Goal: Task Accomplishment & Management: Use online tool/utility

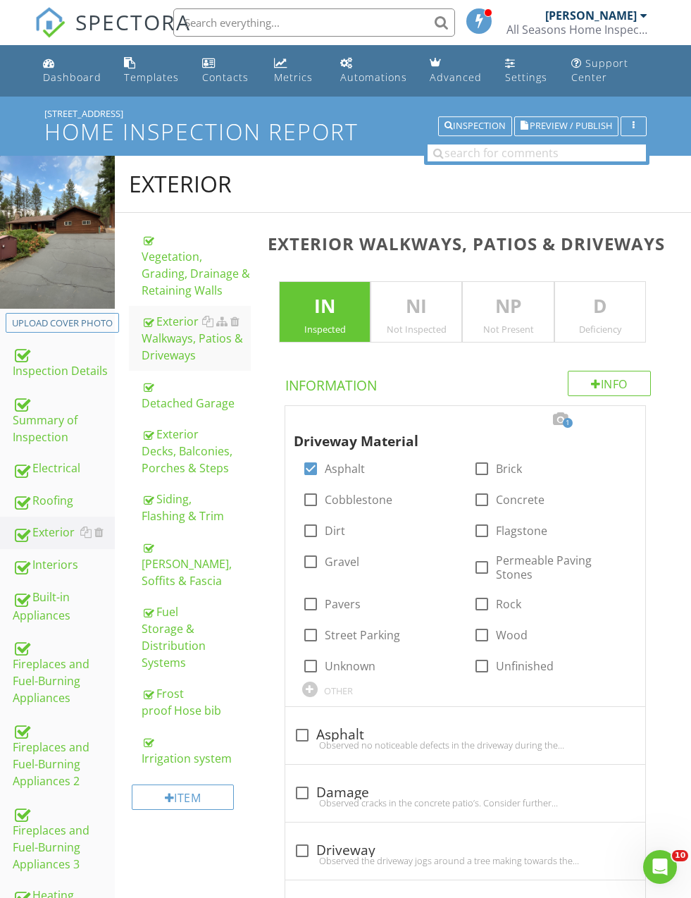
click at [31, 416] on div "Summary of Inspection" at bounding box center [64, 419] width 102 height 52
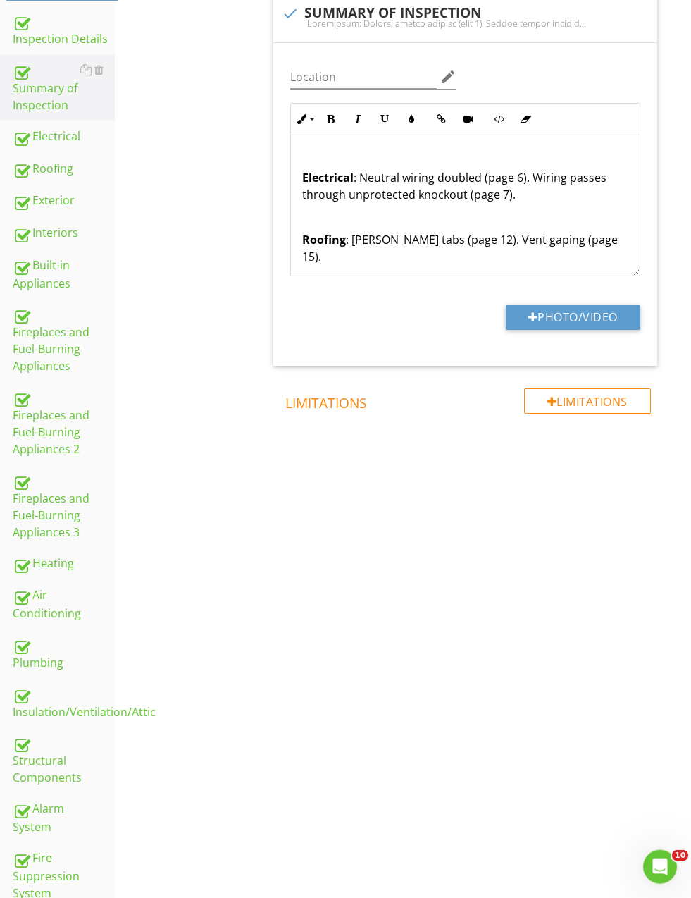
scroll to position [357, 0]
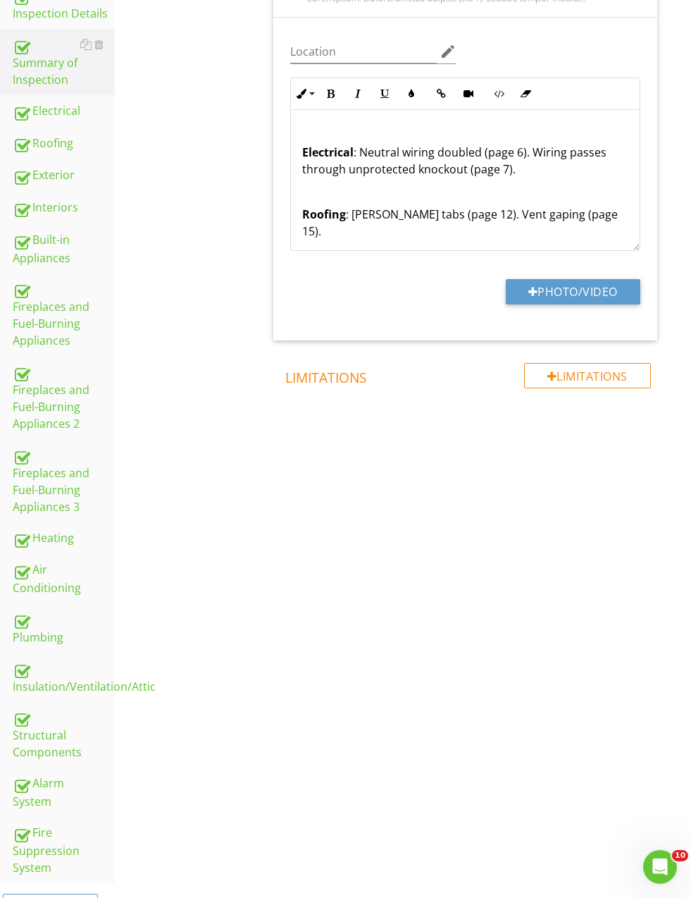
click at [43, 732] on div "Structural Components" at bounding box center [64, 735] width 102 height 52
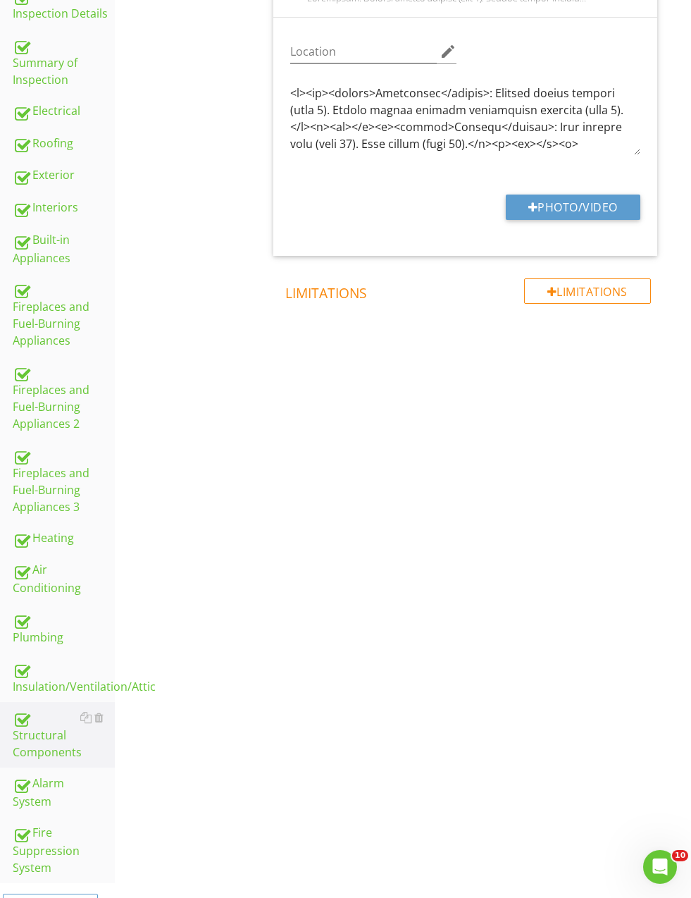
click at [48, 734] on div "Structural Components" at bounding box center [64, 735] width 102 height 52
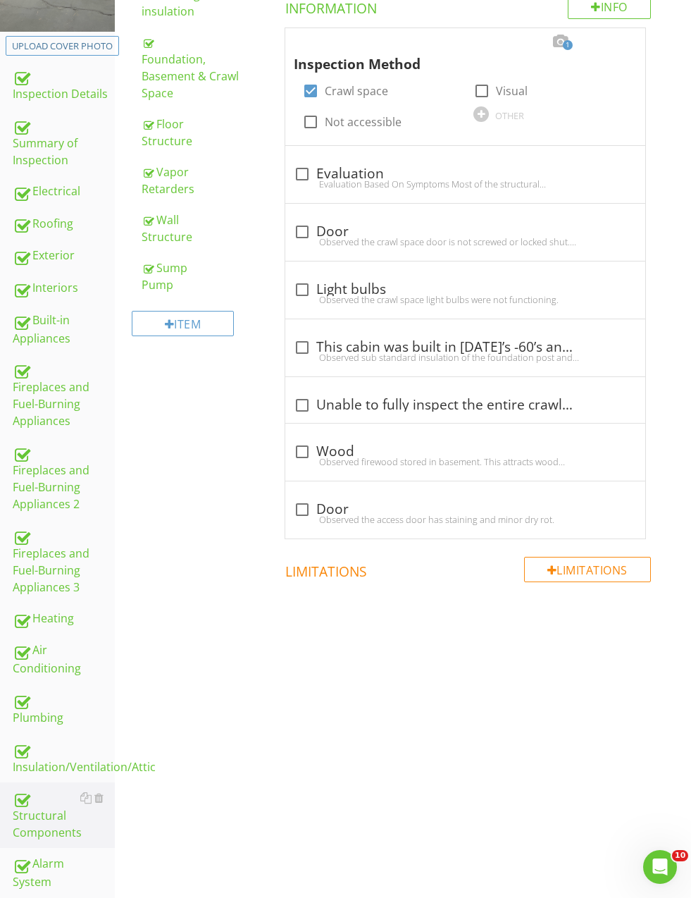
scroll to position [278, 0]
click at [168, 118] on div "Floor Structure" at bounding box center [196, 132] width 109 height 34
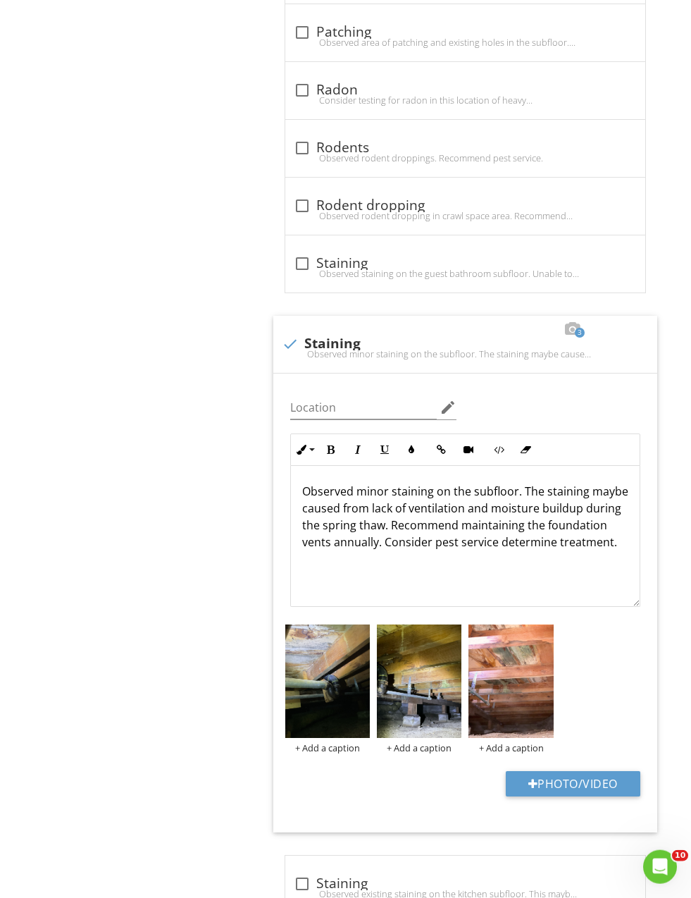
scroll to position [3286, 0]
click at [460, 505] on p "Observed minor staining on the subfloor. The staining maybe caused from lack of…" at bounding box center [465, 516] width 326 height 68
click at [366, 521] on p "Observed minor staining on the subfloor. The staining maybe caused from lack of…" at bounding box center [465, 516] width 326 height 68
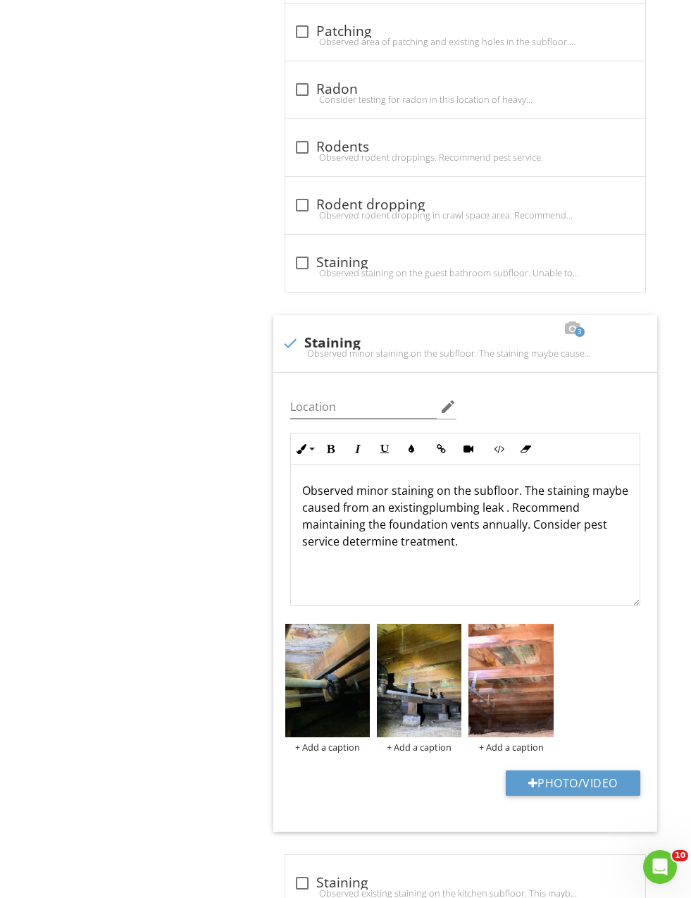
click at [413, 506] on p "Observed minor staining on the subfloor. The staining maybe caused from an exis…" at bounding box center [465, 516] width 326 height 68
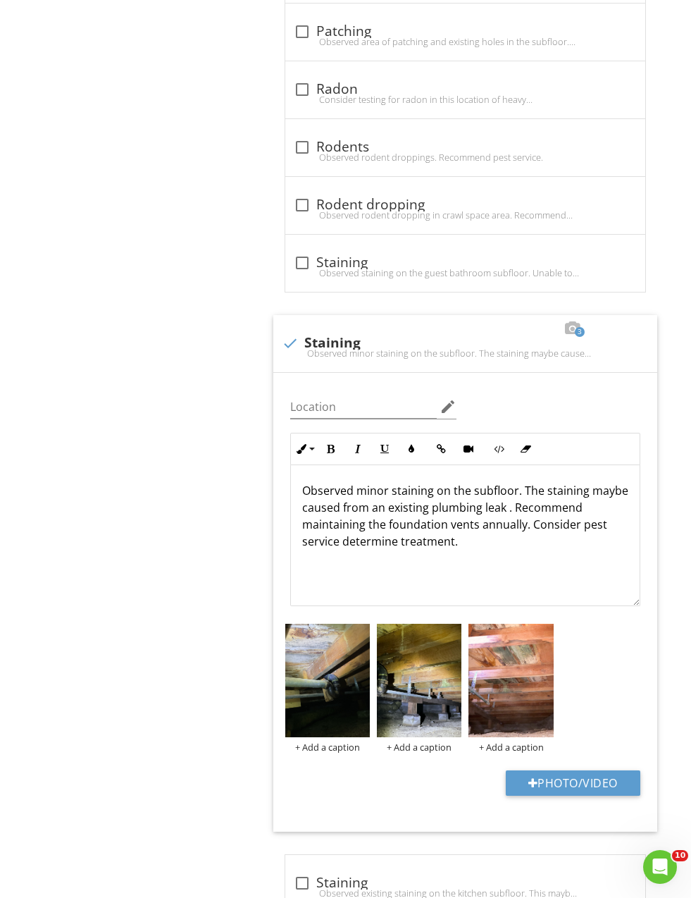
click at [502, 505] on p "Observed minor staining on the subfloor. The staining maybe caused from an exis…" at bounding box center [465, 516] width 326 height 68
click at [539, 595] on div "Observed minor staining on the subfloor. The staining maybe caused from an exis…" at bounding box center [465, 535] width 349 height 141
click at [516, 506] on p "Observed minor staining on the subfloor. The staining maybe caused from an exis…" at bounding box center [465, 516] width 326 height 68
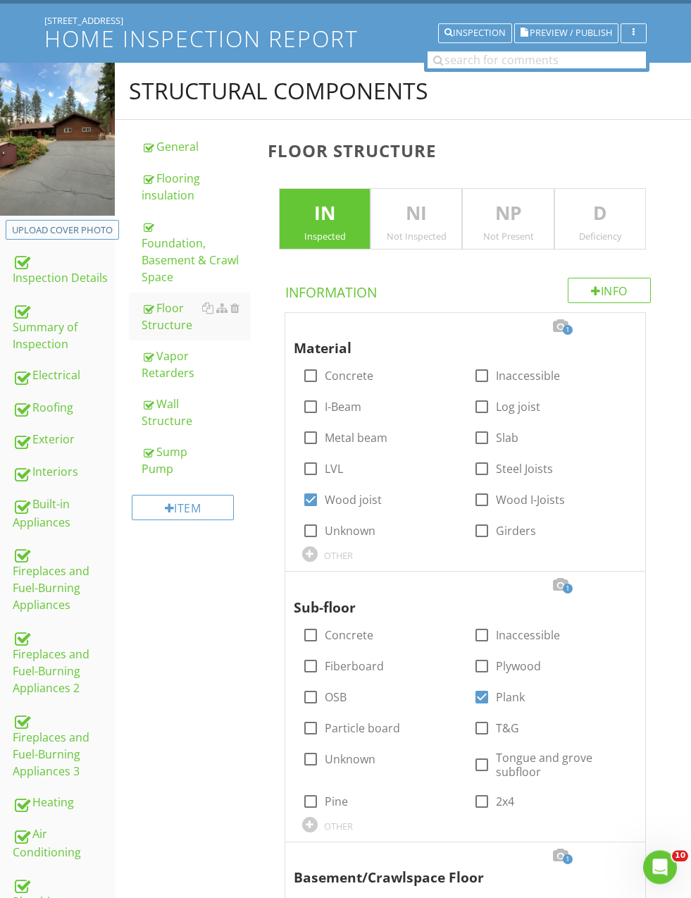
scroll to position [91, 0]
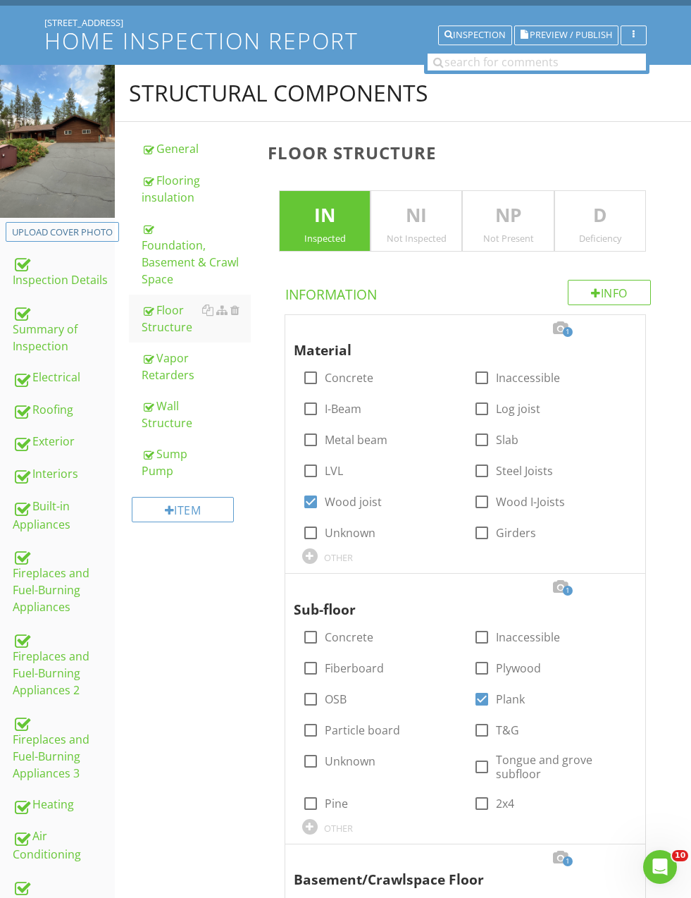
click at [159, 255] on div "Foundation, Basement & Crawl Space" at bounding box center [196, 254] width 109 height 68
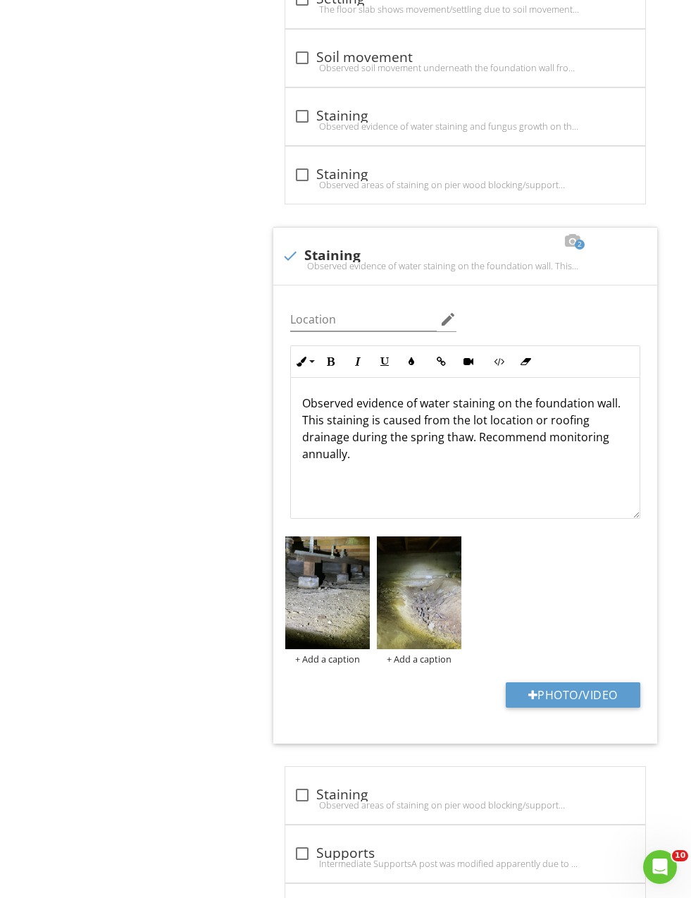
scroll to position [5465, 0]
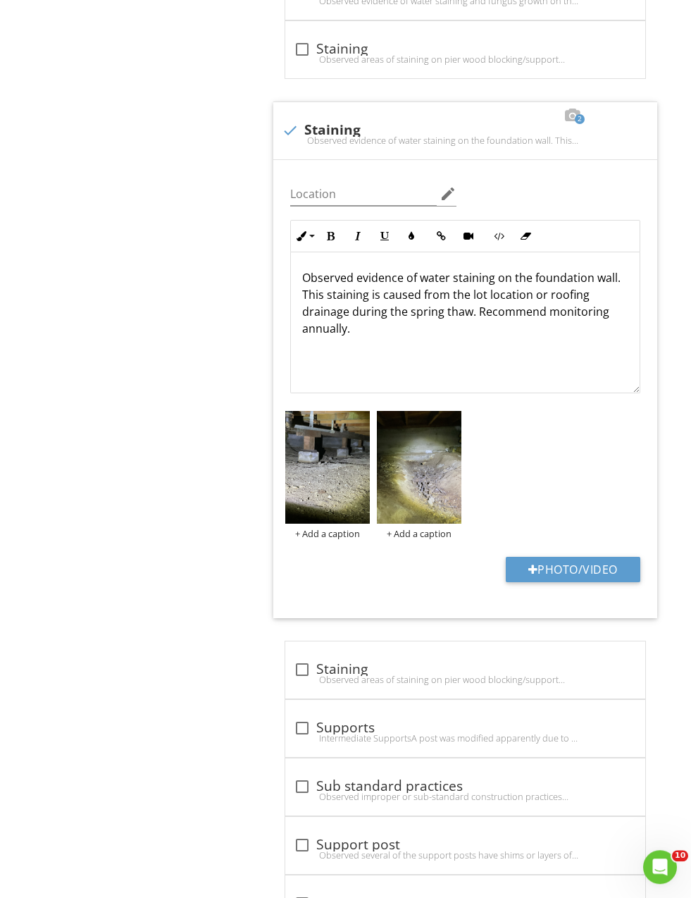
click at [366, 326] on p "Observed evidence of water staining on the foundation wall. This staining is ca…" at bounding box center [465, 303] width 326 height 68
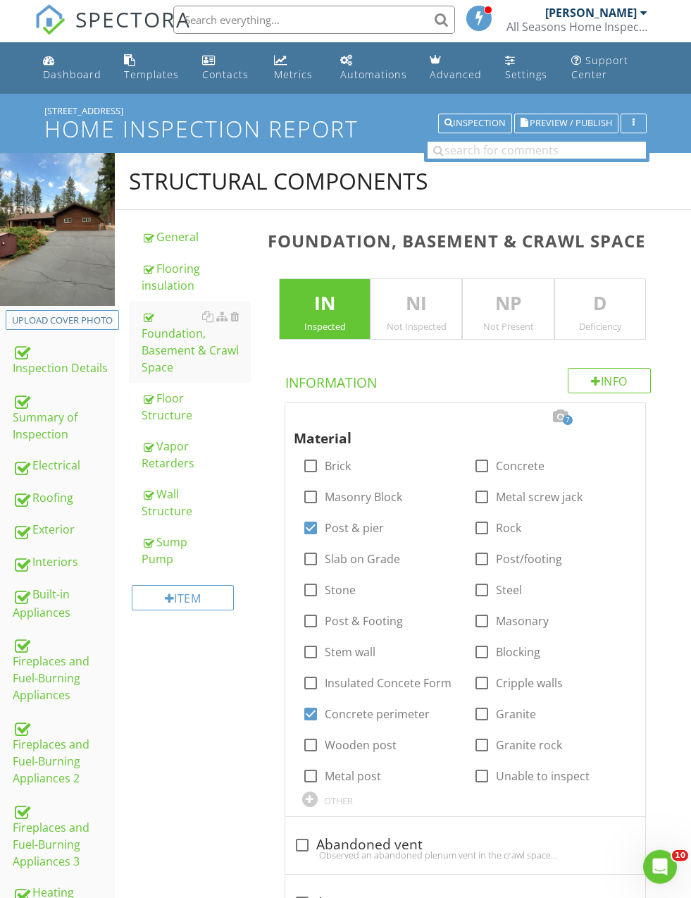
scroll to position [0, 0]
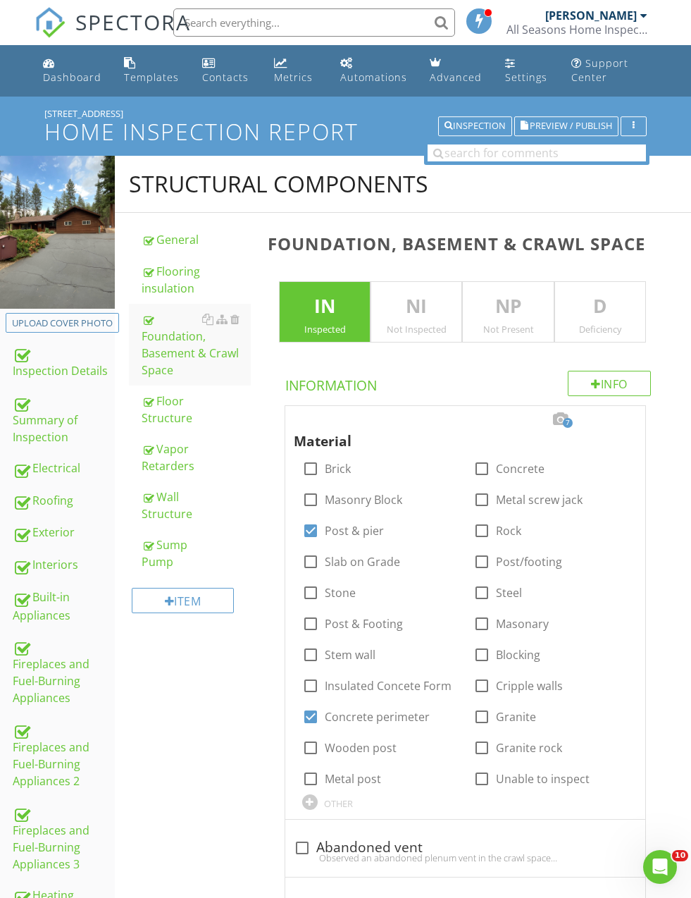
click at [25, 422] on div "Summary of Inspection" at bounding box center [64, 419] width 102 height 52
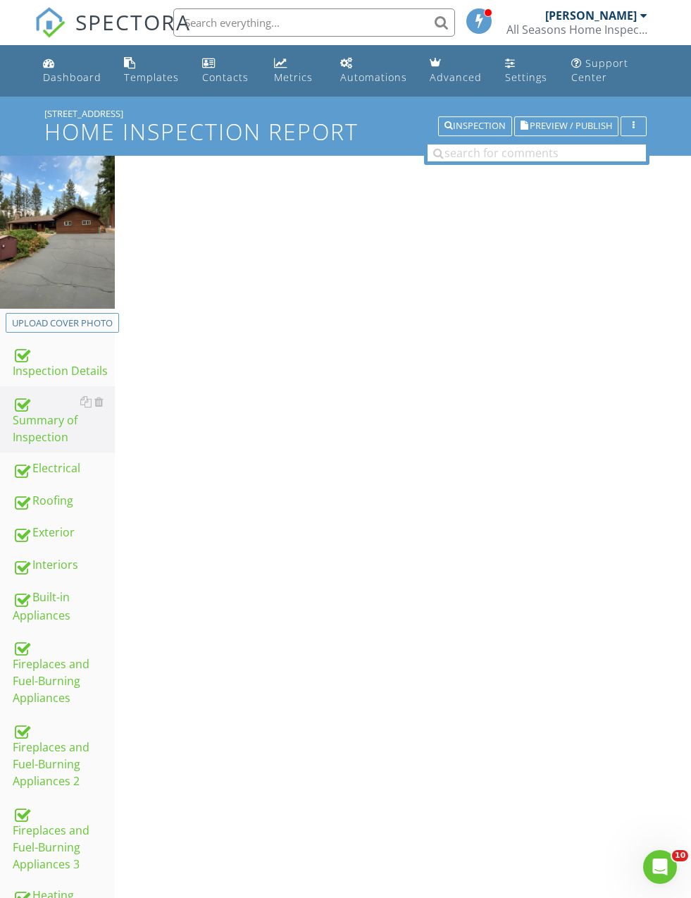
click at [31, 419] on div "Summary of Inspection" at bounding box center [64, 419] width 102 height 52
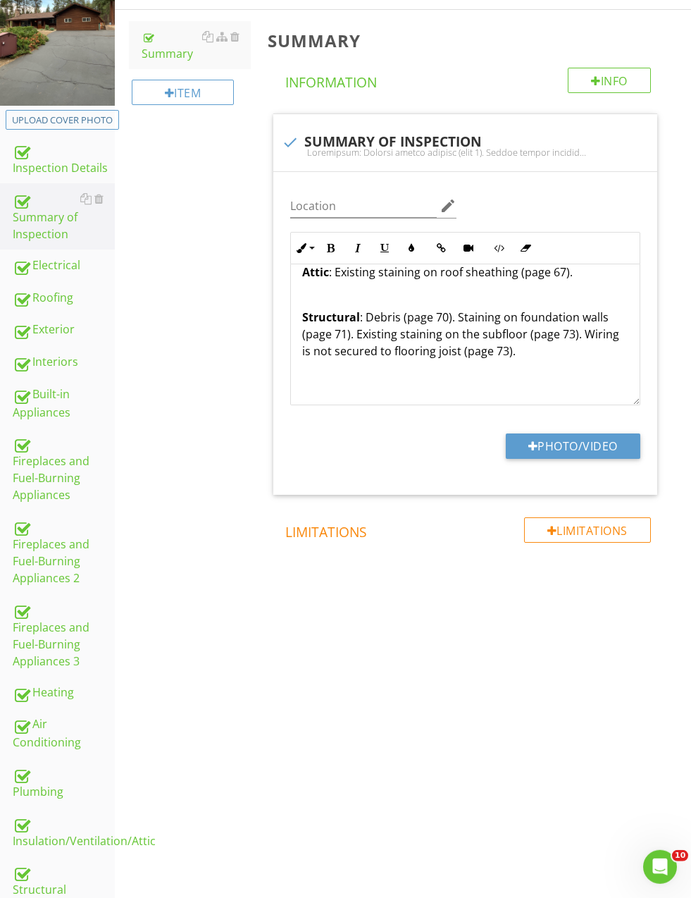
scroll to position [204, 0]
click at [32, 780] on div "Plumbing" at bounding box center [64, 781] width 102 height 35
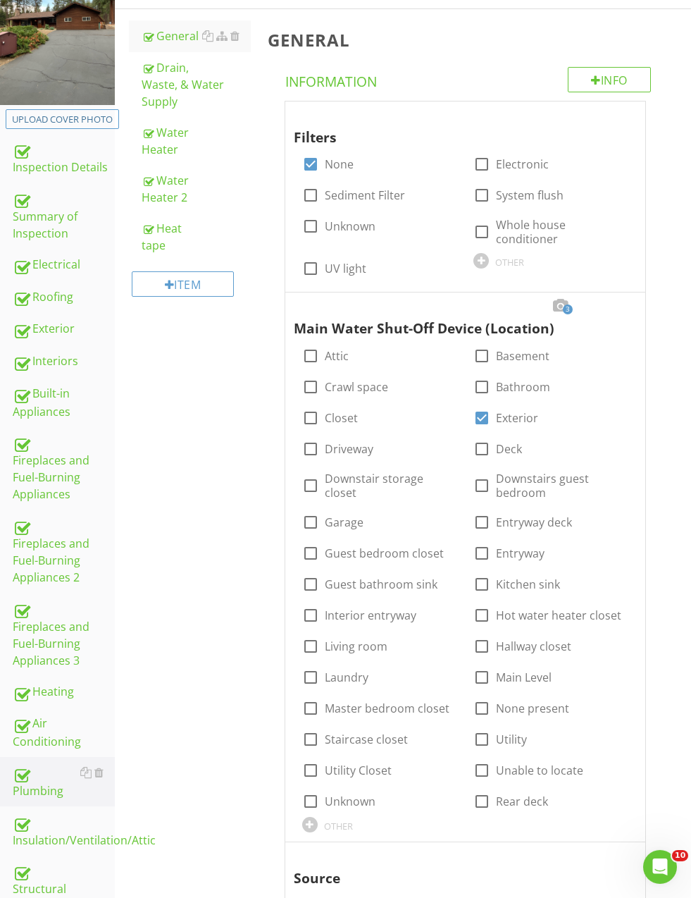
click at [159, 73] on div "Drain, Waste, & Water Supply" at bounding box center [196, 84] width 109 height 51
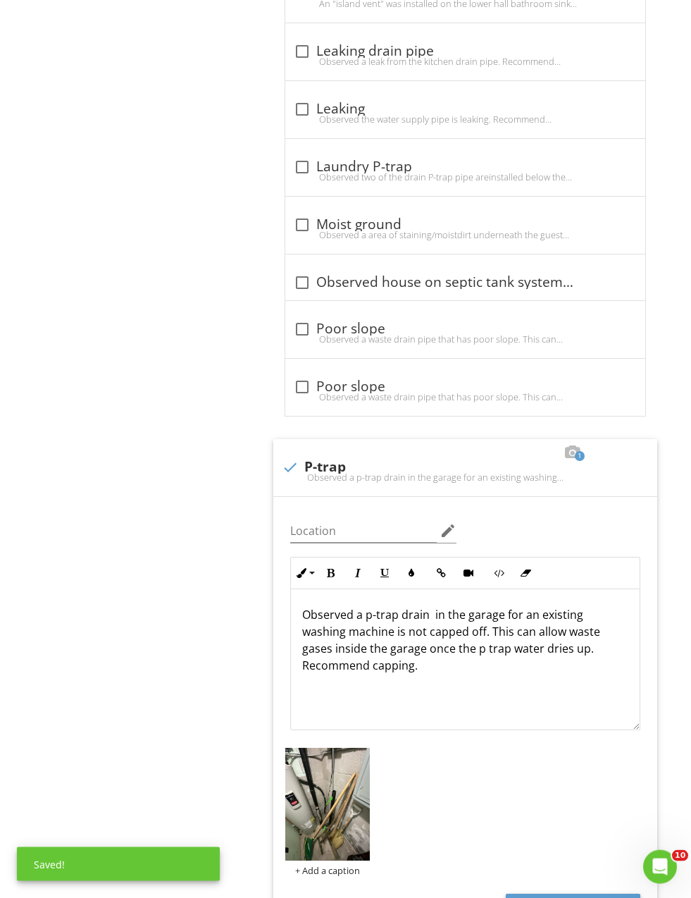
scroll to position [2494, 0]
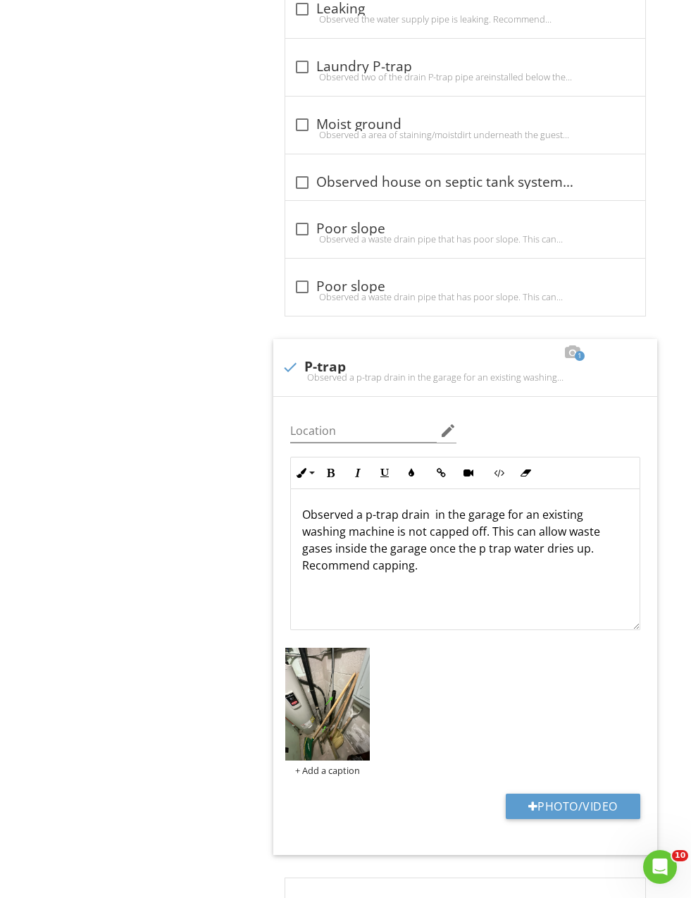
click at [433, 511] on p "Observed a p-trap drain in the garage for an existing washing machine is not ca…" at bounding box center [465, 540] width 326 height 68
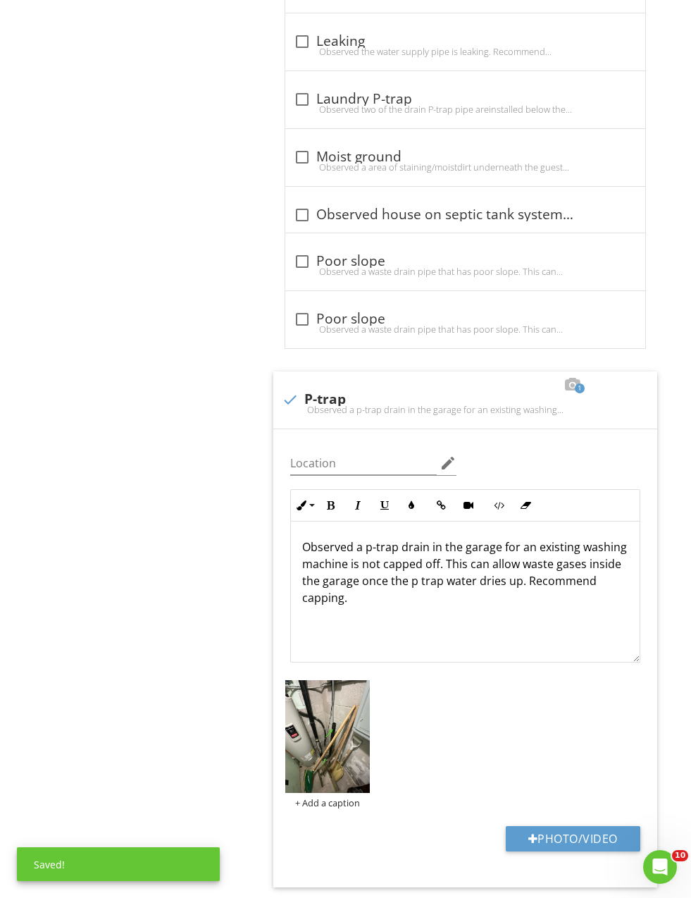
scroll to position [2444, 0]
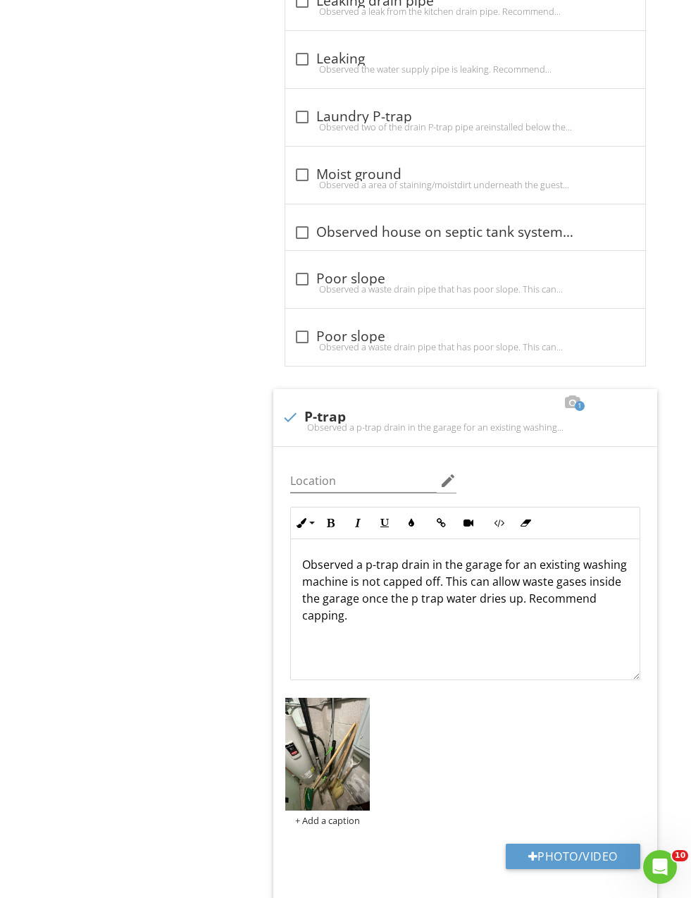
click at [352, 569] on p "Observed a p-trap drain in the garage for an existing washing machine is not ca…" at bounding box center [465, 590] width 326 height 68
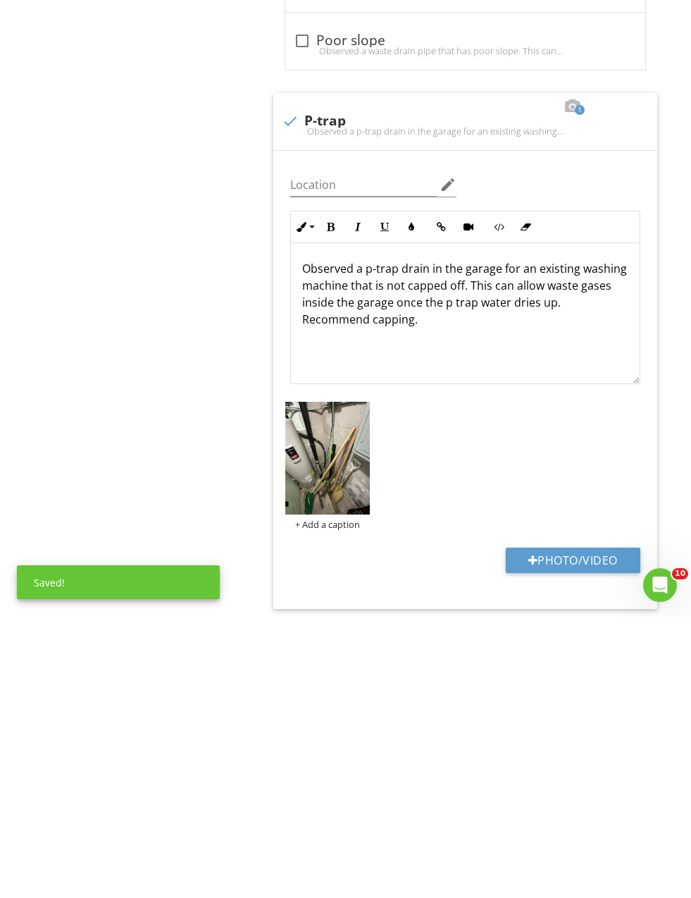
click at [483, 542] on p "Observed a p-trap drain in the garage for an existing washing machine that is n…" at bounding box center [465, 576] width 326 height 68
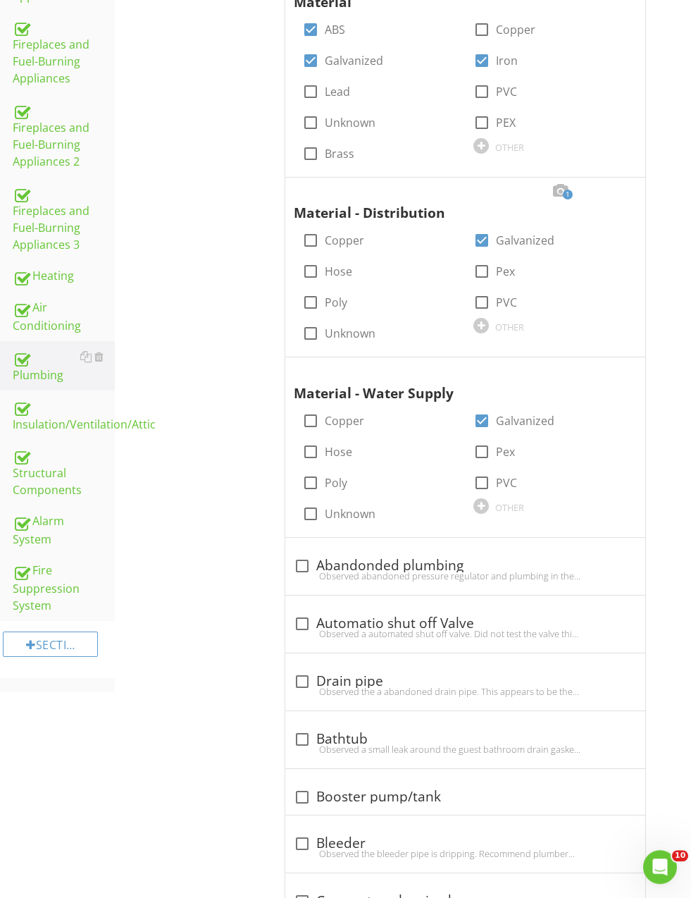
scroll to position [619, 0]
click at [20, 268] on div at bounding box center [21, 276] width 17 height 17
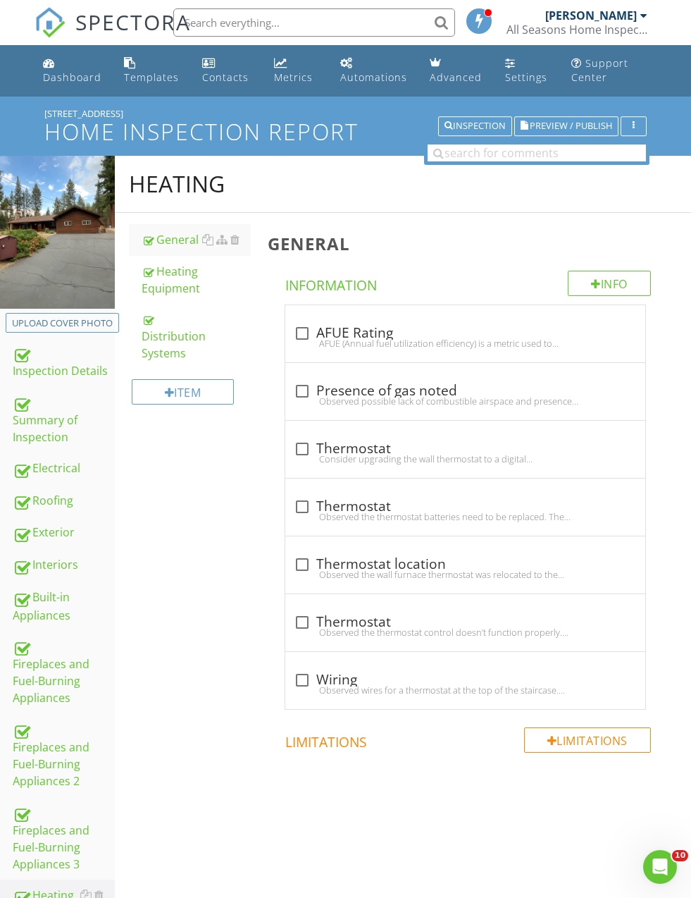
click at [163, 339] on div "Distribution Systems" at bounding box center [196, 336] width 109 height 51
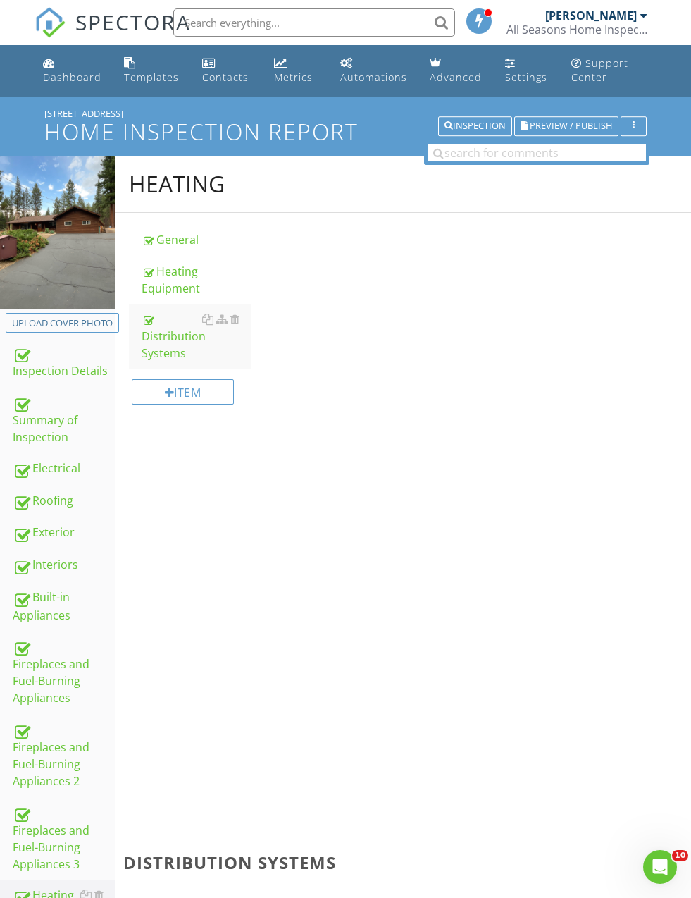
click at [166, 344] on link "Distribution Systems" at bounding box center [196, 336] width 109 height 65
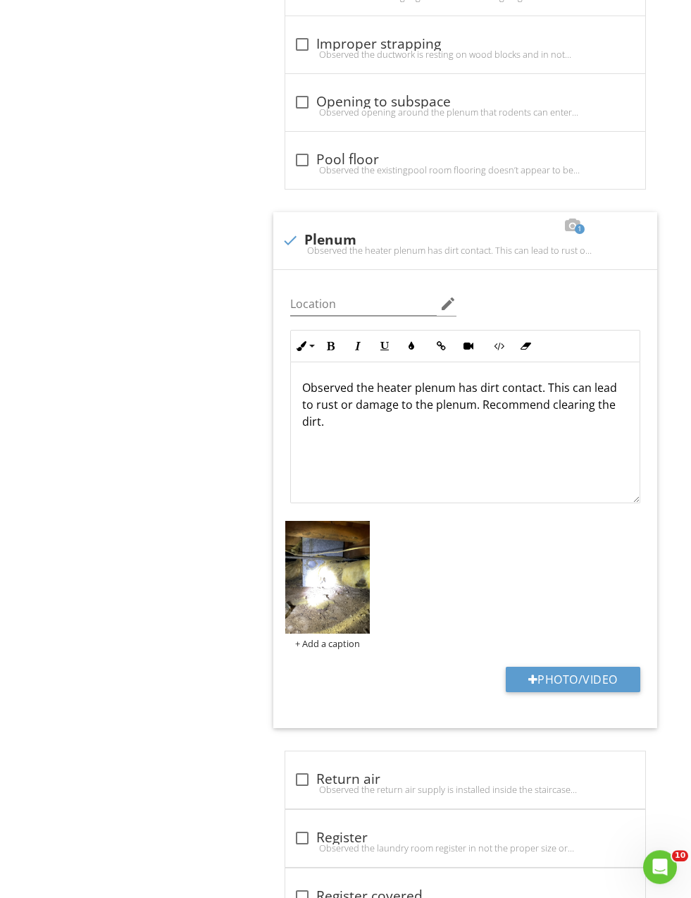
scroll to position [1750, 0]
click at [309, 569] on img at bounding box center [327, 577] width 85 height 113
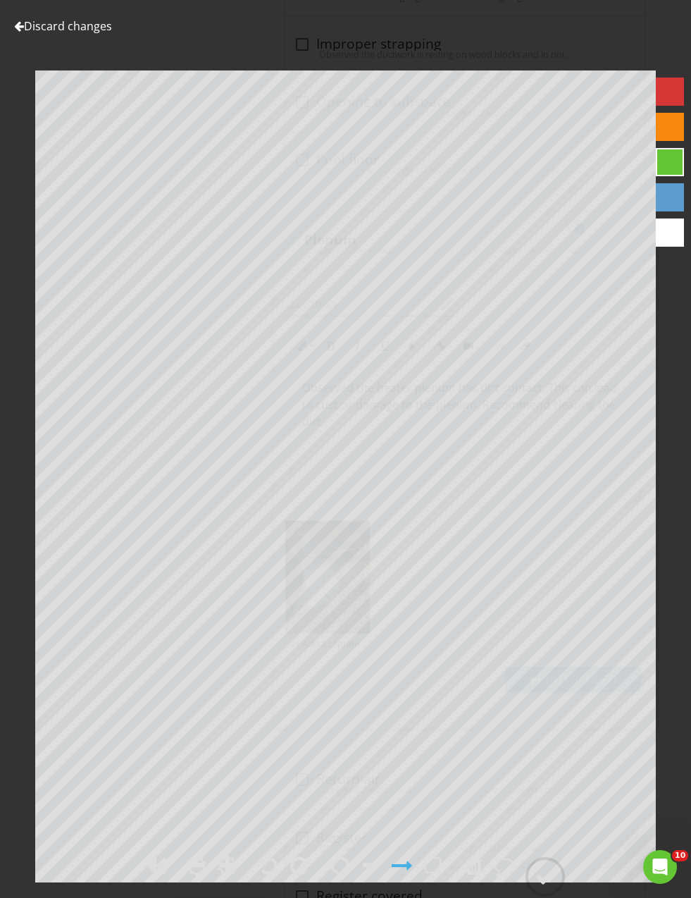
click at [548, 887] on div at bounding box center [545, 876] width 21 height 21
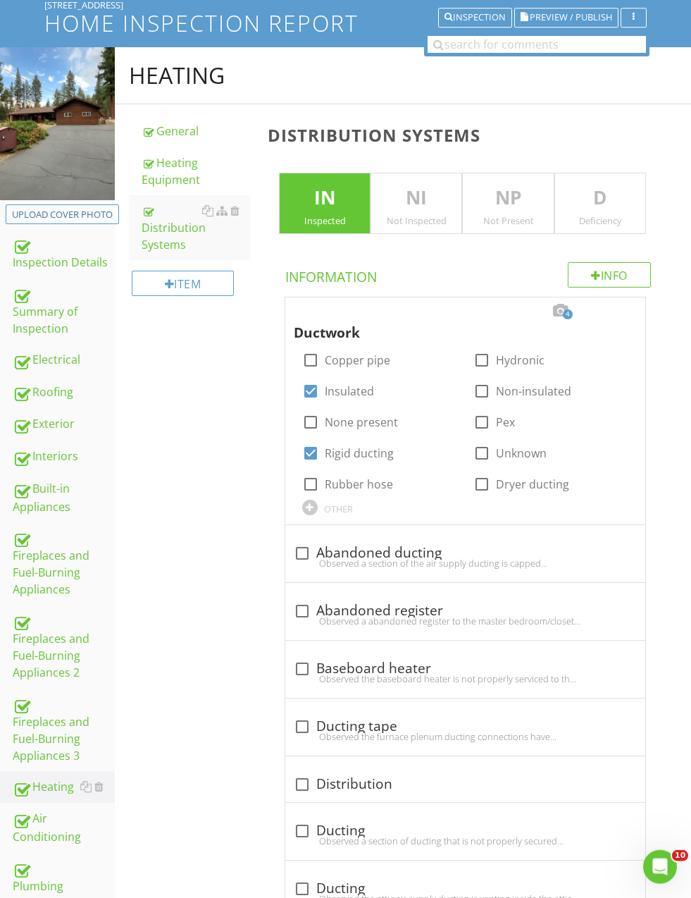
scroll to position [0, 0]
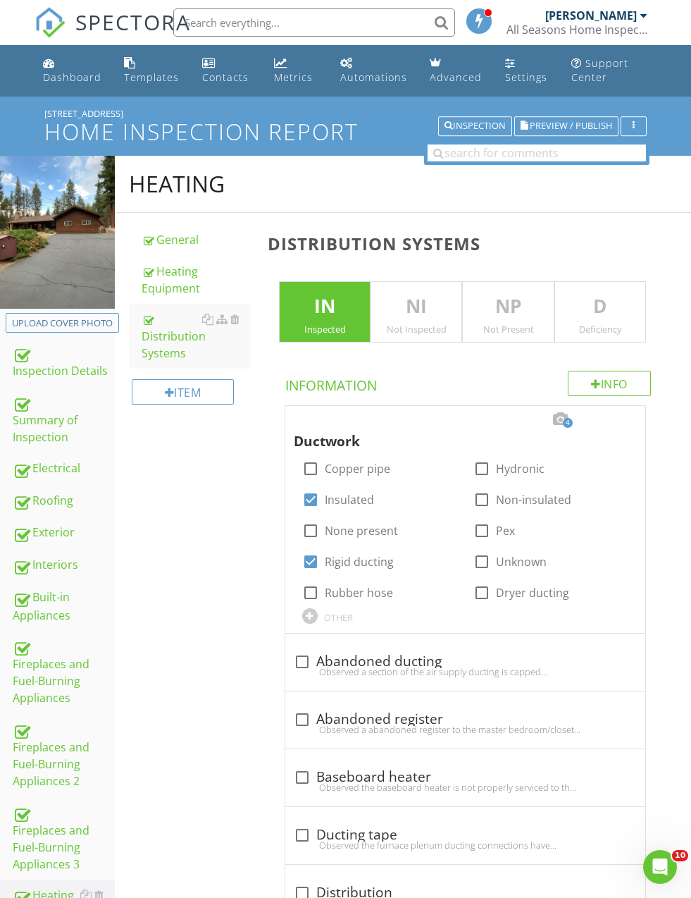
click at [19, 404] on div at bounding box center [21, 403] width 17 height 17
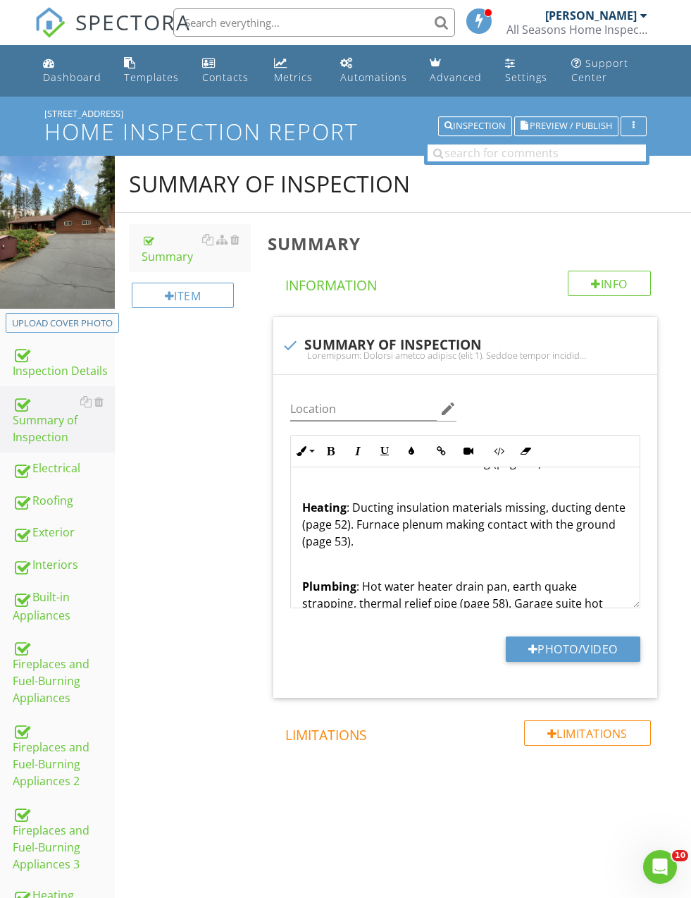
scroll to position [464, 0]
click at [221, 526] on div "Summary of Inspection Summary Item Summary Info Information check SUMMARY OF IN…" at bounding box center [403, 508] width 576 height 705
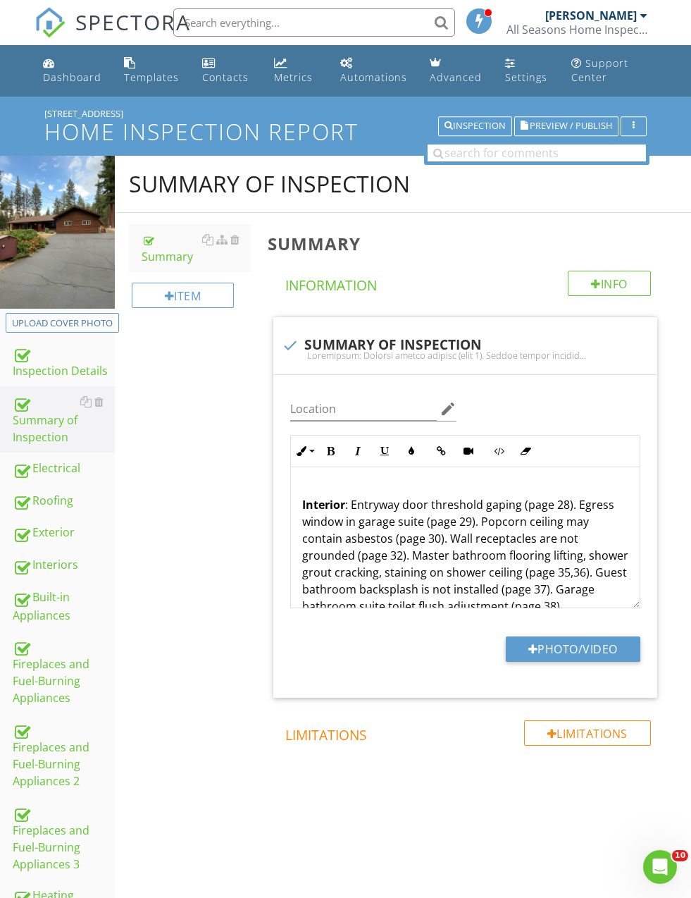
scroll to position [256, 0]
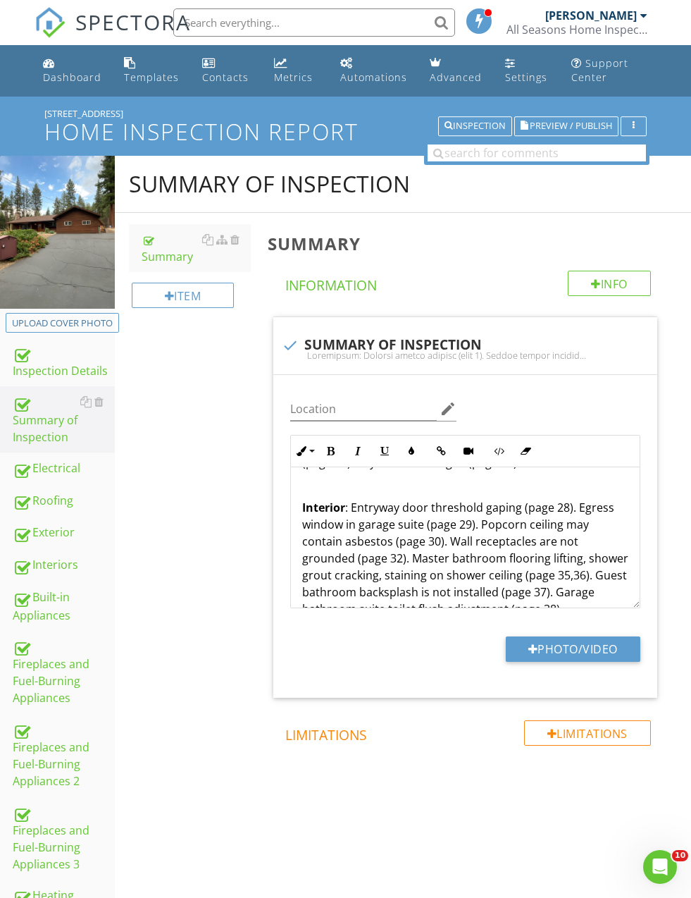
click at [23, 570] on div at bounding box center [21, 565] width 17 height 17
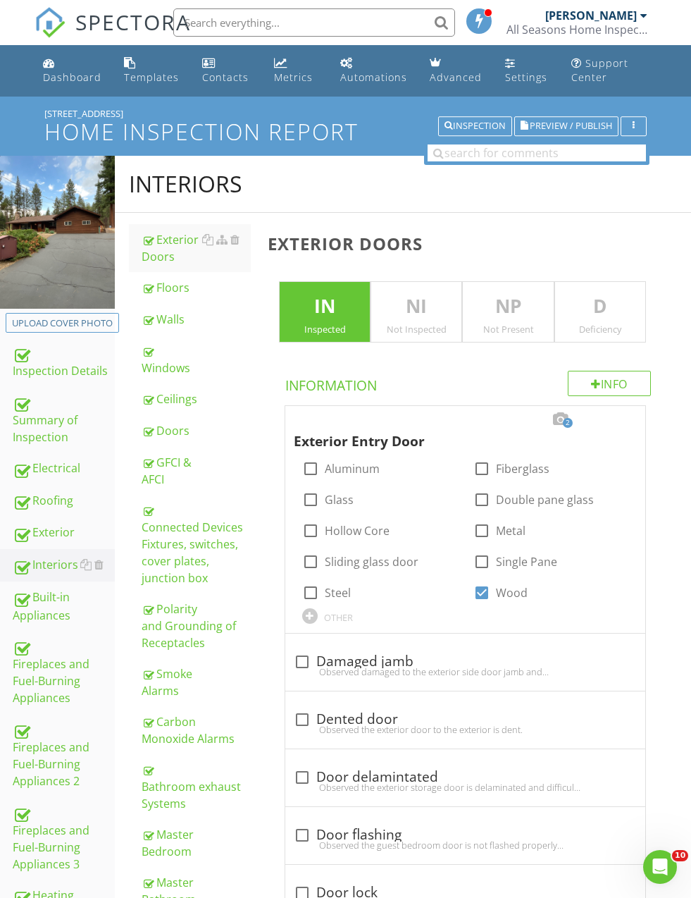
click at [149, 874] on div "Master Bathroom" at bounding box center [196, 891] width 109 height 34
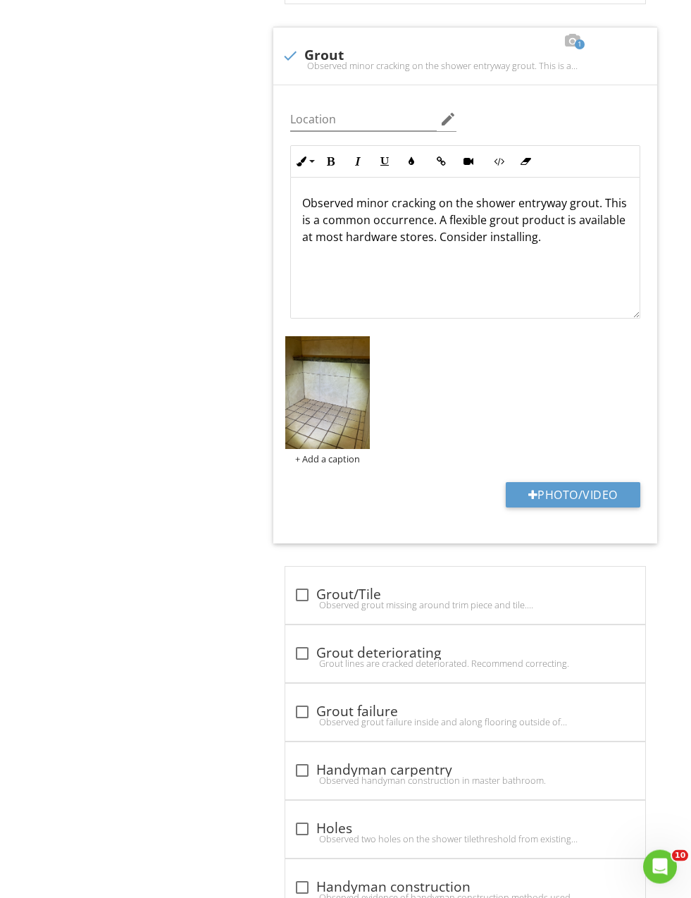
scroll to position [2410, 0]
click at [557, 198] on p "Observed minor cracking on the shower entryway grout. This is a common occurren…" at bounding box center [465, 219] width 326 height 51
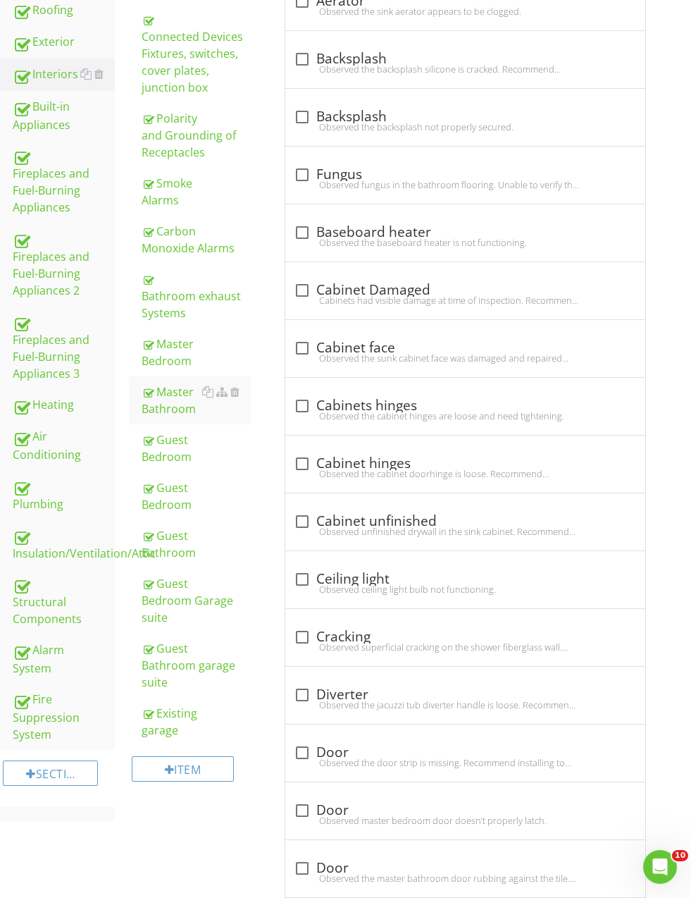
scroll to position [0, 0]
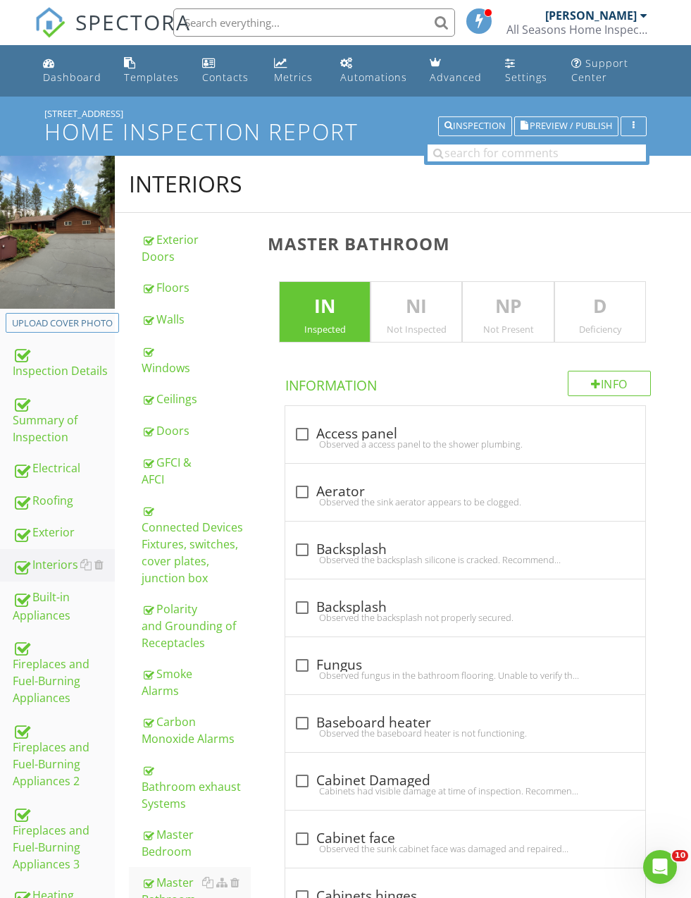
click at [142, 365] on div "Windows" at bounding box center [196, 359] width 109 height 34
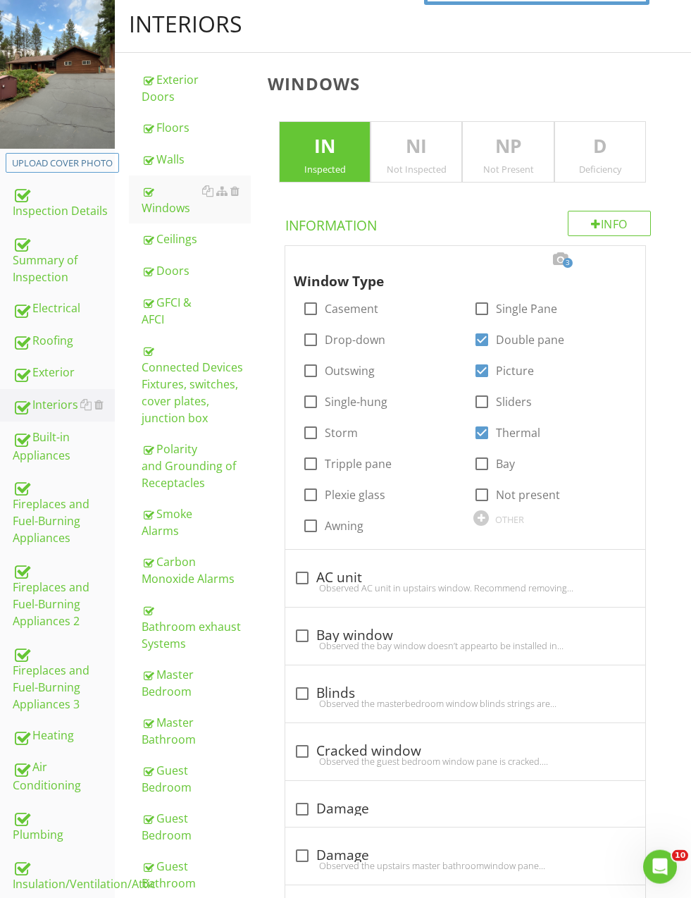
scroll to position [149, 0]
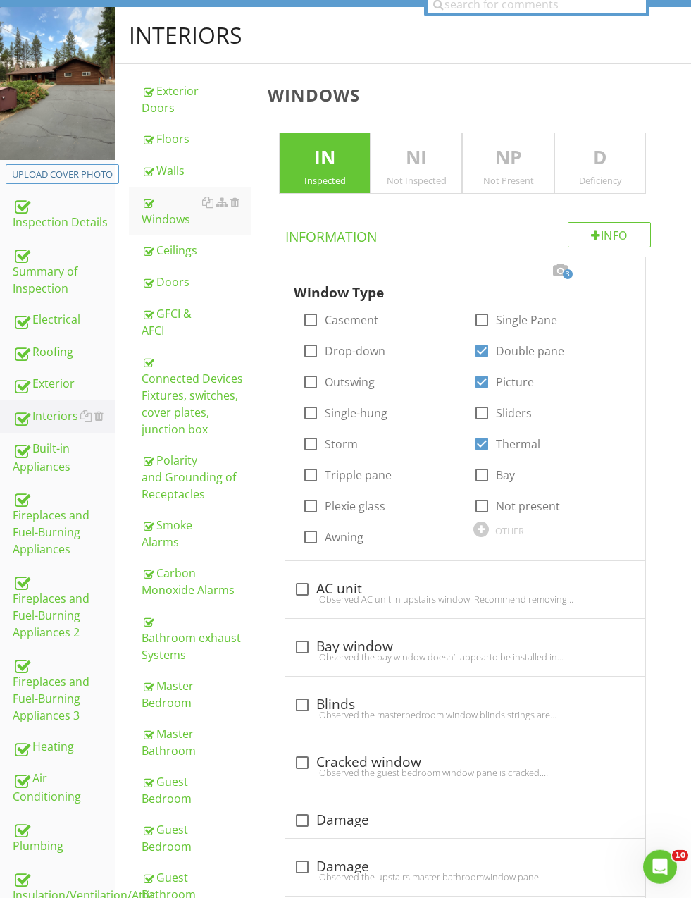
click at [38, 392] on link "Exterior" at bounding box center [64, 384] width 102 height 32
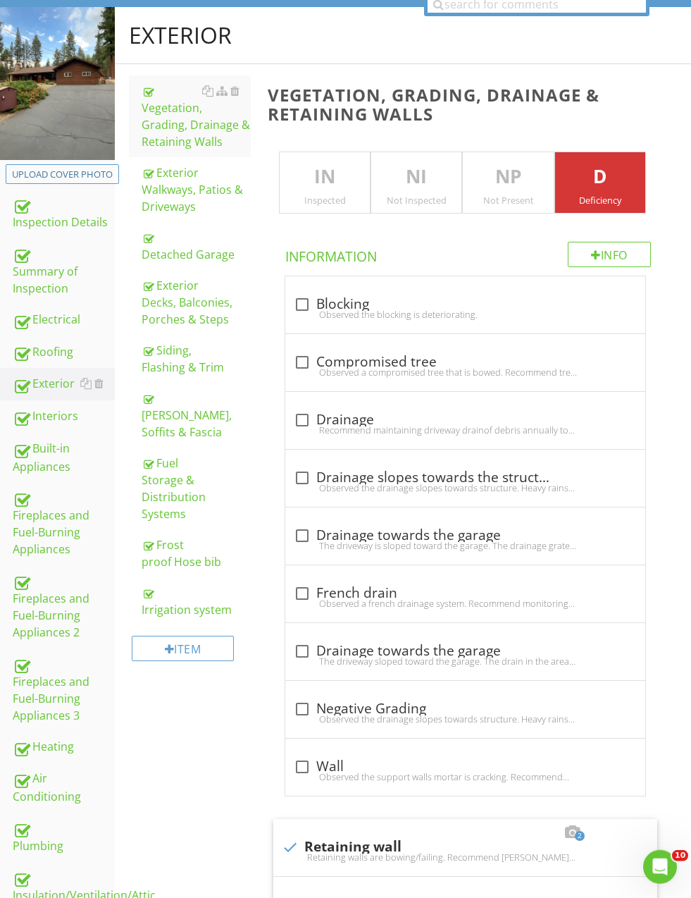
click at [151, 357] on div "Siding, Flashing & Trim" at bounding box center [196, 359] width 109 height 34
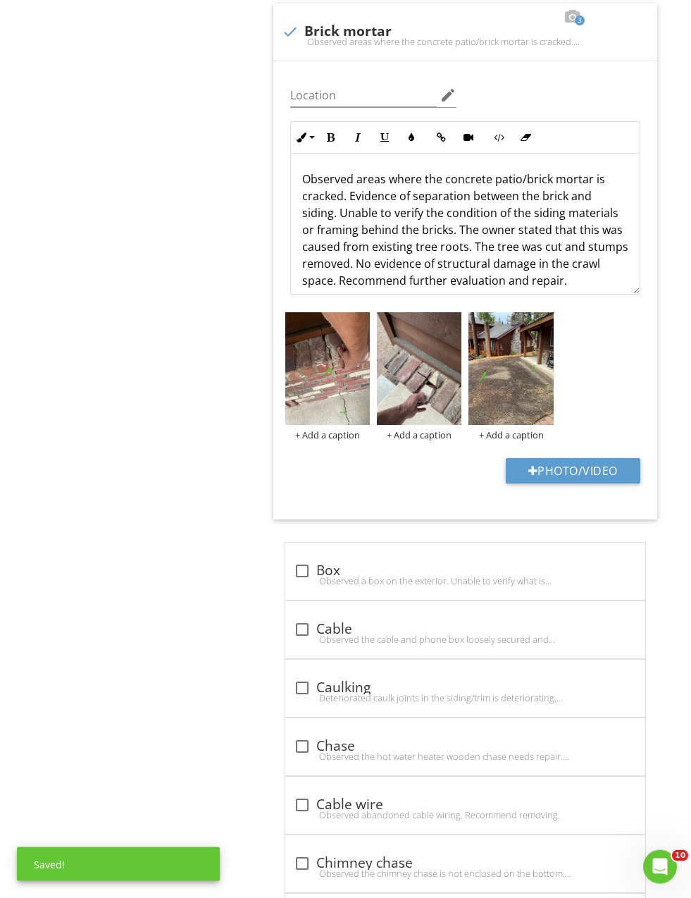
scroll to position [1879, 0]
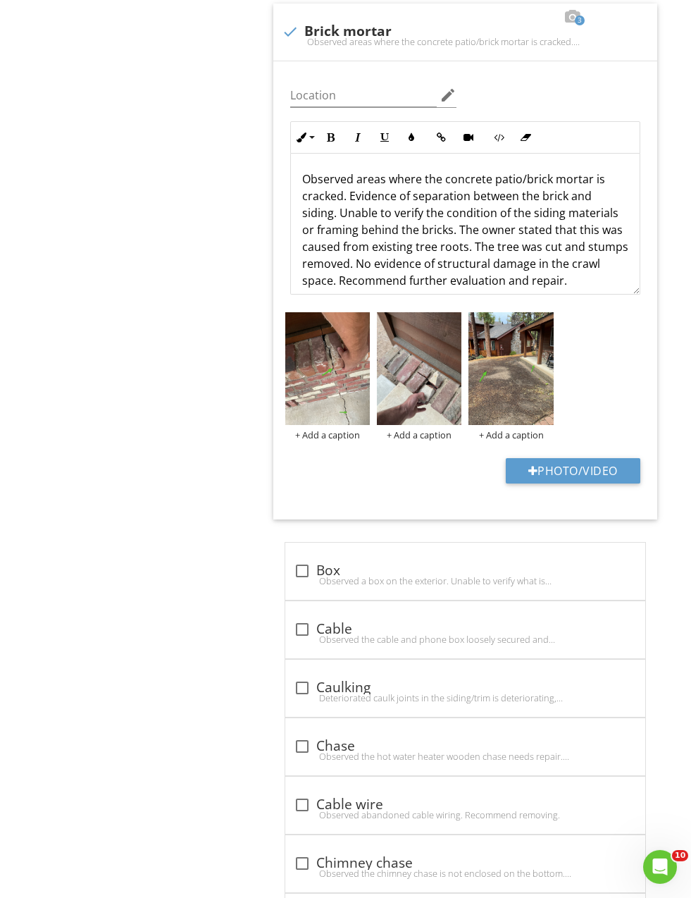
click at [582, 171] on p "Observed areas where the concrete patio/brick mortar is cracked. Evidence of se…" at bounding box center [465, 230] width 326 height 118
click at [319, 198] on p "Observed areas where the concrete patio/brick mortar siding is cracked. Evidenc…" at bounding box center [465, 230] width 326 height 118
click at [330, 213] on p "Observed areas where the concrete patio/brick mortar siding is cracked. Evidenc…" at bounding box center [465, 230] width 326 height 118
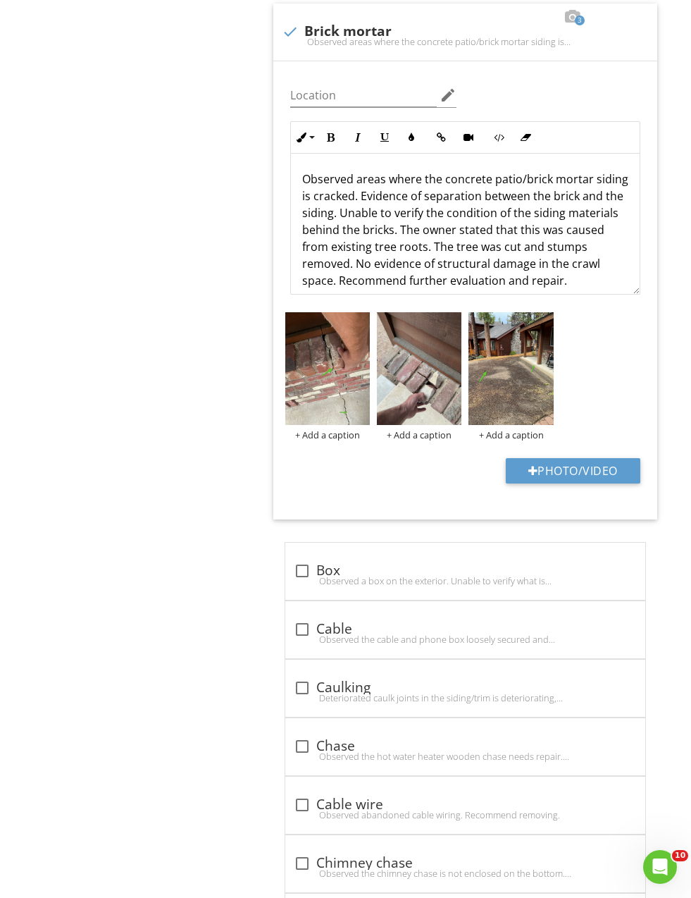
click at [298, 208] on div "Observed areas where the concrete patio/brick mortar siding is cracked. Evidenc…" at bounding box center [465, 230] width 349 height 152
click at [531, 216] on p "Observed areas where the concrete patio/brick mortar siding is cracked. Evidenc…" at bounding box center [465, 230] width 326 height 118
click at [291, 247] on div "Observed areas where the concrete patio/brick mortar siding is cracked. Evidenc…" at bounding box center [465, 230] width 349 height 152
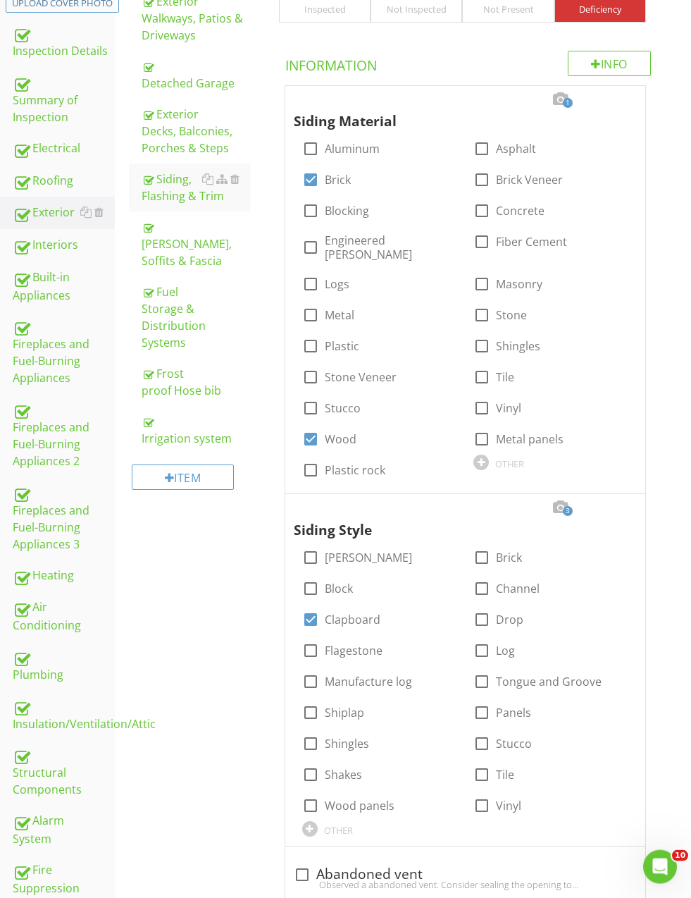
scroll to position [307, 0]
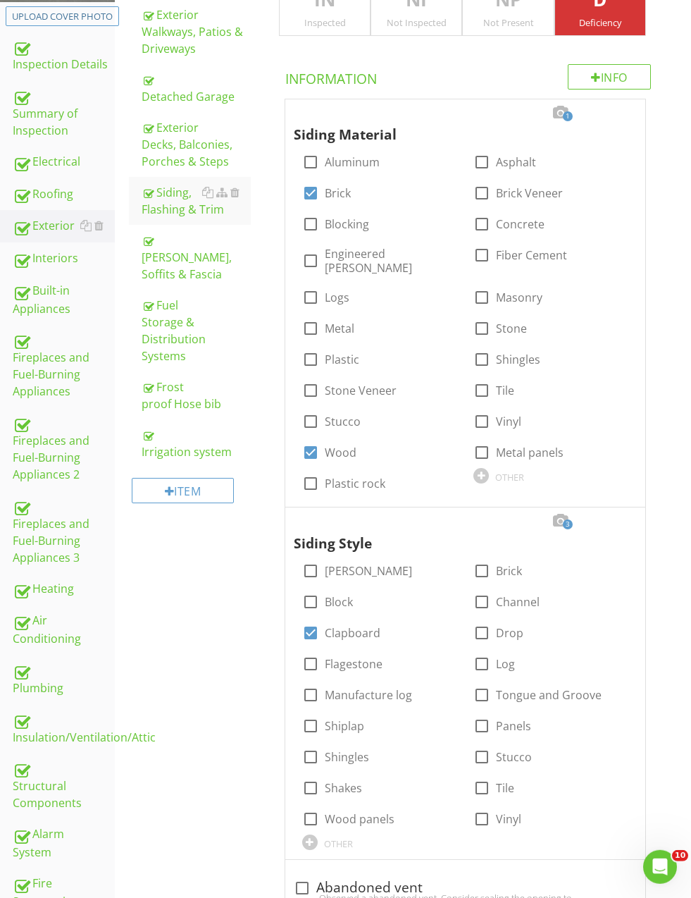
click at [158, 151] on div "Exterior Decks, Balconies, Porches & Steps" at bounding box center [196, 144] width 109 height 51
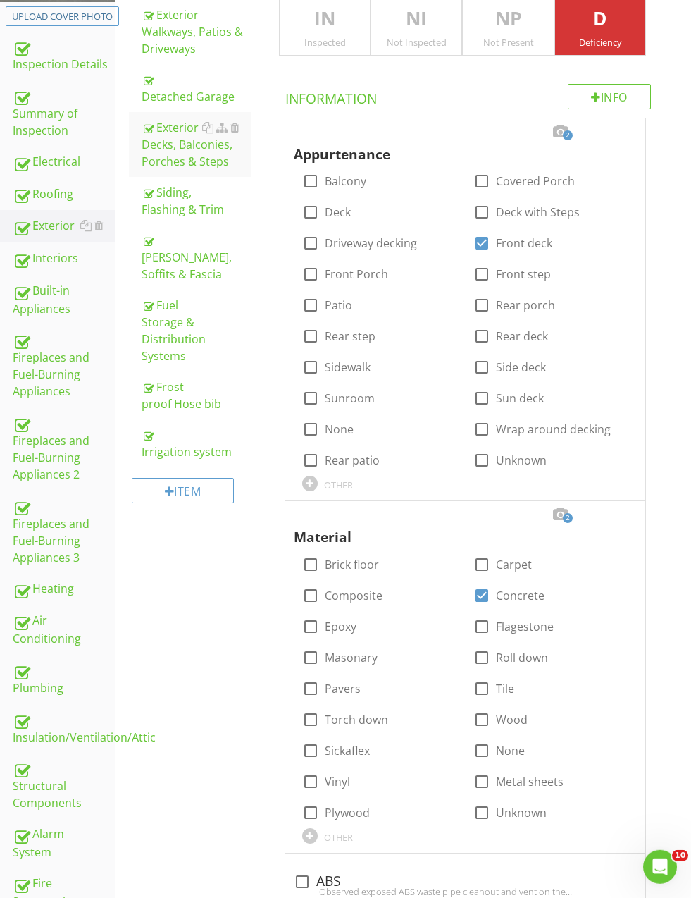
click at [183, 137] on div "Exterior Decks, Balconies, Porches & Steps" at bounding box center [196, 144] width 109 height 51
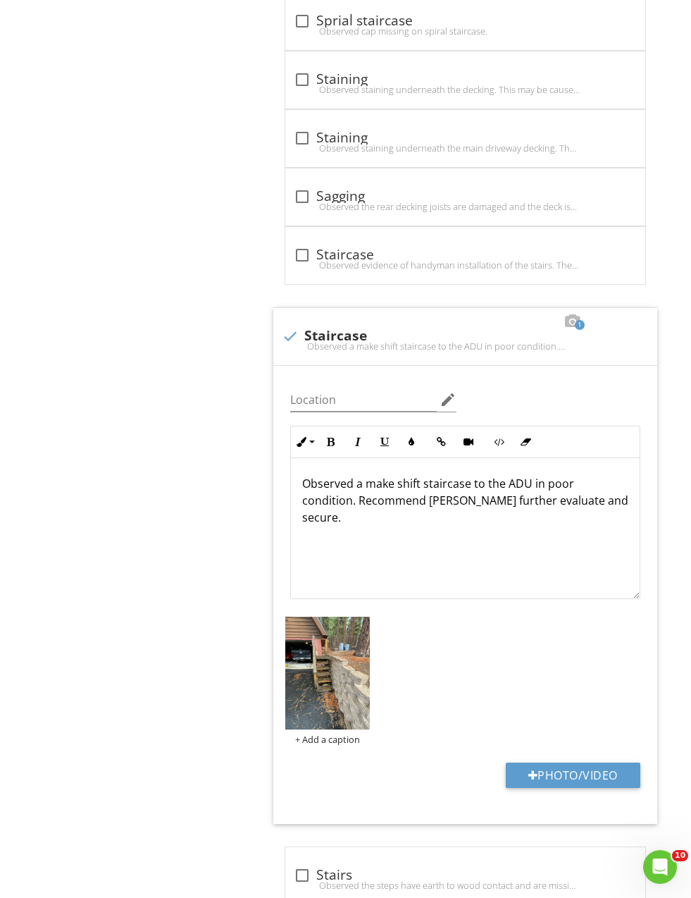
scroll to position [9754, 0]
click at [545, 478] on p "Observed a make shift staircase to the ADU in poor condition. Recommend carpent…" at bounding box center [465, 499] width 326 height 51
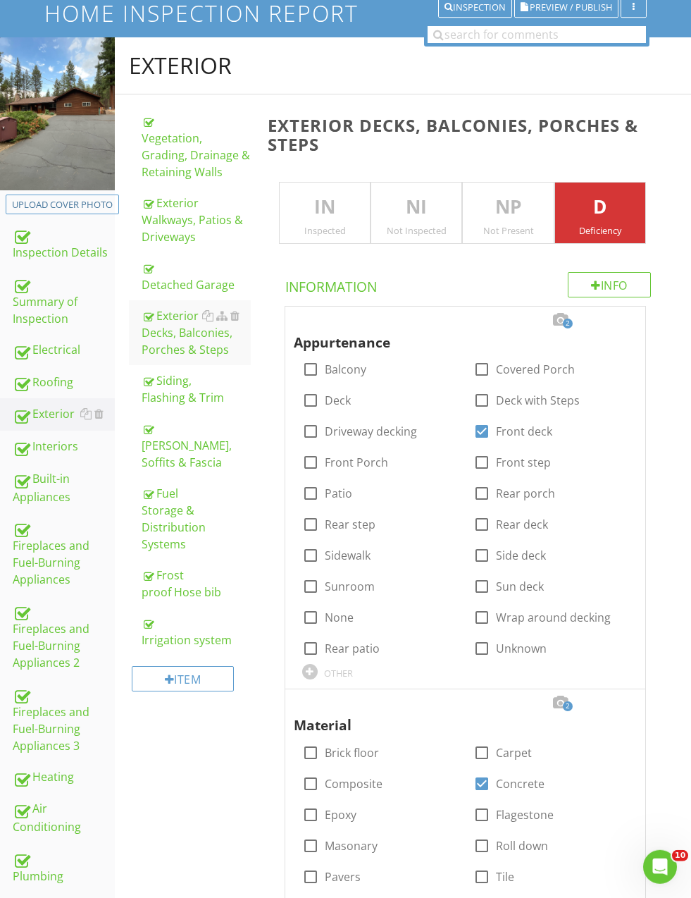
scroll to position [0, 0]
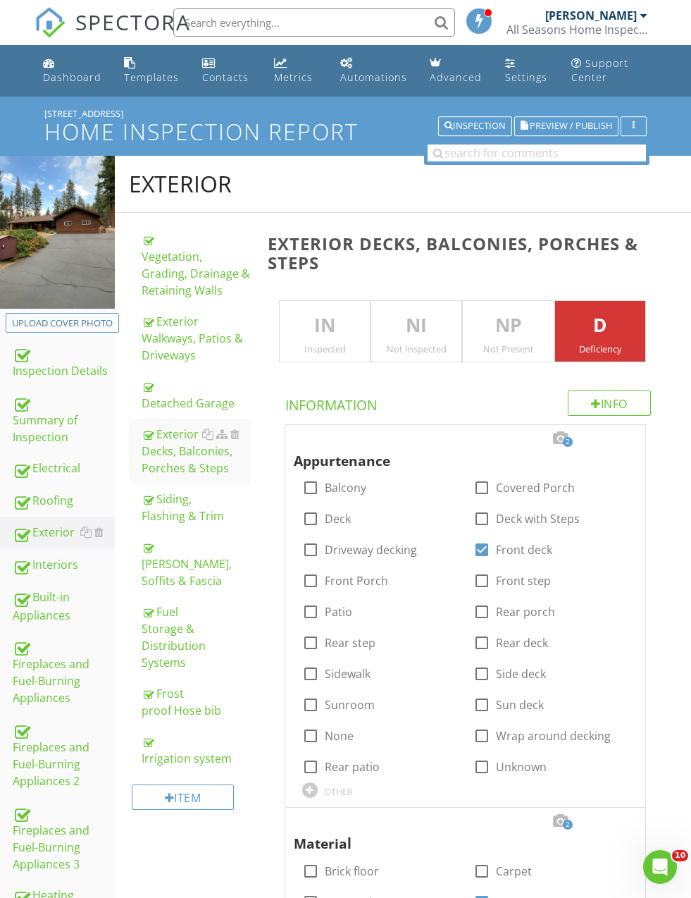
click at [37, 485] on link "Roofing" at bounding box center [64, 501] width 102 height 32
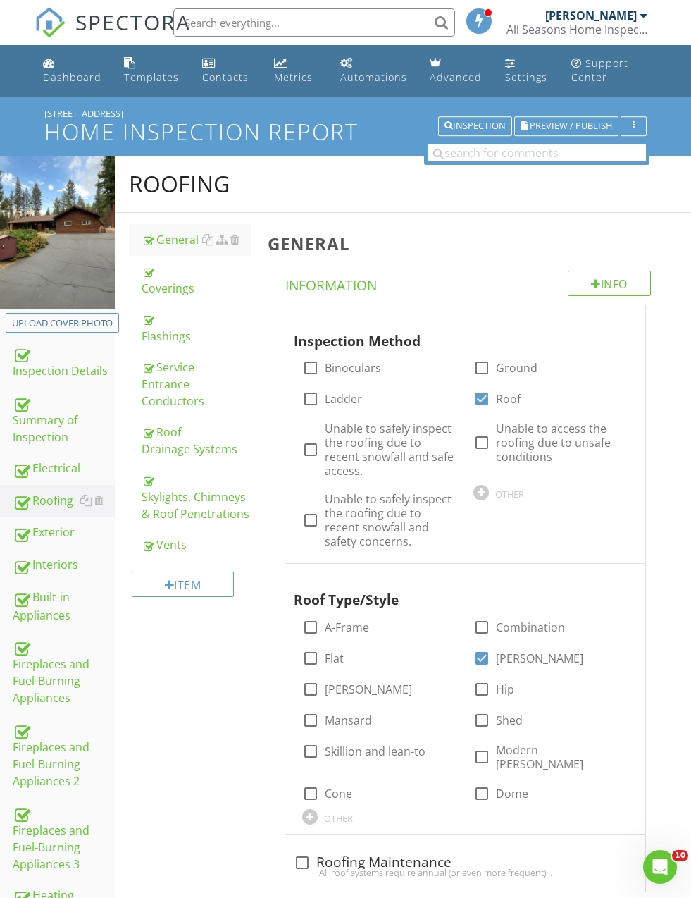
click at [175, 545] on div "Vents" at bounding box center [196, 544] width 109 height 17
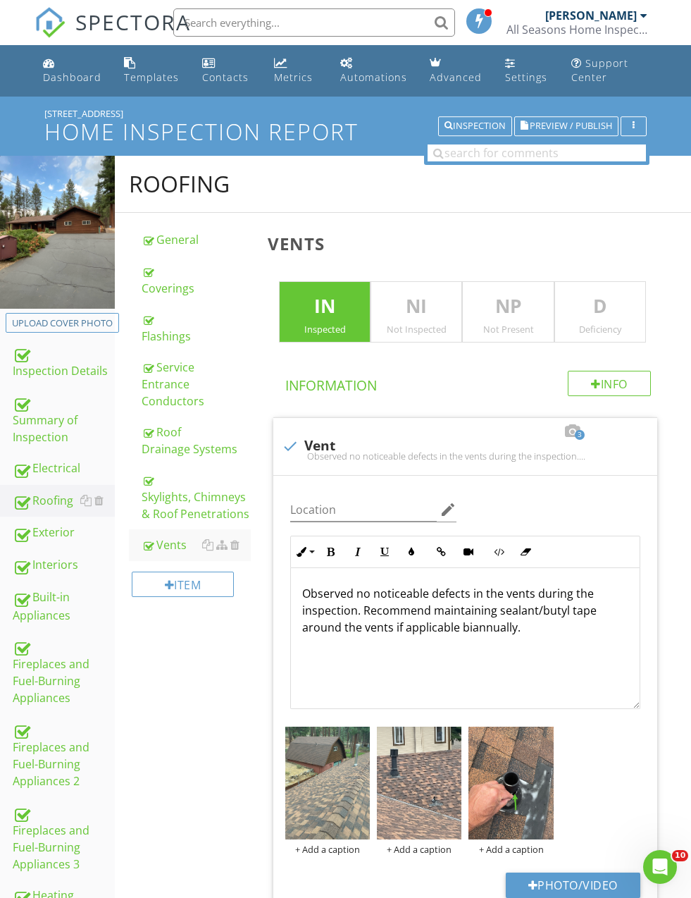
click at [460, 590] on p "Observed no noticeable defects in the vents during the inspection. Recommend ma…" at bounding box center [465, 619] width 326 height 68
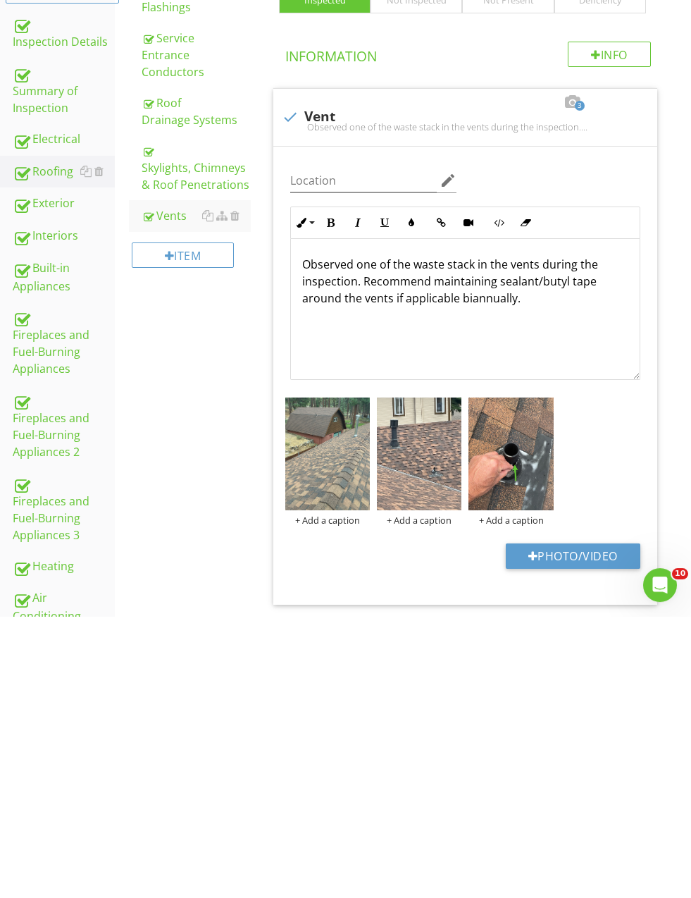
click at [485, 538] on p "Observed one of the waste stack in the vents during the inspection. Recommend m…" at bounding box center [465, 572] width 326 height 68
click at [504, 538] on p "Observed one of the waste stack in the vents during the inspection. Recommend m…" at bounding box center [465, 572] width 326 height 68
click at [505, 538] on p "Observed one of the waste stack vents during the inspection. Recommend maintain…" at bounding box center [465, 572] width 326 height 68
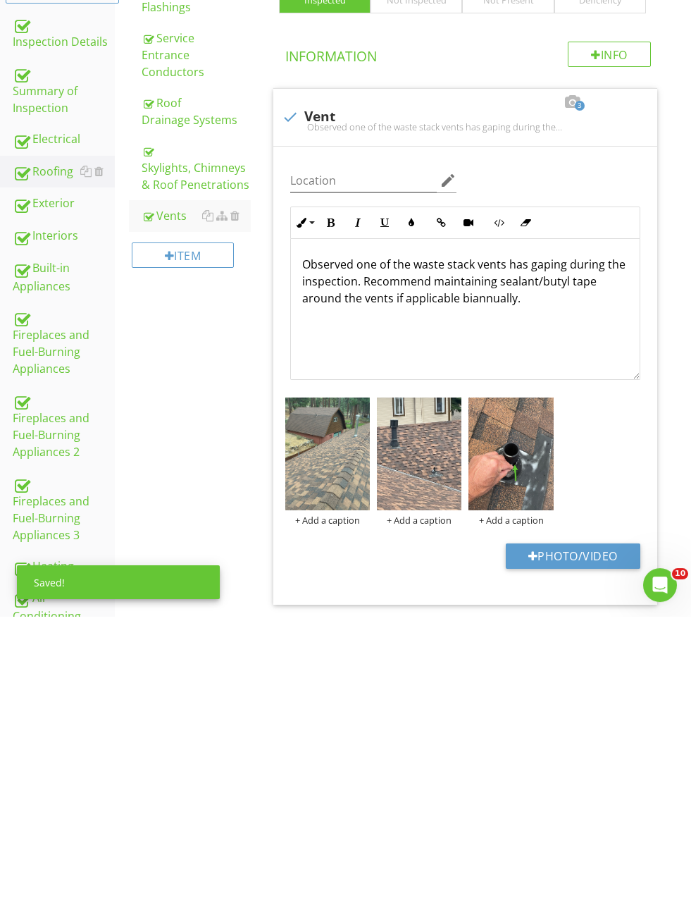
click at [361, 538] on p "Observed one of the waste stack vents has gaping during the inspection. Recomme…" at bounding box center [465, 572] width 326 height 68
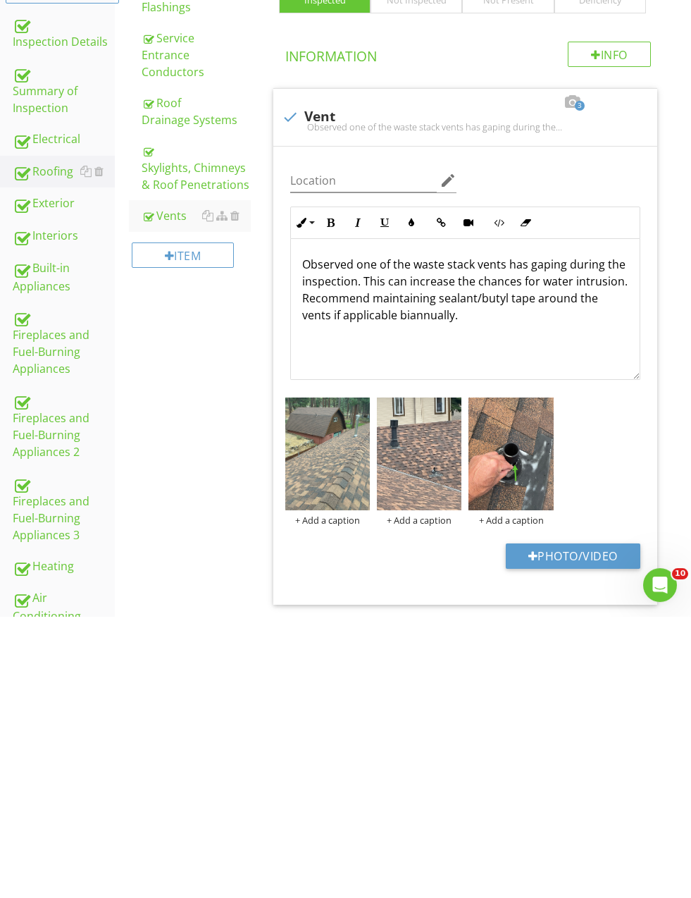
click at [373, 538] on p "Observed one of the waste stack vents has gaping during the inspection. This ca…" at bounding box center [465, 580] width 326 height 85
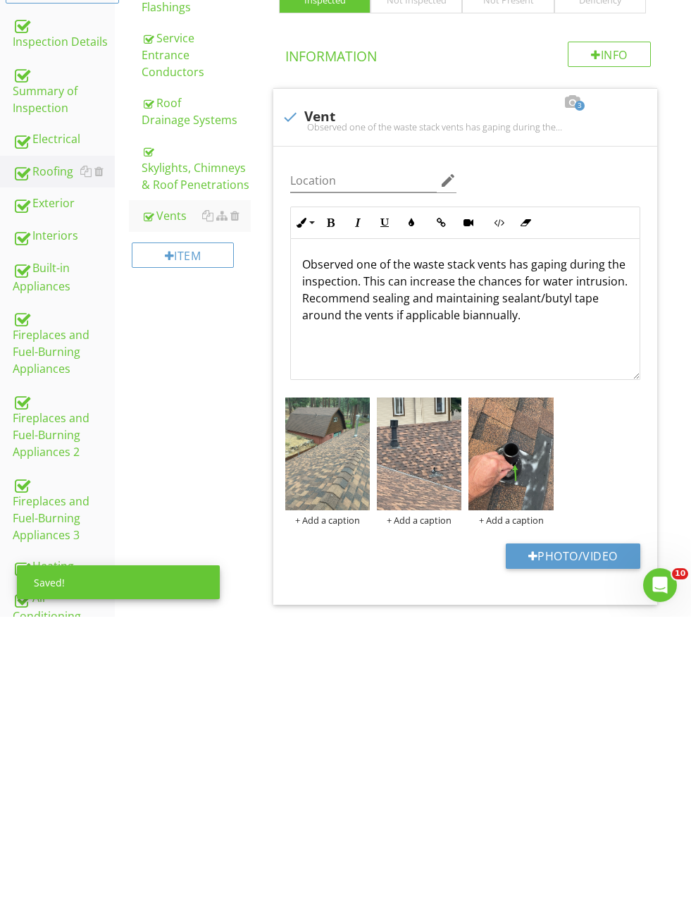
click at [185, 847] on div "Saved!" at bounding box center [118, 864] width 203 height 34
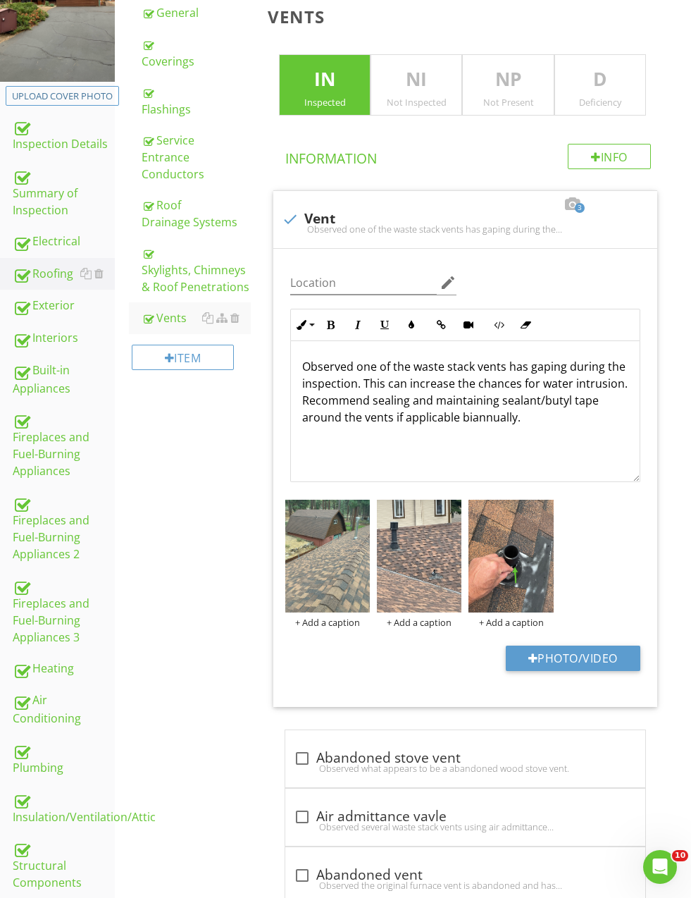
click at [22, 179] on div at bounding box center [21, 176] width 17 height 17
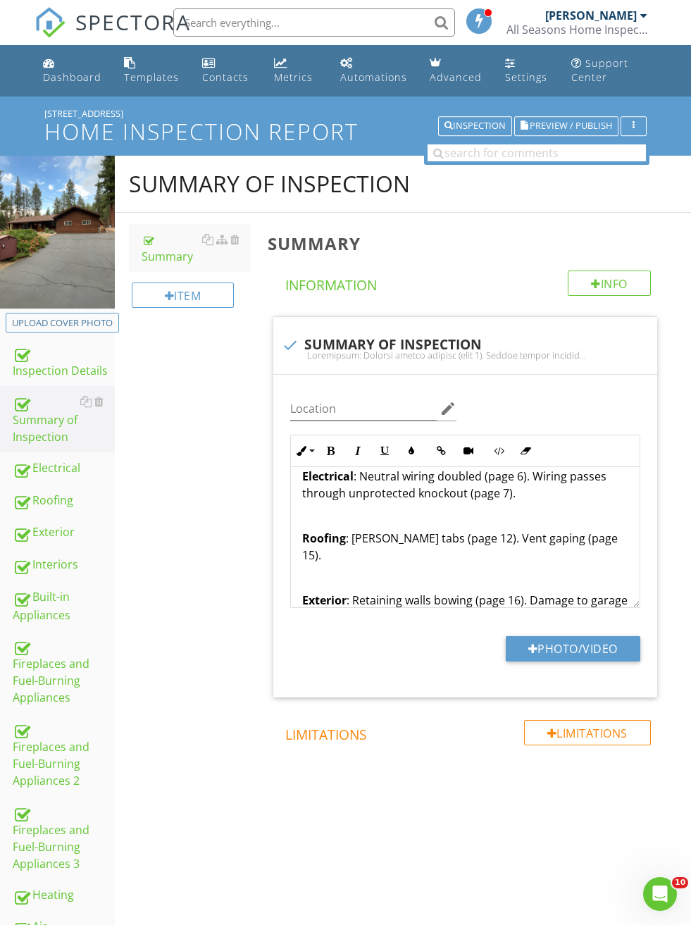
click at [562, 125] on span "Preview / Publish" at bounding box center [571, 126] width 82 height 9
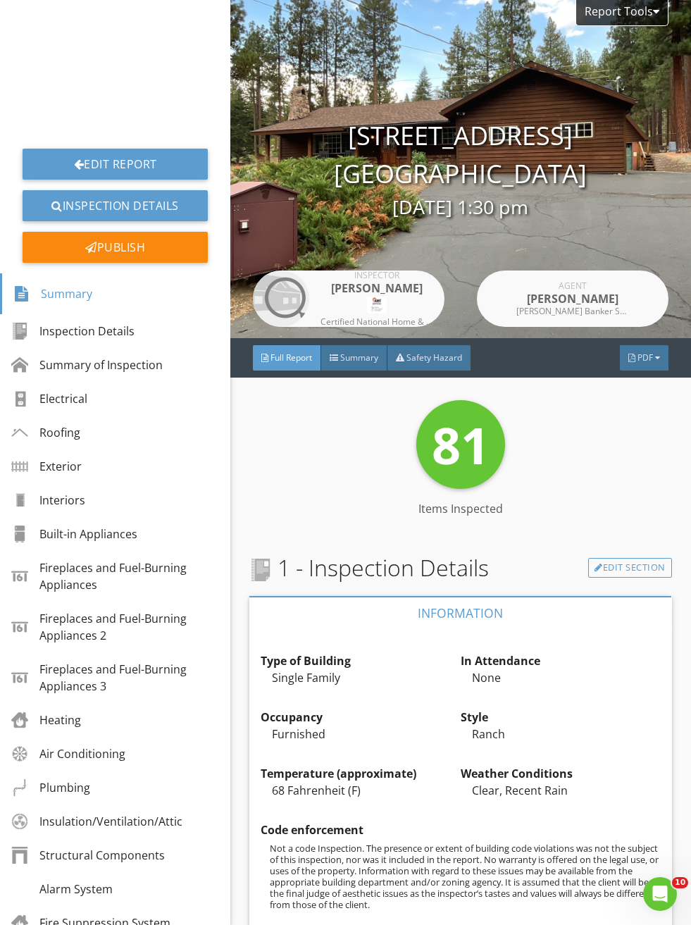
click at [58, 163] on link "Edit Report" at bounding box center [115, 164] width 185 height 31
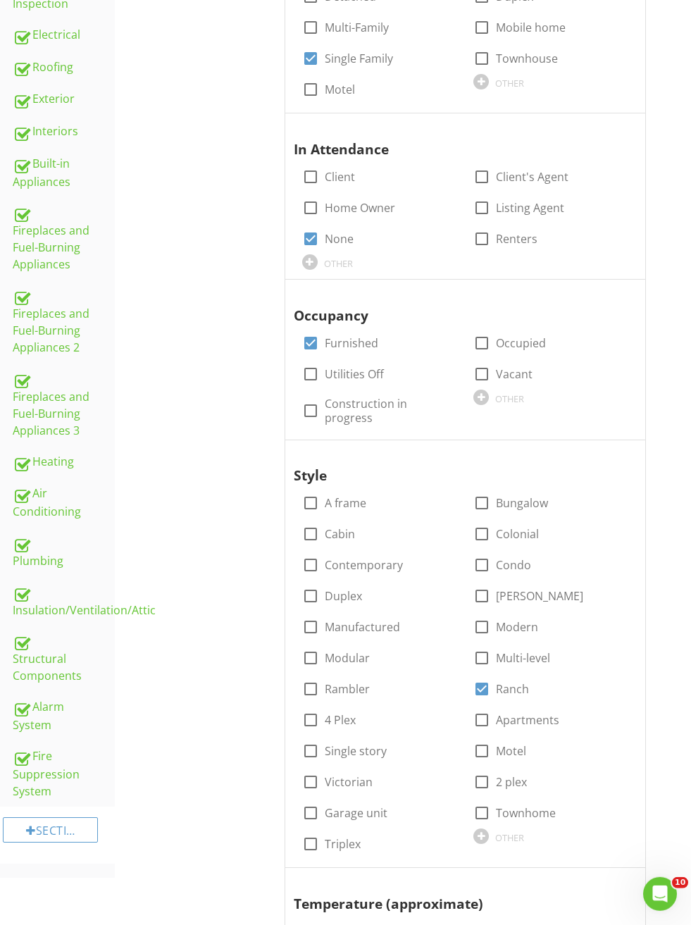
scroll to position [433, 0]
click at [32, 545] on div "Plumbing" at bounding box center [64, 551] width 102 height 35
click at [33, 550] on div "Plumbing" at bounding box center [64, 551] width 102 height 35
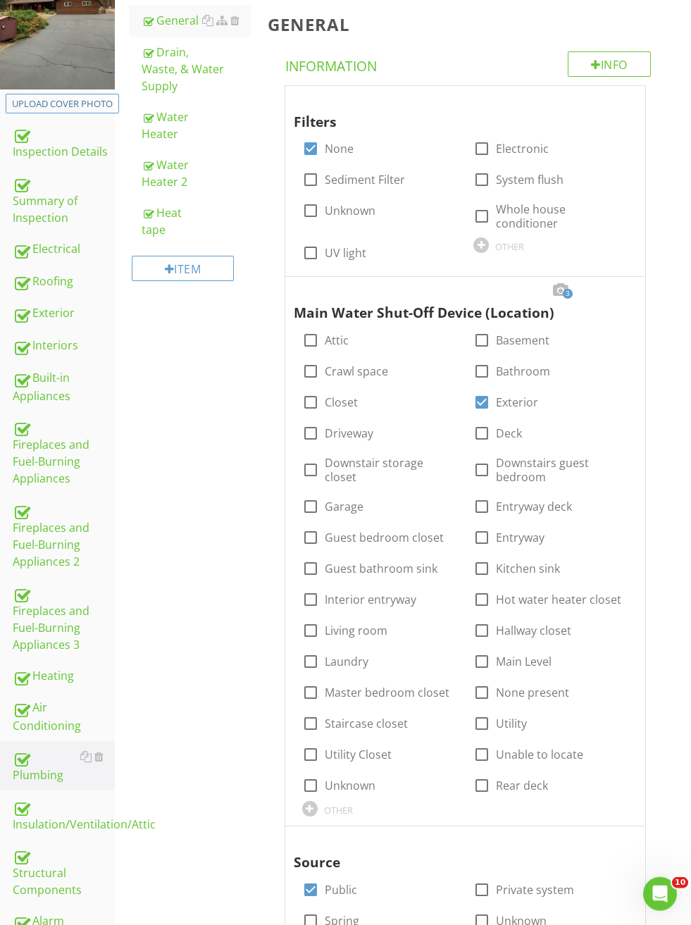
scroll to position [219, 0]
click at [154, 172] on div "Water Heater 2" at bounding box center [196, 173] width 109 height 34
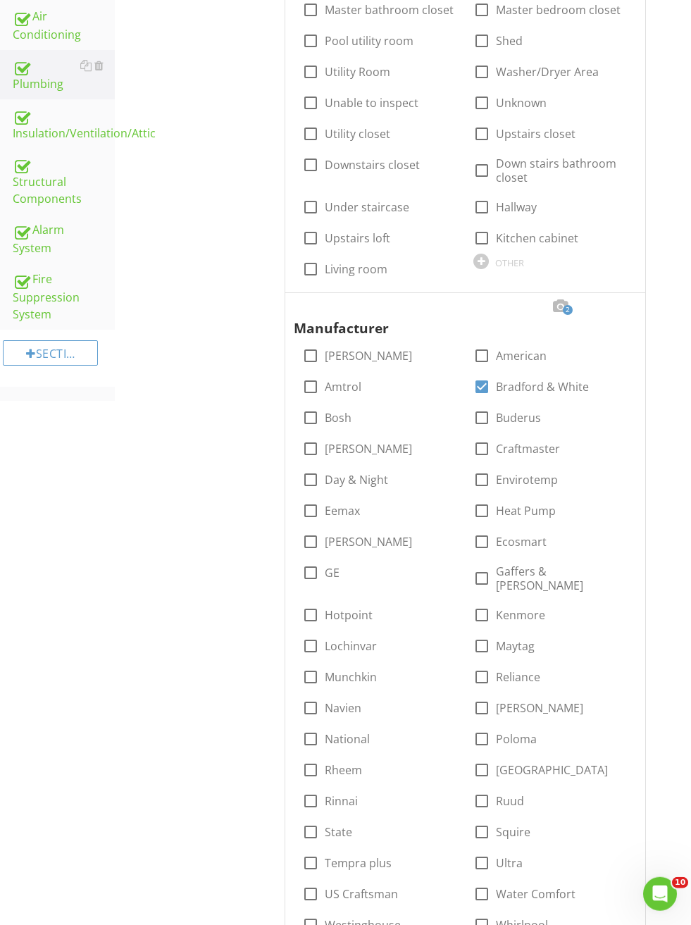
scroll to position [910, 0]
click at [616, 299] on div at bounding box center [620, 306] width 17 height 14
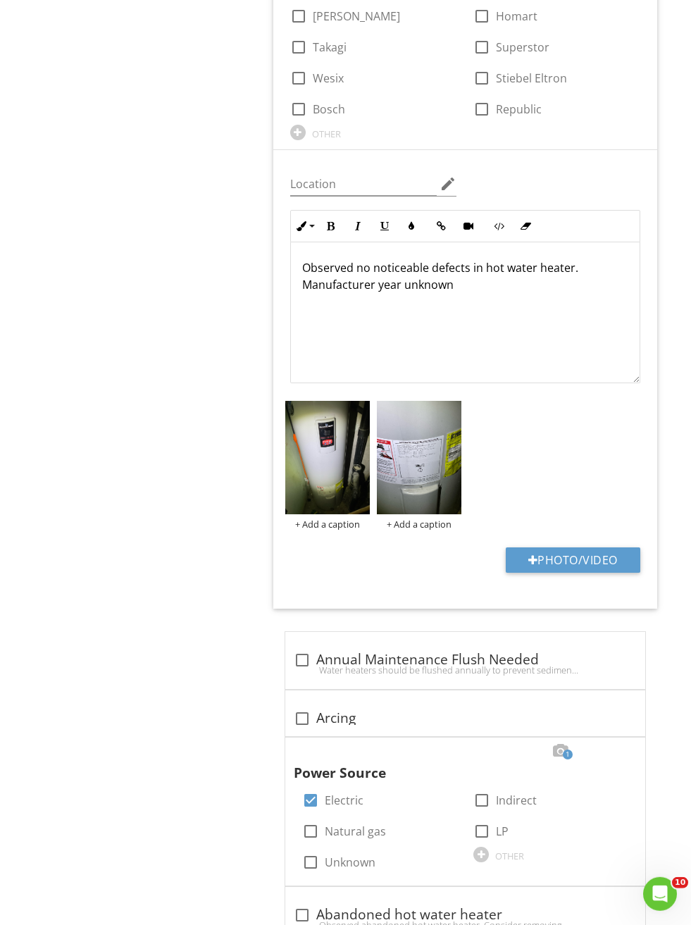
scroll to position [1955, 0]
click at [397, 465] on img at bounding box center [419, 457] width 85 height 113
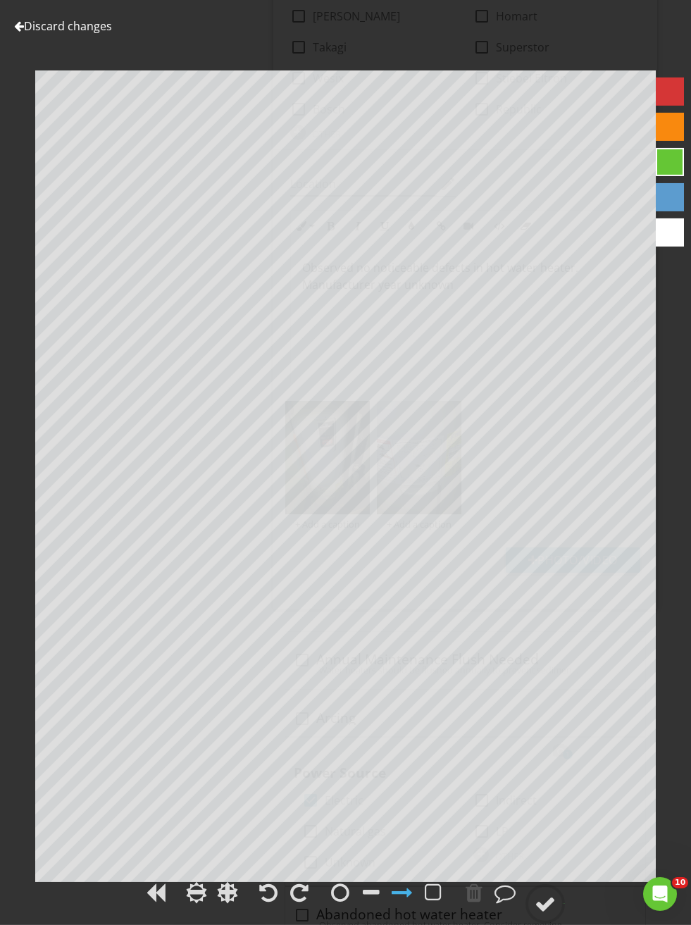
click at [46, 31] on link "Discard changes" at bounding box center [63, 26] width 98 height 16
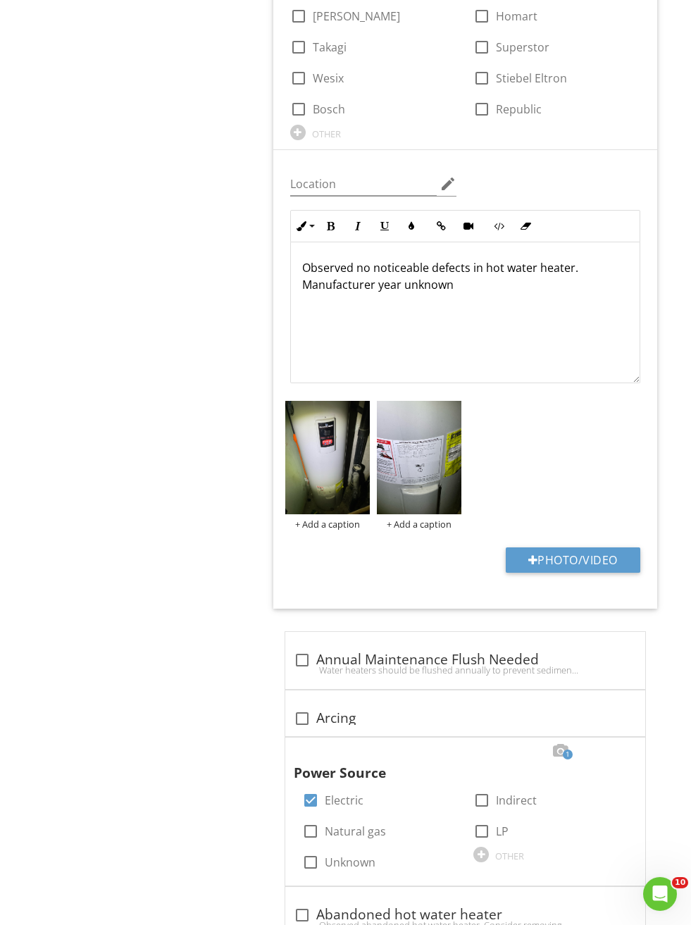
click at [434, 276] on p "Observed no noticeable defects in hot water heater. Manufacturer year unknown" at bounding box center [465, 276] width 326 height 34
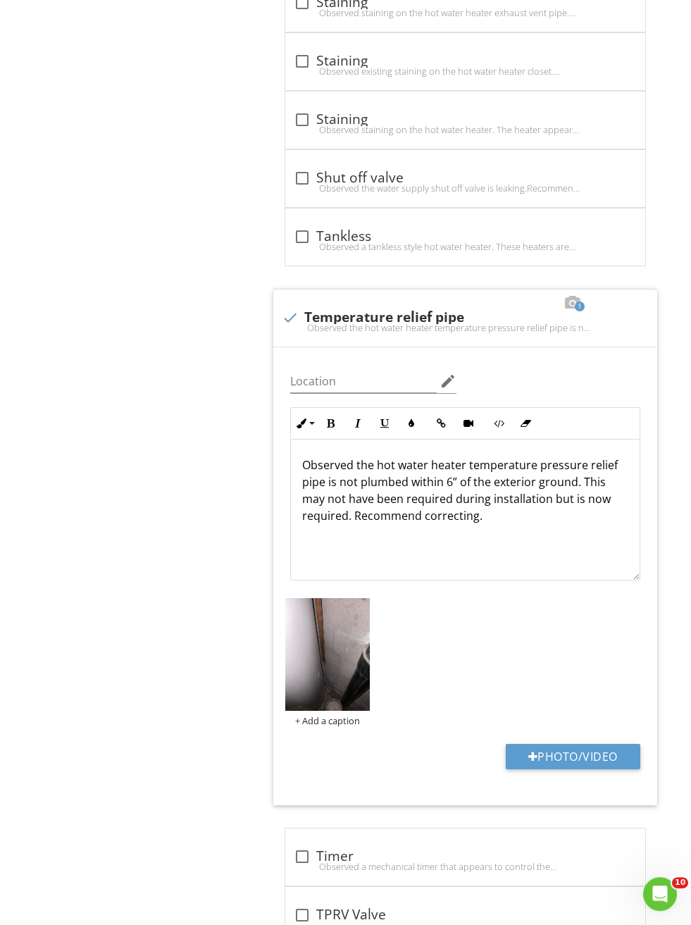
scroll to position [7466, 0]
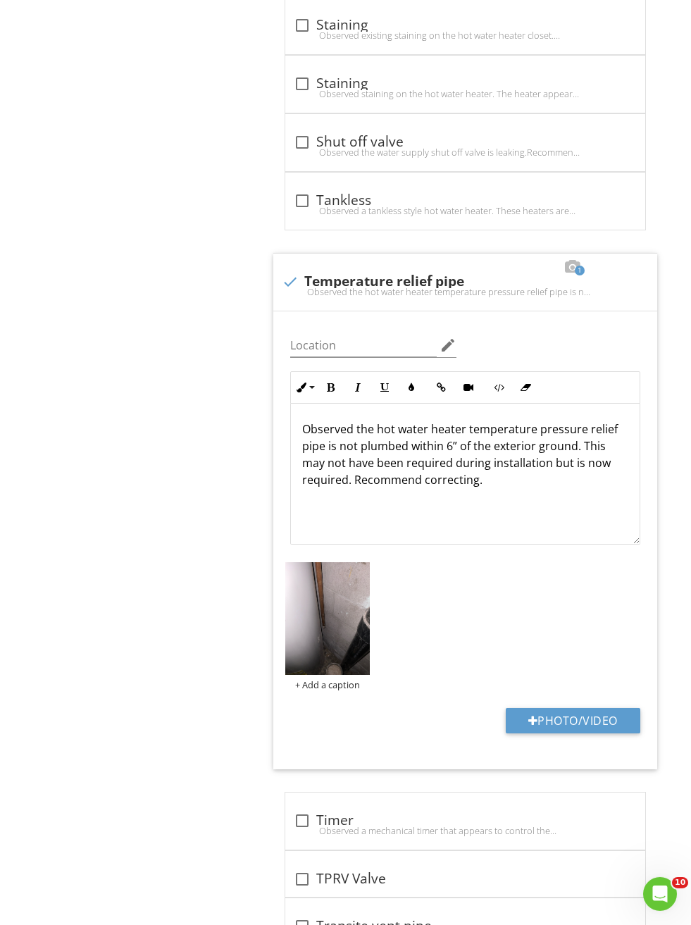
click at [316, 611] on img at bounding box center [327, 618] width 85 height 113
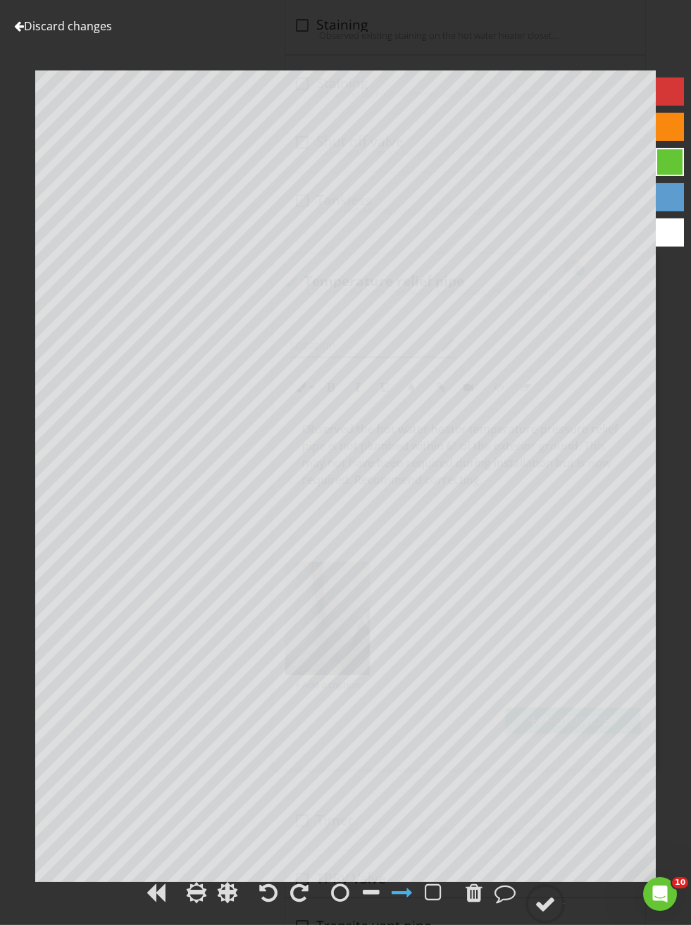
click at [364, 905] on div "Discard changes Add Location" at bounding box center [345, 462] width 691 height 925
click at [368, 903] on div at bounding box center [371, 892] width 17 height 21
click at [524, 904] on div "Discard changes Add Location" at bounding box center [345, 462] width 691 height 925
click at [536, 918] on circle at bounding box center [545, 904] width 37 height 37
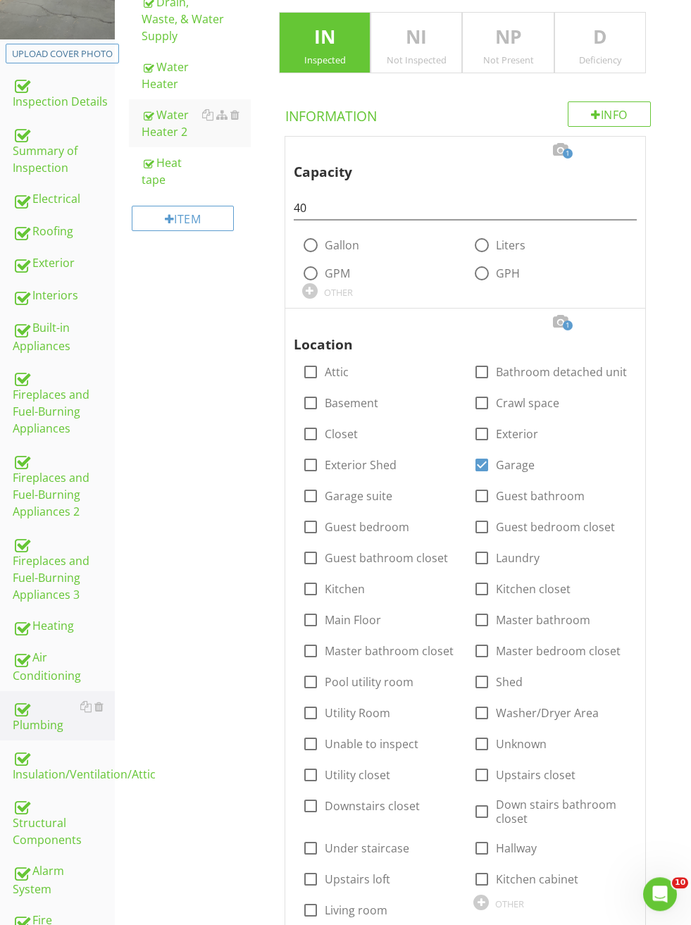
scroll to position [0, 0]
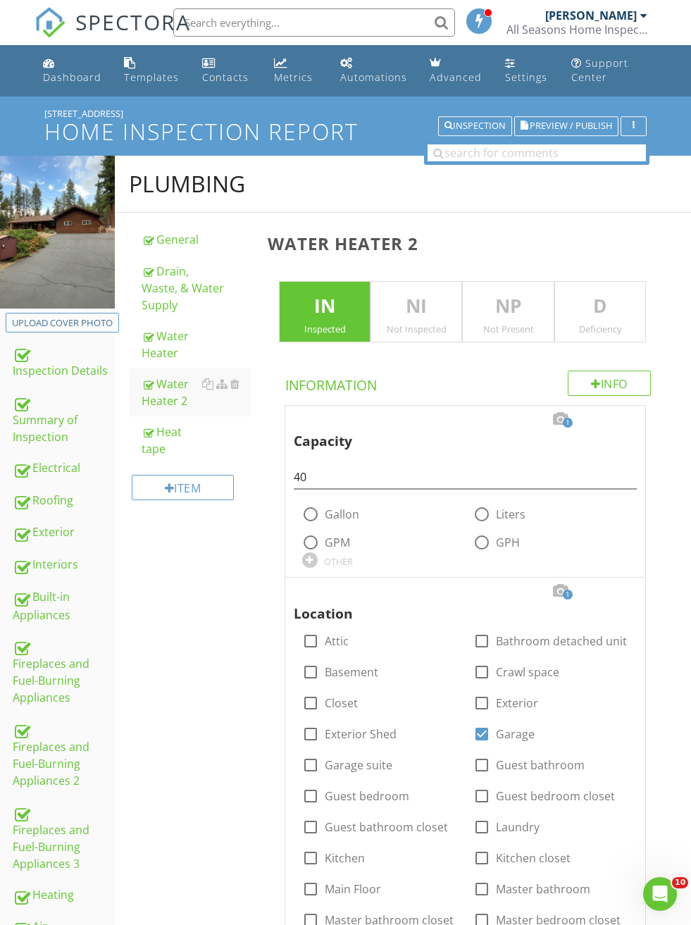
click at [41, 75] on link "Dashboard" at bounding box center [72, 71] width 70 height 40
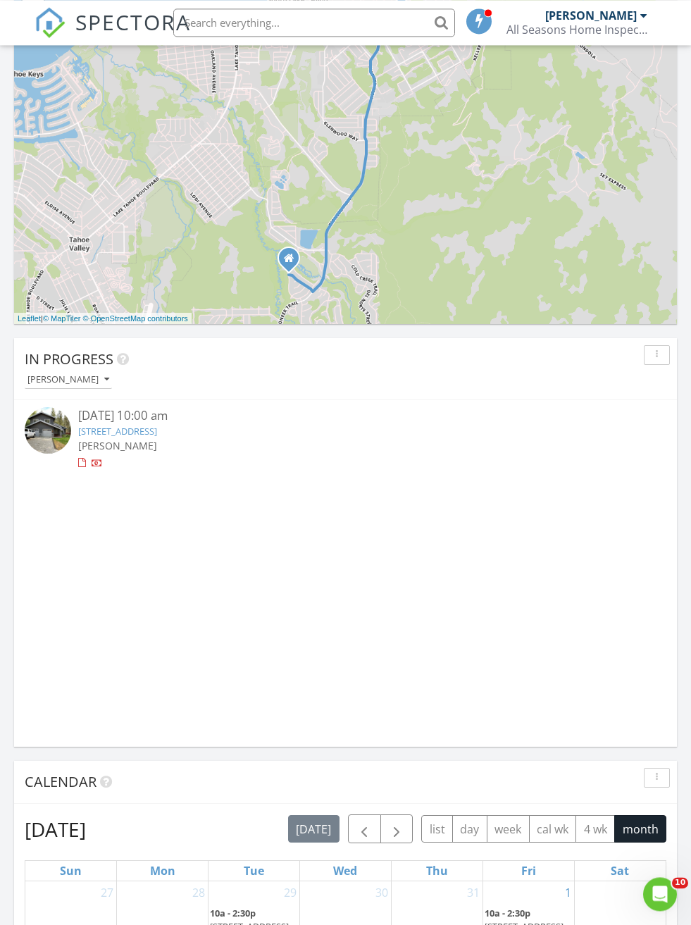
scroll to position [822, 0]
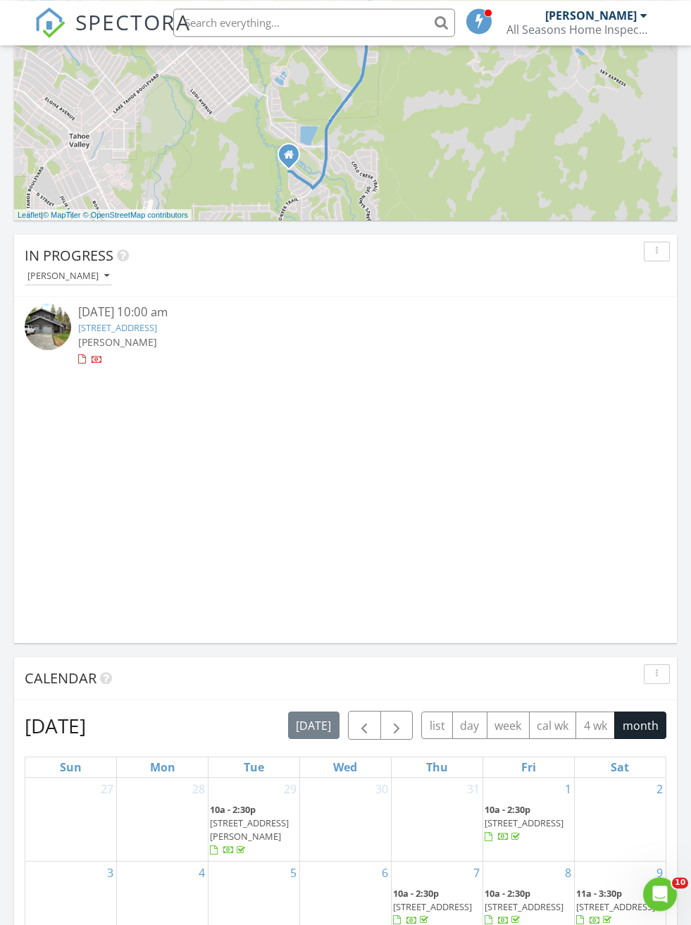
click at [88, 330] on link "[STREET_ADDRESS]" at bounding box center [117, 327] width 79 height 13
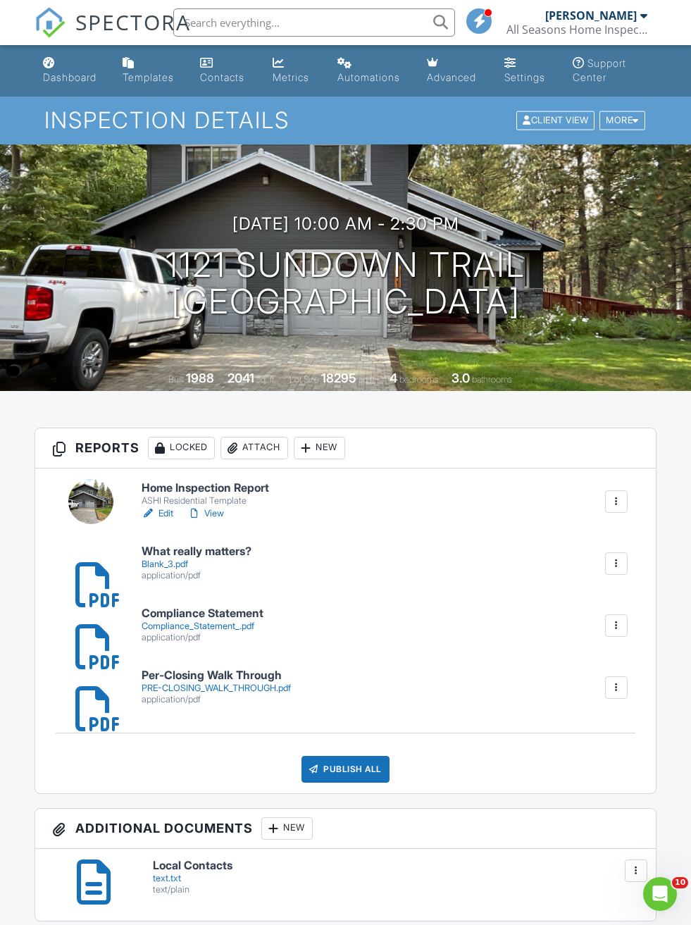
click at [166, 504] on div "ASHI Residential Template" at bounding box center [206, 500] width 128 height 11
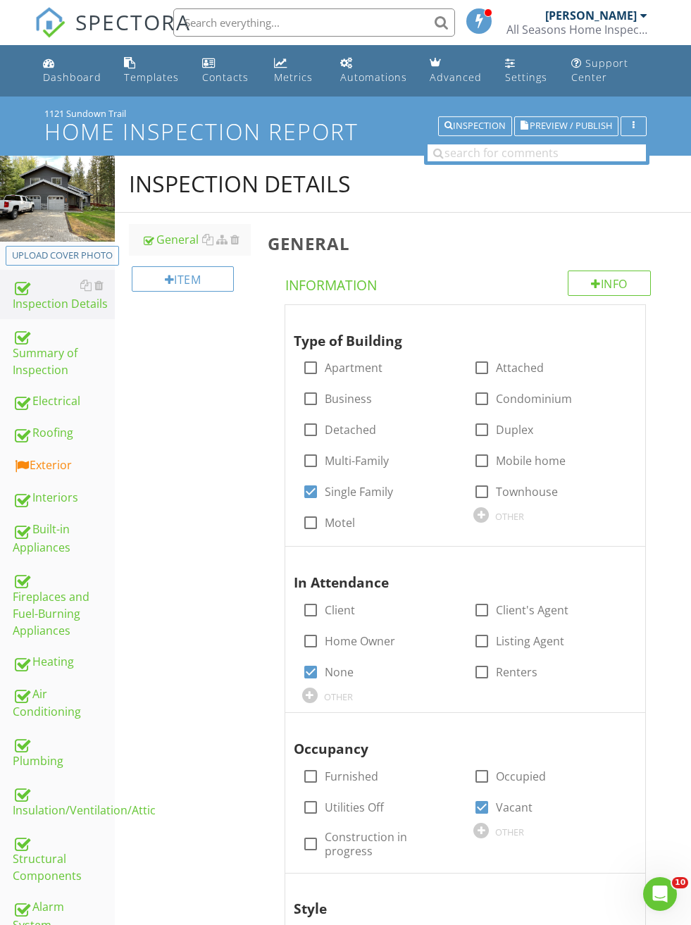
click at [565, 117] on button "Preview / Publish" at bounding box center [566, 126] width 104 height 20
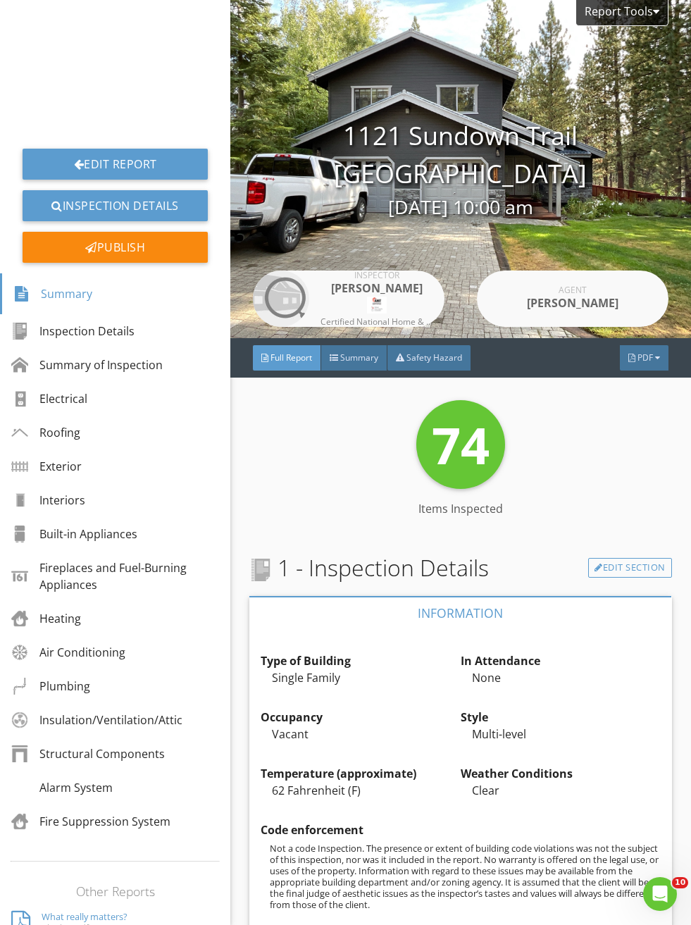
click at [655, 368] on div "PDF" at bounding box center [644, 357] width 49 height 25
click at [638, 427] on div "Full Report" at bounding box center [626, 424] width 90 height 17
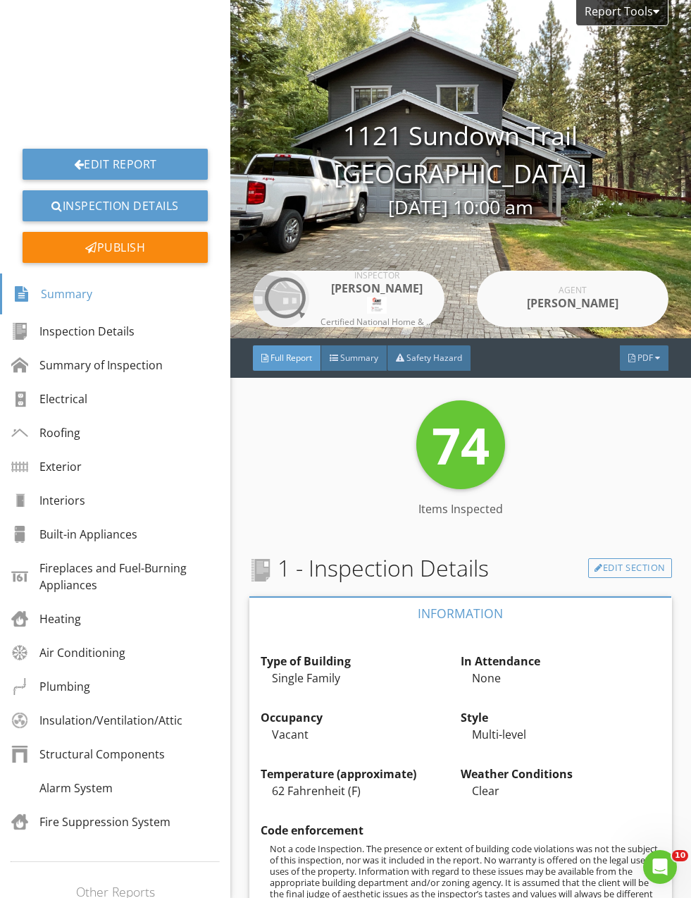
click at [63, 159] on link "Edit Report" at bounding box center [115, 164] width 185 height 31
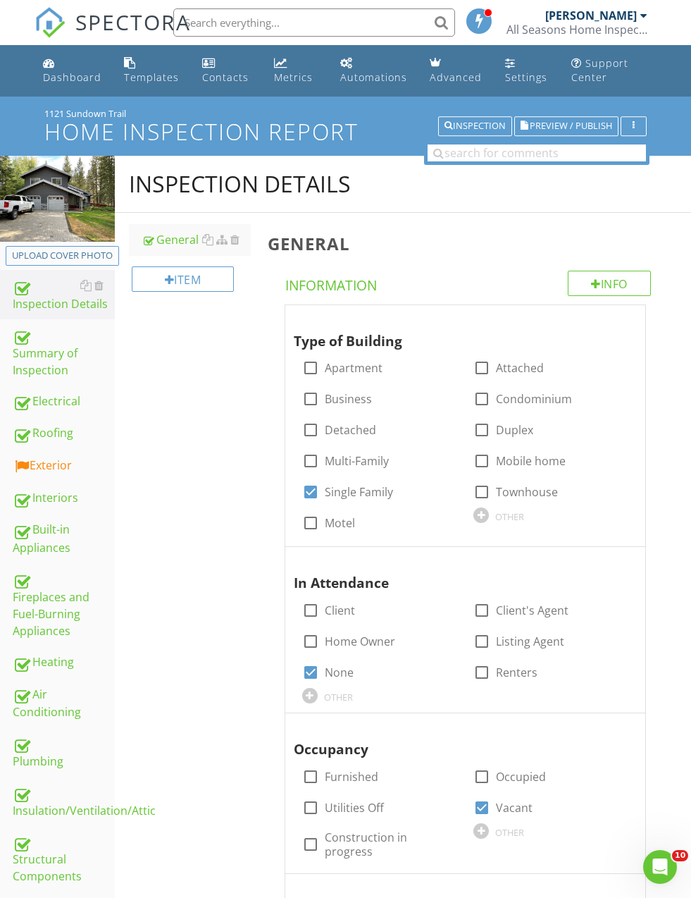
click at [44, 348] on div "Summary of Inspection" at bounding box center [64, 352] width 102 height 52
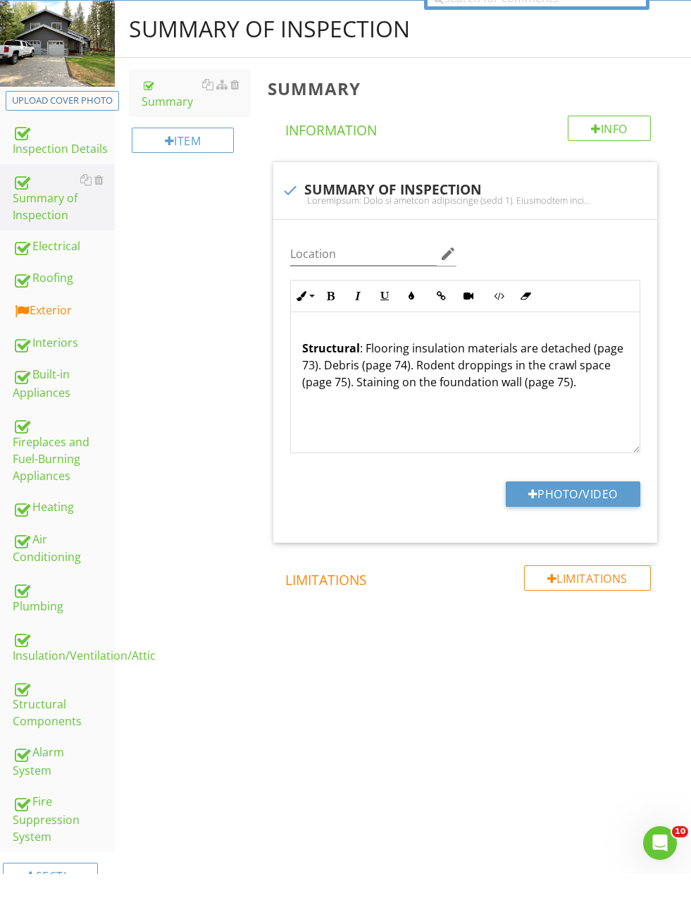
scroll to position [125, 0]
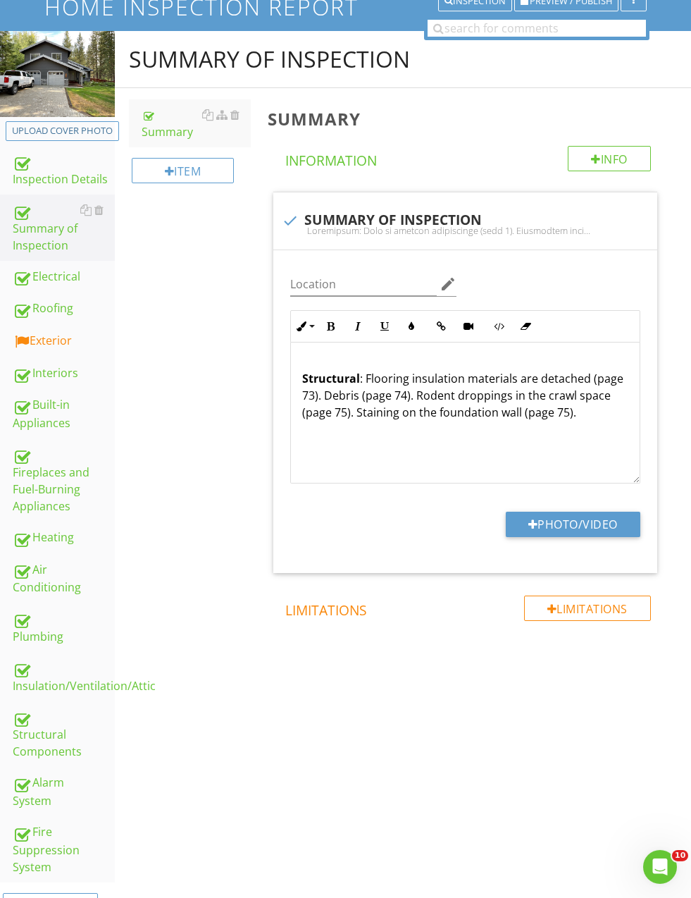
click at [50, 746] on div "Structural Components" at bounding box center [64, 734] width 102 height 52
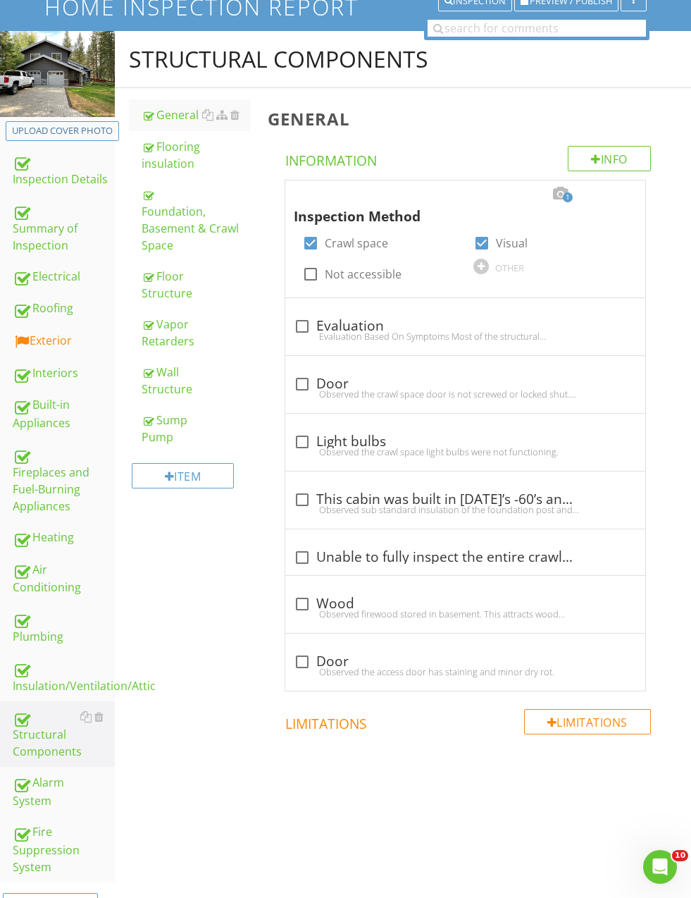
click at [171, 223] on div "Foundation, Basement & Crawl Space" at bounding box center [196, 220] width 109 height 68
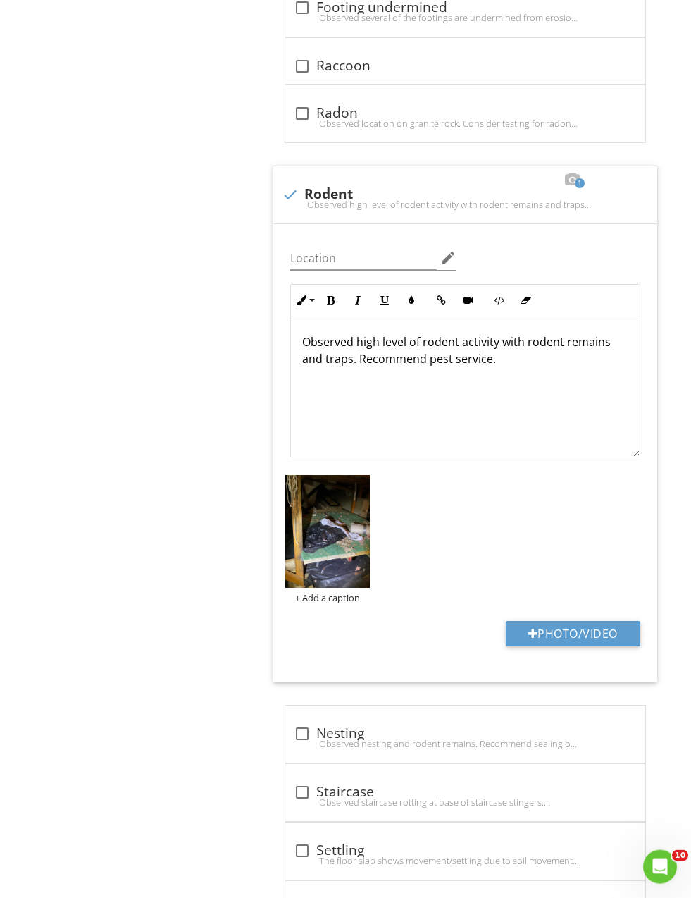
scroll to position [5049, 0]
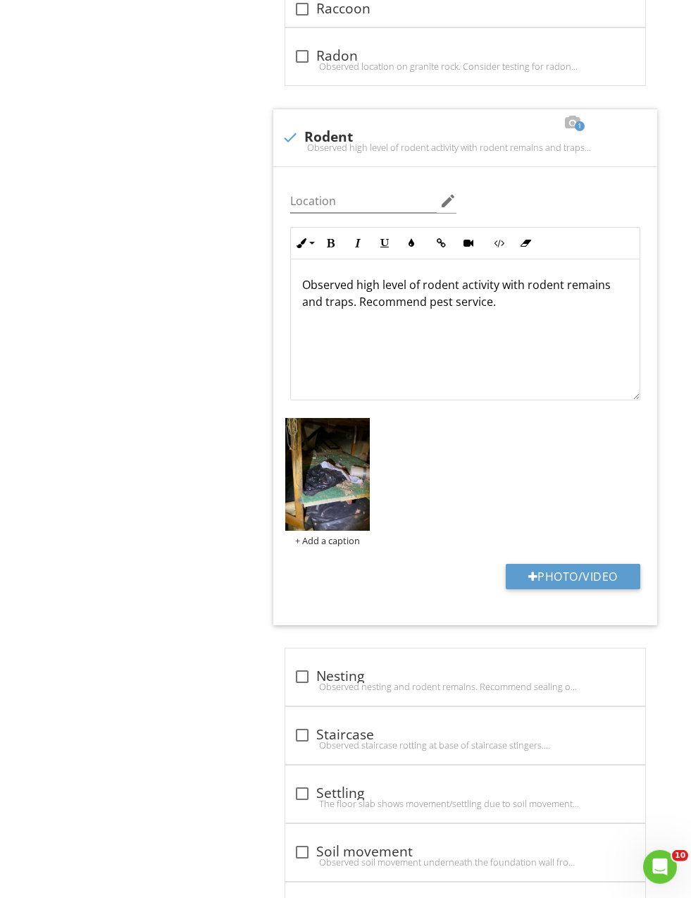
click at [603, 290] on p "Observed high level of rodent activity with rodent remains and traps. Recommend…" at bounding box center [465, 293] width 326 height 34
click at [565, 287] on p "Observed high level of rodent activity with rod and traps. Recommend pest servi…" at bounding box center [465, 293] width 326 height 34
click at [540, 286] on p "Observed high level of rodent activity with traps. Recommend pest service." at bounding box center [465, 293] width 326 height 34
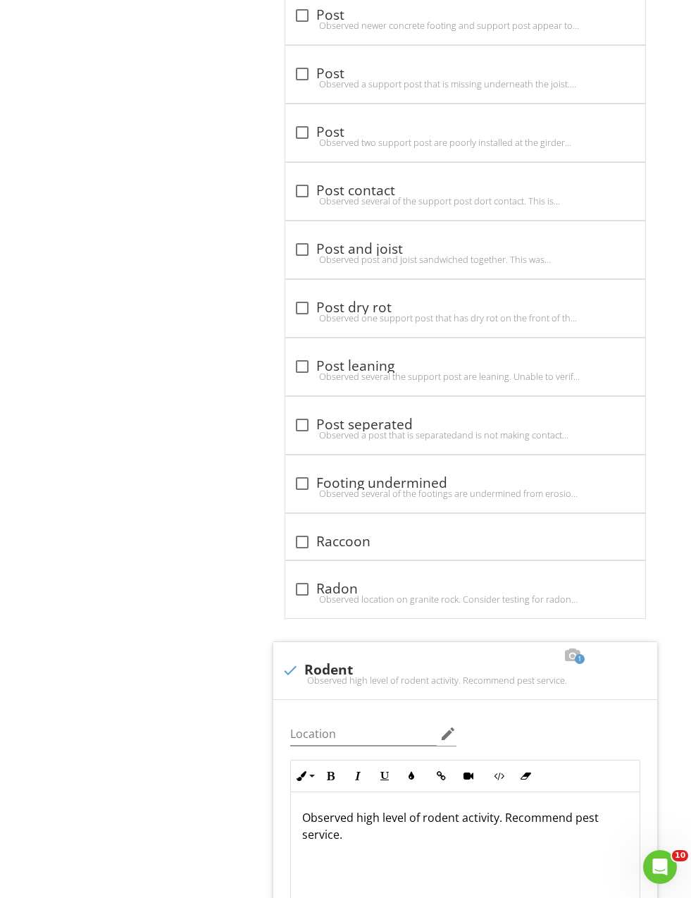
scroll to position [4555, 0]
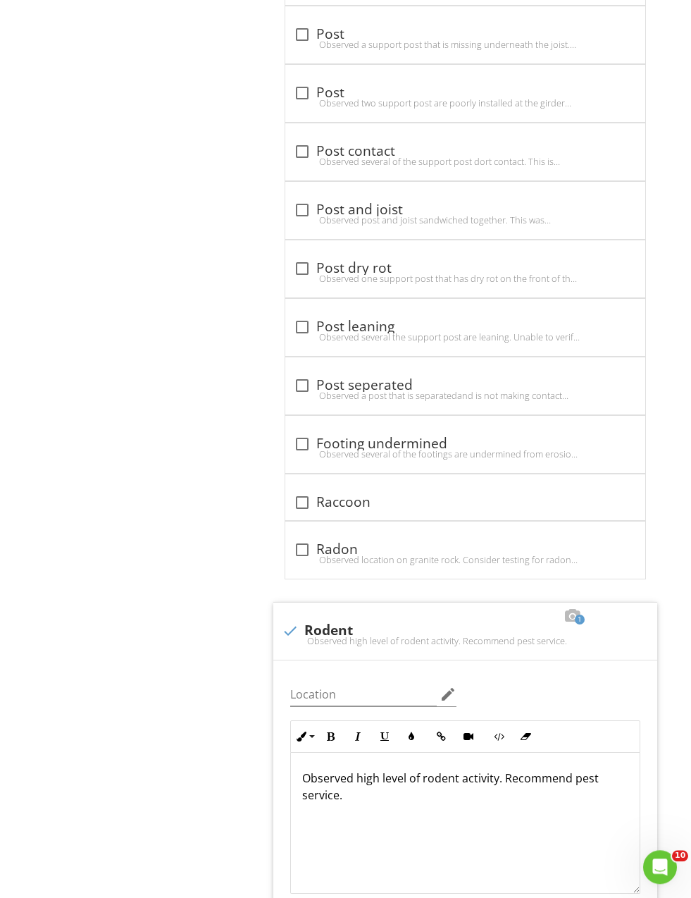
click at [566, 769] on p "Observed high level of rodent activity. Recommend pest service." at bounding box center [465, 786] width 326 height 34
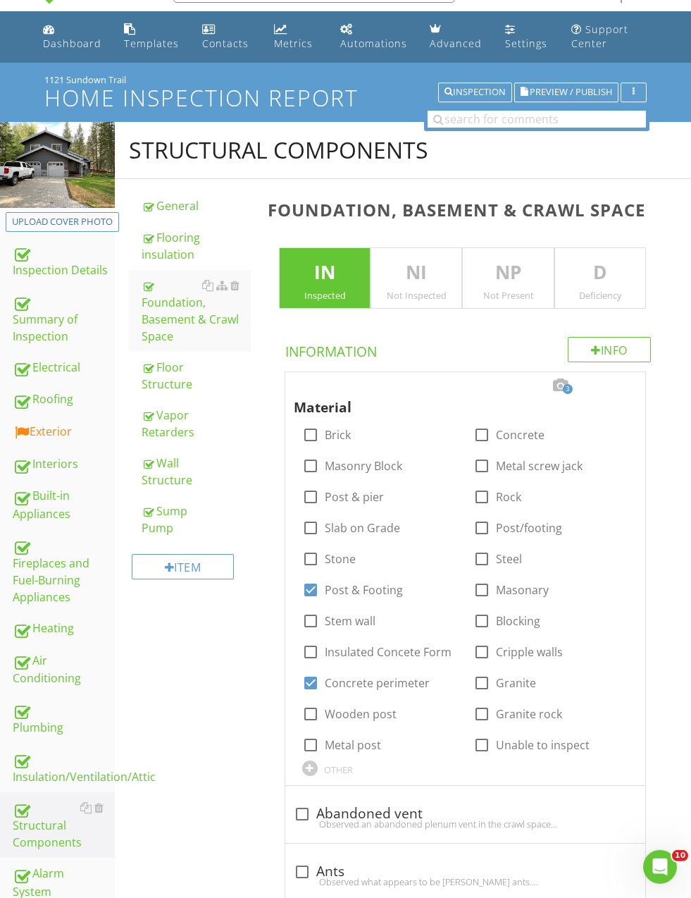
scroll to position [0, 0]
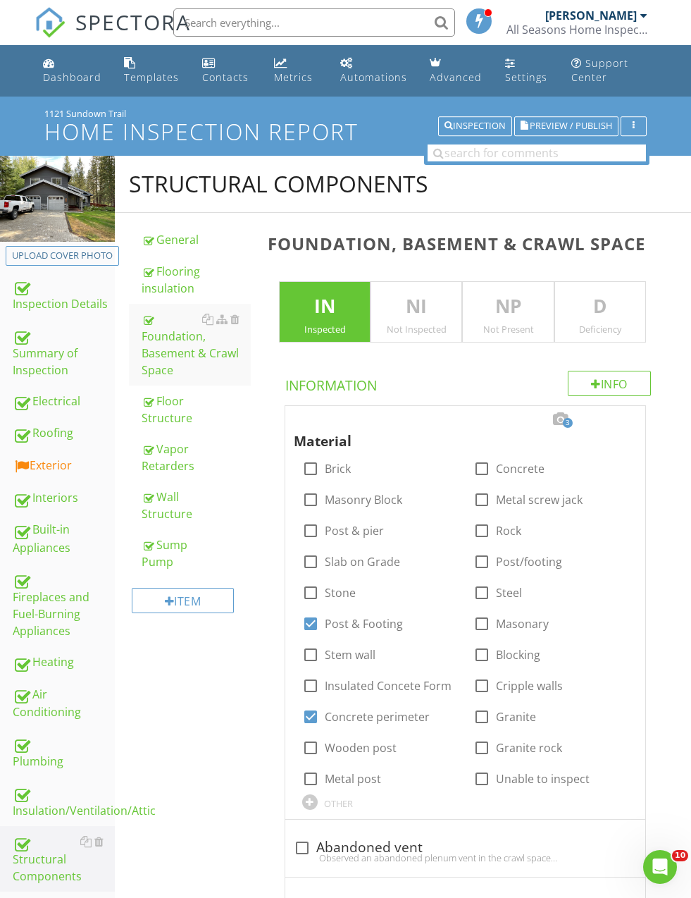
click at [45, 346] on div "Summary of Inspection" at bounding box center [64, 352] width 102 height 52
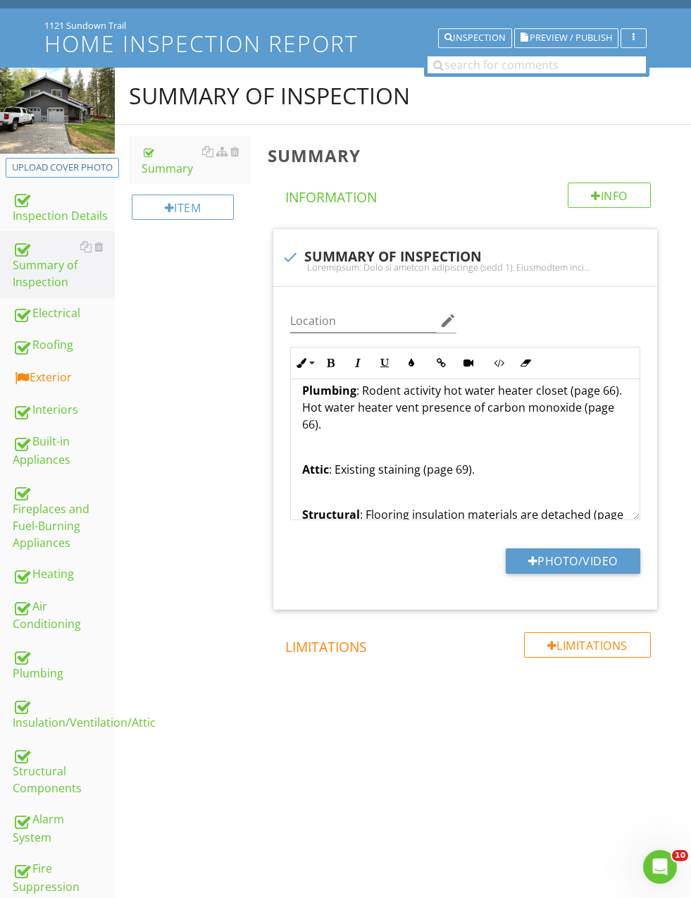
scroll to position [125, 0]
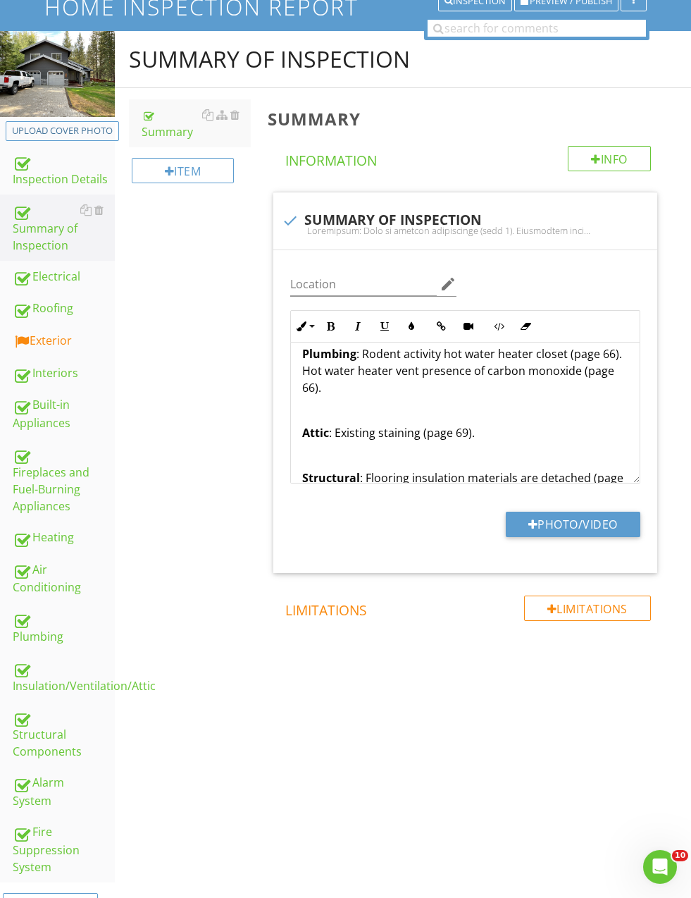
click at [75, 679] on div "Insulation/Ventilation/Attic" at bounding box center [64, 676] width 102 height 35
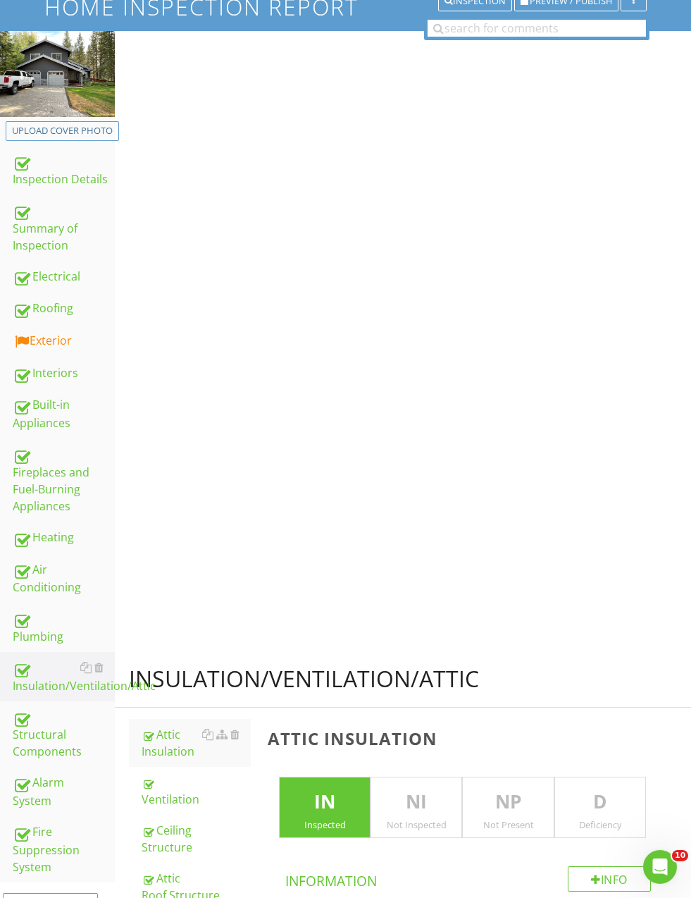
click at [77, 688] on div "Insulation/Ventilation/Attic" at bounding box center [64, 676] width 102 height 35
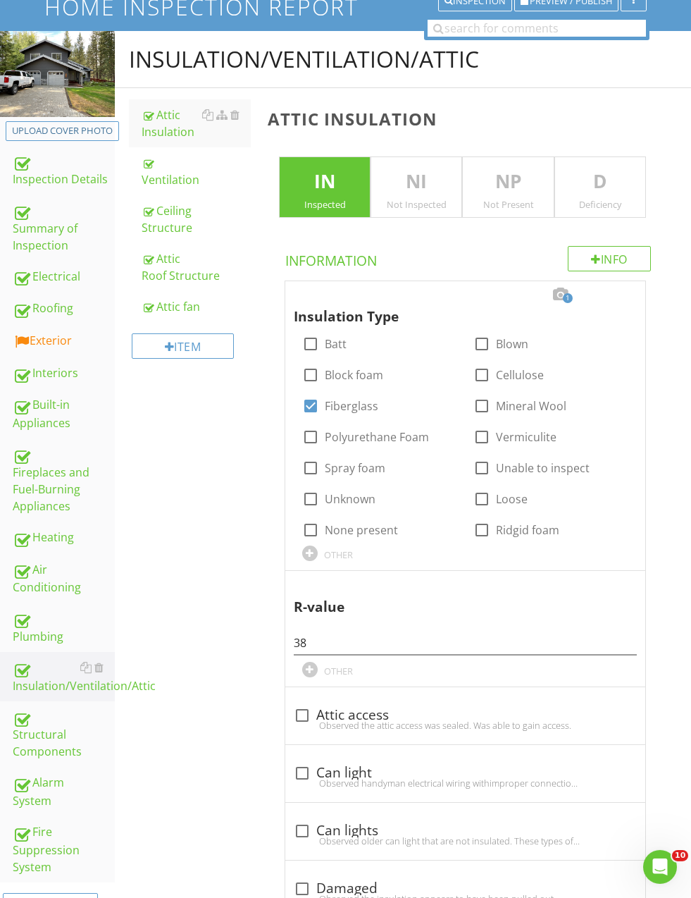
click at [164, 214] on div "Ceiling Structure" at bounding box center [196, 219] width 109 height 34
click at [163, 211] on div "Ceiling Structure" at bounding box center [196, 219] width 109 height 34
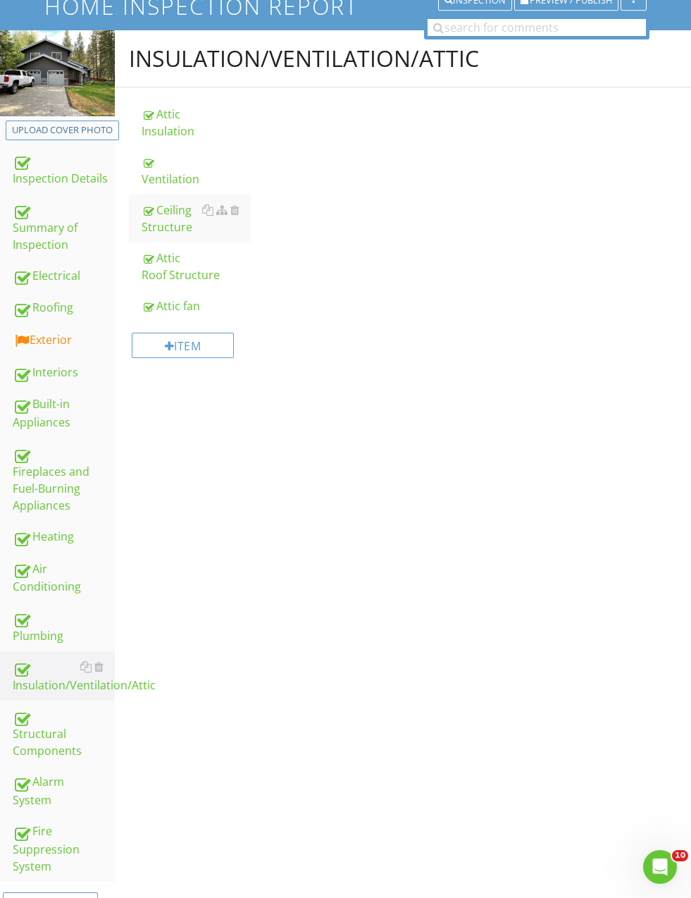
click at [163, 217] on div "Ceiling Structure" at bounding box center [196, 219] width 109 height 34
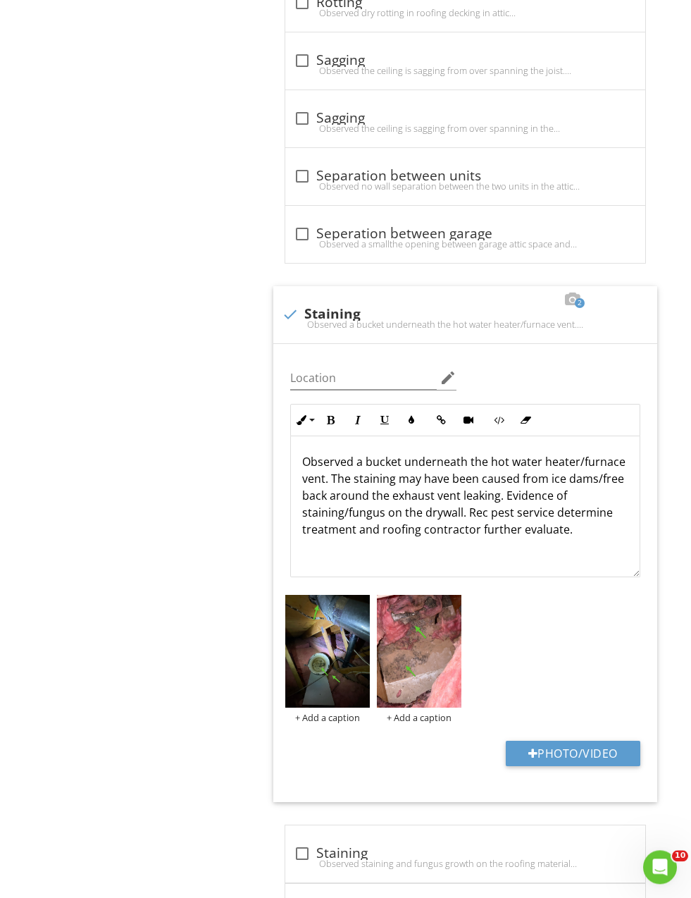
scroll to position [2154, 0]
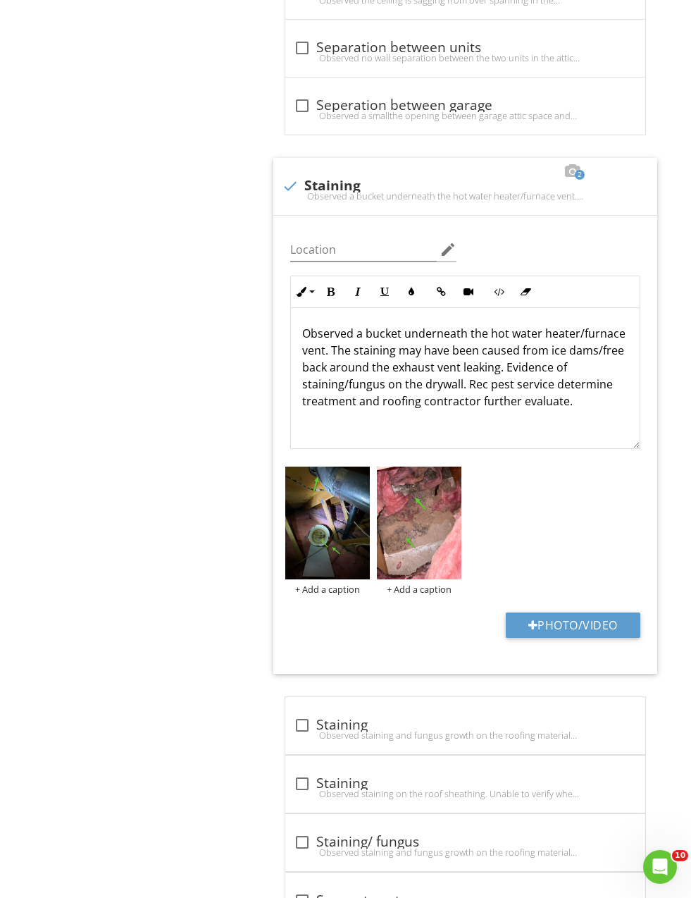
click at [426, 364] on p "Observed a bucket underneath the hot water heater/furnace vent. The staining ma…" at bounding box center [465, 367] width 326 height 85
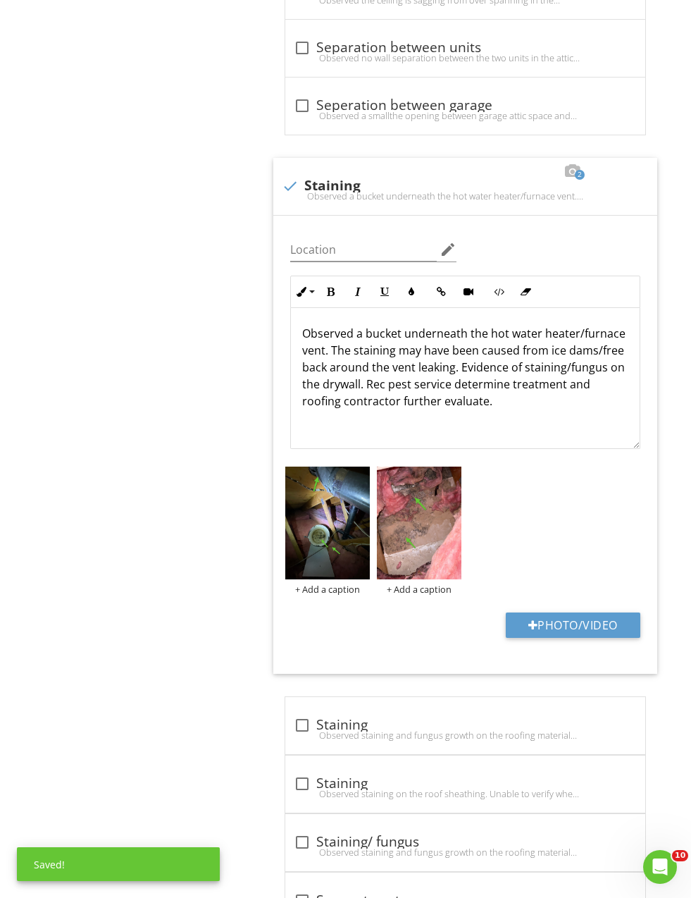
click at [437, 361] on p "Observed a bucket underneath the hot water heater/furnace vent. The staining ma…" at bounding box center [465, 367] width 326 height 85
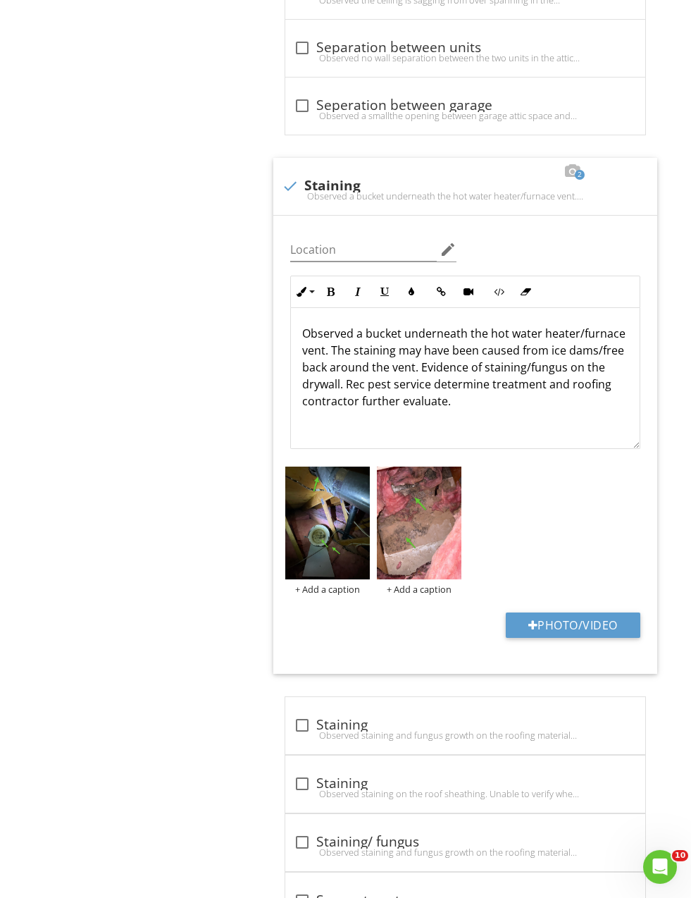
click at [305, 378] on p "Observed a bucket underneath the hot water heater/furnace vent. The staining ma…" at bounding box center [465, 367] width 326 height 85
click at [327, 383] on p "Observed a bucket underneath the hot water heater/furnace vent. The staining ma…" at bounding box center [465, 367] width 326 height 85
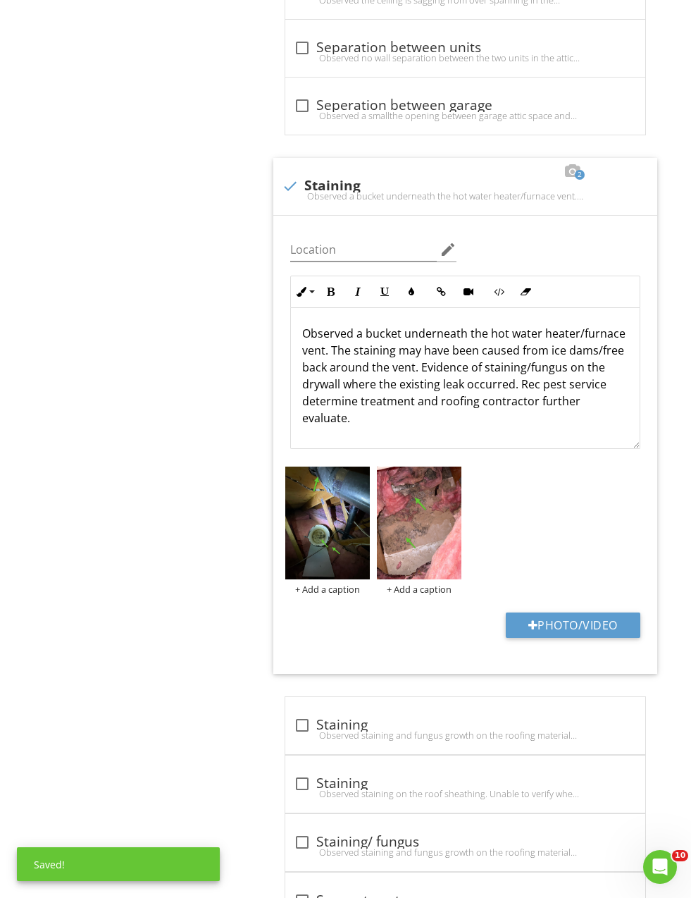
click at [534, 381] on p "Observed a bucket underneath the hot water heater/furnace vent. The staining ma…" at bounding box center [465, 375] width 326 height 101
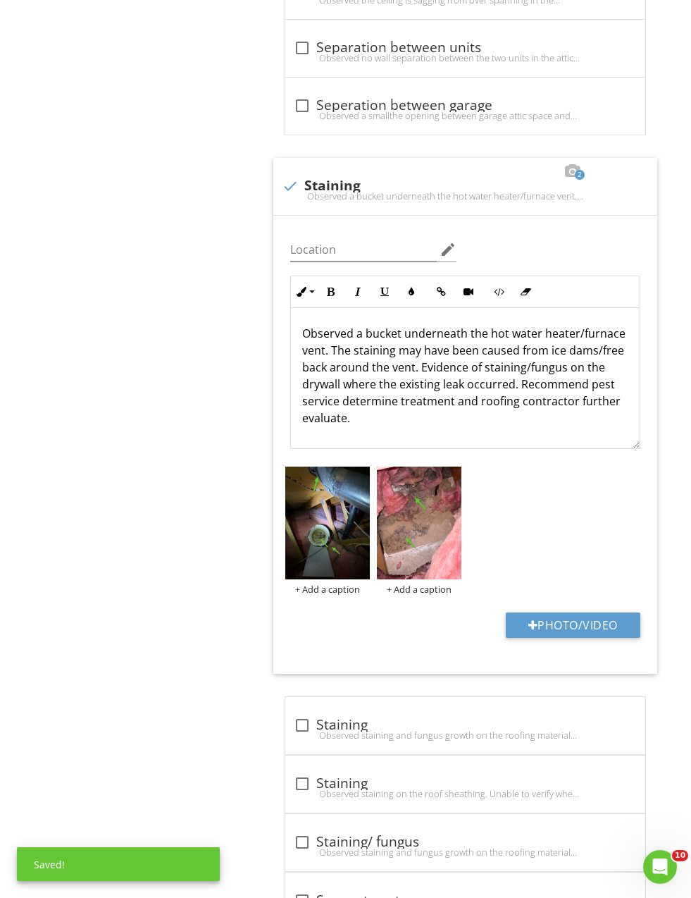
click at [335, 423] on p "Observed a bucket underneath the hot water heater/furnace vent. The staining ma…" at bounding box center [465, 375] width 326 height 101
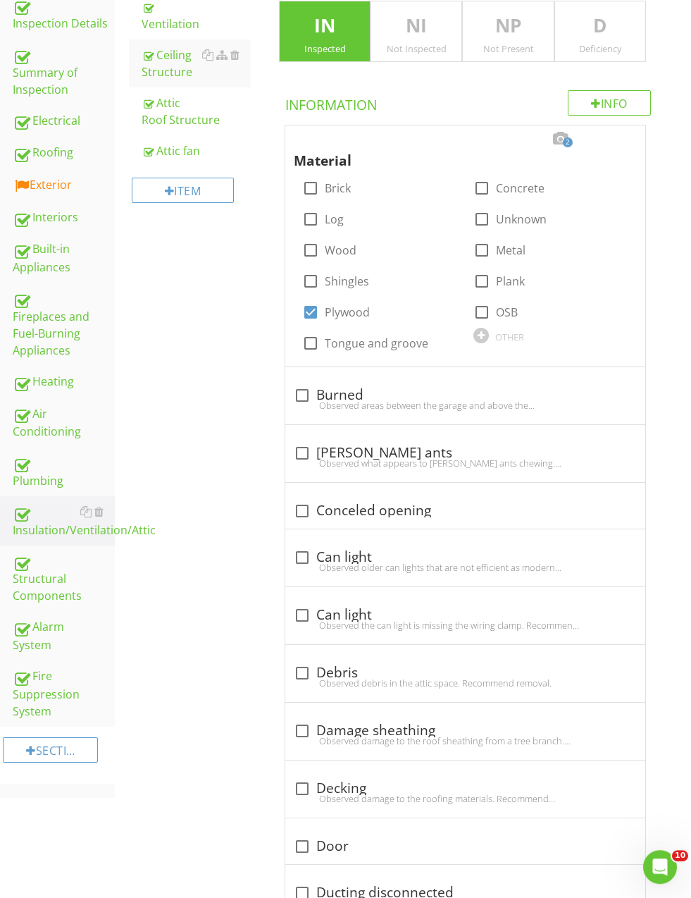
scroll to position [155, 0]
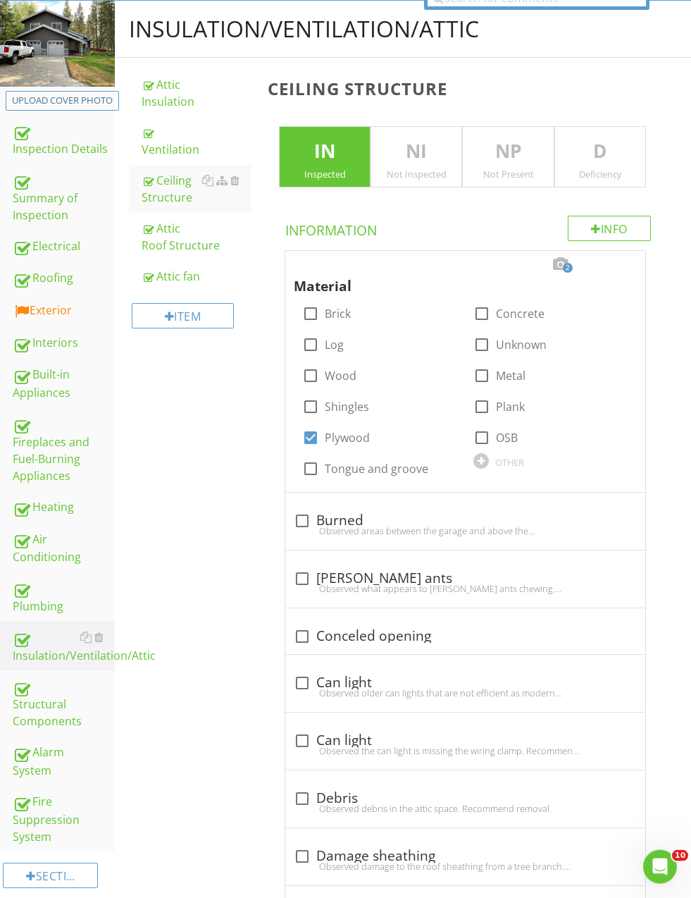
click at [58, 600] on div "Plumbing" at bounding box center [64, 596] width 102 height 35
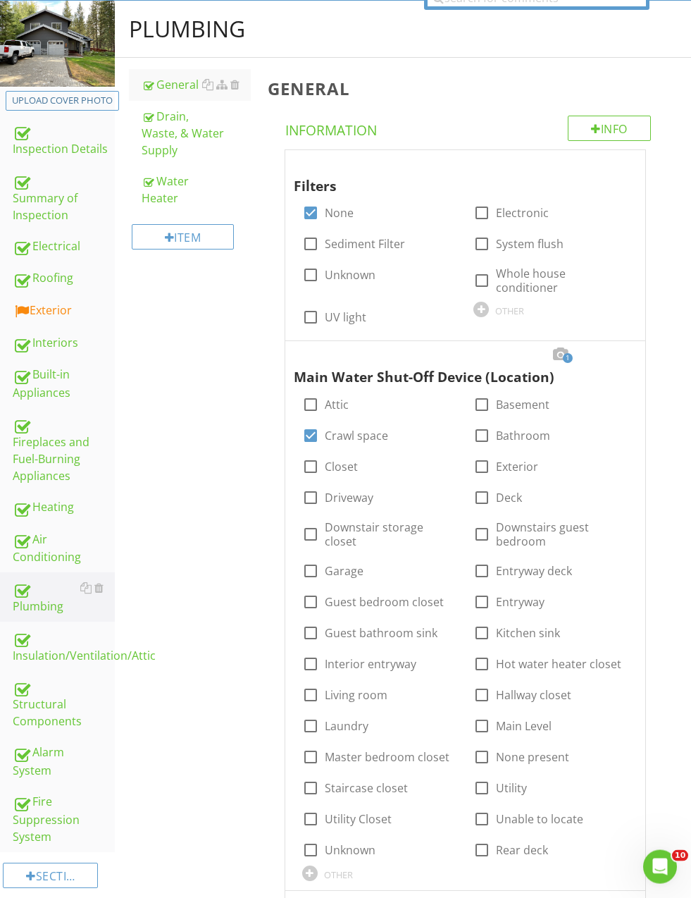
click at [161, 193] on div "Water Heater" at bounding box center [196, 190] width 109 height 34
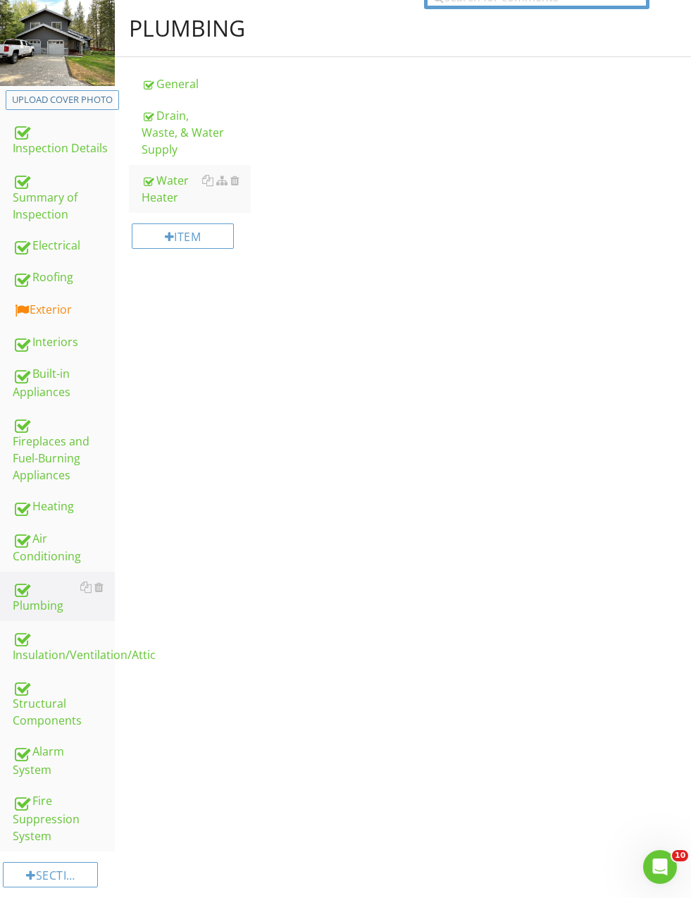
click at [159, 191] on div "Water Heater" at bounding box center [196, 189] width 109 height 34
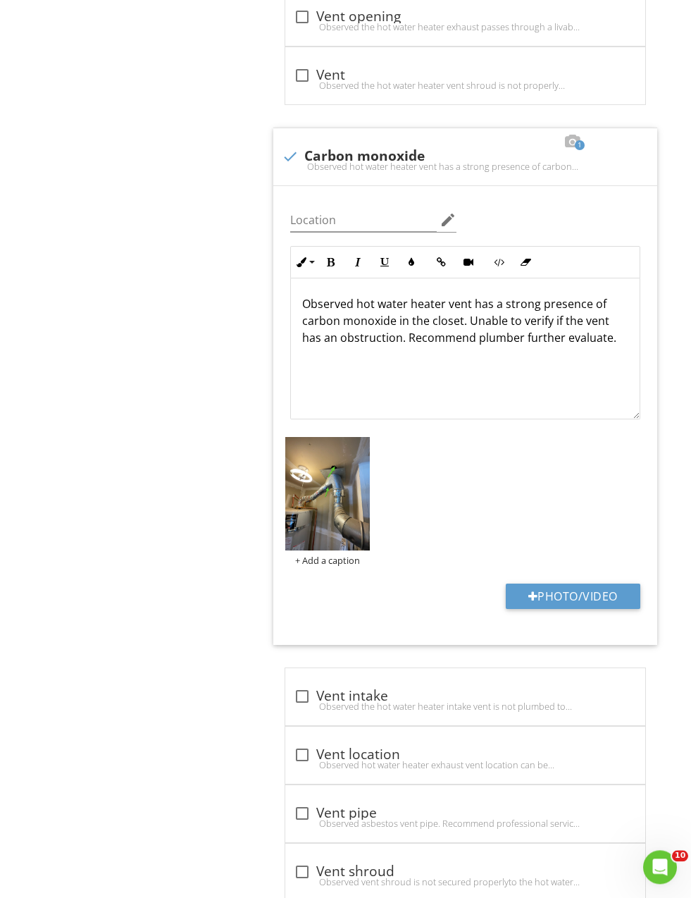
scroll to position [7066, 0]
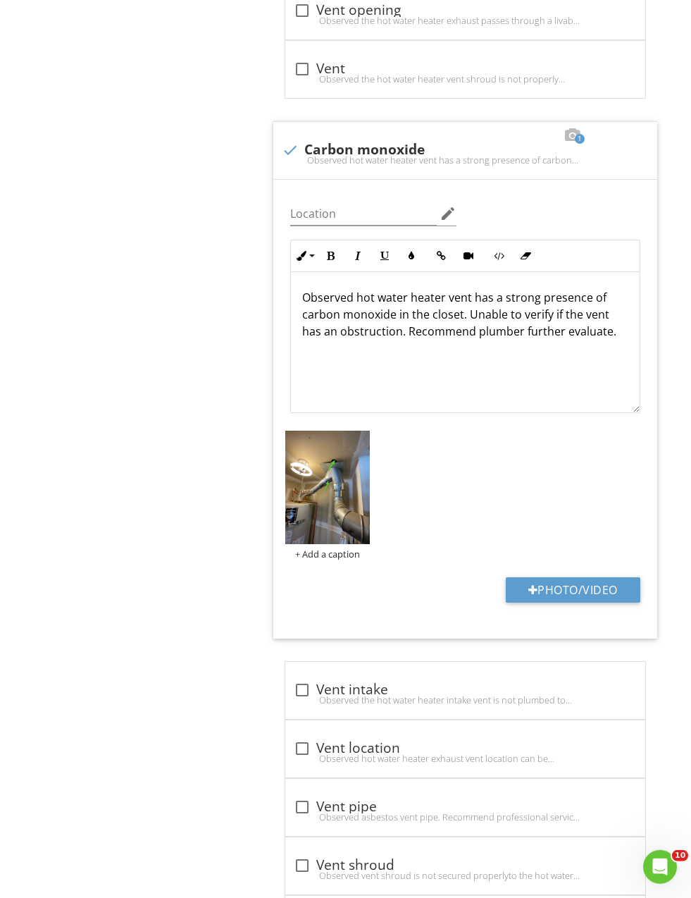
click at [359, 312] on p "Observed hot water heater vent has a strong presence of carbon monoxide in the …" at bounding box center [465, 314] width 326 height 51
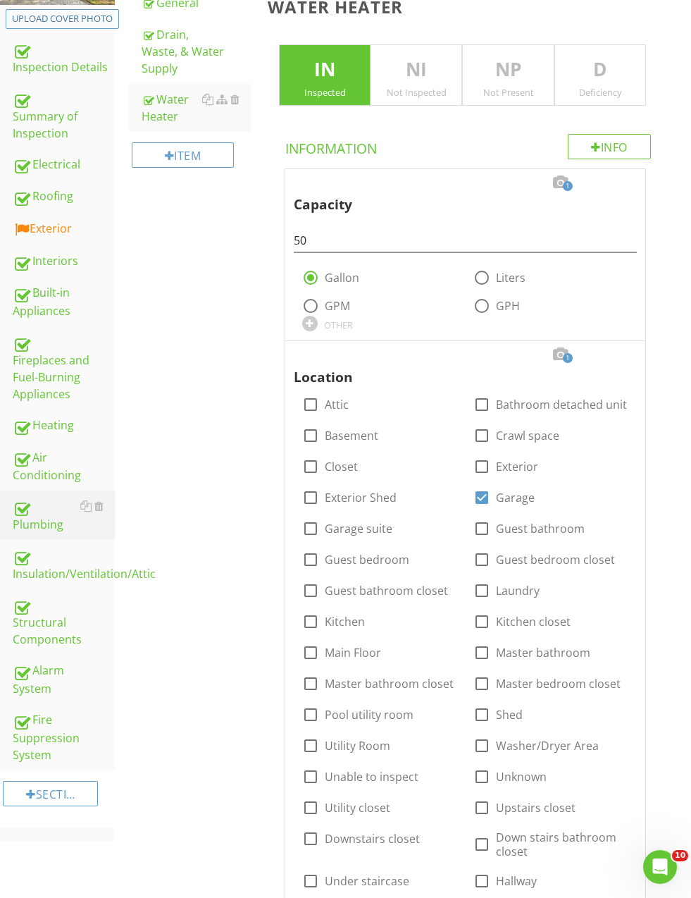
scroll to position [242, 0]
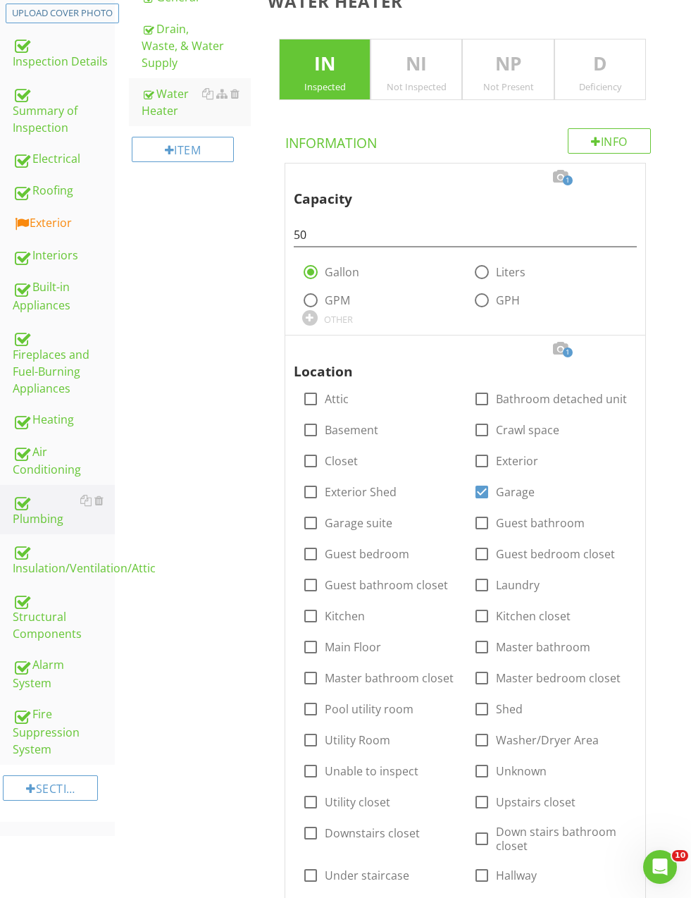
click at [31, 409] on link "Heating" at bounding box center [64, 420] width 102 height 32
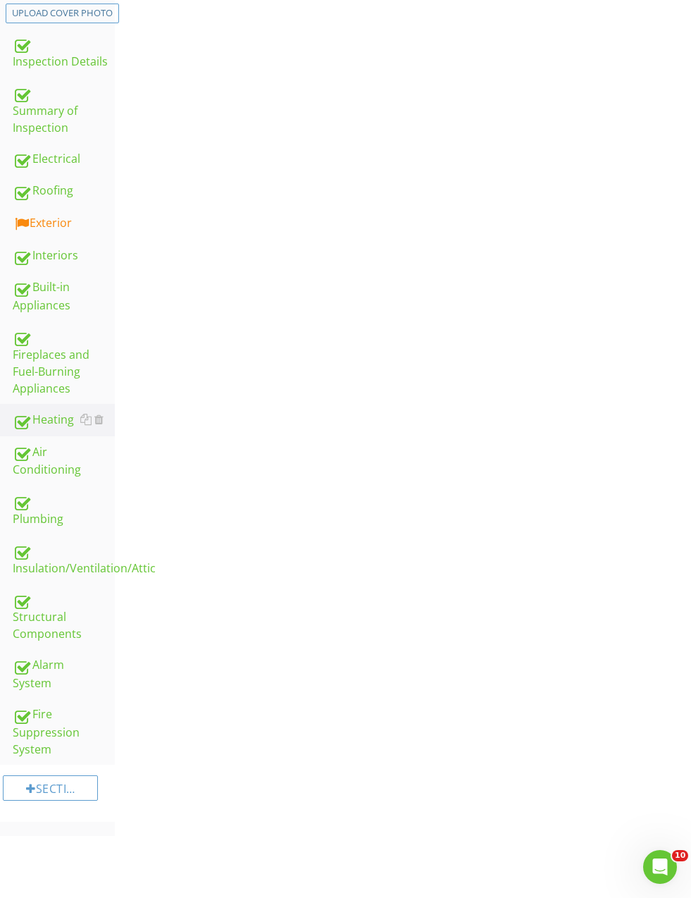
scroll to position [125, 0]
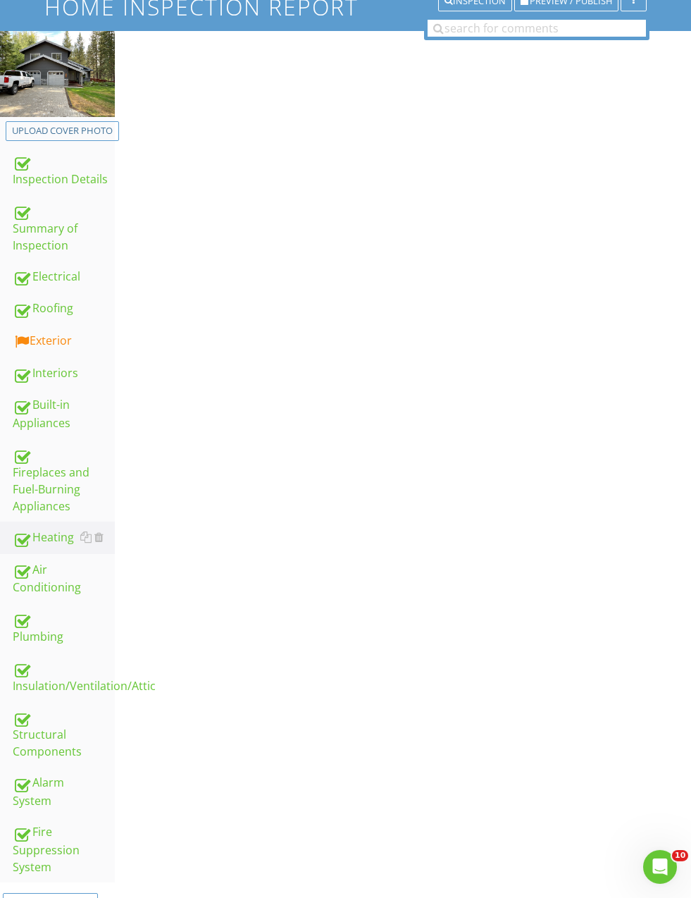
click at [34, 528] on div "Heating" at bounding box center [64, 537] width 102 height 18
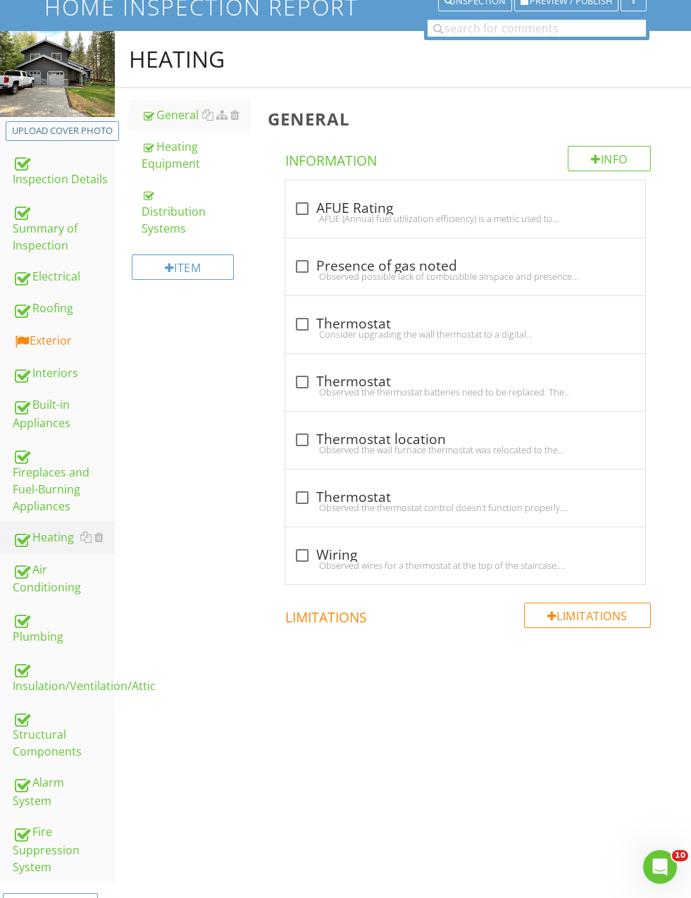
click at [664, 530] on span "check_box_outline_blank AFUE Rating AFUE (Annual fuel utilization efficiency) i…" at bounding box center [468, 382] width 401 height 405
click at [171, 164] on div "Heating Equipment" at bounding box center [196, 155] width 109 height 34
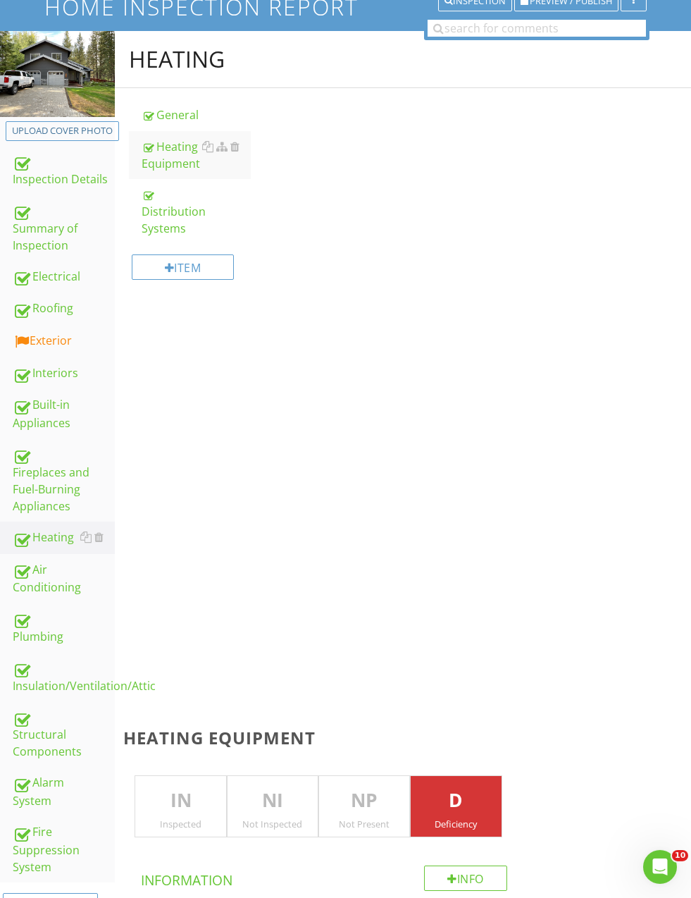
click at [163, 158] on div "Heating Equipment" at bounding box center [196, 155] width 109 height 34
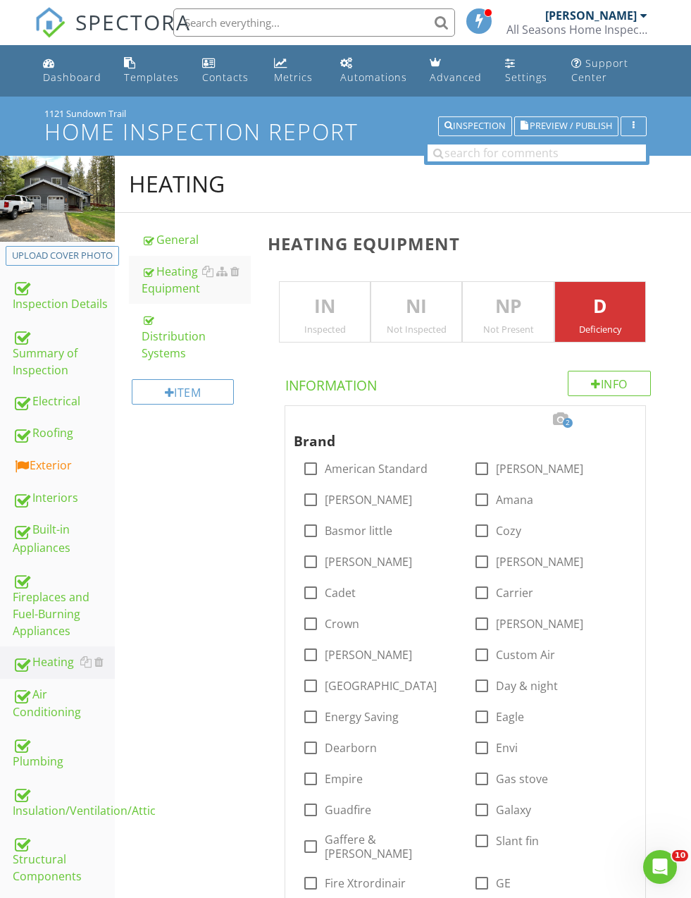
click at [626, 412] on span at bounding box center [620, 420] width 17 height 16
click at [626, 417] on div at bounding box center [620, 419] width 17 height 14
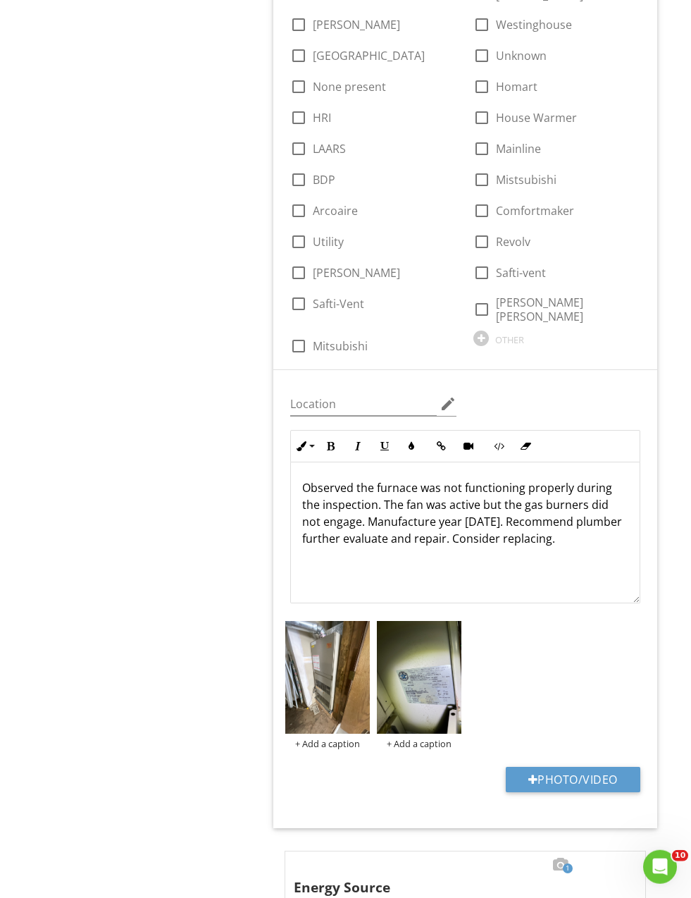
scroll to position [1829, 0]
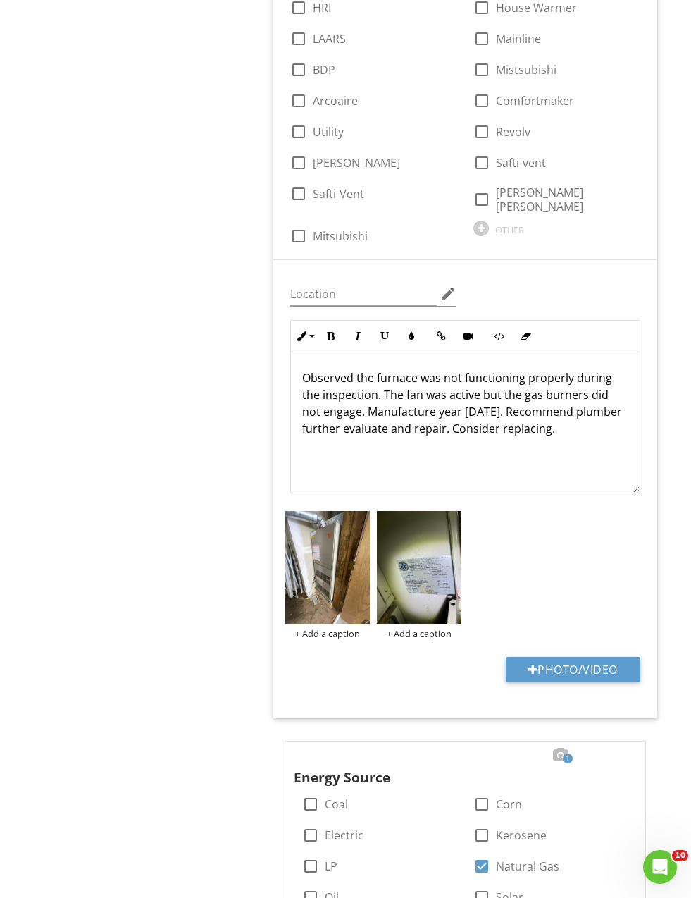
click at [376, 369] on p "Observed the furnace was not functioning properly during the inspection. The fa…" at bounding box center [465, 403] width 326 height 68
click at [407, 369] on p "Observed the furnace was not functioning properly during the inspection. The fa…" at bounding box center [465, 403] width 326 height 68
click at [476, 369] on p "Observed the furnace was not functioning properly during the inspection. The fa…" at bounding box center [465, 411] width 326 height 85
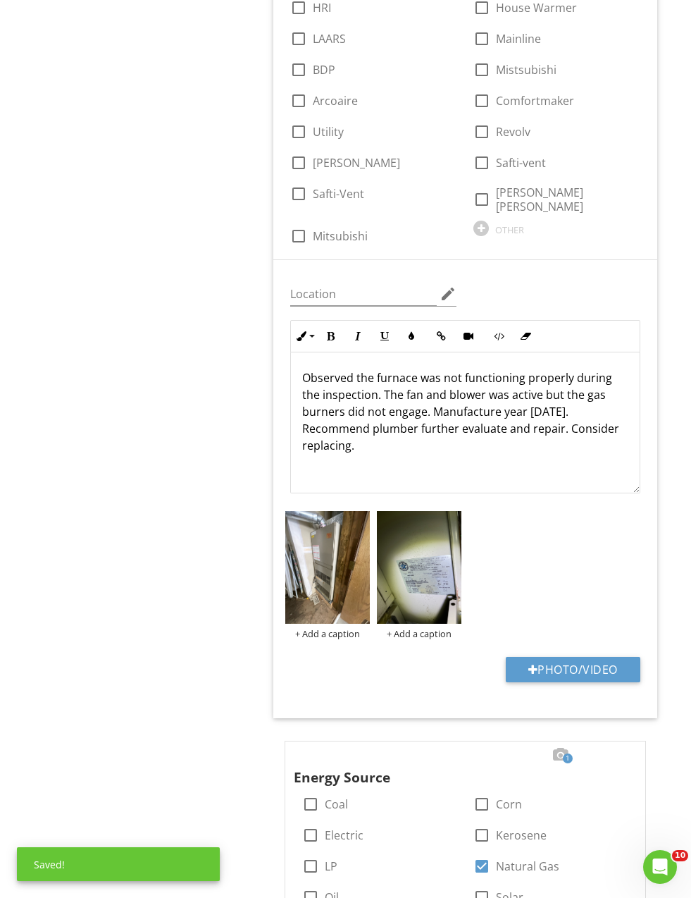
click at [482, 369] on p "Observed the furnace was not functioning properly during the inspection. The fa…" at bounding box center [465, 411] width 326 height 85
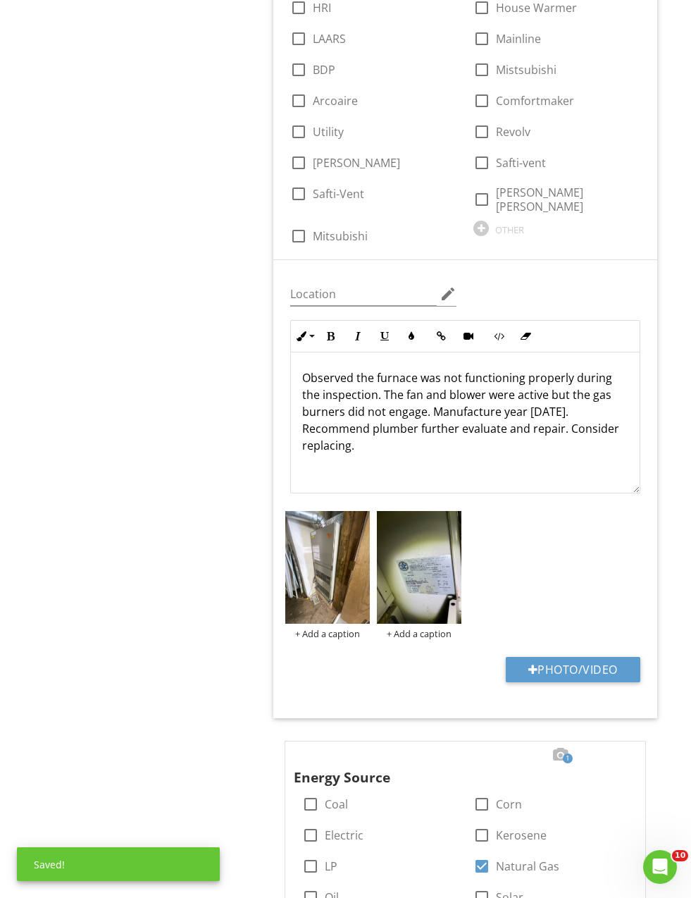
click at [507, 369] on p "Observed the furnace was not functioning properly during the inspection. The fa…" at bounding box center [465, 411] width 326 height 85
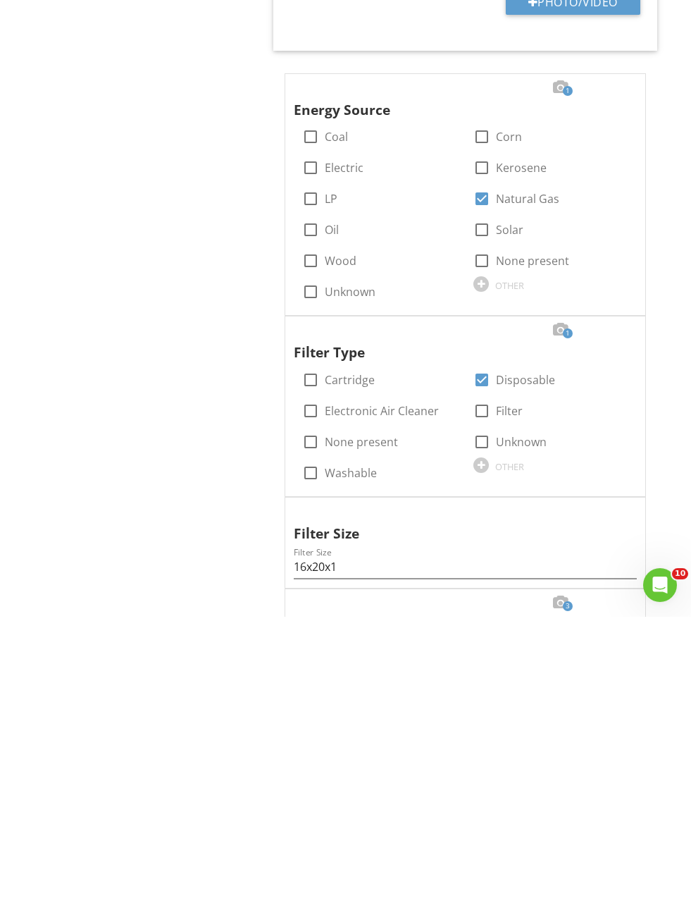
scroll to position [2222, 0]
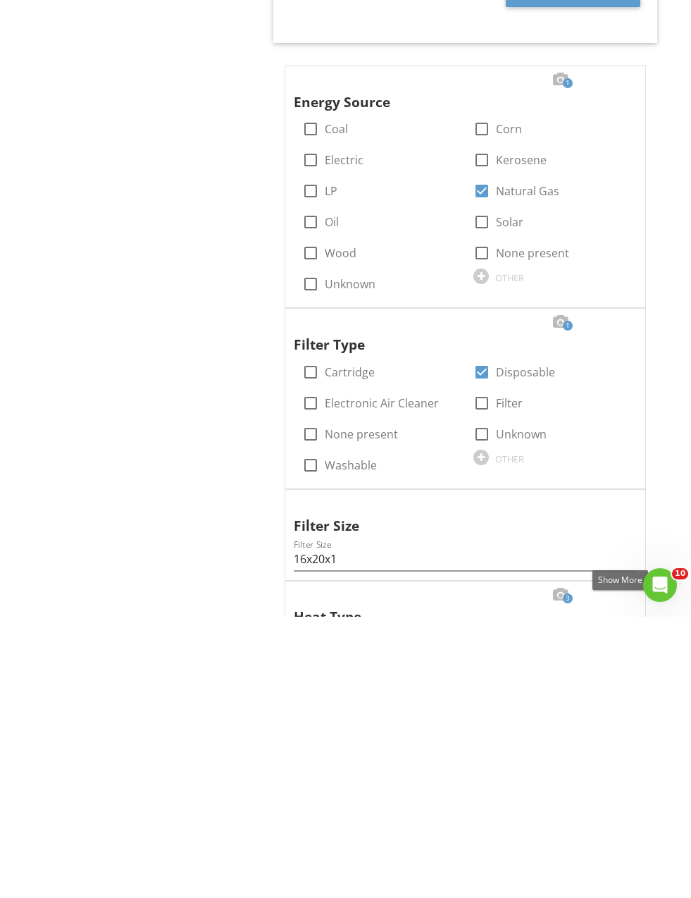
click at [624, 870] on div at bounding box center [620, 877] width 17 height 14
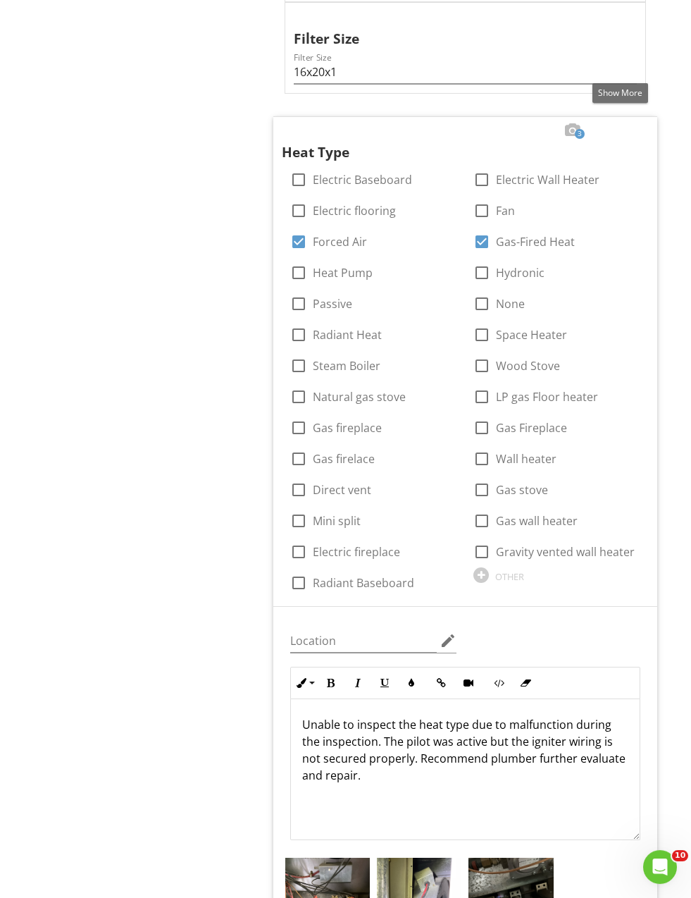
scroll to position [3131, 0]
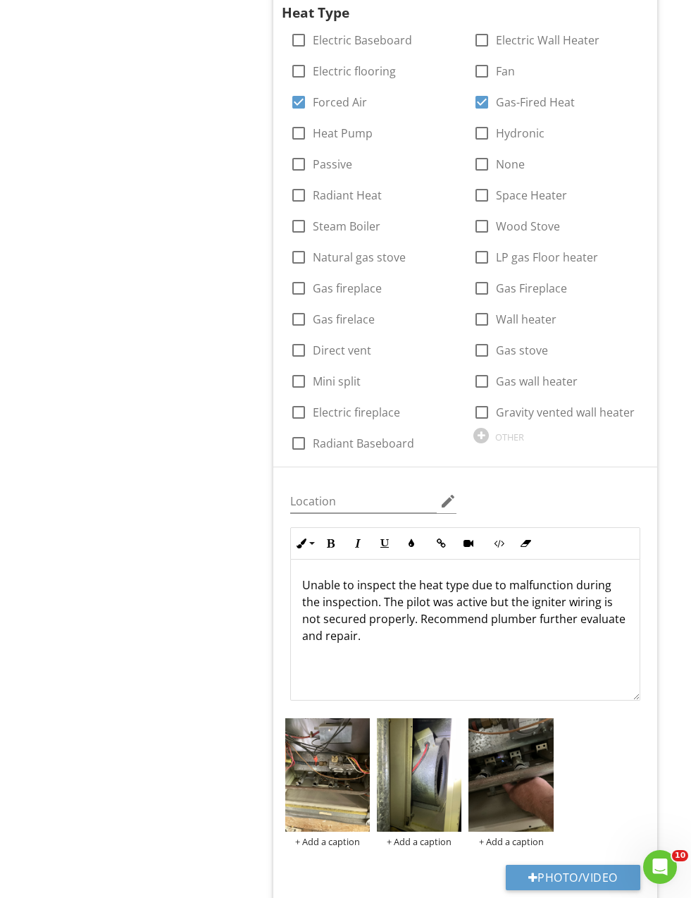
click at [406, 576] on p "Unable to inspect the heat type due to malfunction during the inspection. The p…" at bounding box center [465, 610] width 326 height 68
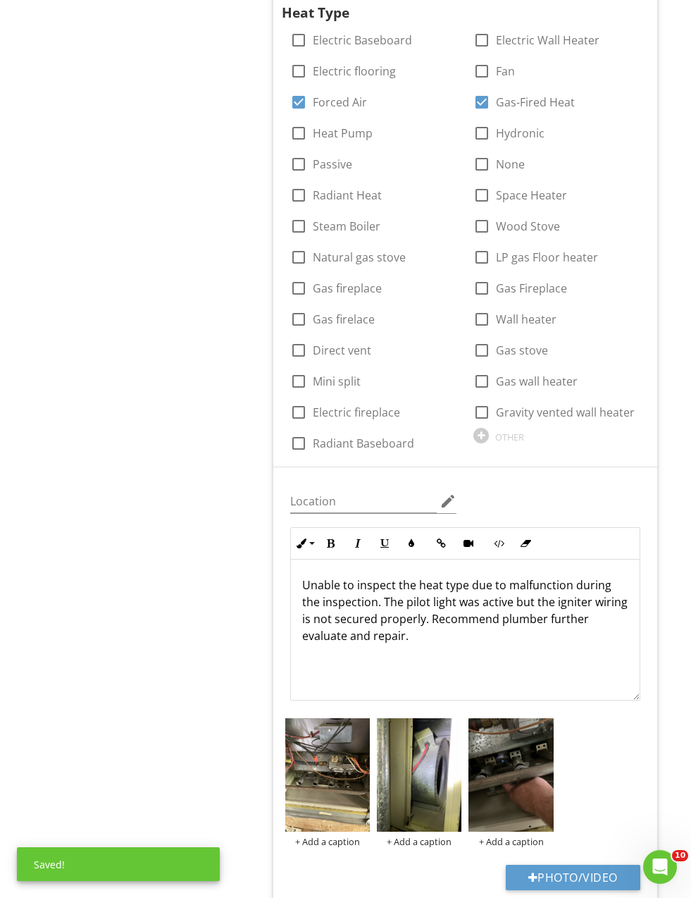
click at [401, 581] on p "Unable to inspect the heat type due to malfunction during the inspection. The p…" at bounding box center [465, 610] width 326 height 68
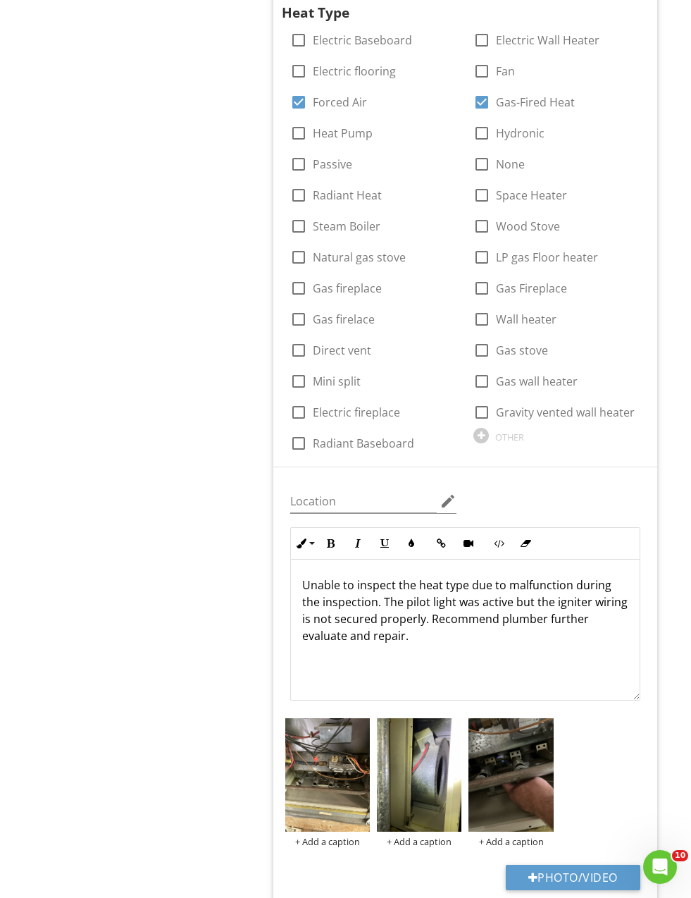
click at [292, 581] on div "Unable to inspect the heat type due to malfunction during the inspection. The p…" at bounding box center [465, 629] width 349 height 141
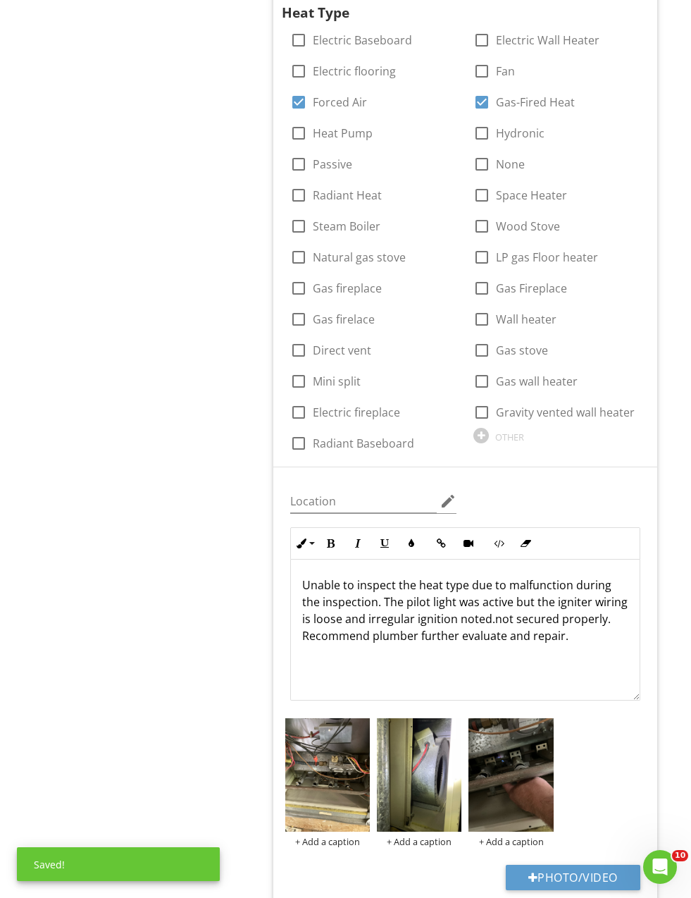
click at [572, 579] on p "Unable to inspect the heat type due to malfunction during the inspection. The p…" at bounding box center [465, 610] width 326 height 68
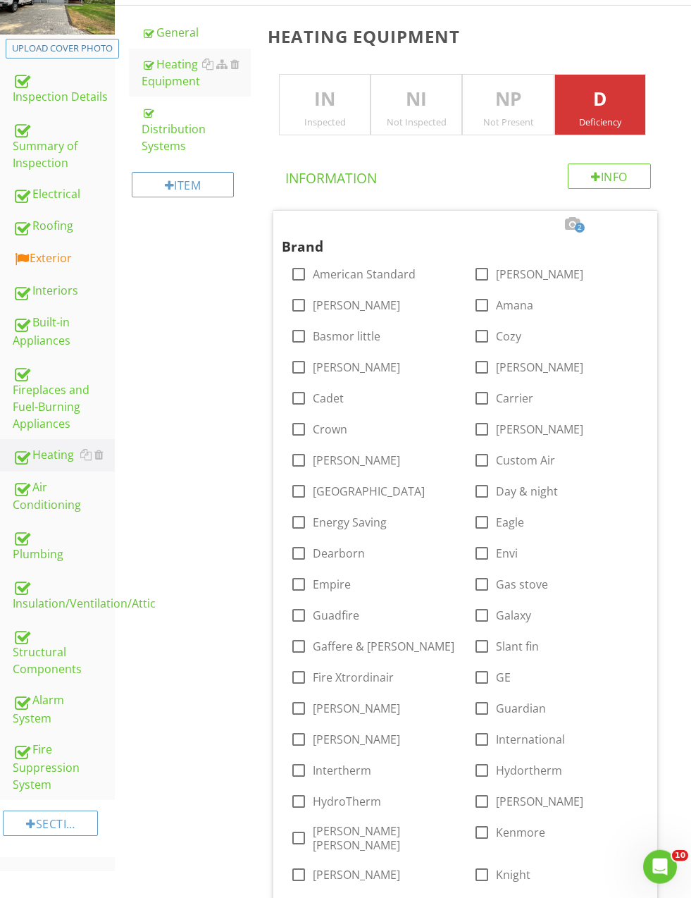
scroll to position [0, 0]
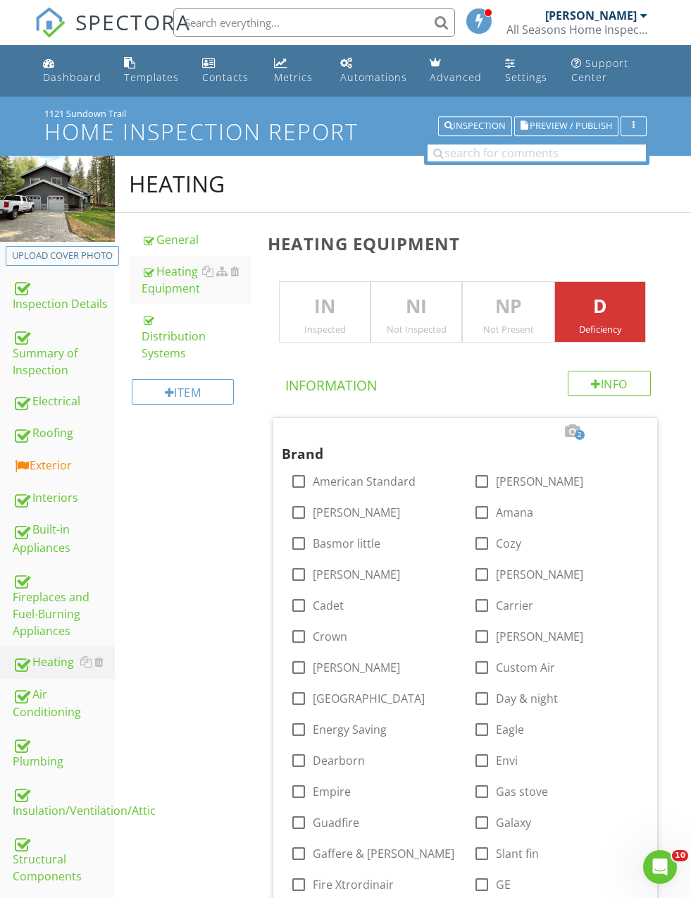
click at [46, 530] on div "Built-in Appliances" at bounding box center [64, 538] width 102 height 35
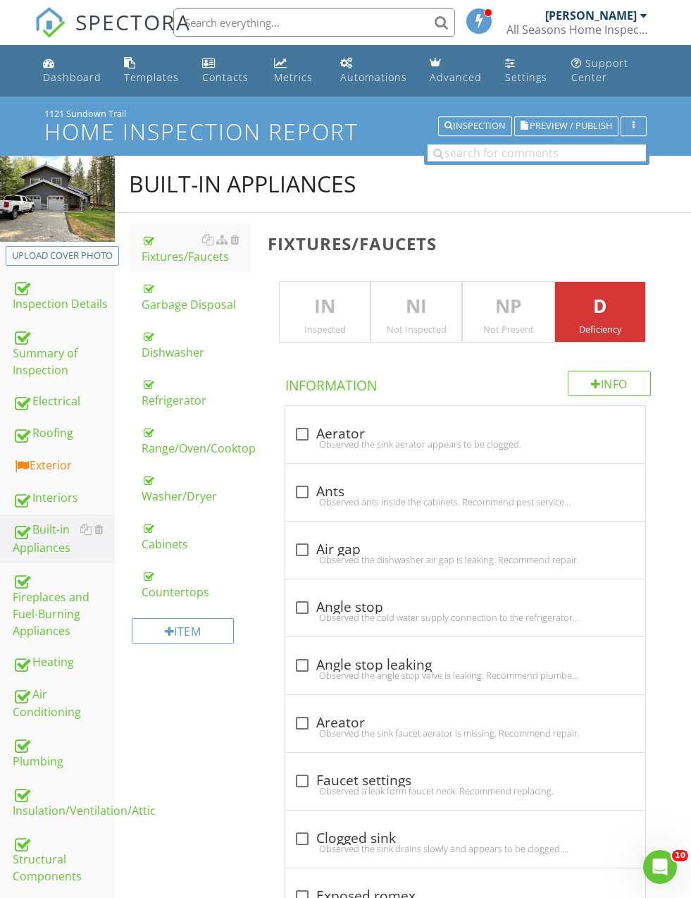
click at [152, 541] on div "Cabinets" at bounding box center [196, 536] width 109 height 34
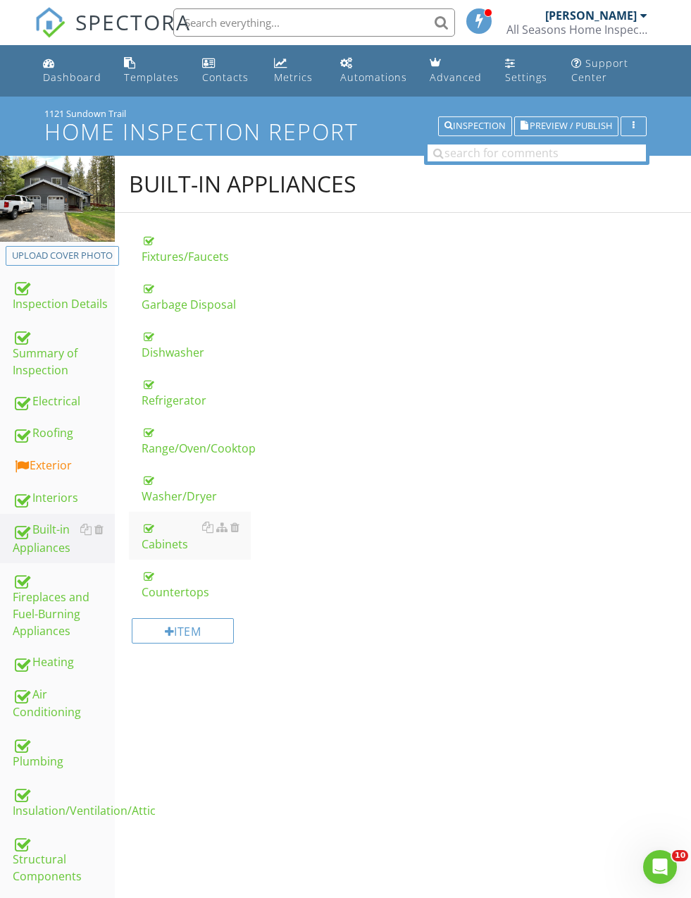
click at [154, 533] on div at bounding box center [148, 527] width 12 height 13
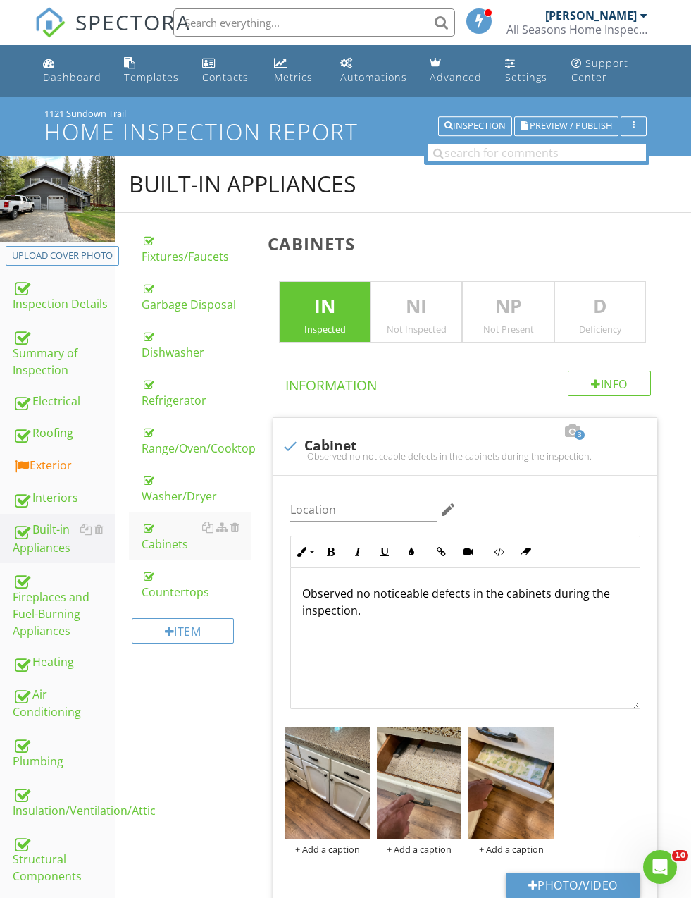
click at [576, 637] on div "Observed no noticeable defects in the cabinets during the inspection." at bounding box center [465, 638] width 349 height 141
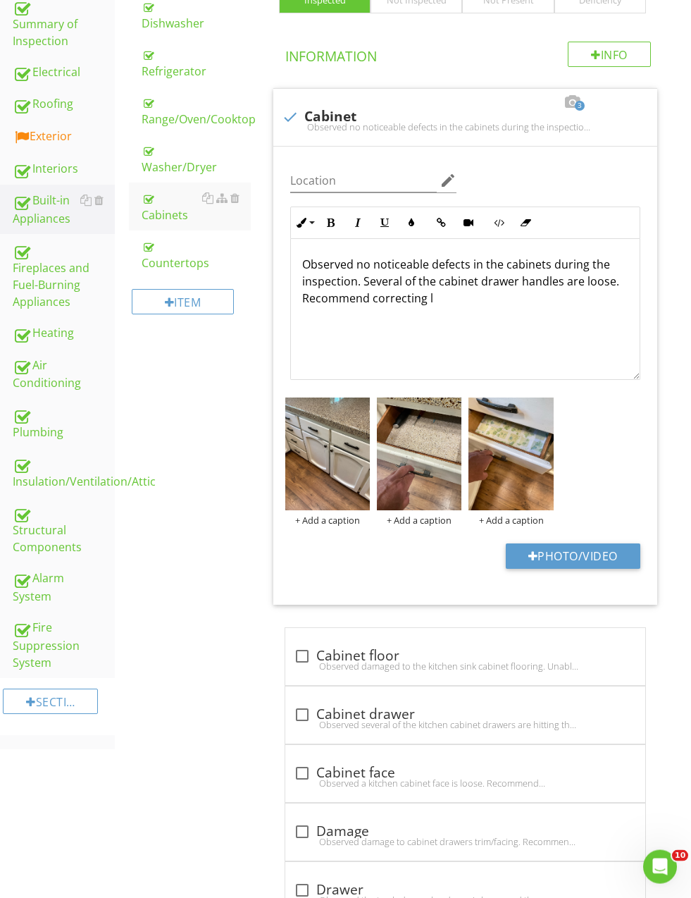
click at [438, 296] on p "Observed no noticeable defects in the cabinets during the inspection. Several o…" at bounding box center [465, 281] width 326 height 51
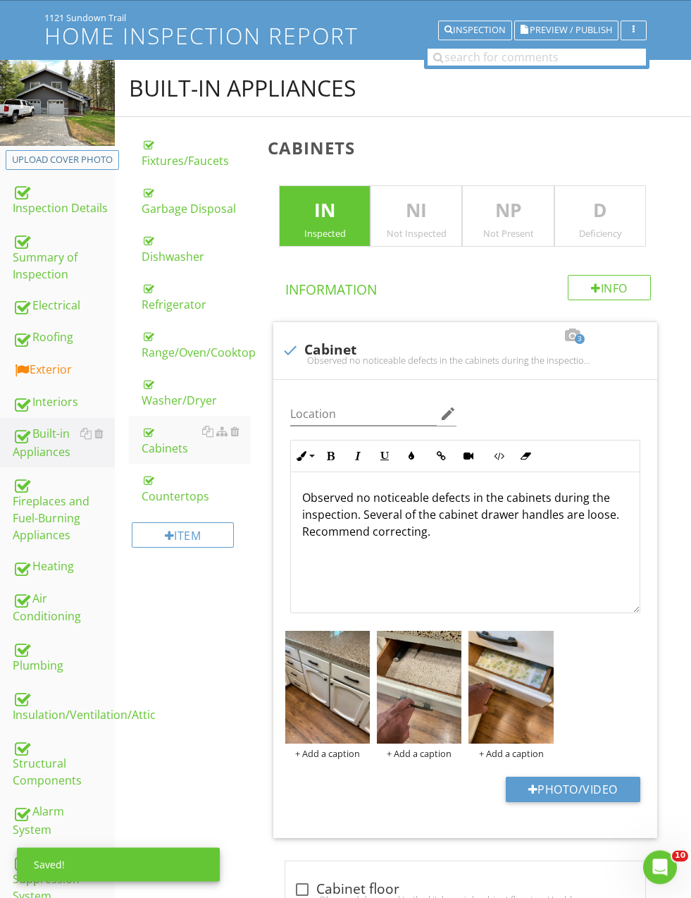
scroll to position [96, 0]
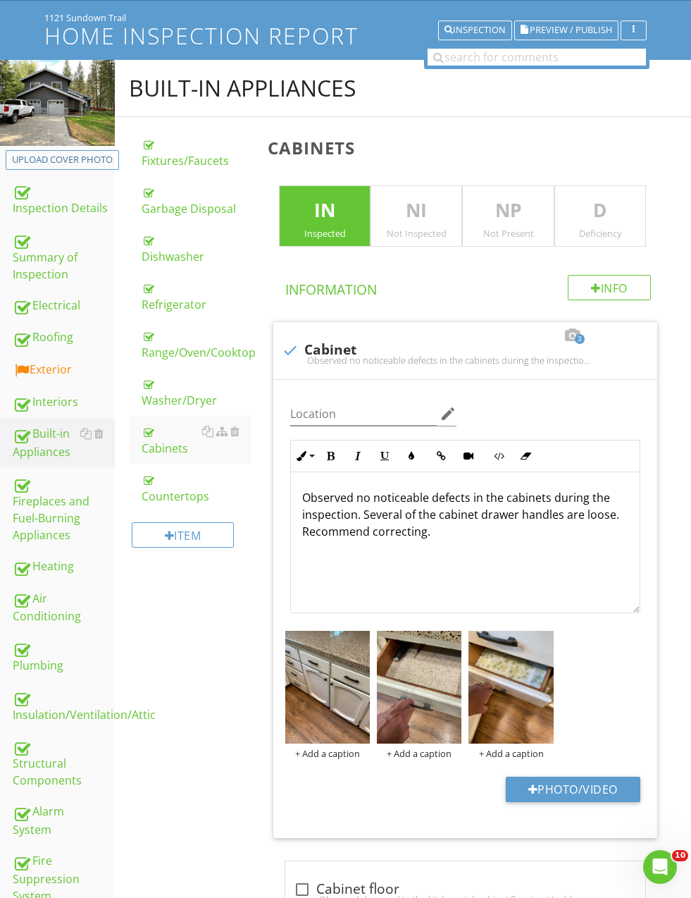
click at [175, 395] on div "Washer/Dryer" at bounding box center [196, 392] width 109 height 34
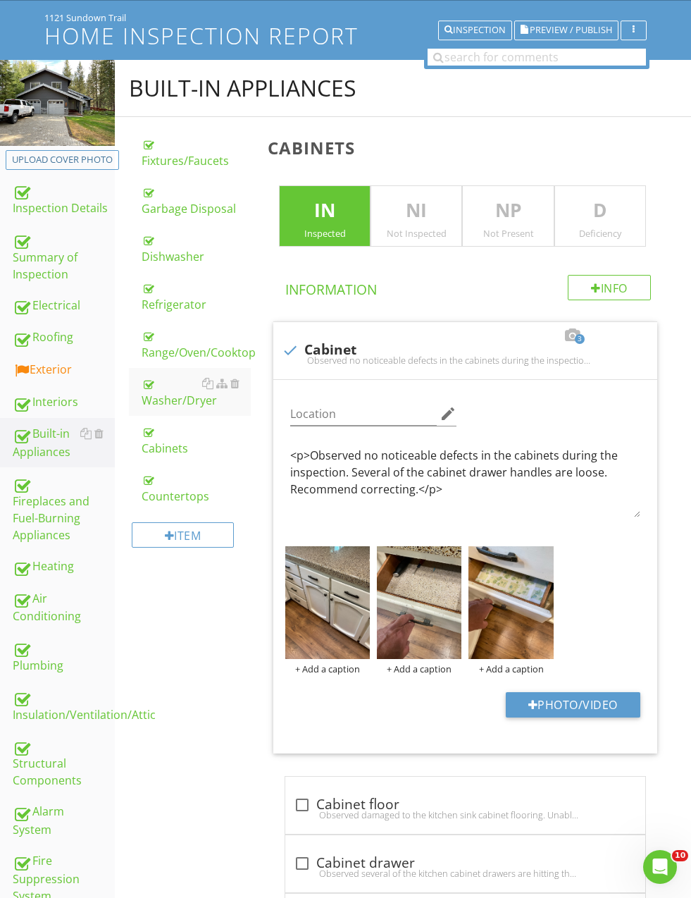
click at [170, 392] on div "Washer/Dryer" at bounding box center [196, 392] width 109 height 34
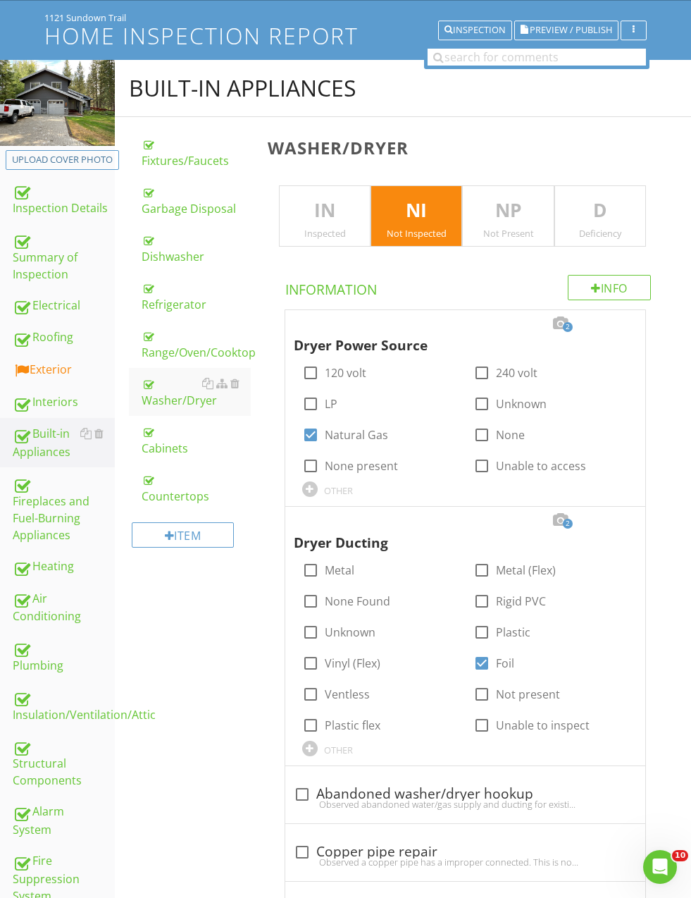
click at [627, 524] on div at bounding box center [620, 520] width 17 height 14
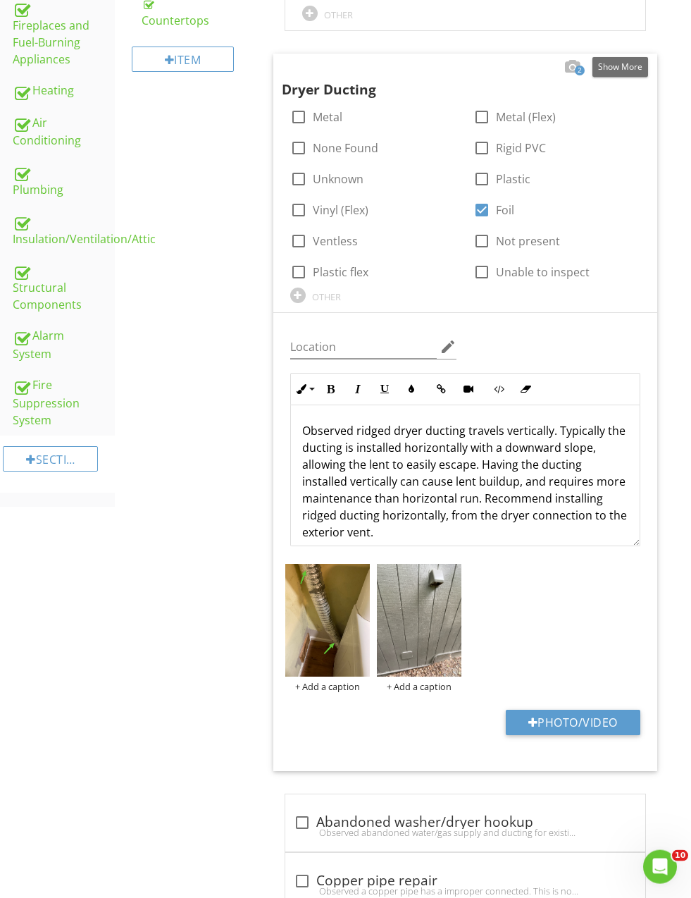
scroll to position [659, 0]
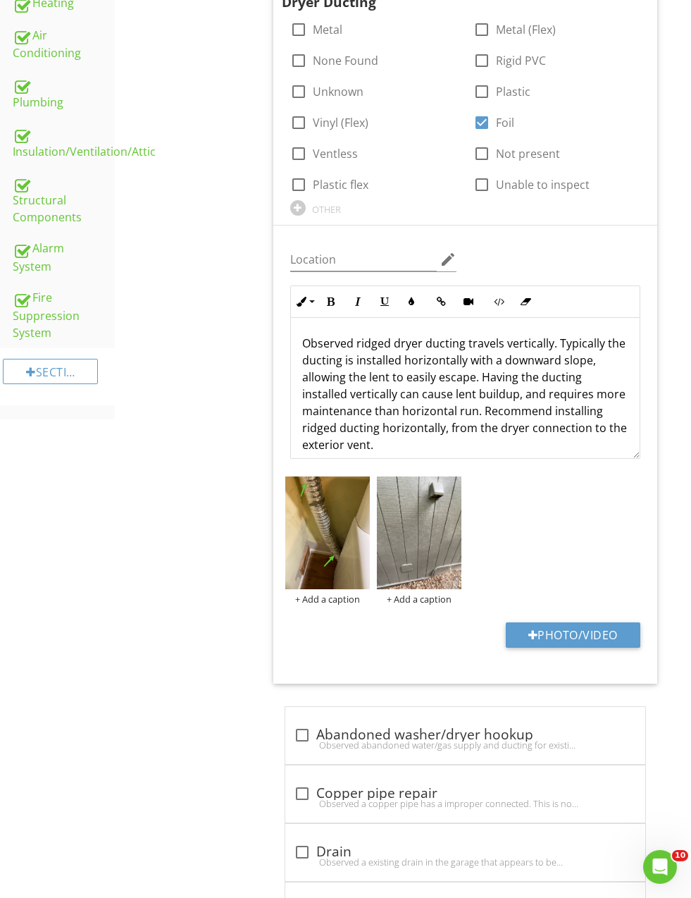
click at [411, 544] on img at bounding box center [419, 532] width 85 height 113
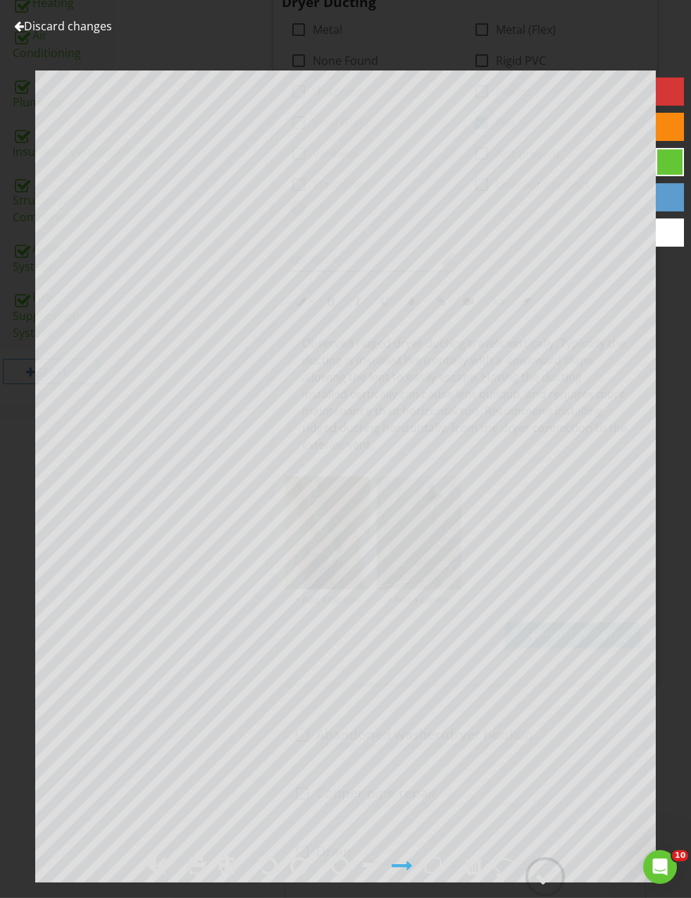
click at [533, 895] on circle at bounding box center [545, 876] width 37 height 37
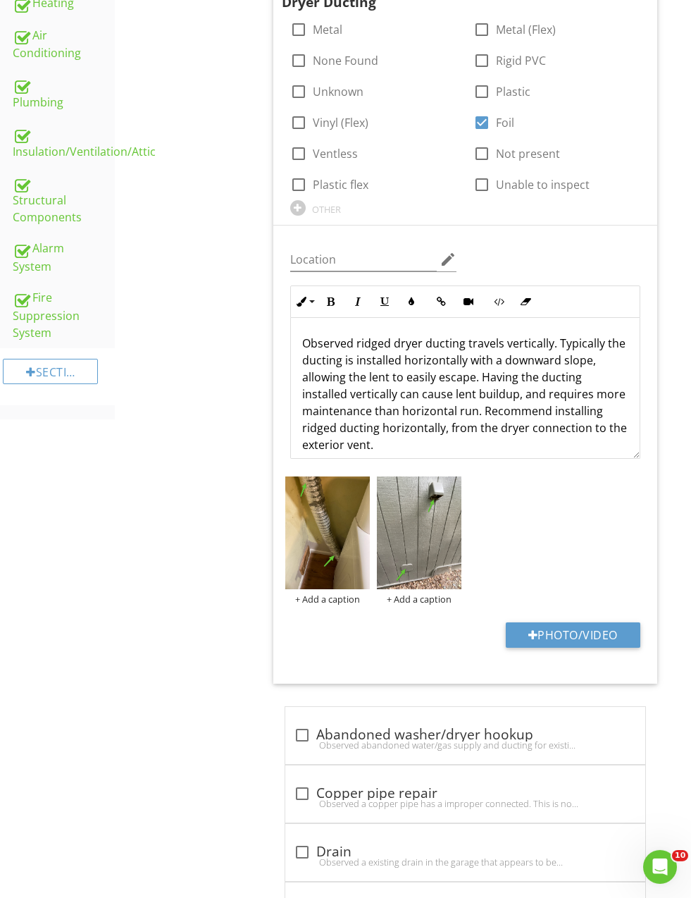
click at [482, 405] on p "Observed ridged dryer ducting travels vertically. Typically the ducting is inst…" at bounding box center [465, 394] width 326 height 118
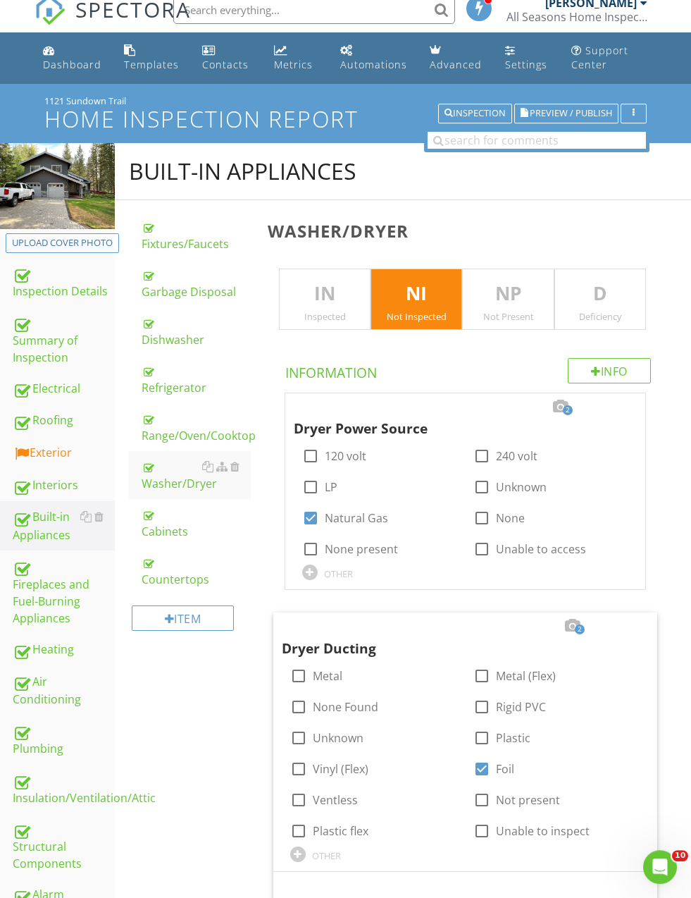
scroll to position [0, 0]
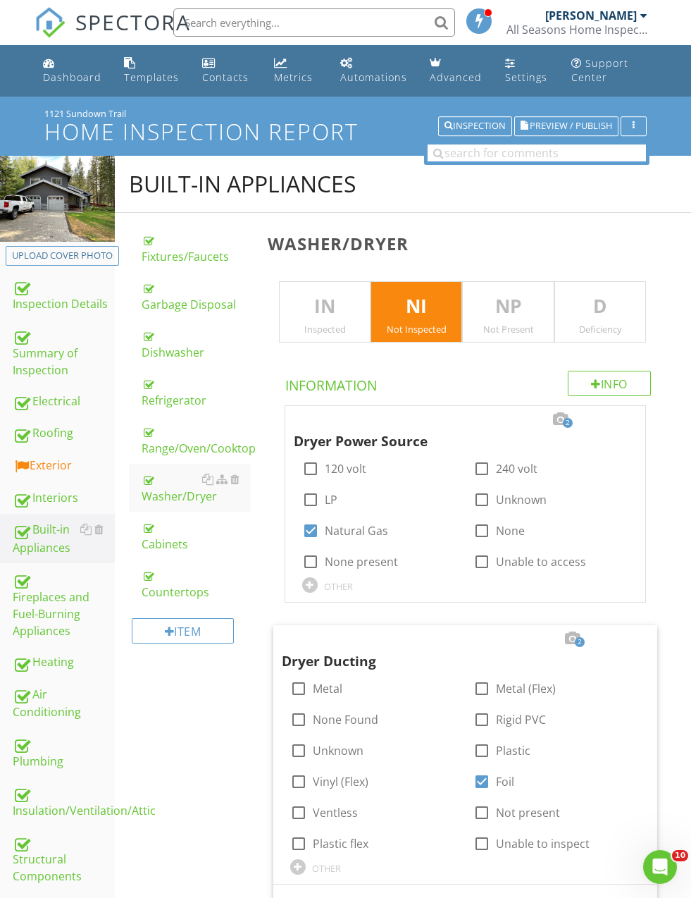
click at [156, 342] on div "Dishwasher" at bounding box center [196, 344] width 109 height 34
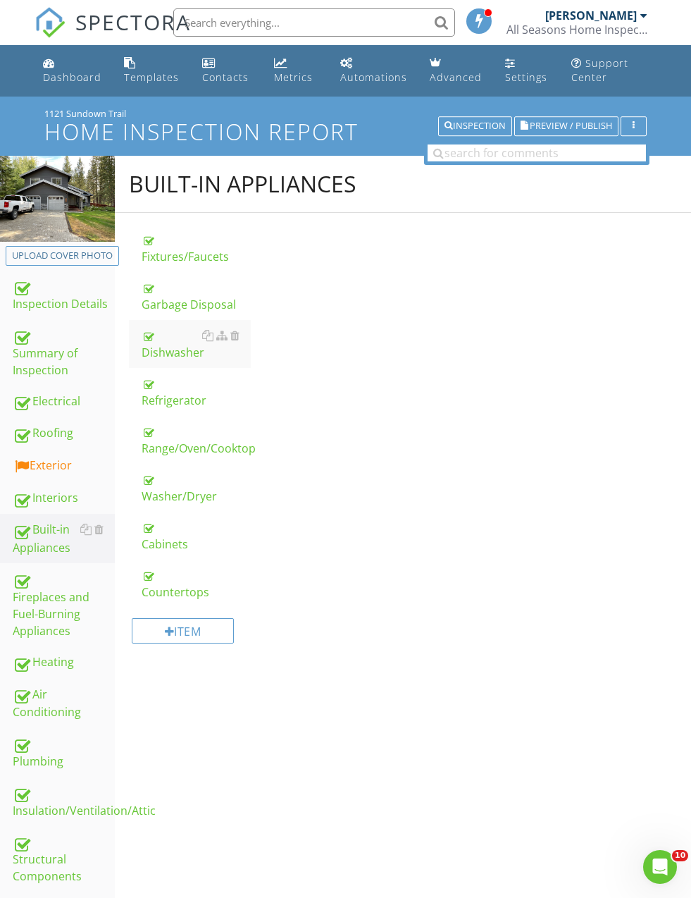
click at [161, 334] on div "Dishwasher" at bounding box center [196, 344] width 109 height 34
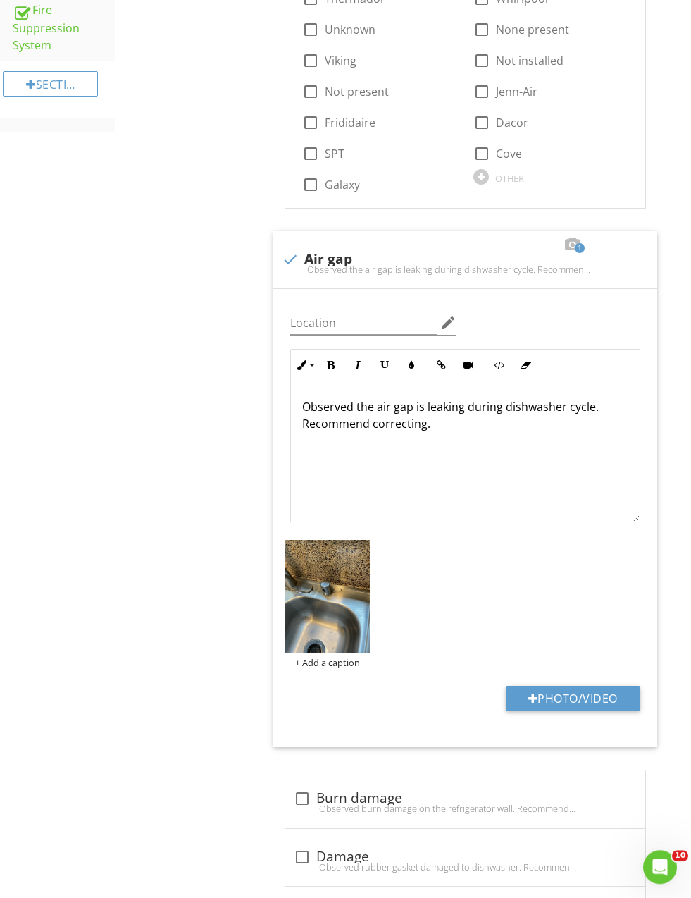
scroll to position [1085, 0]
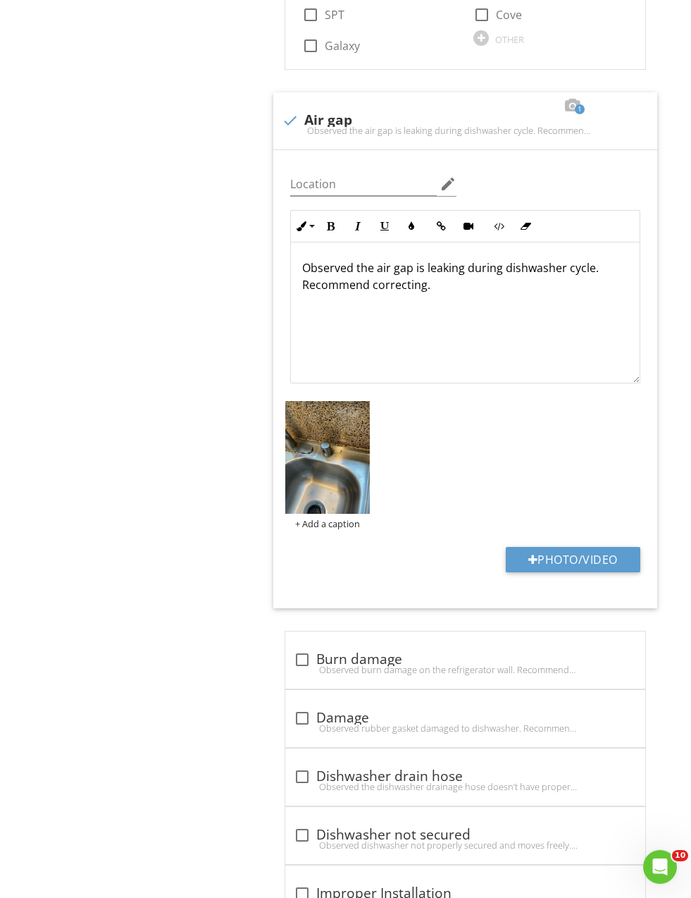
click at [319, 463] on img at bounding box center [327, 457] width 85 height 113
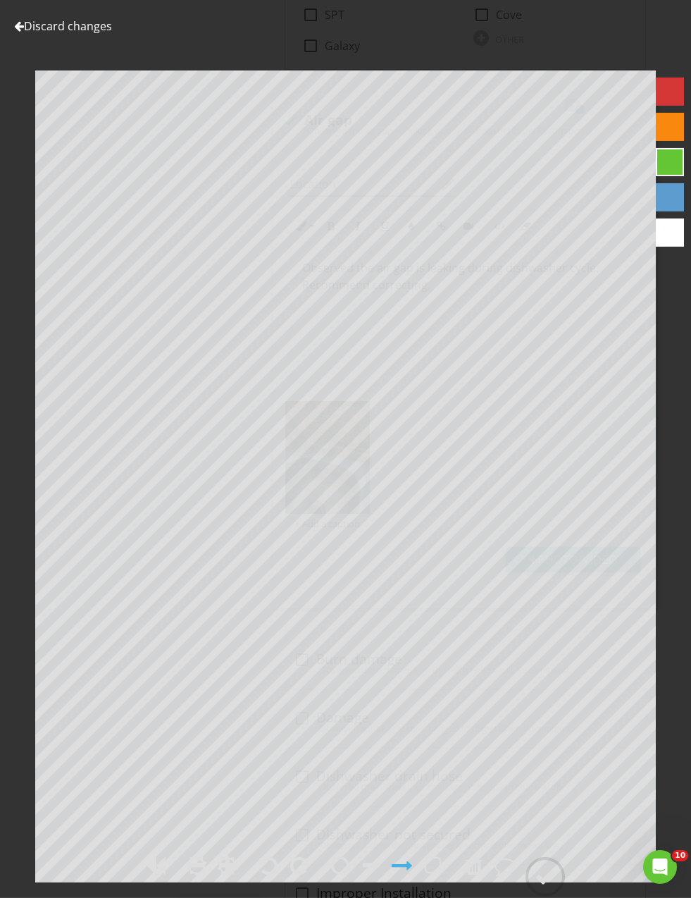
click at [532, 896] on icon at bounding box center [545, 876] width 39 height 39
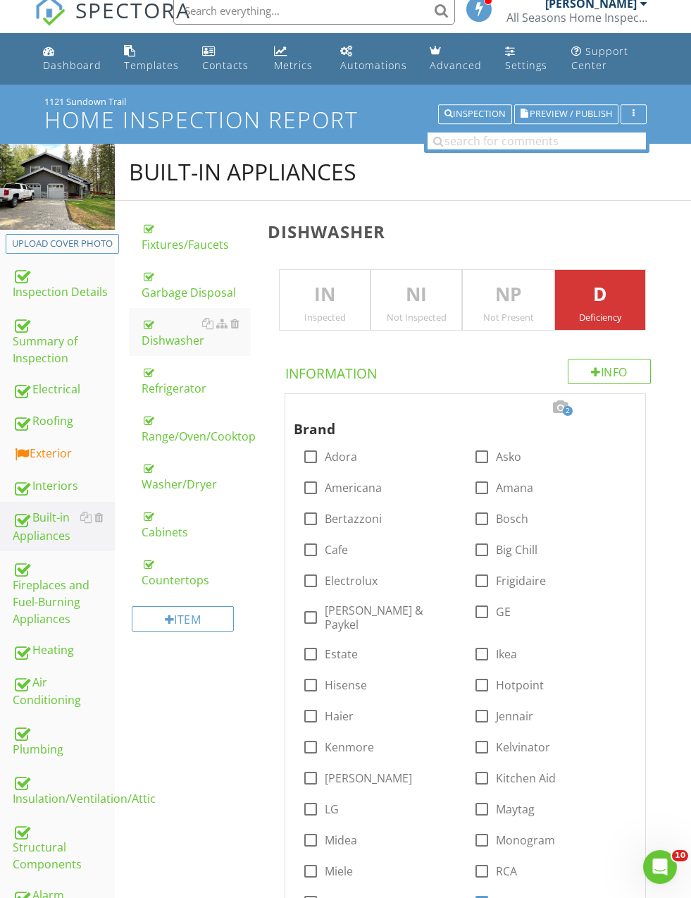
scroll to position [0, 0]
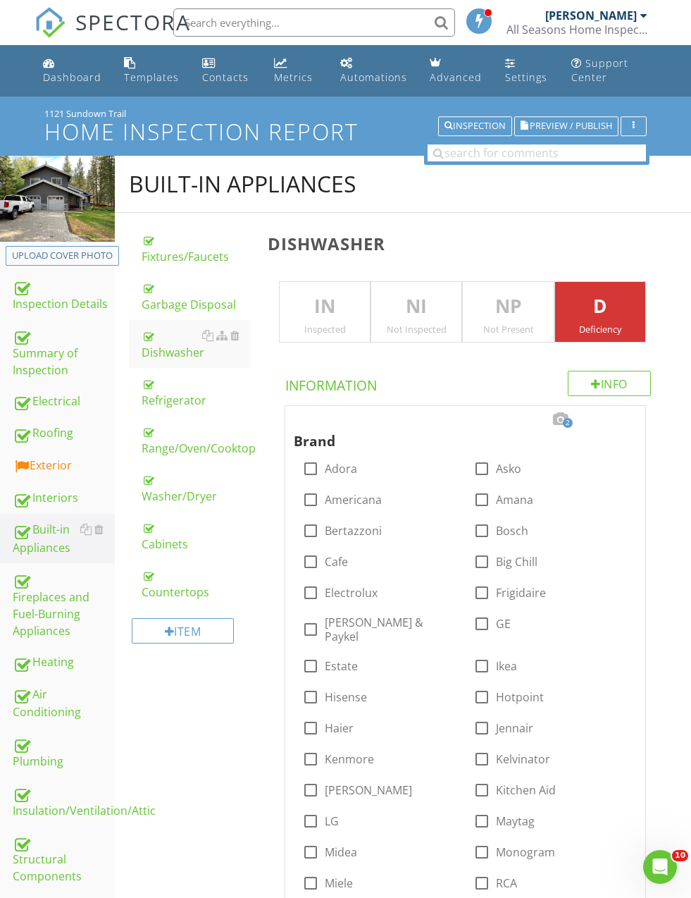
click at [53, 490] on div "Interiors" at bounding box center [64, 498] width 102 height 18
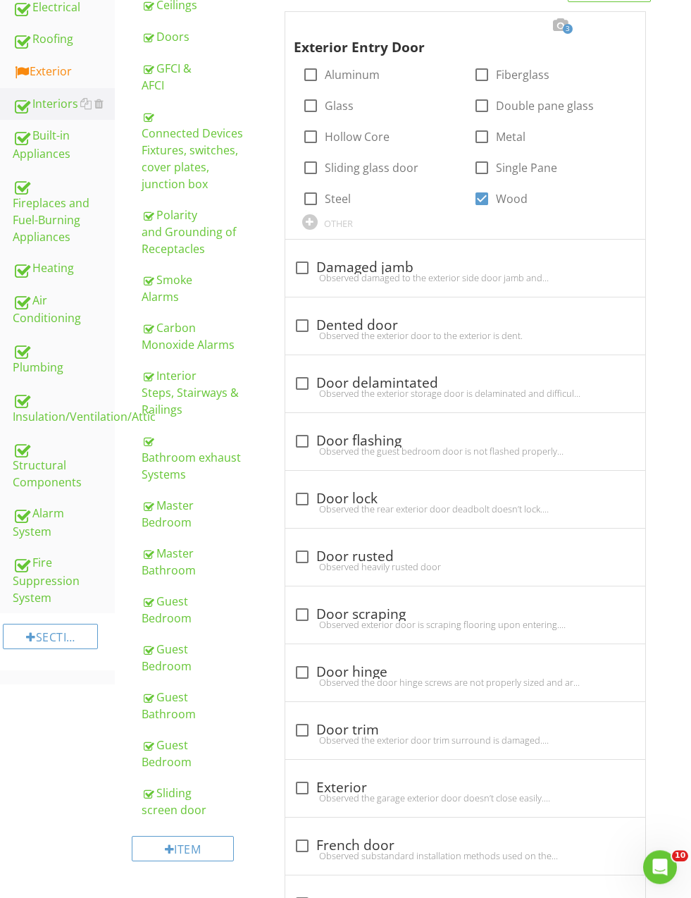
scroll to position [394, 0]
click at [160, 689] on div "Guest Bathroom" at bounding box center [196, 705] width 109 height 34
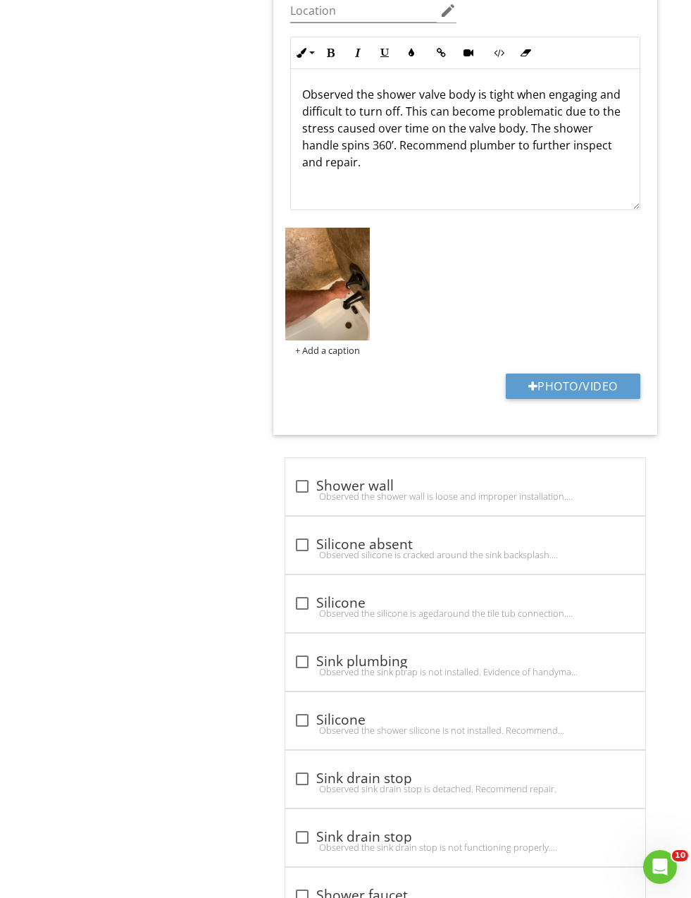
scroll to position [4715, 0]
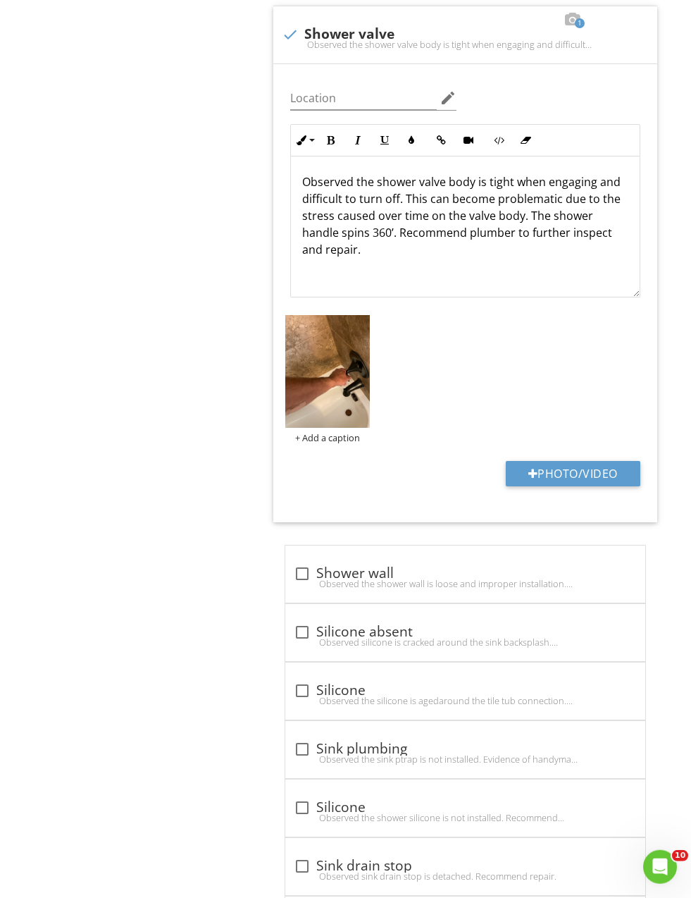
click at [535, 211] on p "Observed the shower valve body is tight when engaging and difficult to turn off…" at bounding box center [465, 215] width 326 height 85
click at [534, 216] on p "Observed the shower valve body is tight when engaging and difficult to turn off…" at bounding box center [465, 215] width 326 height 85
click at [126, 292] on div "Interiors Exterior Doors Floors Walls Windows Ceilings Doors GFCI & AFCI Connec…" at bounding box center [403, 845] width 576 height 10808
click at [363, 215] on p "Observed the shower valve body is tight when engaging and difficult to turn off…" at bounding box center [465, 207] width 326 height 68
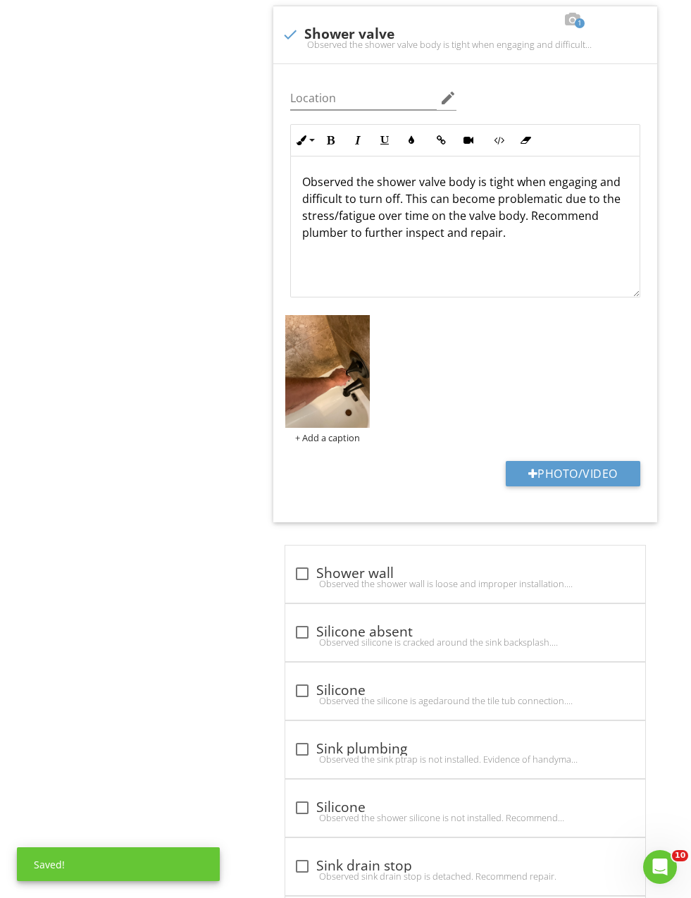
click at [448, 207] on p "Observed the shower valve body is tight when engaging and difficult to turn off…" at bounding box center [465, 207] width 326 height 68
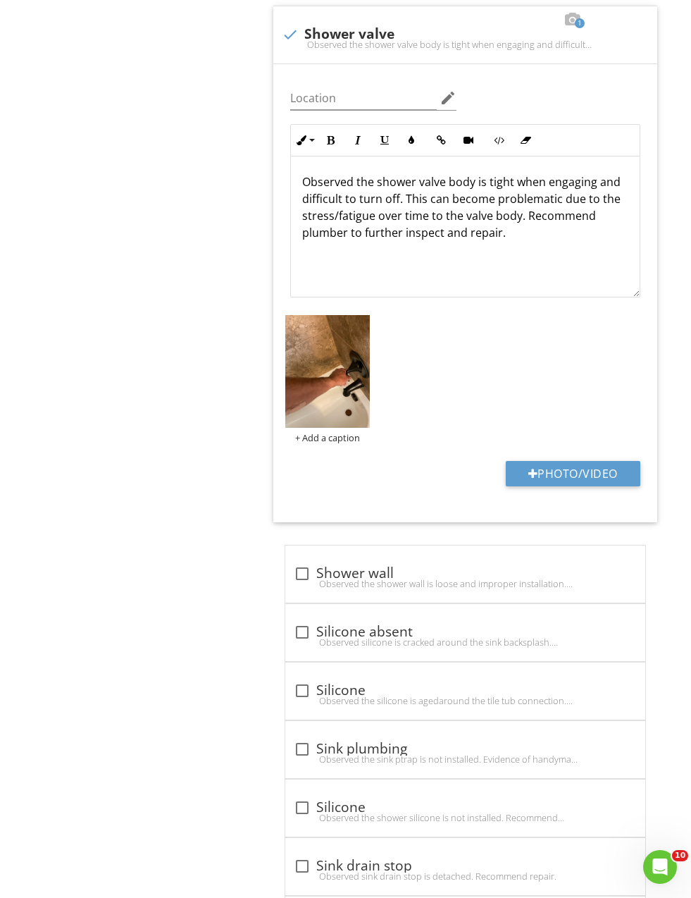
click at [168, 508] on div "Interiors Exterior Doors Floors Walls Windows Ceilings Doors GFCI & AFCI Connec…" at bounding box center [403, 845] width 576 height 10808
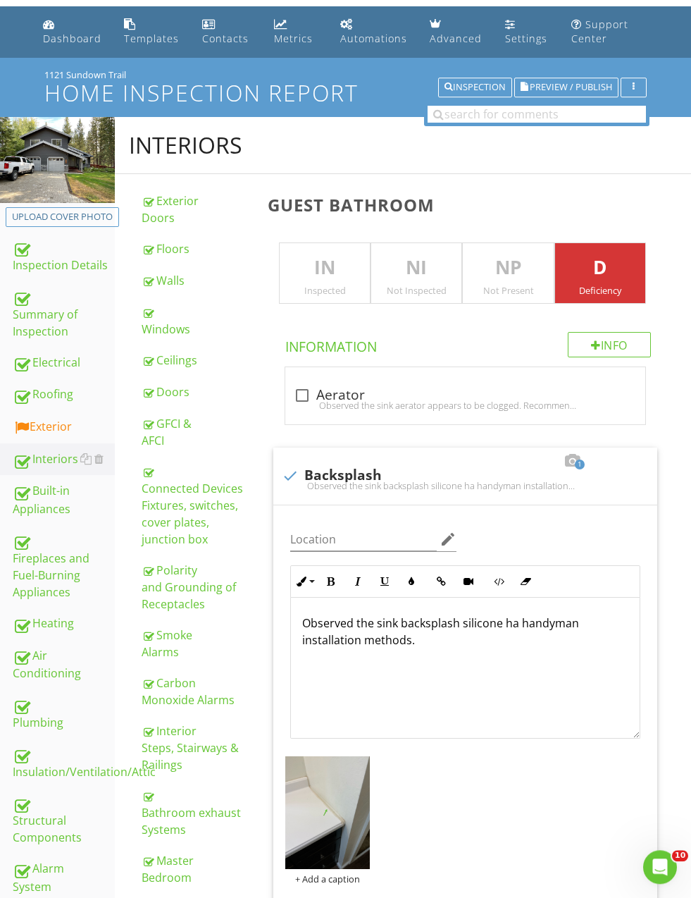
scroll to position [39, 0]
click at [158, 421] on div "GFCI & AFCI" at bounding box center [196, 432] width 109 height 34
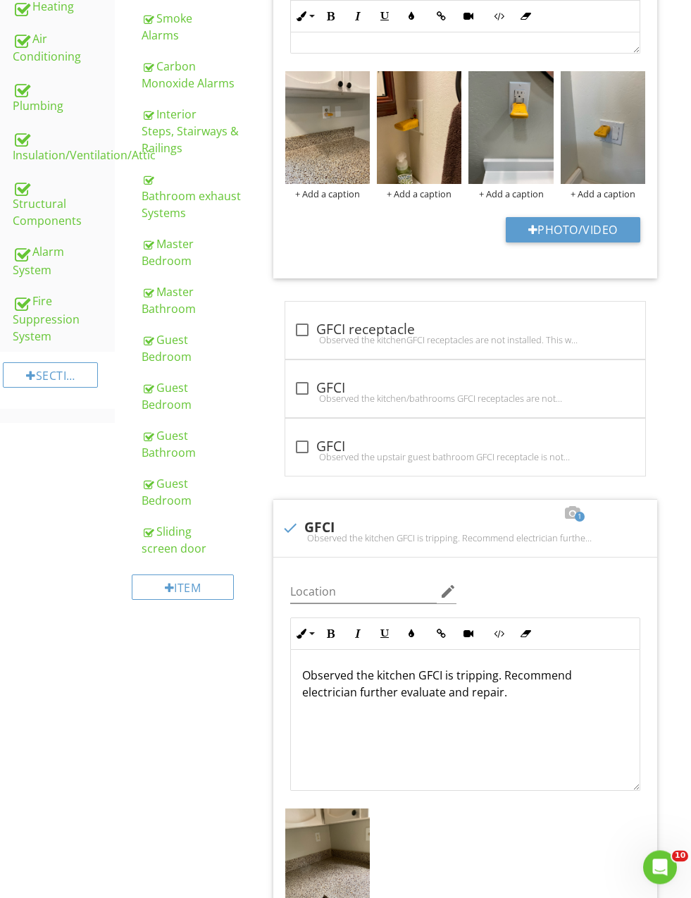
scroll to position [655, 0]
click at [320, 855] on img at bounding box center [327, 864] width 85 height 113
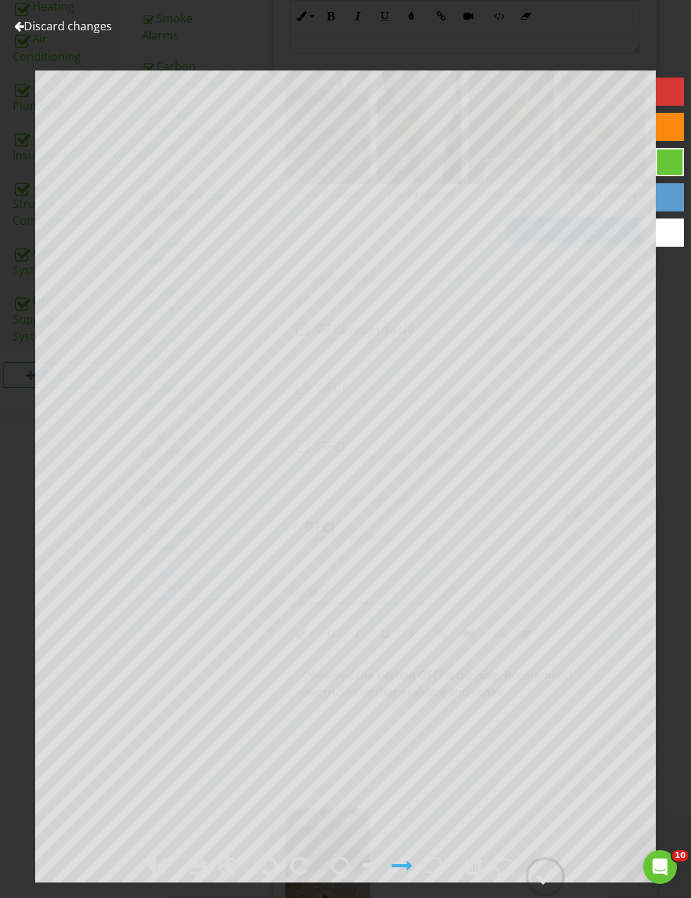
click at [541, 887] on div at bounding box center [545, 876] width 21 height 21
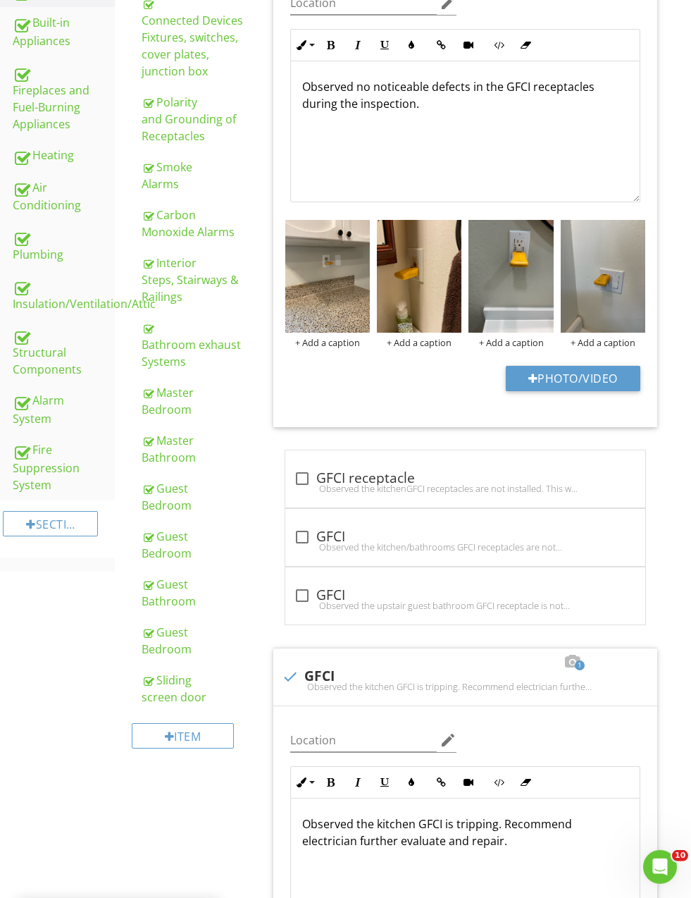
scroll to position [450, 0]
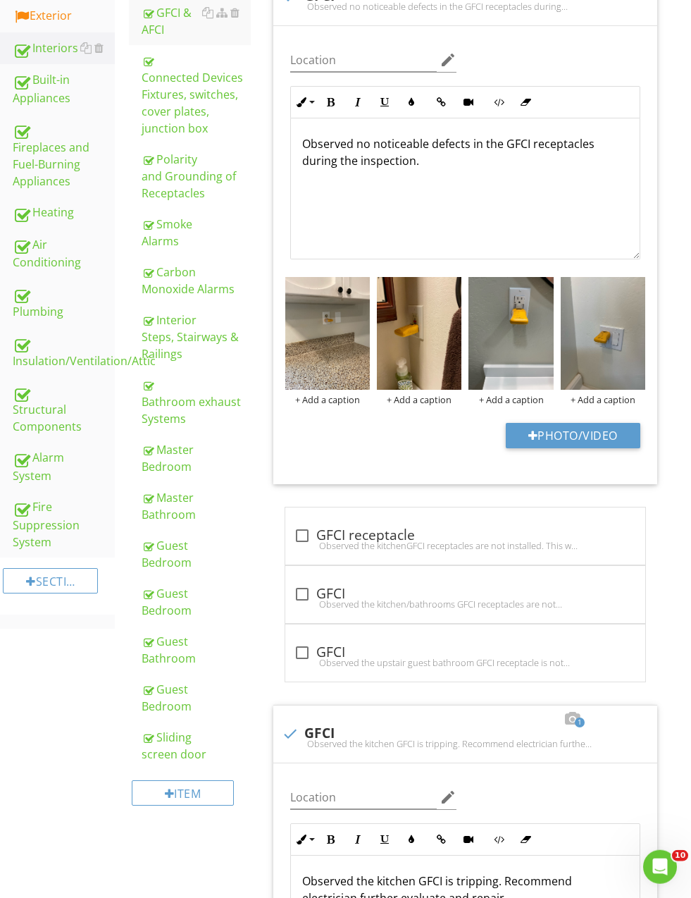
click at [356, 286] on img at bounding box center [327, 333] width 85 height 113
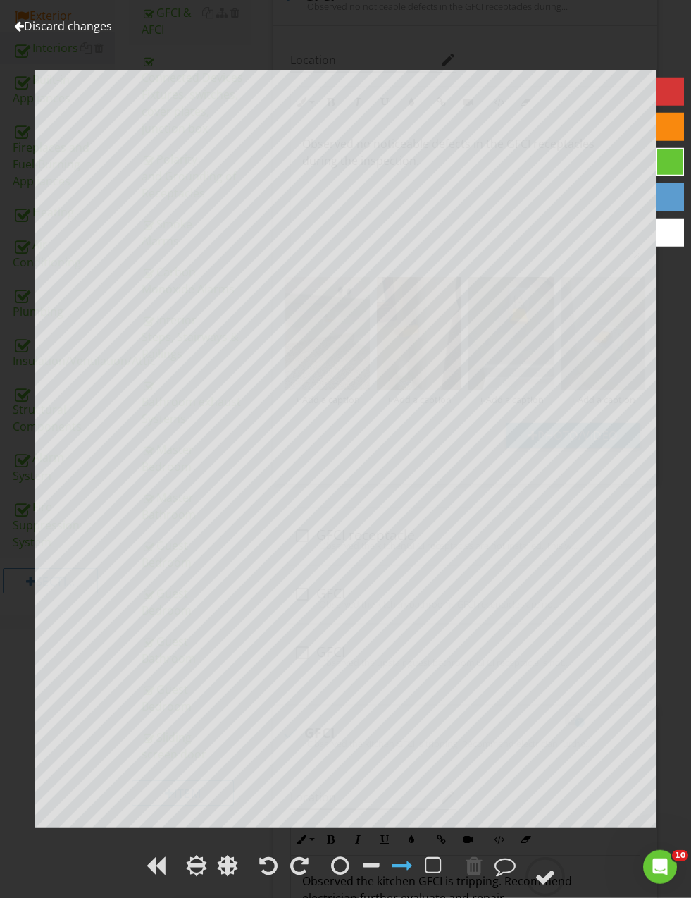
click at [26, 25] on link "Discard changes" at bounding box center [63, 26] width 98 height 16
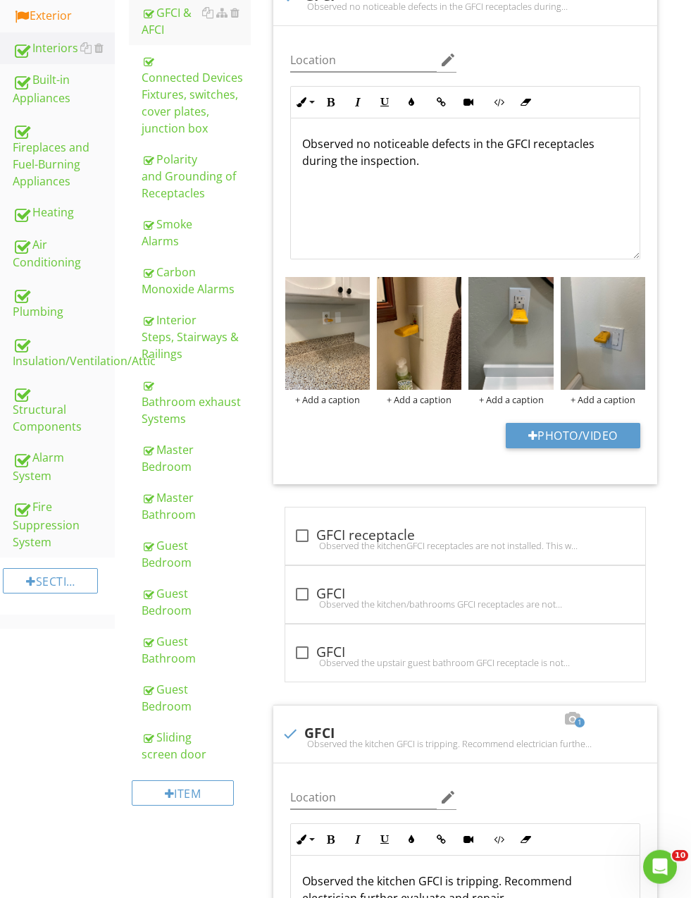
click at [355, 286] on img at bounding box center [327, 333] width 85 height 113
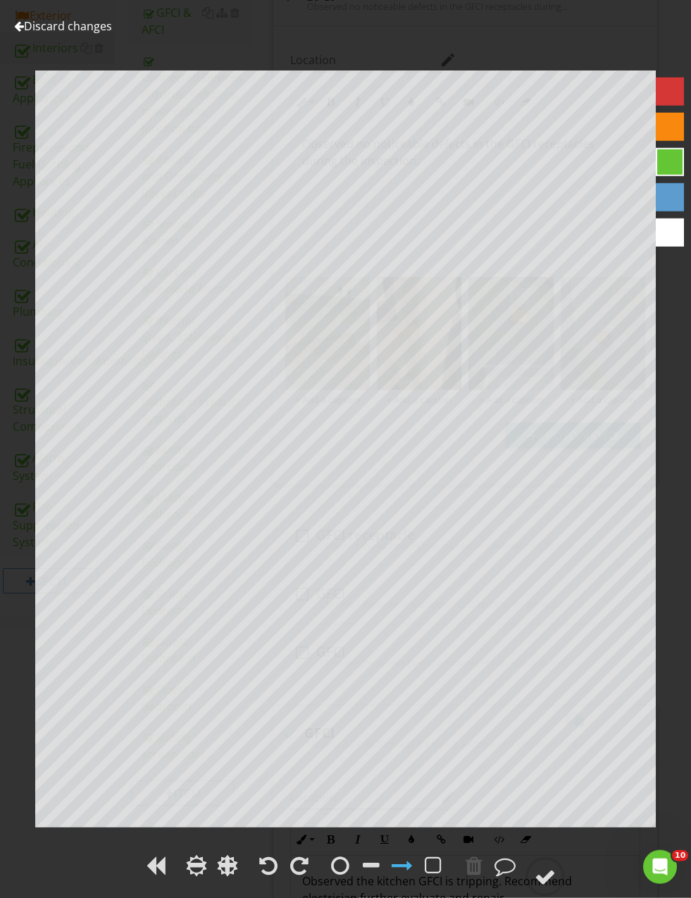
click at [25, 33] on link "Discard changes" at bounding box center [63, 26] width 98 height 16
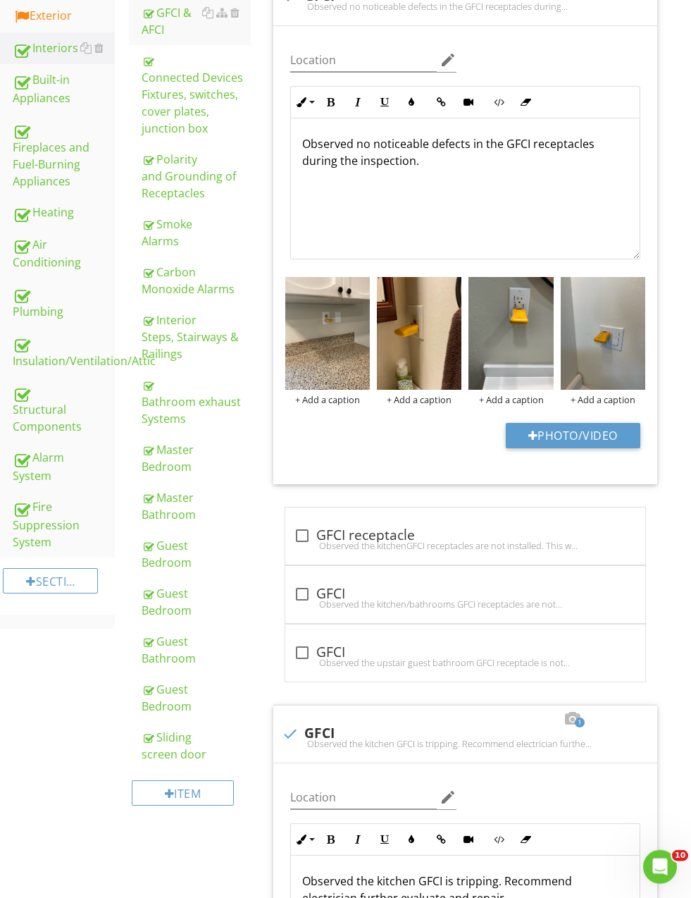
click at [354, 287] on img at bounding box center [327, 333] width 85 height 113
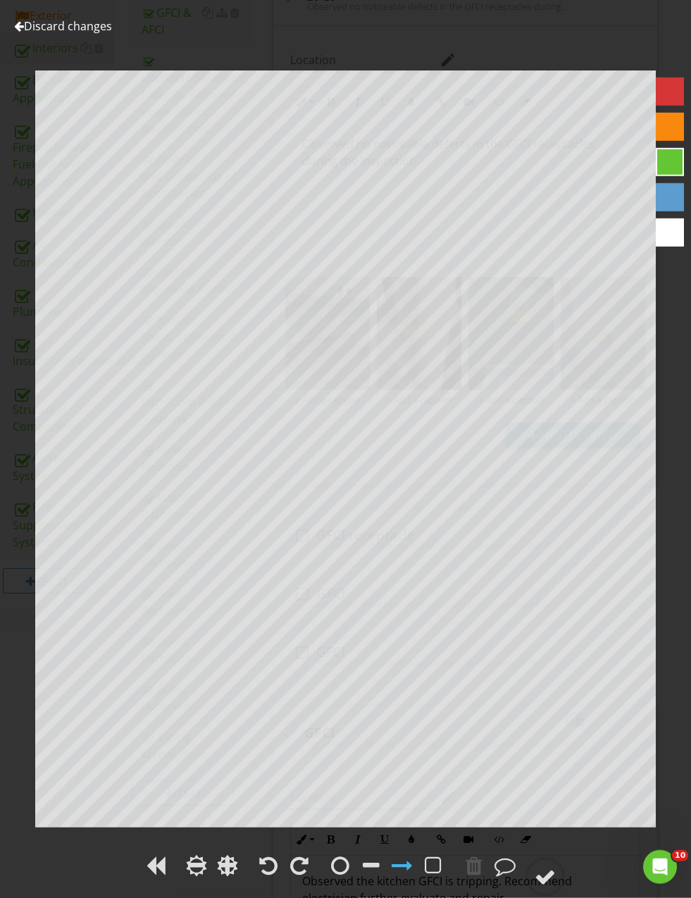
click at [20, 32] on div at bounding box center [19, 25] width 10 height 11
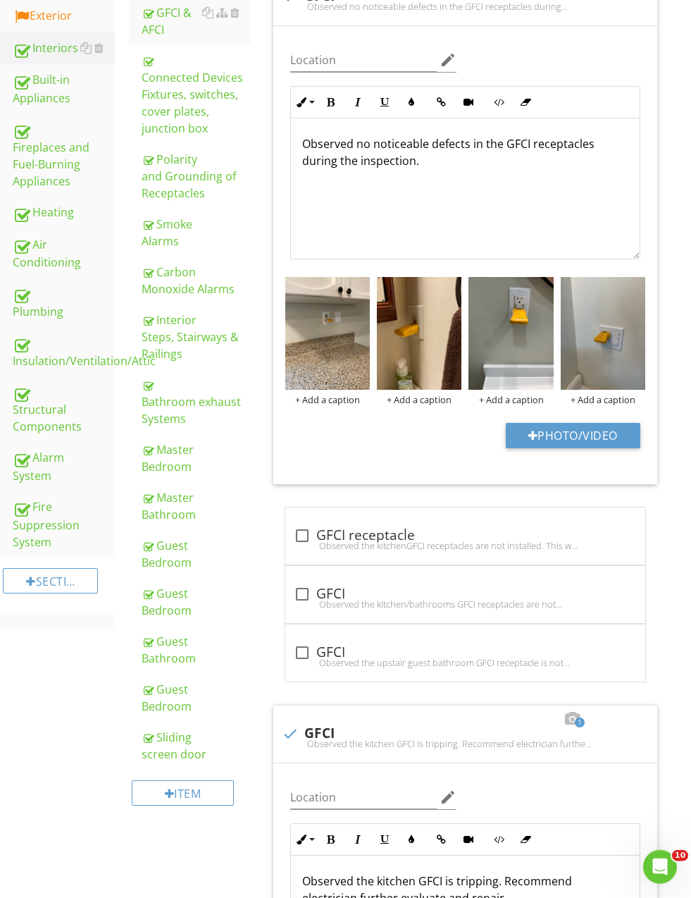
click at [356, 287] on img at bounding box center [327, 333] width 85 height 113
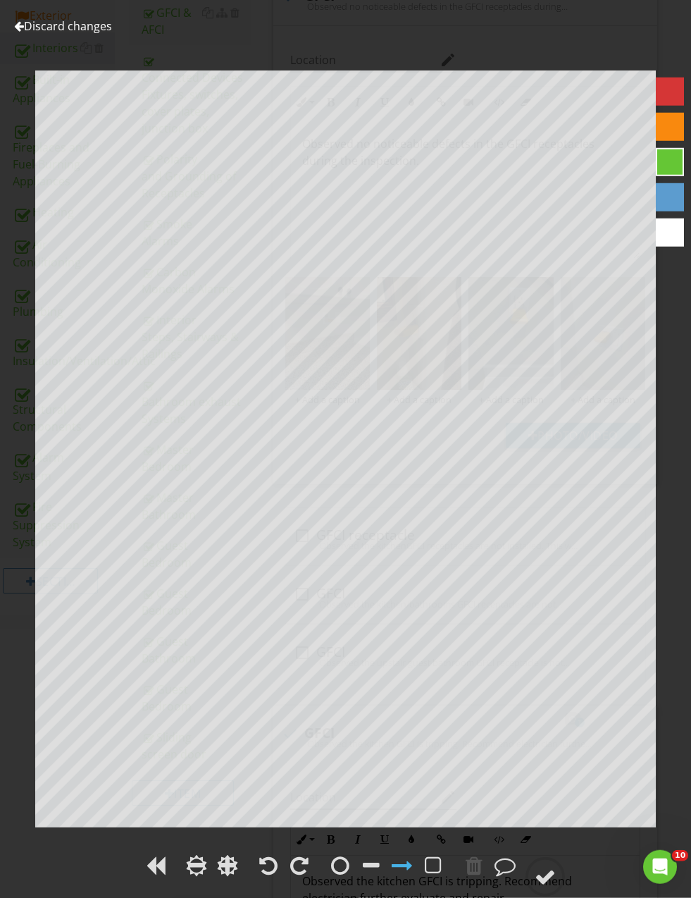
click at [36, 33] on link "Discard changes" at bounding box center [63, 26] width 98 height 16
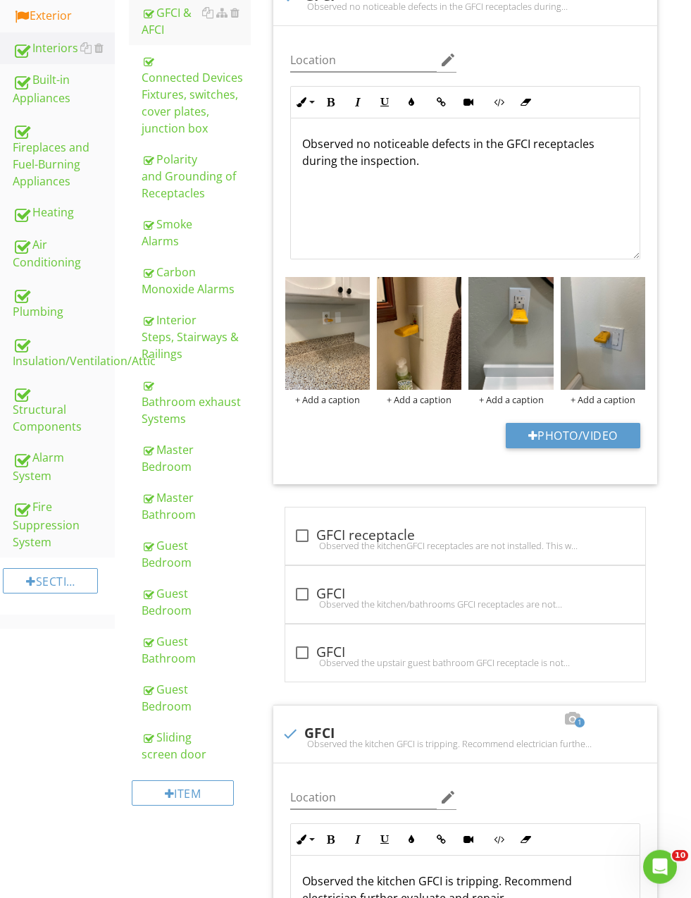
click at [0, 0] on div at bounding box center [0, 0] width 0 height 0
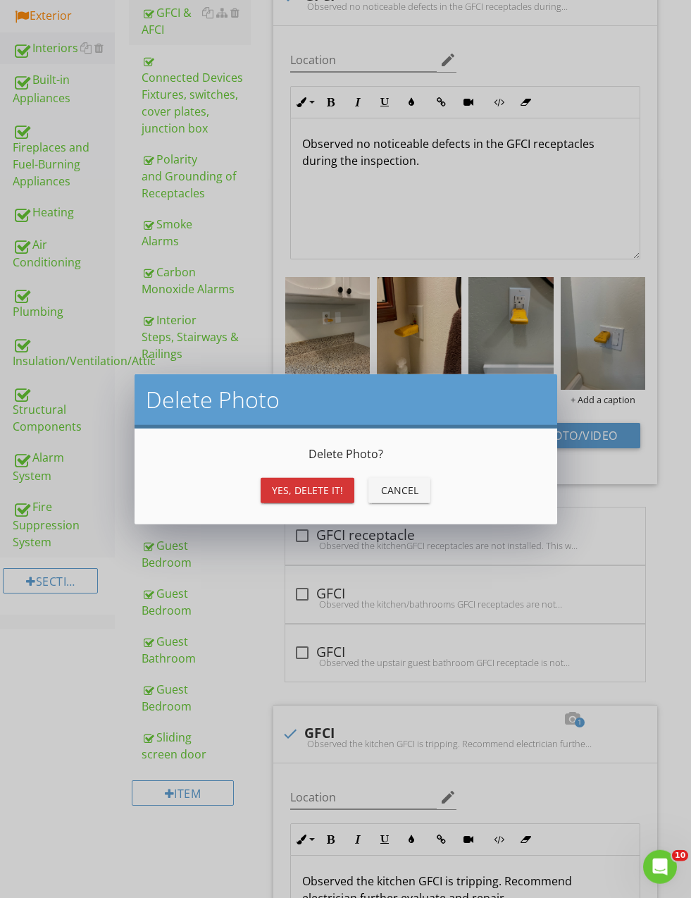
click at [312, 490] on div "Yes, Delete it!" at bounding box center [307, 490] width 71 height 15
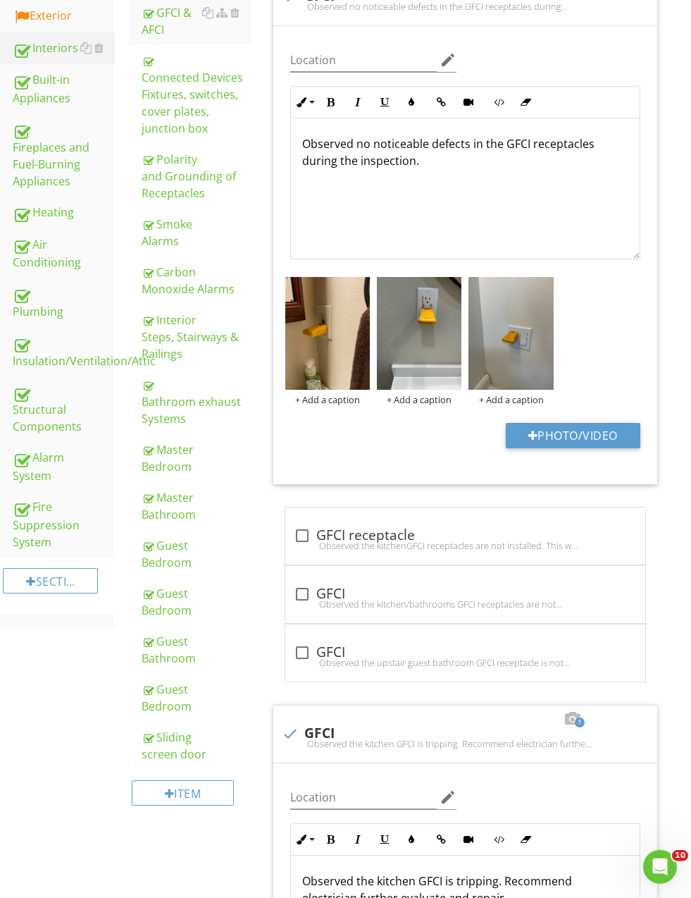
click at [504, 142] on p "Observed no noticeable defects in the GFCI receptacles during the inspection." at bounding box center [465, 152] width 326 height 34
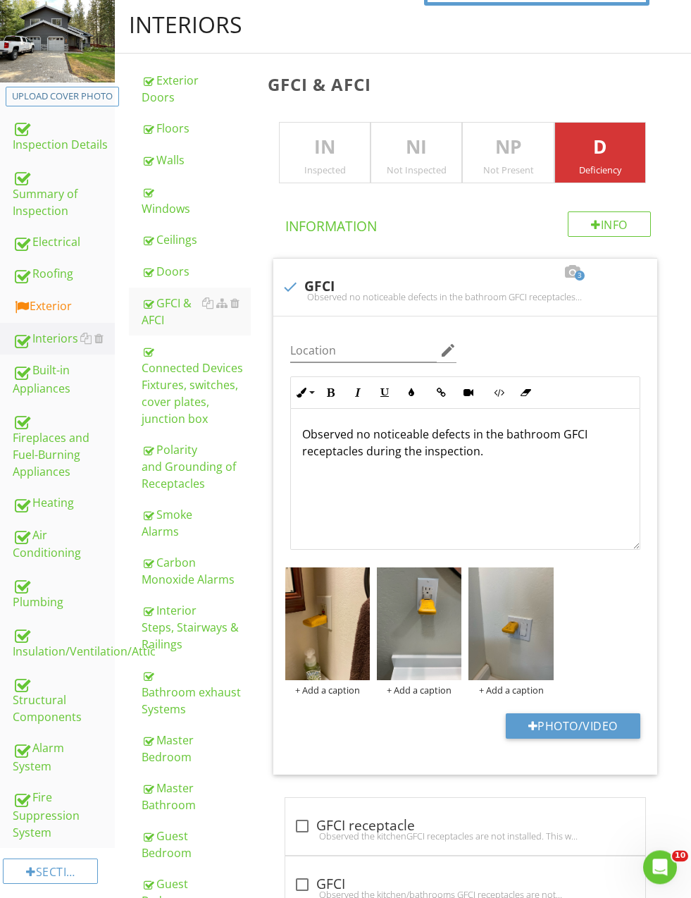
scroll to position [35, 0]
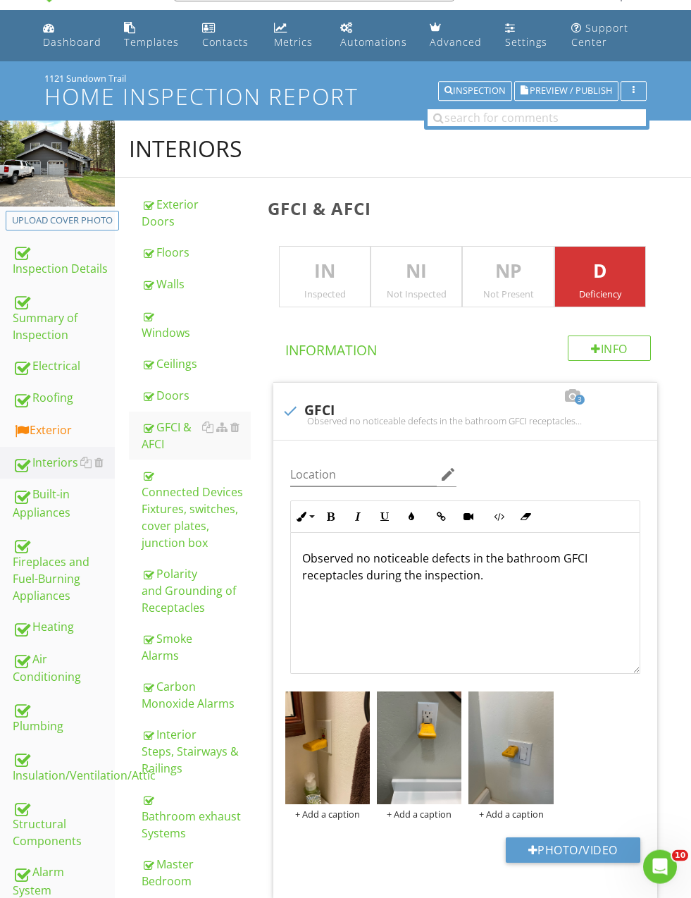
click at [171, 382] on link "Doors" at bounding box center [196, 395] width 109 height 31
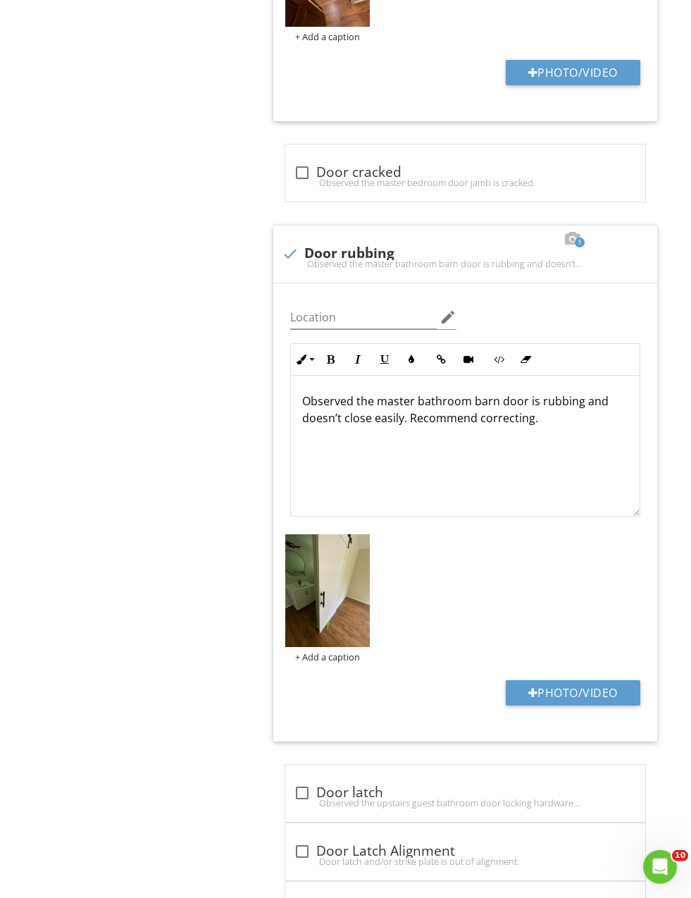
scroll to position [1585, 0]
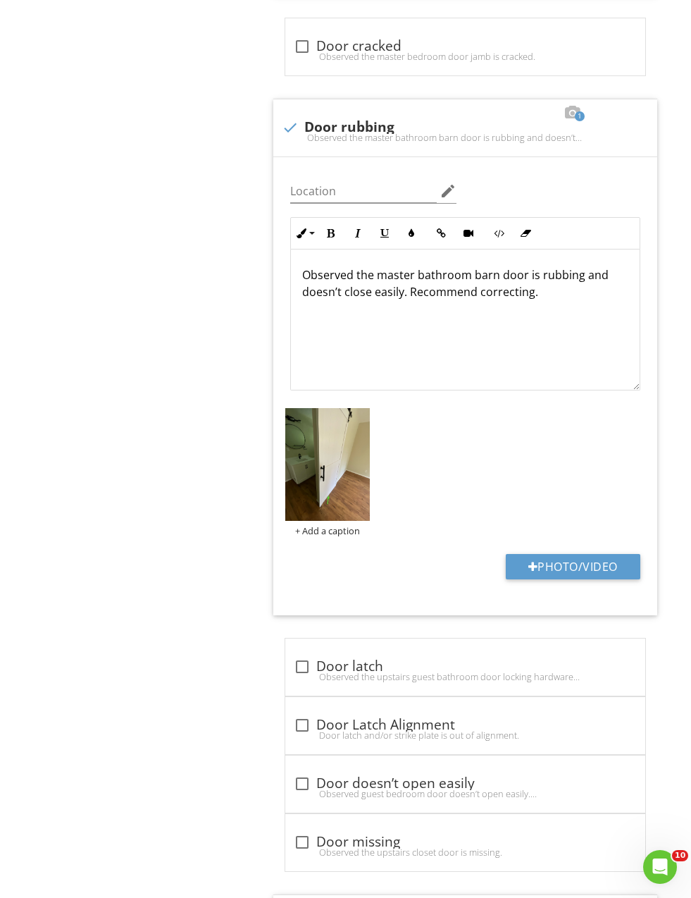
click at [372, 293] on p "Observed the master bathroom barn door is rubbing and doesn’t close easily. Rec…" at bounding box center [465, 283] width 326 height 34
click at [340, 297] on p "Observed the master bathroom barn door is rubbing and doesn’t close easily. Rec…" at bounding box center [465, 283] width 326 height 34
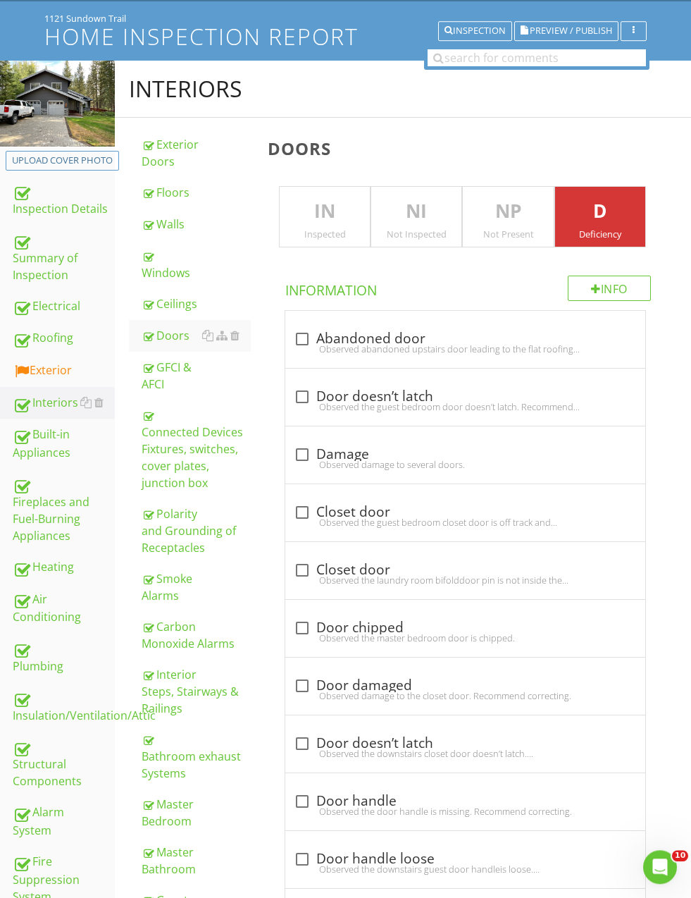
scroll to position [95, 0]
click at [166, 261] on div "Windows" at bounding box center [196, 264] width 109 height 34
click at [168, 261] on div "Windows" at bounding box center [196, 264] width 109 height 34
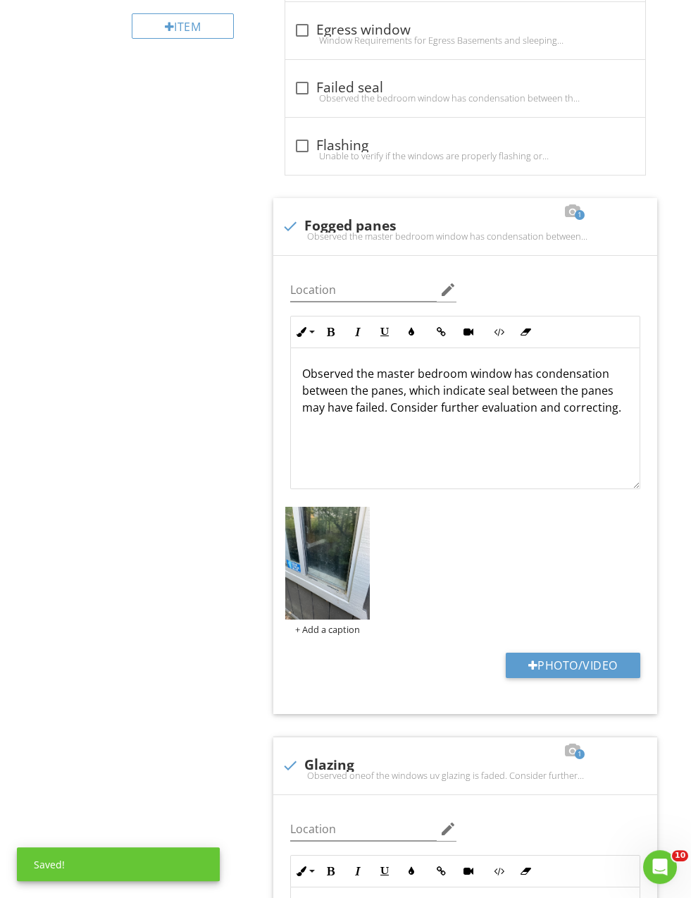
scroll to position [1225, 0]
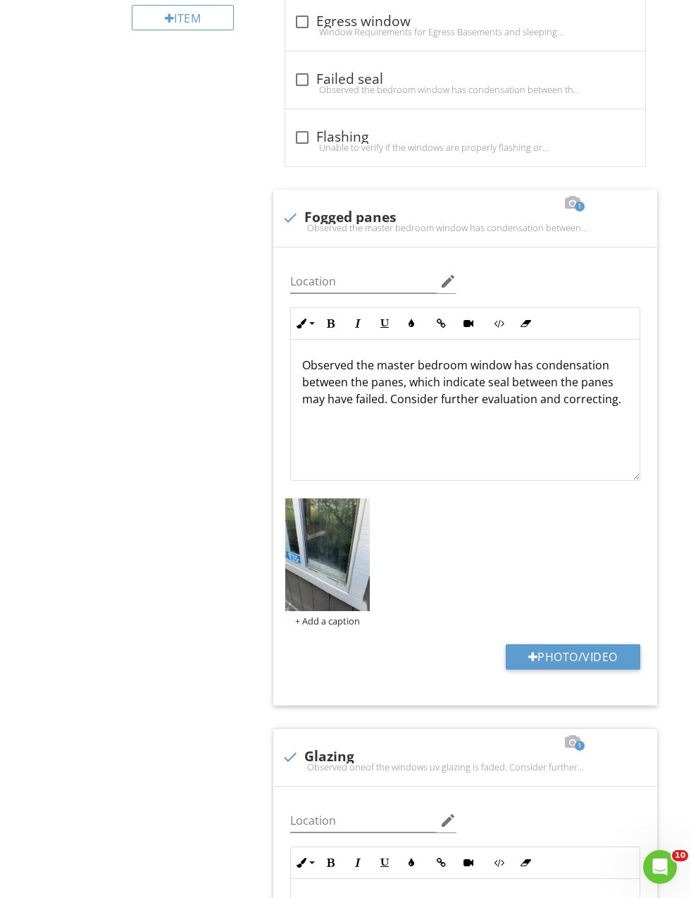
click at [448, 363] on p "Observed the master bedroom window has condensation between the panes, which in…" at bounding box center [465, 382] width 326 height 51
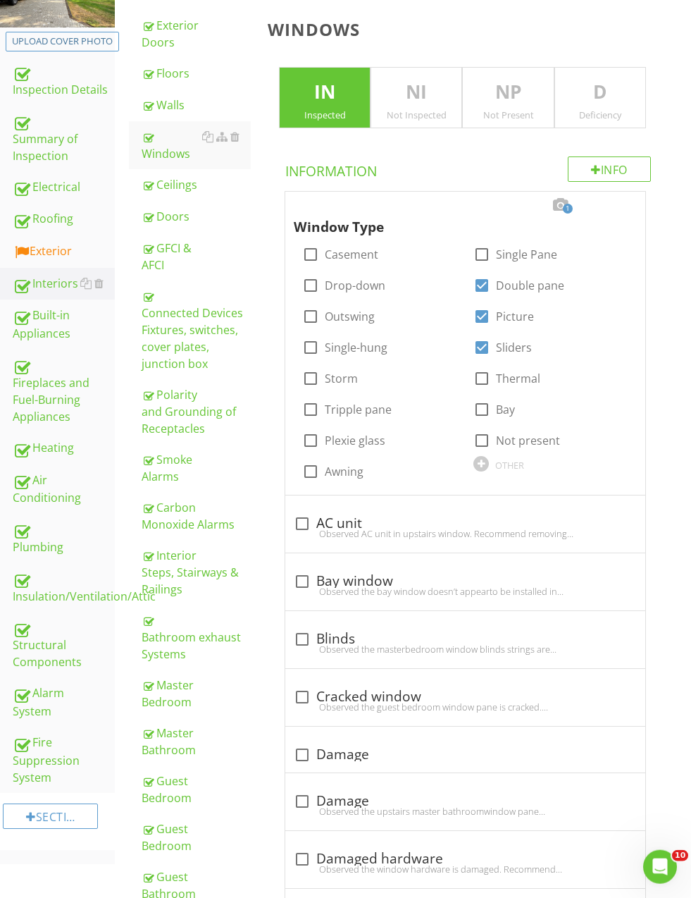
scroll to position [175, 0]
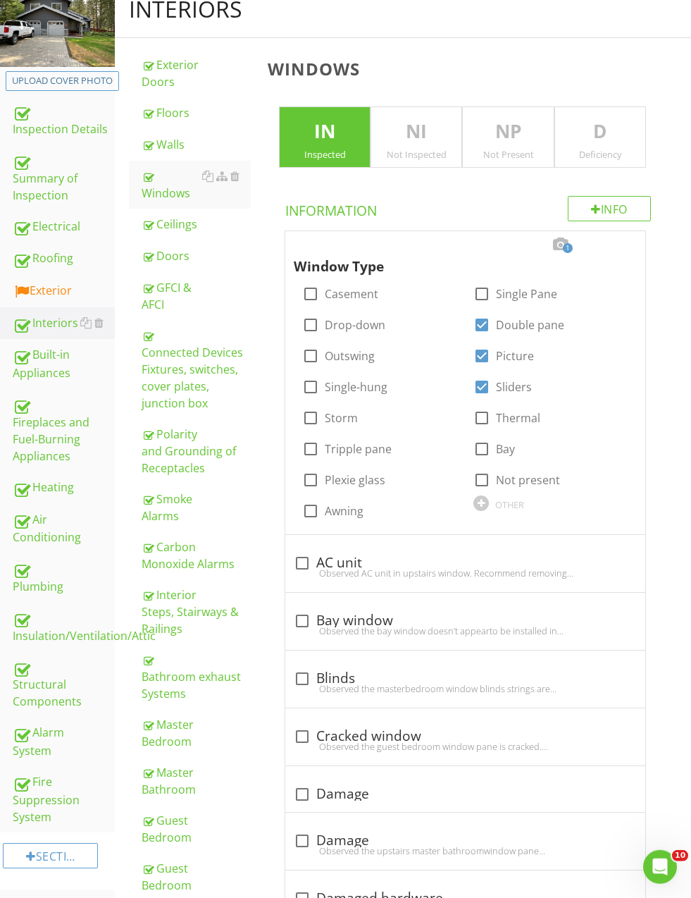
click at [168, 140] on div "Walls" at bounding box center [196, 144] width 109 height 17
click at [165, 137] on div "Walls" at bounding box center [196, 144] width 109 height 17
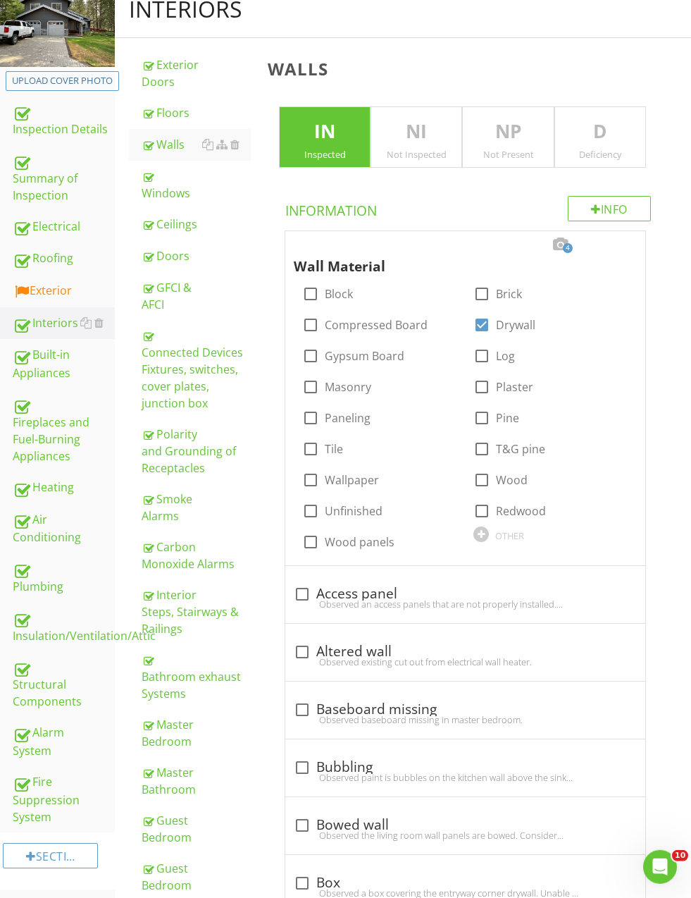
click at [165, 133] on link "Walls" at bounding box center [196, 144] width 109 height 31
click at [317, 149] on div "Inspected" at bounding box center [325, 154] width 90 height 11
click at [613, 143] on p "D" at bounding box center [600, 132] width 90 height 28
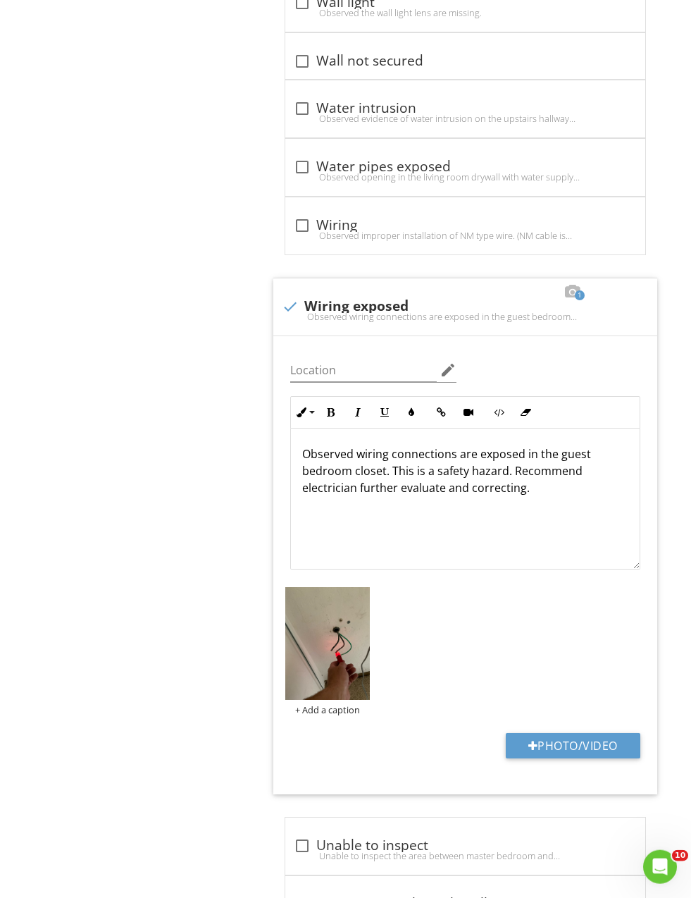
scroll to position [4174, 0]
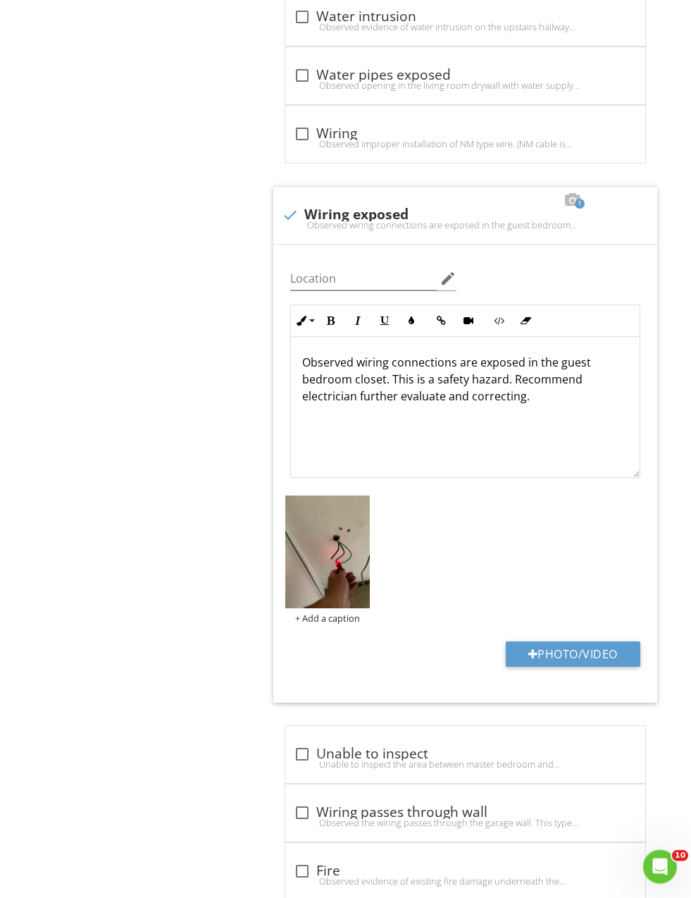
click at [500, 392] on p "Observed wiring connections are exposed in the guest bedroom closet. This is a …" at bounding box center [465, 379] width 326 height 51
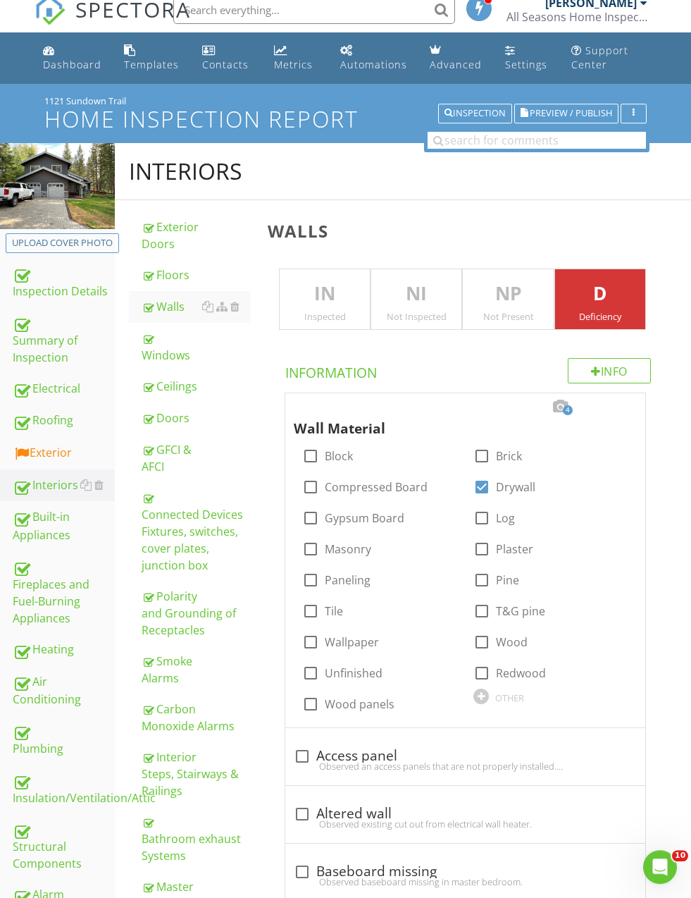
scroll to position [0, 0]
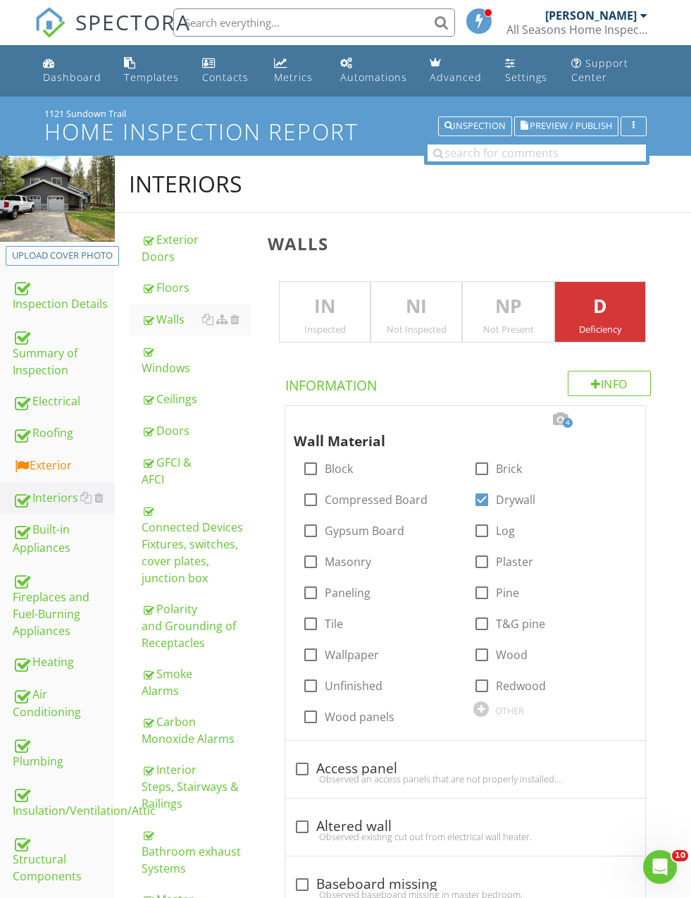
click at [32, 457] on div "Exterior" at bounding box center [64, 466] width 102 height 18
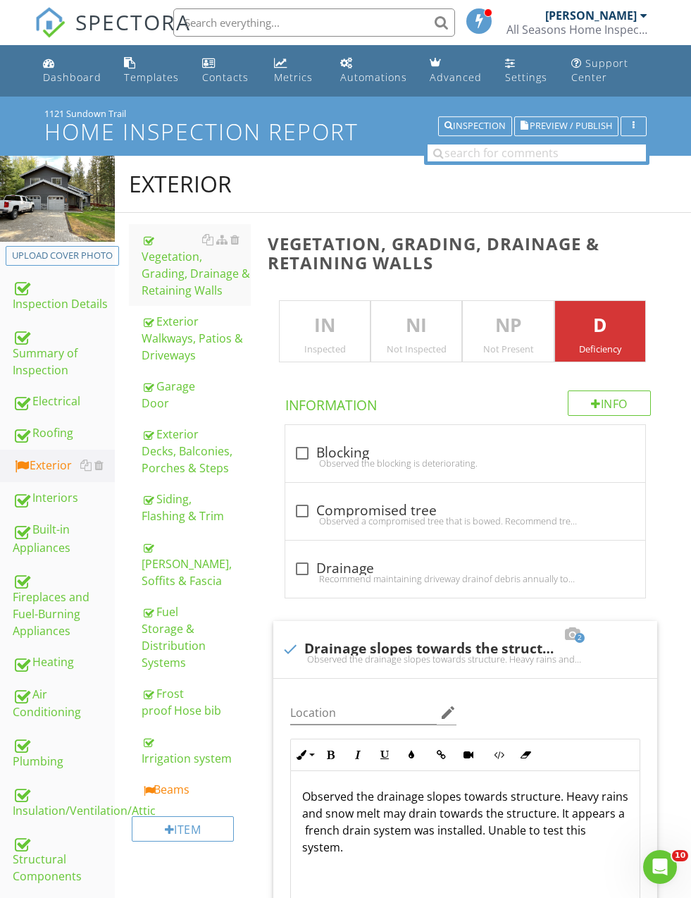
click at [178, 774] on link "Beams" at bounding box center [196, 789] width 109 height 31
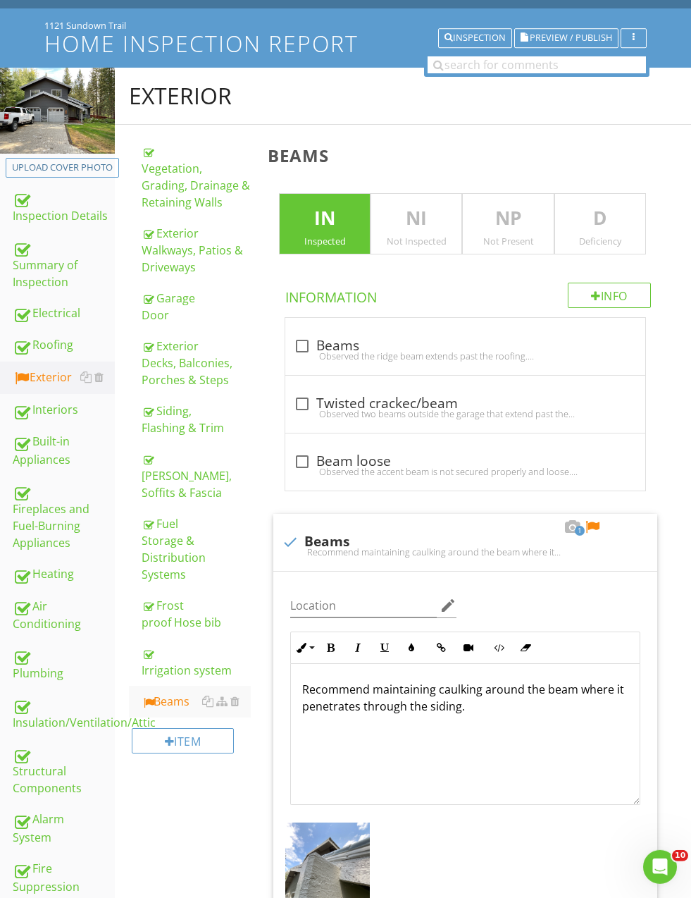
scroll to position [282, 0]
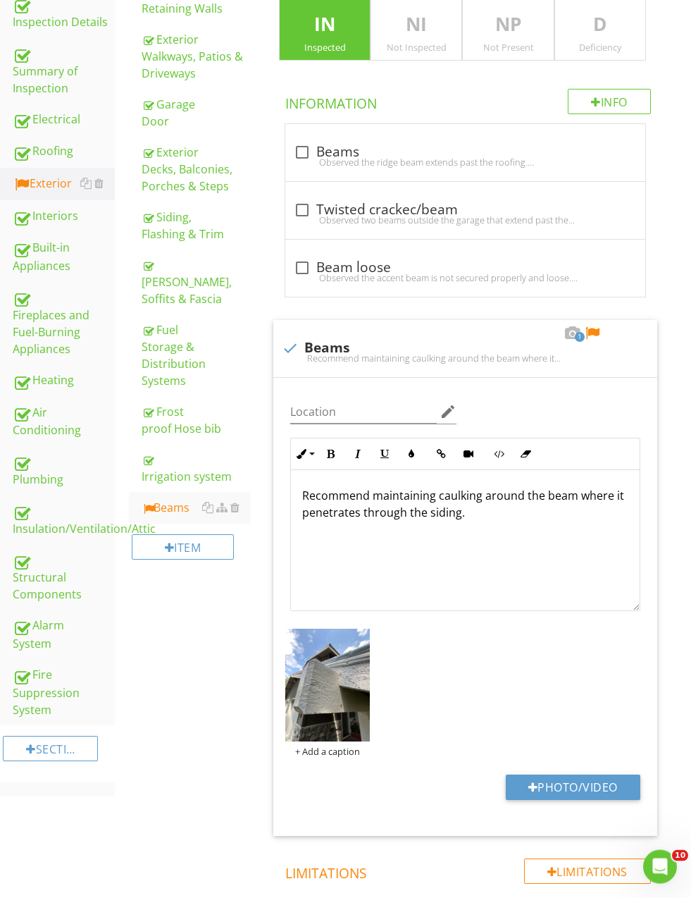
click at [314, 494] on p "Recommend maintaining caulking around the beam where it penetrates through the …" at bounding box center [465, 504] width 326 height 34
click at [312, 497] on p "Recommend maintaining caulking around the beam where it penetrates through the …" at bounding box center [465, 504] width 326 height 34
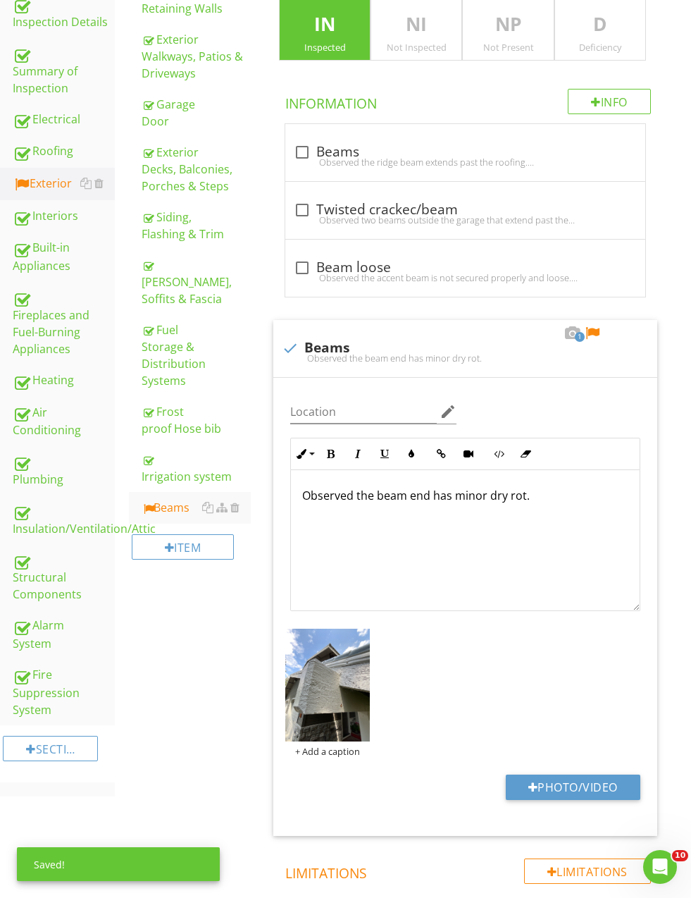
click at [205, 641] on div "Exterior Vegetation, Grading, Drainage & Retaining Walls Exterior Walkways, Pat…" at bounding box center [403, 497] width 576 height 1247
click at [333, 688] on img at bounding box center [327, 685] width 85 height 113
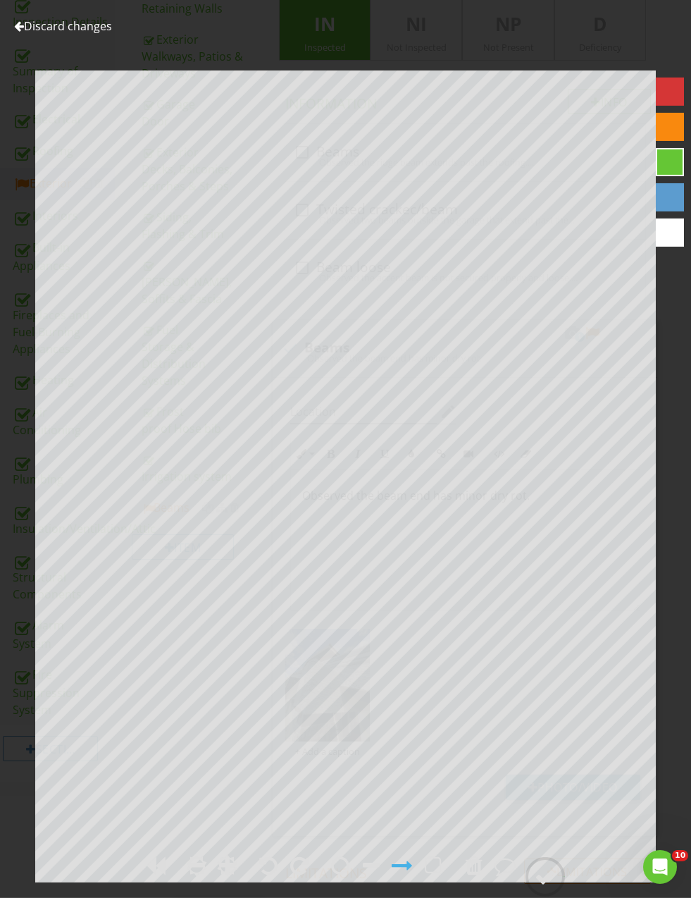
click at [554, 887] on div at bounding box center [545, 876] width 21 height 21
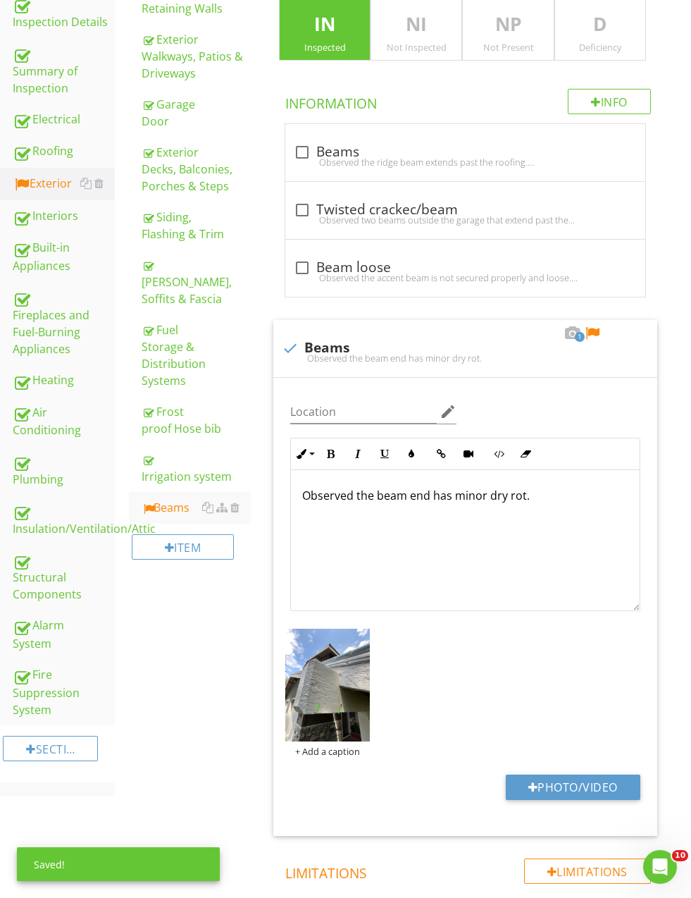
click at [521, 490] on p "Observed the beam end has minor dry rot." at bounding box center [465, 495] width 326 height 17
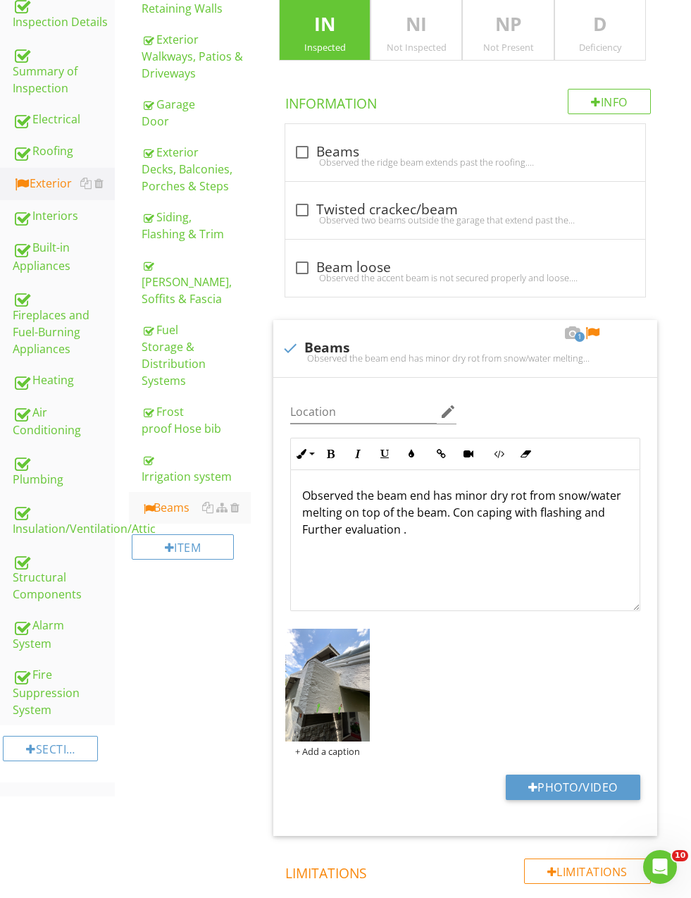
click at [299, 526] on div "Observed the beam end has minor dry rot from snow/water melting on top of the b…" at bounding box center [465, 540] width 349 height 141
click at [467, 517] on p "Observed the beam end has minor dry rot from snow/water melting on top of the b…" at bounding box center [465, 512] width 326 height 51
click at [192, 626] on div "Exterior Vegetation, Grading, Drainage & Retaining Walls Exterior Walkways, Pat…" at bounding box center [403, 497] width 576 height 1247
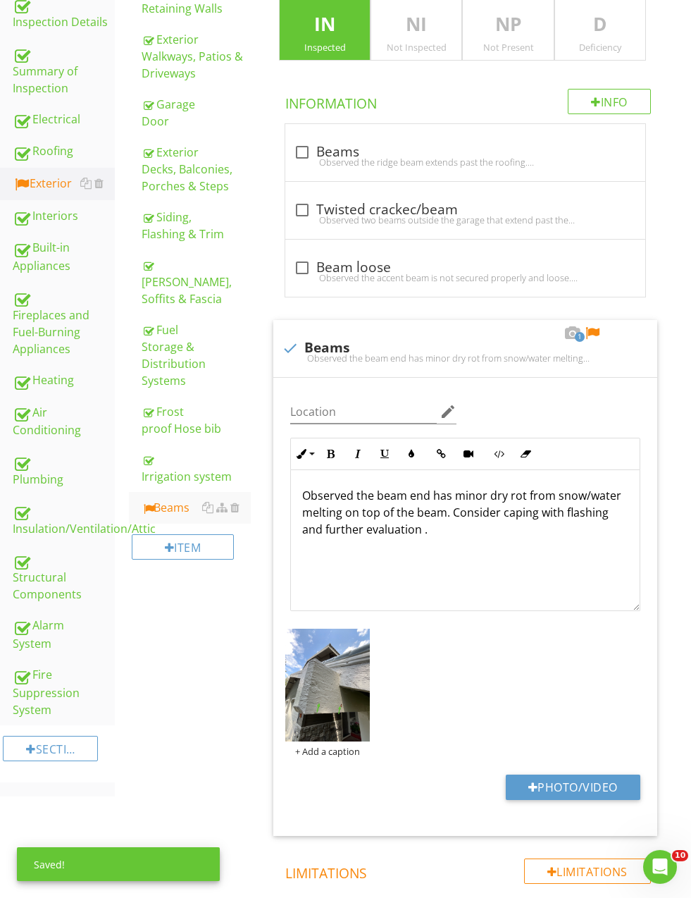
click at [540, 507] on p "Observed the beam end has minor dry rot from snow/water melting on top of the b…" at bounding box center [465, 512] width 326 height 51
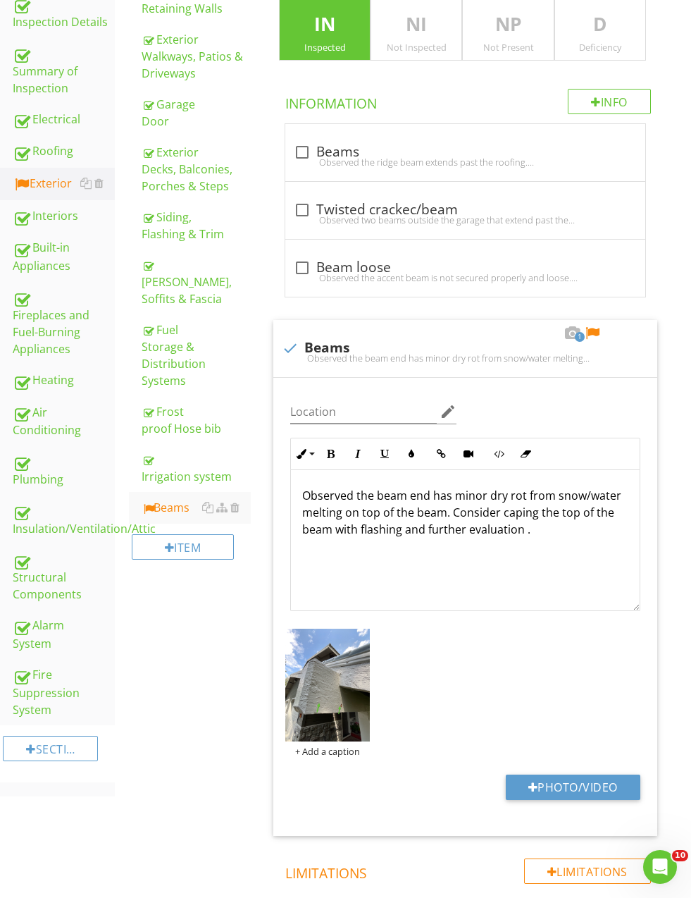
click at [589, 333] on div at bounding box center [592, 333] width 17 height 14
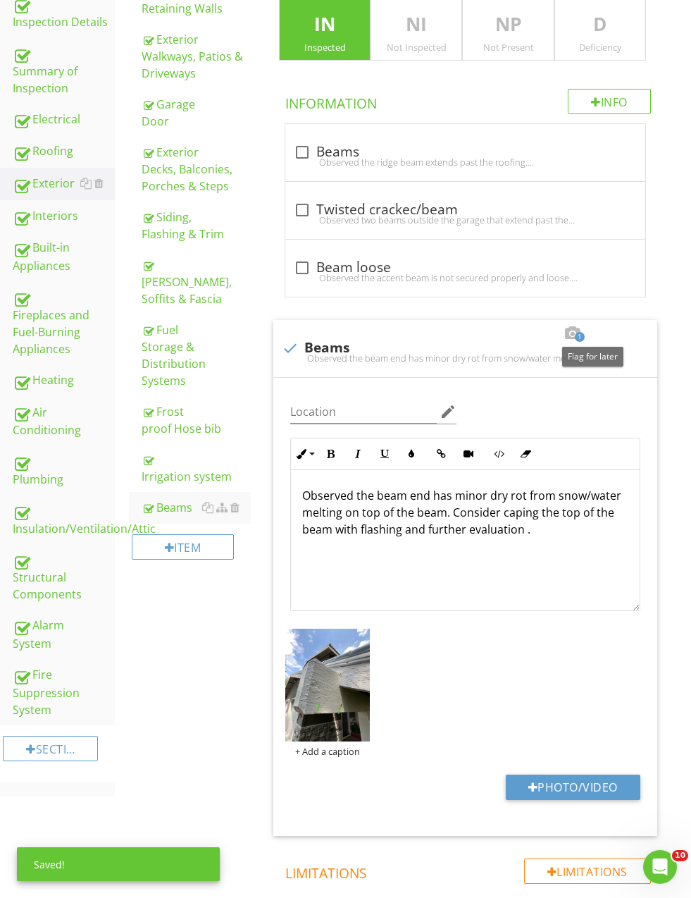
click at [591, 35] on p "D" at bounding box center [600, 25] width 90 height 28
click at [312, 38] on div "IN Inspected" at bounding box center [325, 30] width 92 height 62
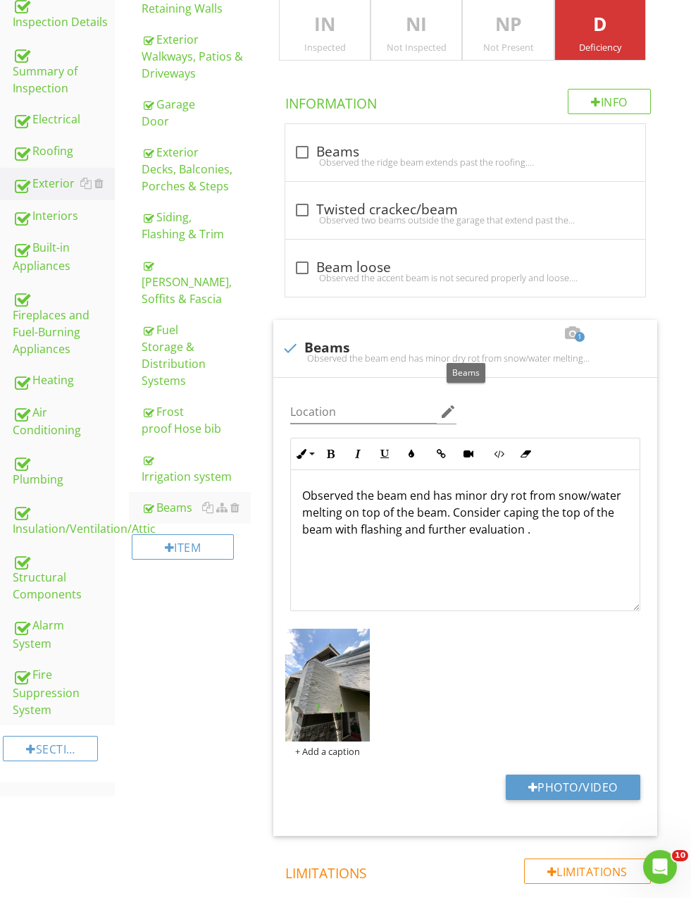
click at [466, 331] on div at bounding box center [474, 333] width 17 height 14
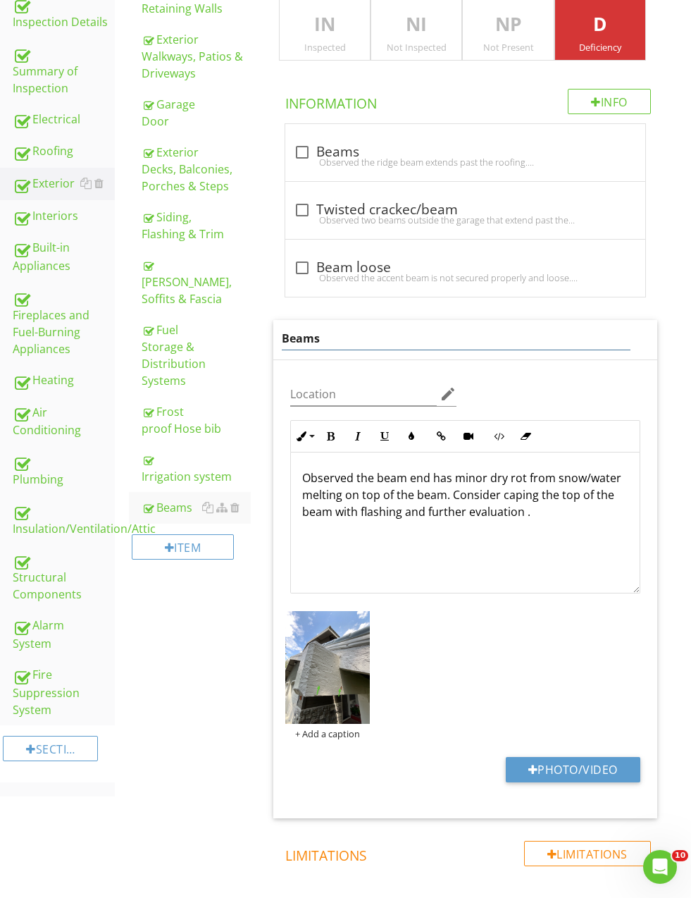
click at [316, 337] on input "Beams" at bounding box center [456, 338] width 349 height 23
type input "Beam"
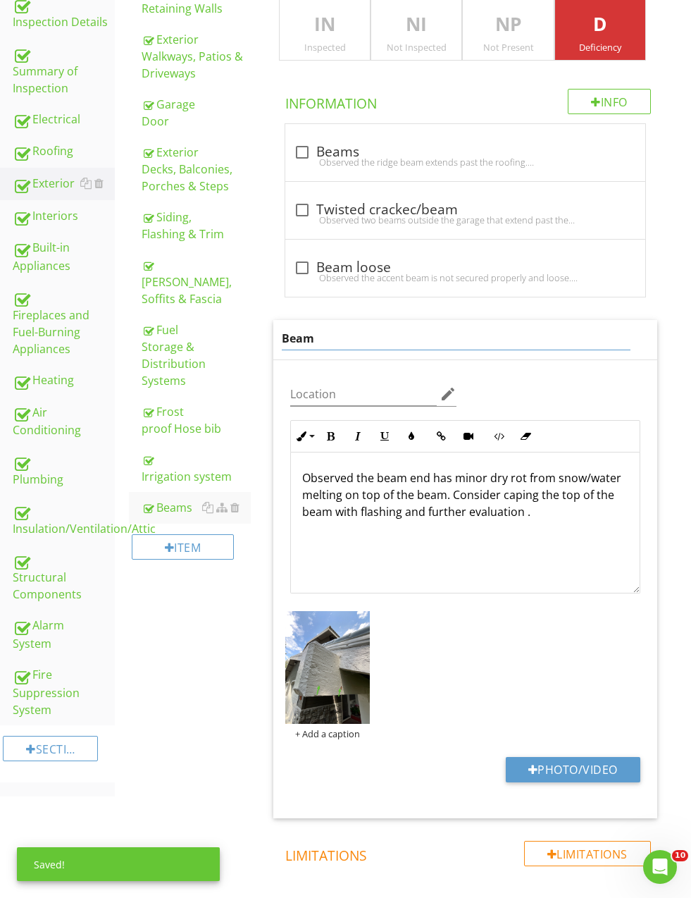
click at [369, 478] on div "Observed the beam end has minor dry rot from snow/water melting on top of the b…" at bounding box center [465, 522] width 349 height 141
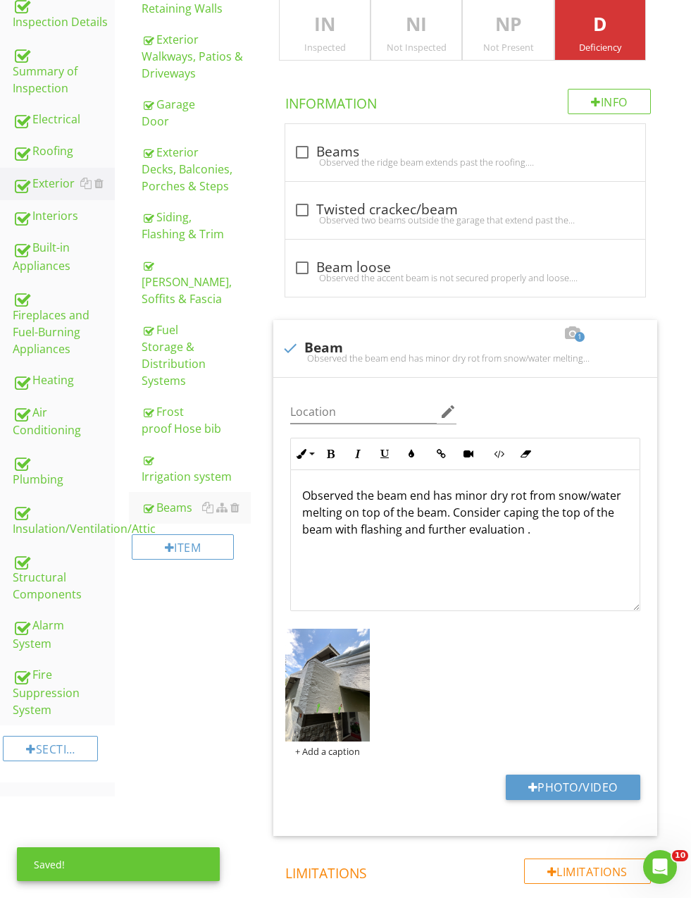
click at [206, 621] on div "Exterior Vegetation, Grading, Drainage & Retaining Walls Exterior Walkways, Pat…" at bounding box center [403, 497] width 576 height 1247
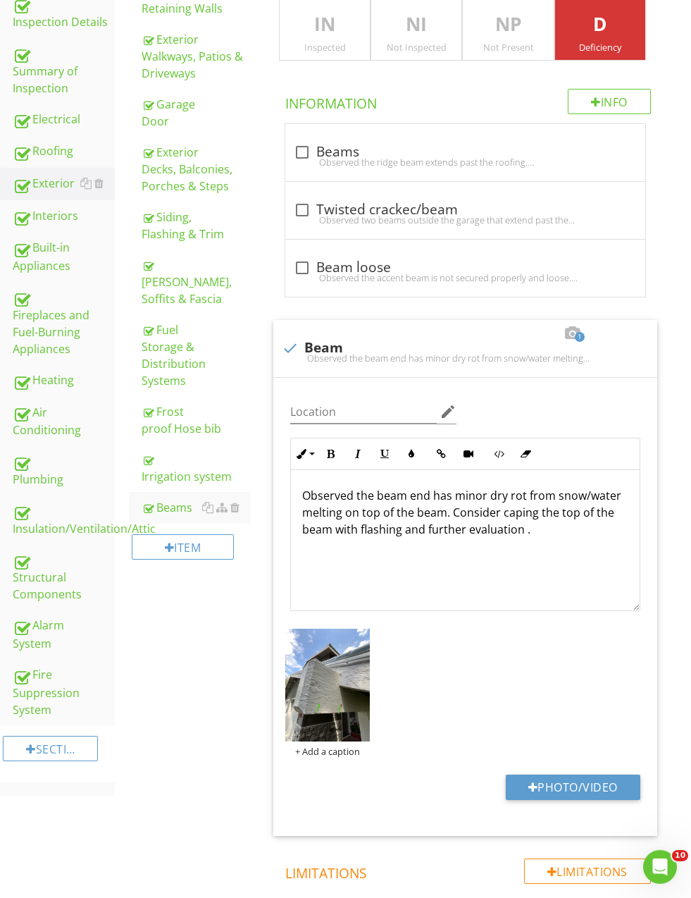
click at [373, 495] on p "Observed the beam end has minor dry rot from snow/water melting on top of the b…" at bounding box center [465, 512] width 326 height 51
click at [387, 490] on p "Observed the on the entryway beam end has minor dry rot from snow/water melting…" at bounding box center [465, 521] width 326 height 68
click at [393, 493] on p "Observed the on the entryway beam end has minor dry rot from snow/water melting…" at bounding box center [465, 521] width 326 height 68
click at [494, 517] on p "Observed the entryway beam end has minor dry rot from snow/water melting on top…" at bounding box center [465, 512] width 326 height 51
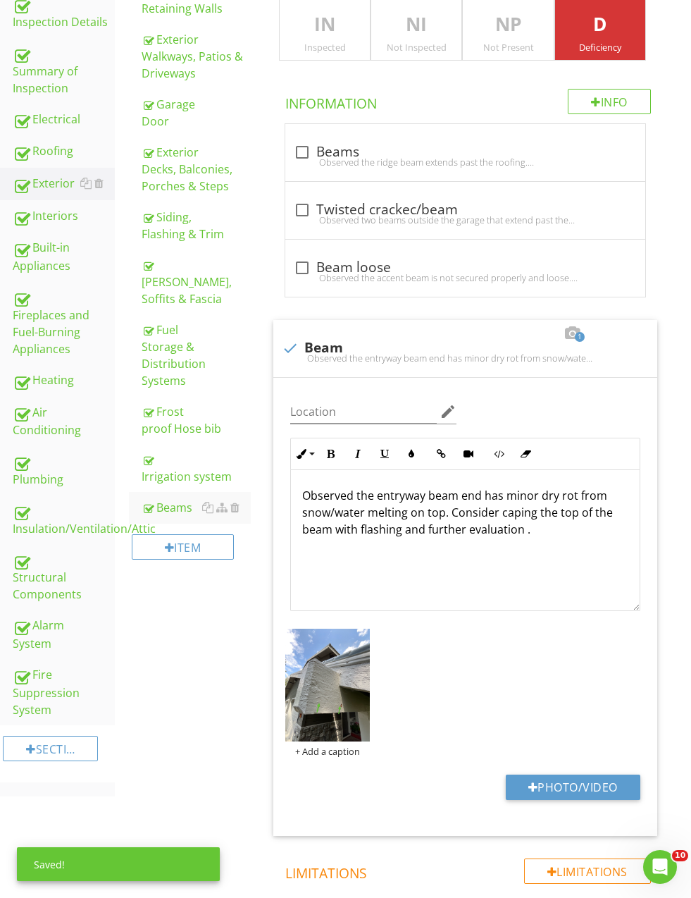
click at [567, 508] on p "Observed the entryway beam end has minor dry rot from snow/water melting on top…" at bounding box center [465, 512] width 326 height 51
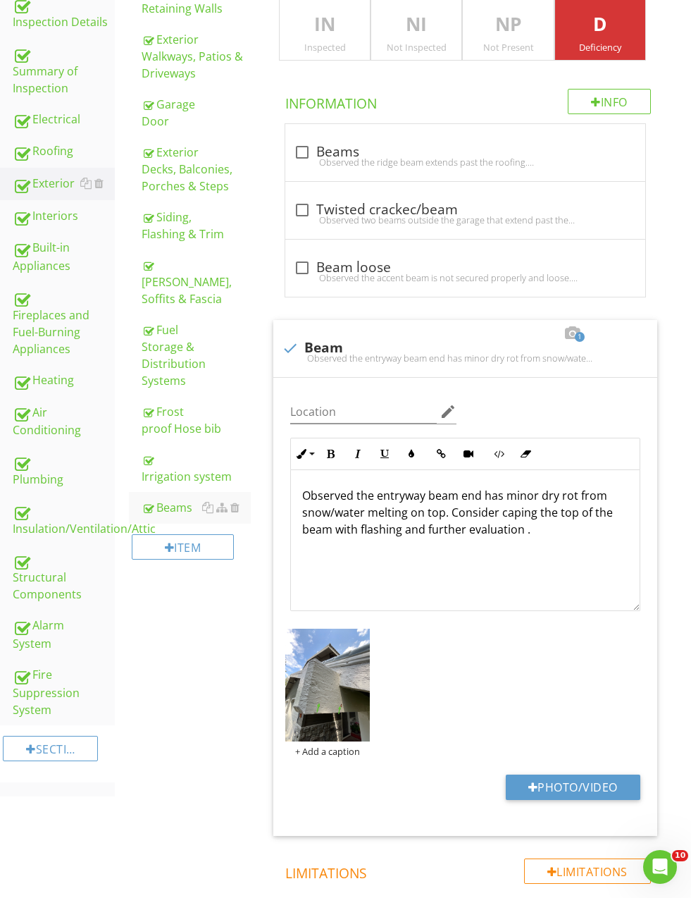
click at [217, 633] on div "Exterior Vegetation, Grading, Drainage & Retaining Walls Exterior Walkways, Pat…" at bounding box center [403, 497] width 576 height 1247
click at [586, 505] on p "Observed the entryway beam end has minor dry rot from snow/water melting on top…" at bounding box center [465, 512] width 326 height 51
click at [599, 514] on p "Observed the entryway beam end has minor dry rot from snow/water melting on top…" at bounding box center [465, 512] width 326 height 51
click at [592, 512] on p "Observed the entryway beam end has minor dry rot from snow/water melting on top…" at bounding box center [465, 512] width 326 height 51
click at [206, 625] on div "Exterior Vegetation, Grading, Drainage & Retaining Walls Exterior Walkways, Pat…" at bounding box center [403, 497] width 576 height 1247
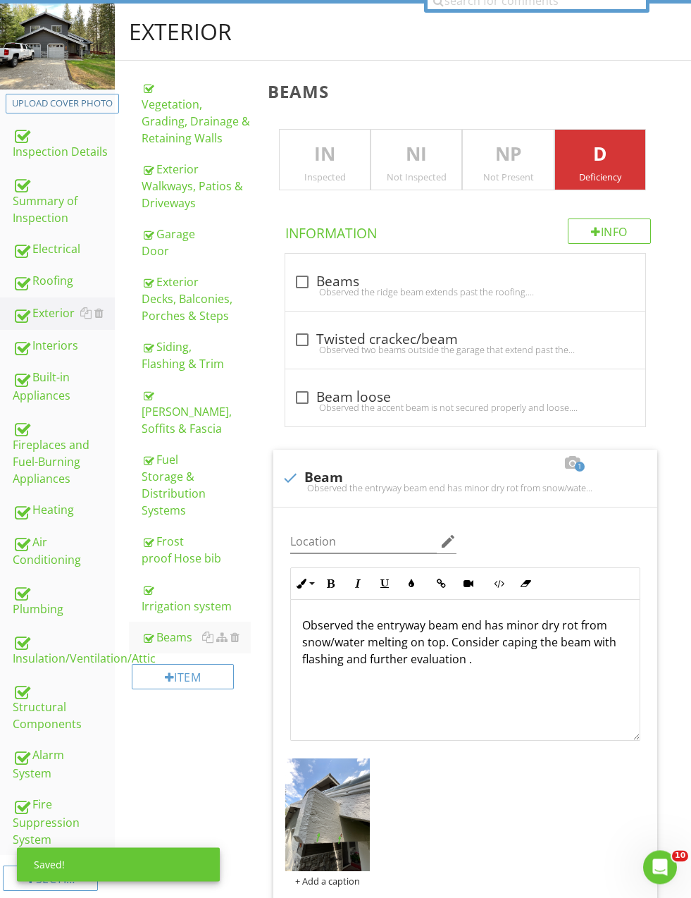
scroll to position [116, 0]
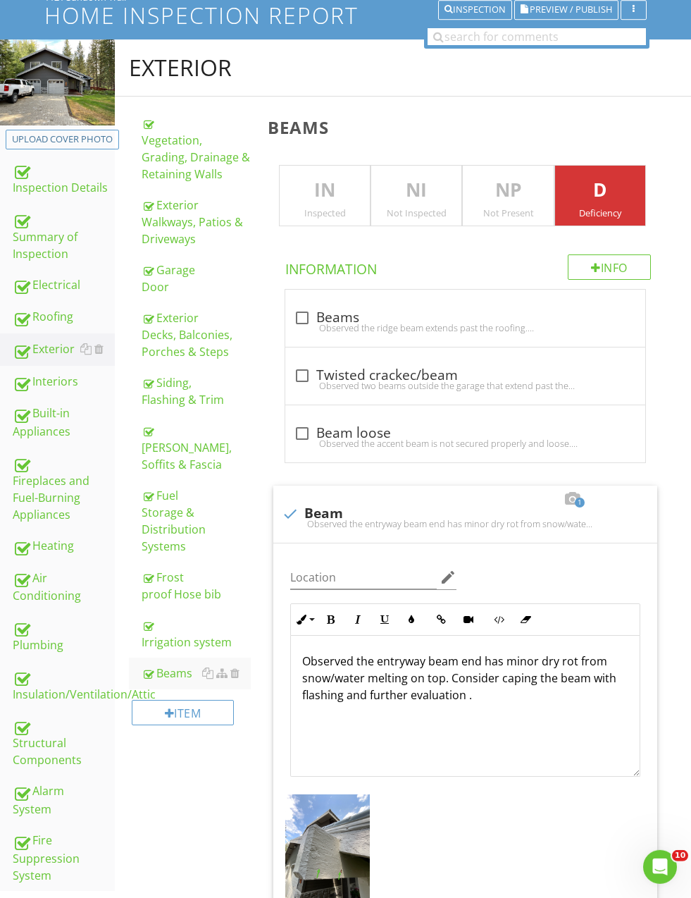
click at [167, 384] on div "Siding, Flashing & Trim" at bounding box center [196, 391] width 109 height 34
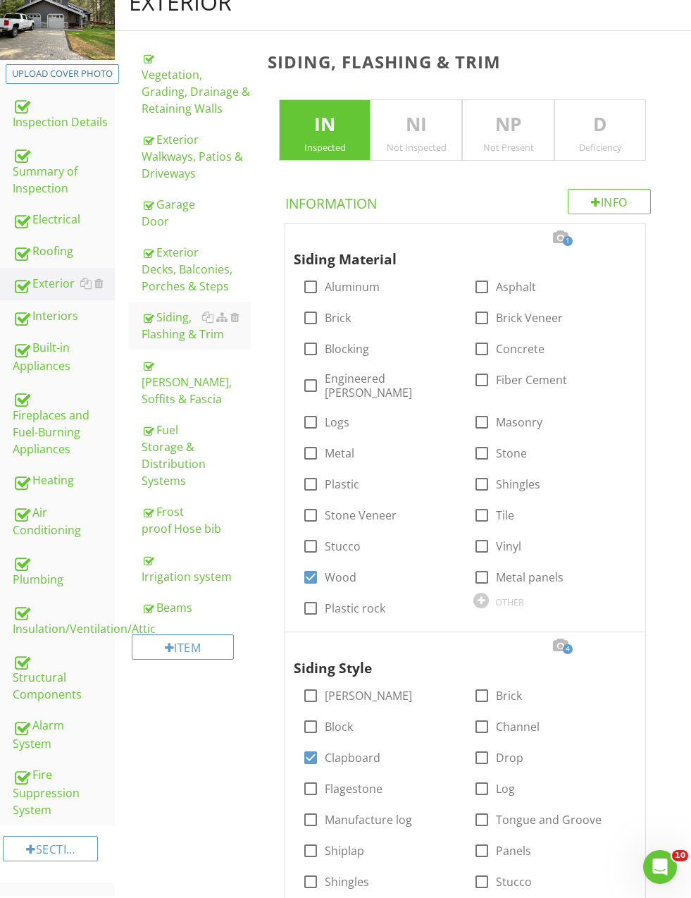
scroll to position [313, 0]
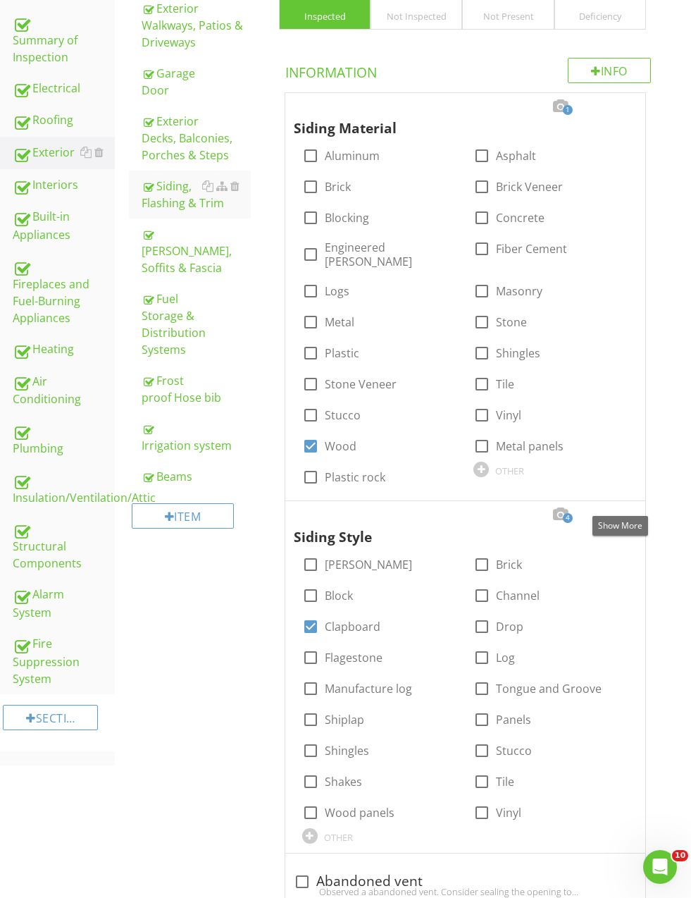
click at [626, 507] on div at bounding box center [620, 514] width 17 height 14
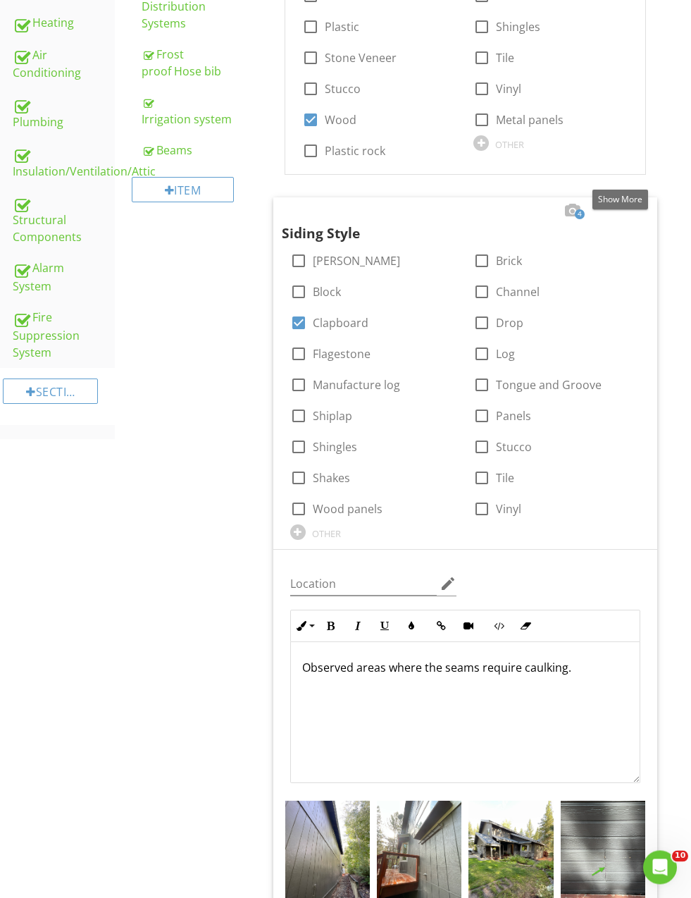
scroll to position [930, 0]
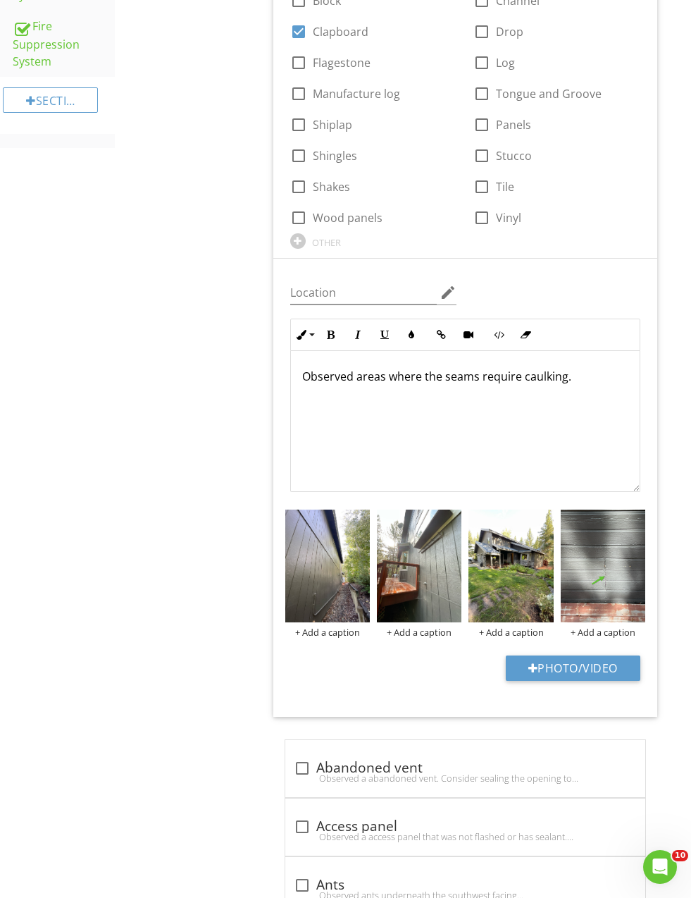
click at [522, 368] on p "Observed areas where the seams require caulking." at bounding box center [465, 376] width 326 height 17
click at [466, 371] on div "Observed areas where caulking." at bounding box center [465, 421] width 349 height 141
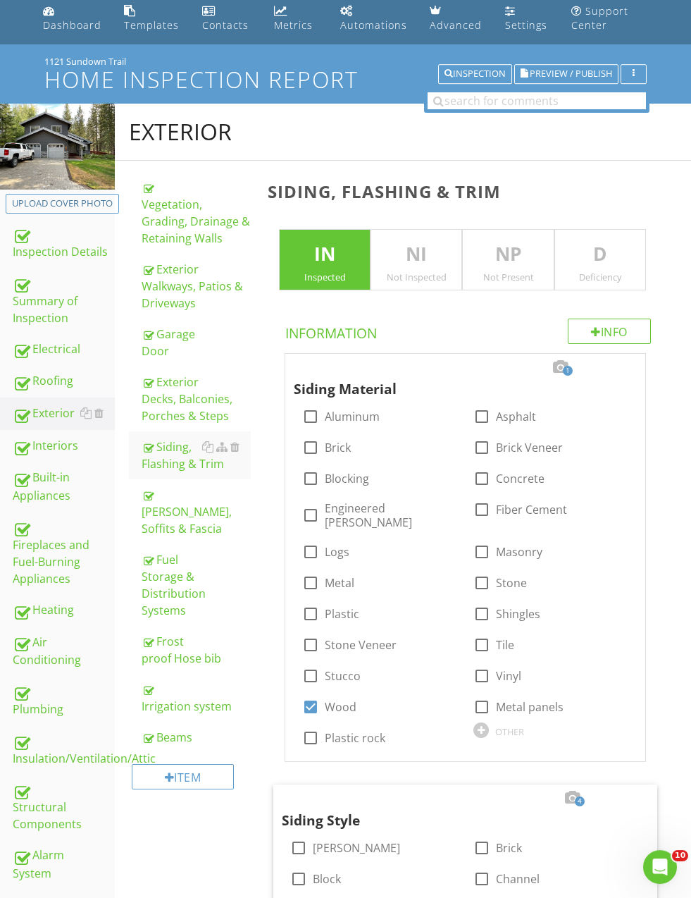
scroll to position [46, 0]
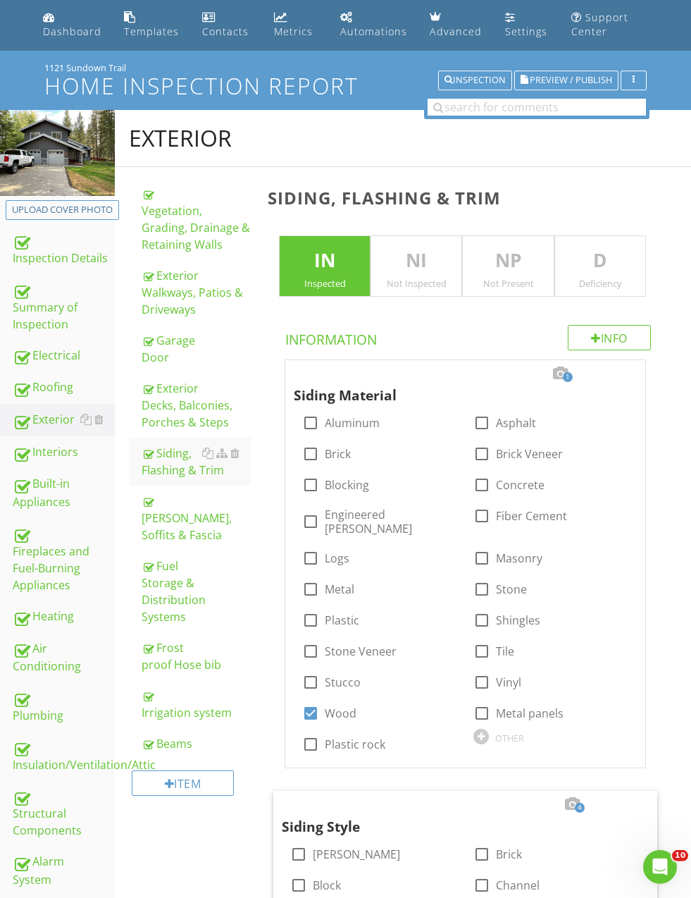
click at [147, 335] on div at bounding box center [148, 341] width 12 height 13
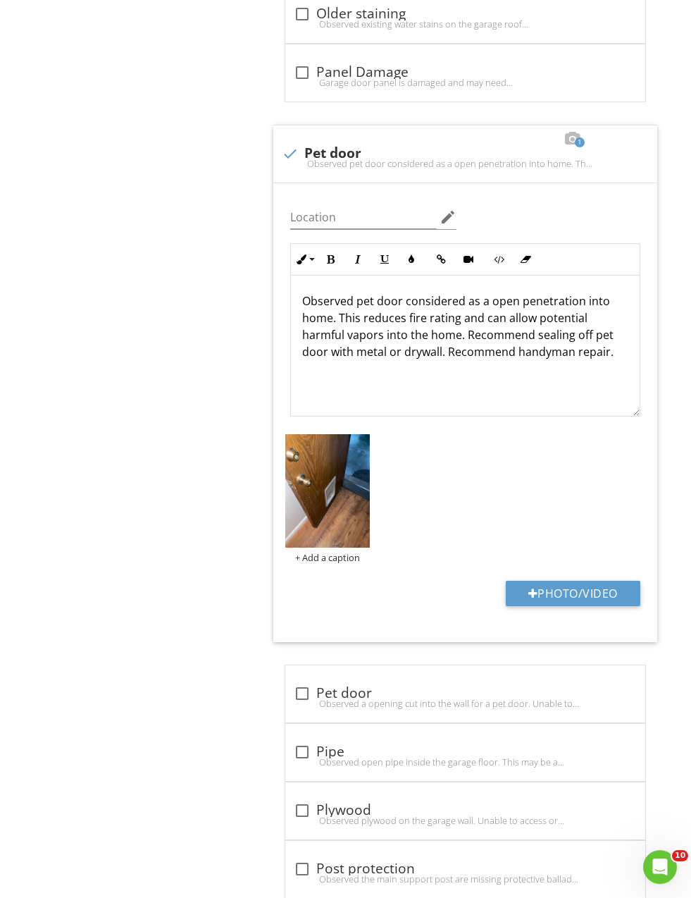
scroll to position [6889, 0]
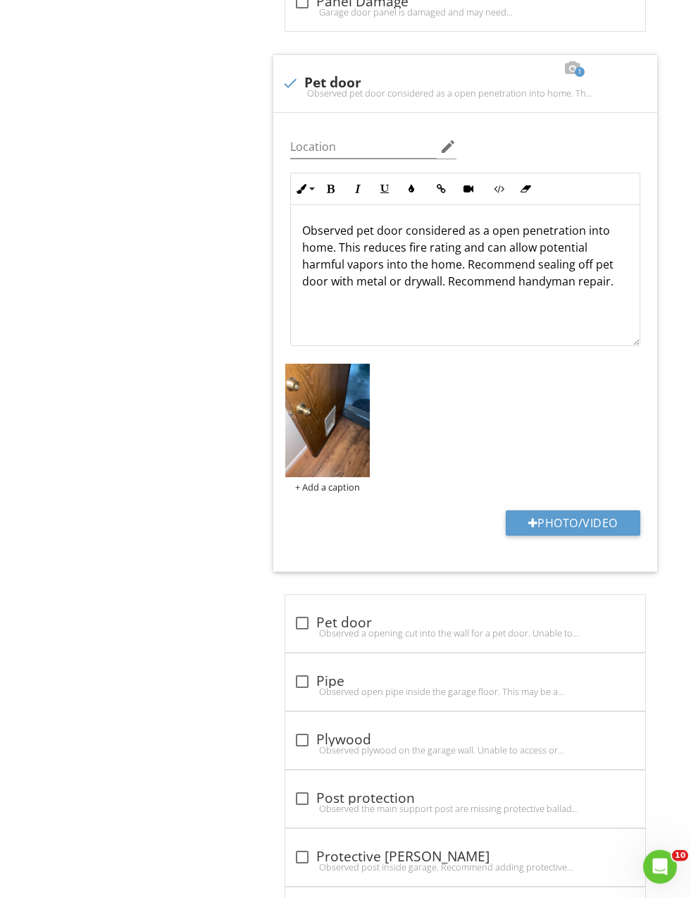
click at [564, 264] on p "Observed pet door considered as a open penetration into home. This reduces fire…" at bounding box center [465, 256] width 326 height 68
click at [379, 279] on p "Observed pet door considered as a open penetration into home. This reduces fire…" at bounding box center [465, 256] width 326 height 68
click at [488, 270] on p "Observed pet door considered as a open penetration into home. This reduces fire…" at bounding box center [465, 256] width 326 height 68
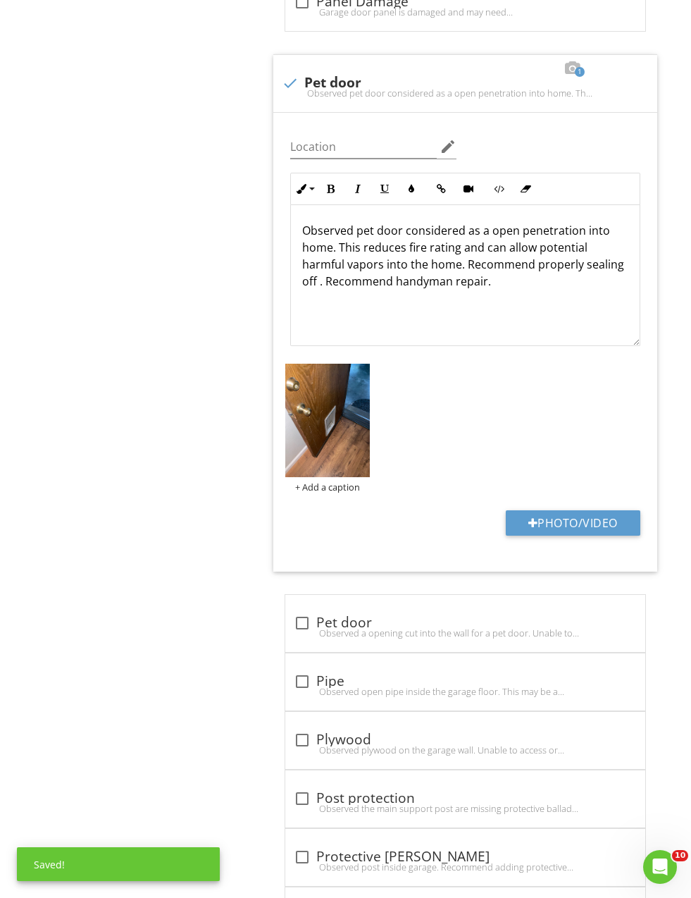
click at [502, 257] on p "Observed pet door considered as a open penetration into home. This reduces fire…" at bounding box center [465, 256] width 326 height 68
click at [500, 267] on p "Observed pet door considered as a open penetration into home. This reduces fire…" at bounding box center [465, 256] width 326 height 68
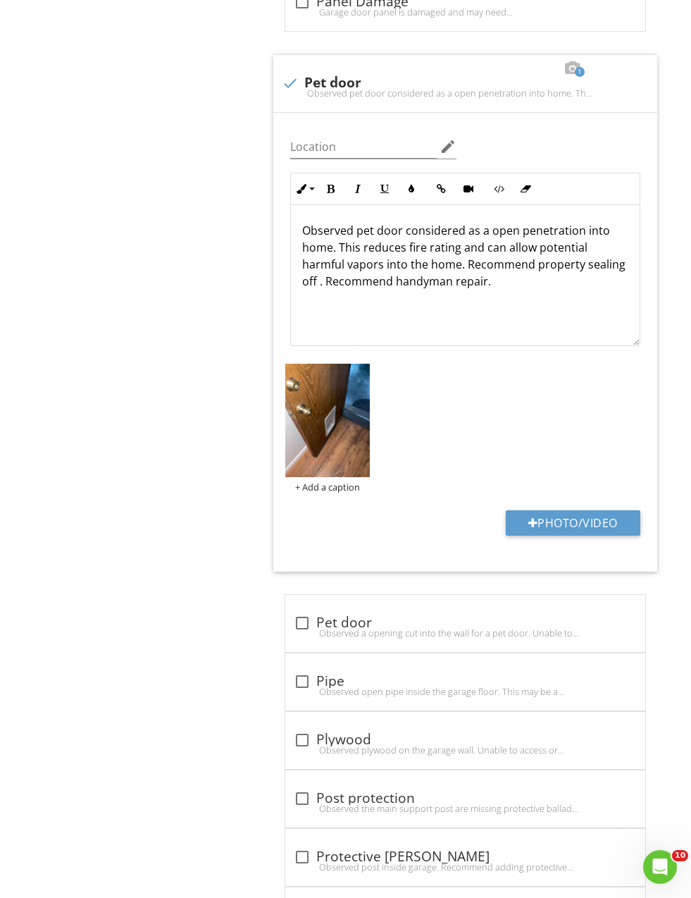
click at [598, 264] on p "Observed pet door considered as a open penetration into home. This reduces fire…" at bounding box center [465, 256] width 326 height 68
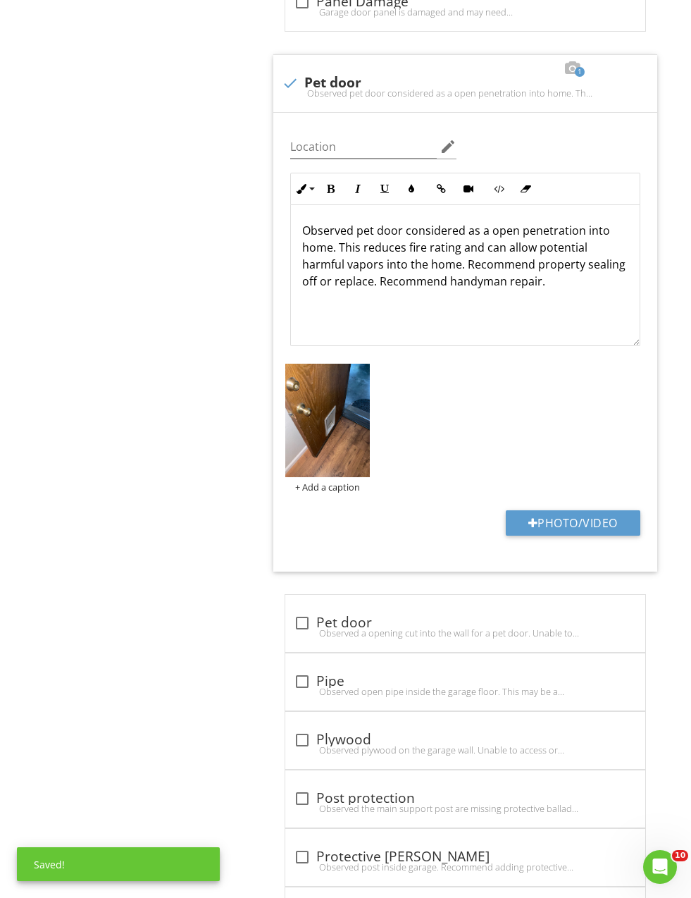
click at [371, 279] on p "Observed pet door considered as a open penetration into home. This reduces fire…" at bounding box center [465, 256] width 326 height 68
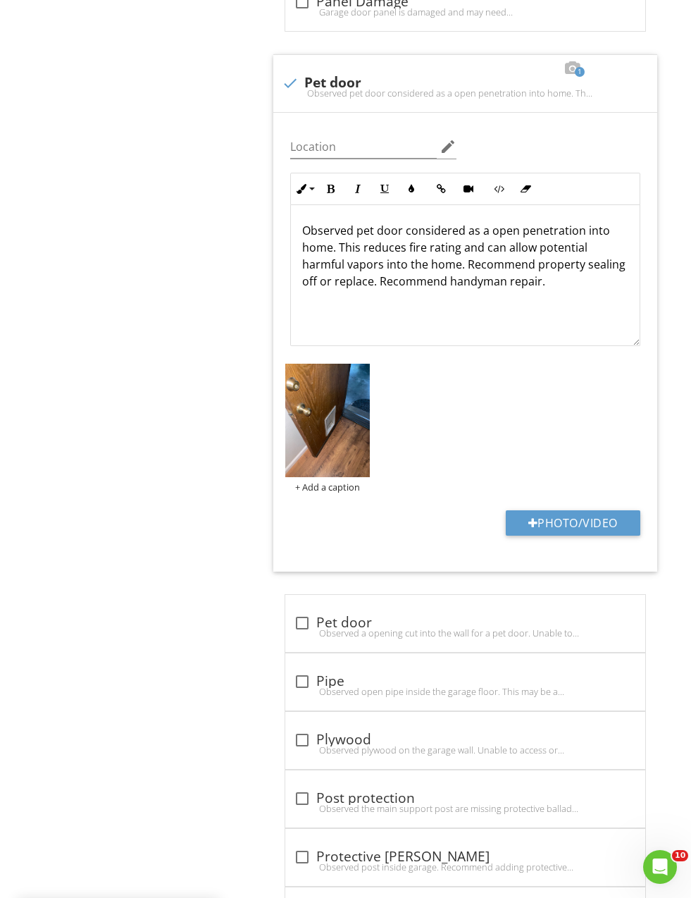
click at [359, 280] on p "Observed pet door considered as a open penetration into home. This reduces fire…" at bounding box center [465, 256] width 326 height 68
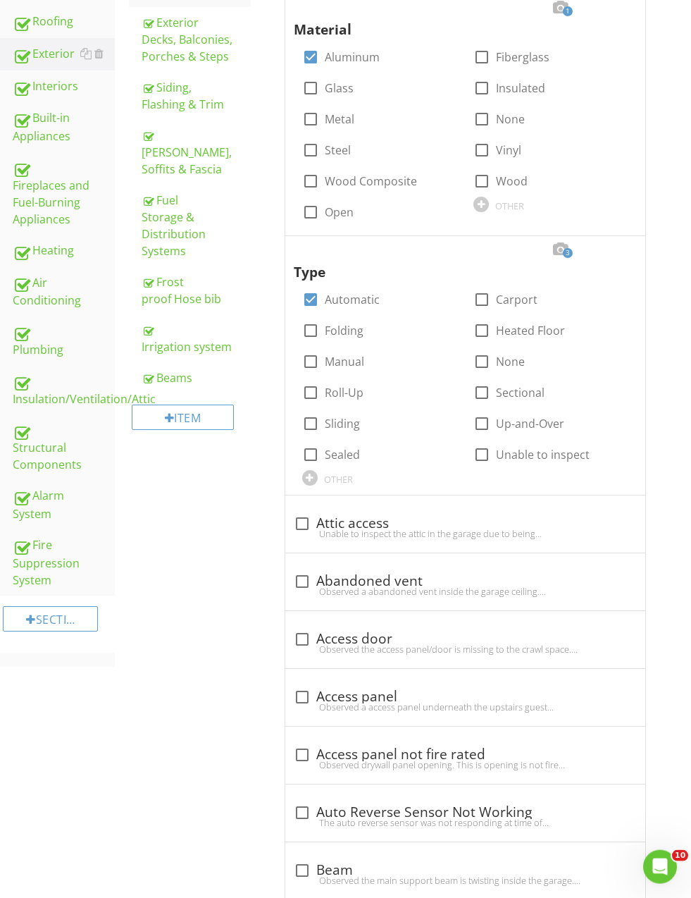
scroll to position [0, 0]
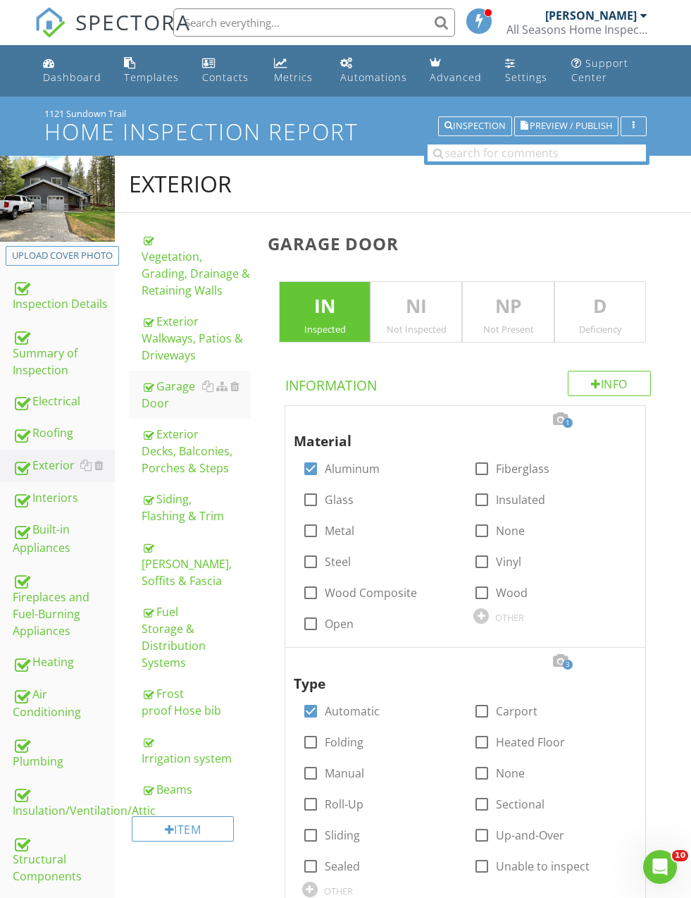
click at [175, 264] on div "Vegetation, Grading, Drainage & Retaining Walls" at bounding box center [196, 265] width 109 height 68
click at [178, 264] on div "Vegetation, Grading, Drainage & Retaining Walls" at bounding box center [196, 265] width 109 height 68
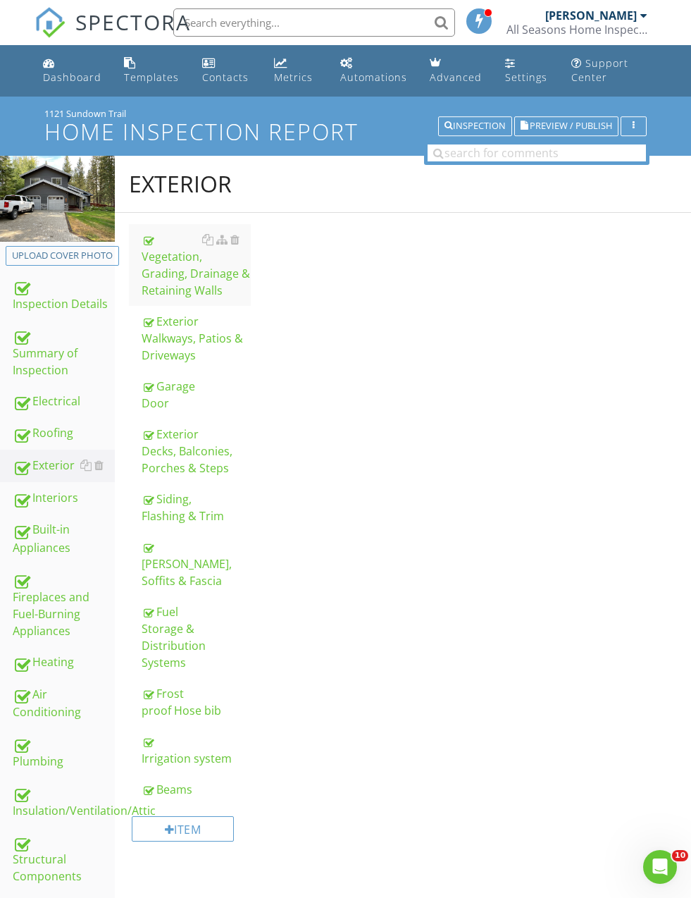
click at [172, 262] on div "Vegetation, Grading, Drainage & Retaining Walls" at bounding box center [196, 265] width 109 height 68
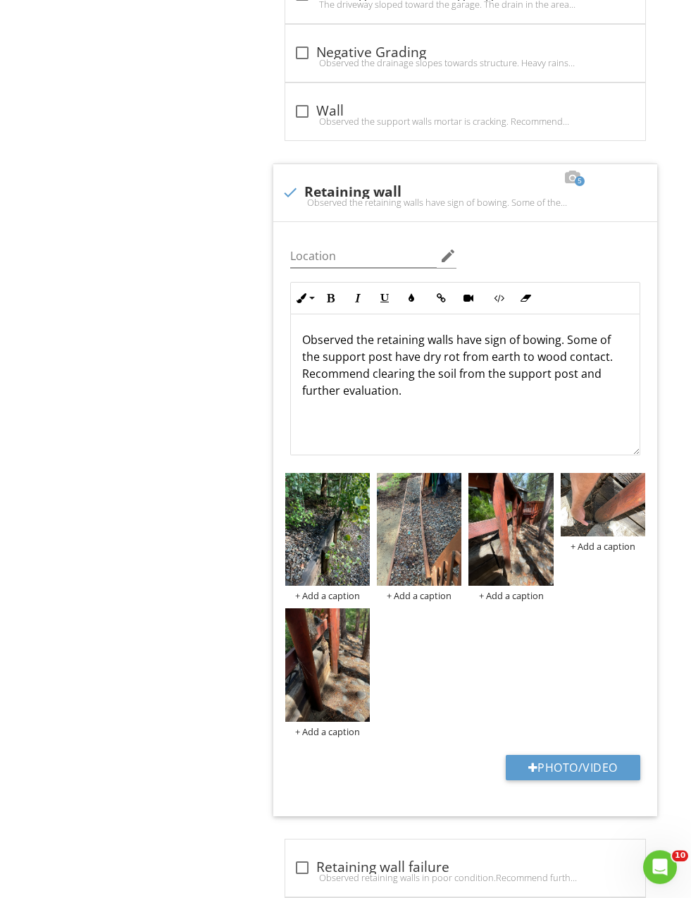
scroll to position [1419, 0]
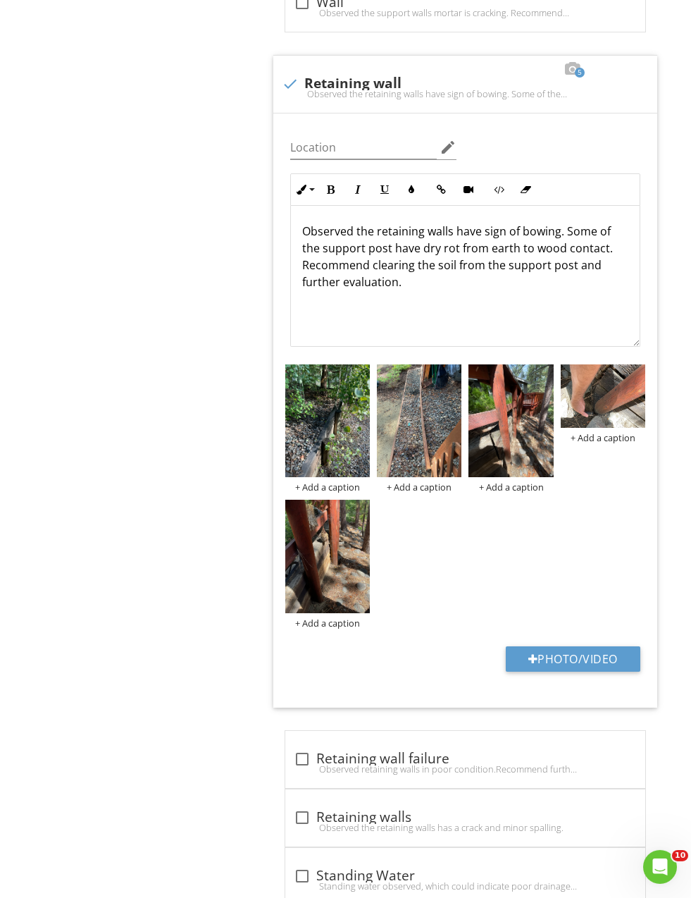
click at [318, 437] on img at bounding box center [327, 420] width 85 height 113
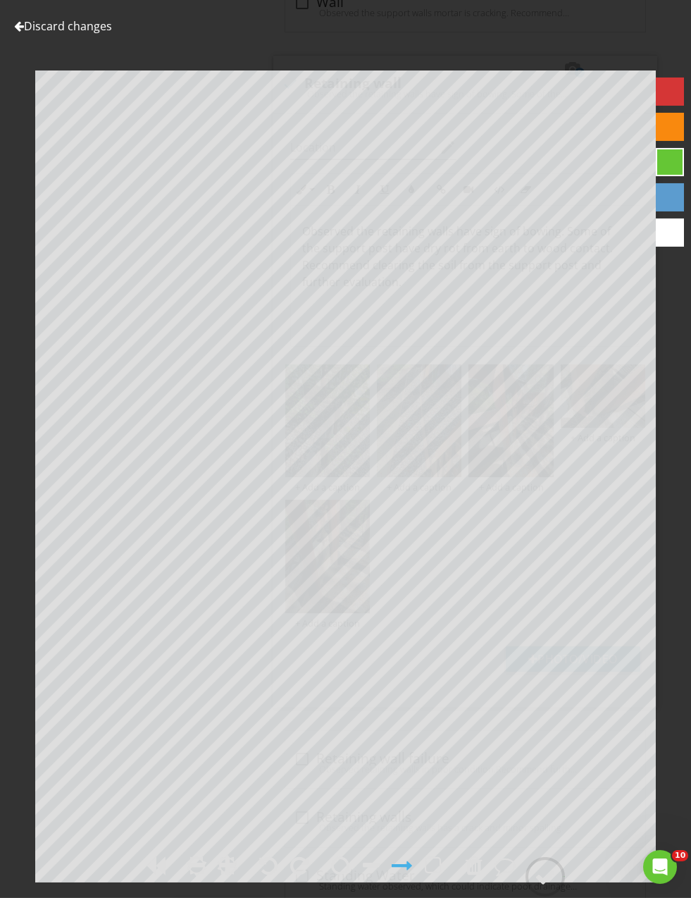
click at [545, 887] on div at bounding box center [545, 876] width 21 height 21
click at [552, 897] on div "Discard changes Add Location" at bounding box center [345, 449] width 691 height 898
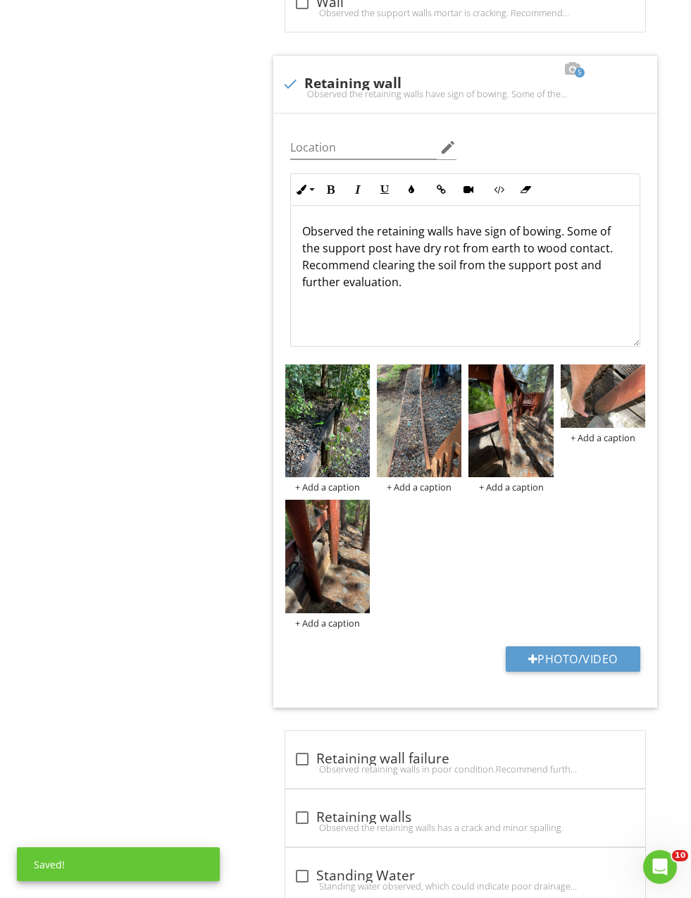
click at [403, 419] on img at bounding box center [419, 420] width 85 height 113
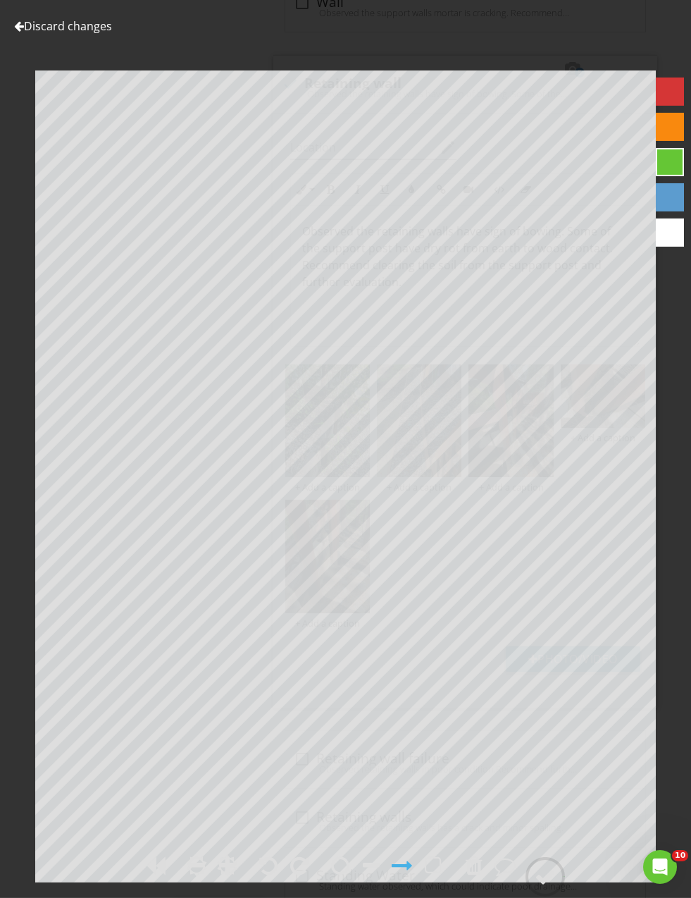
click at [548, 895] on circle at bounding box center [545, 876] width 37 height 37
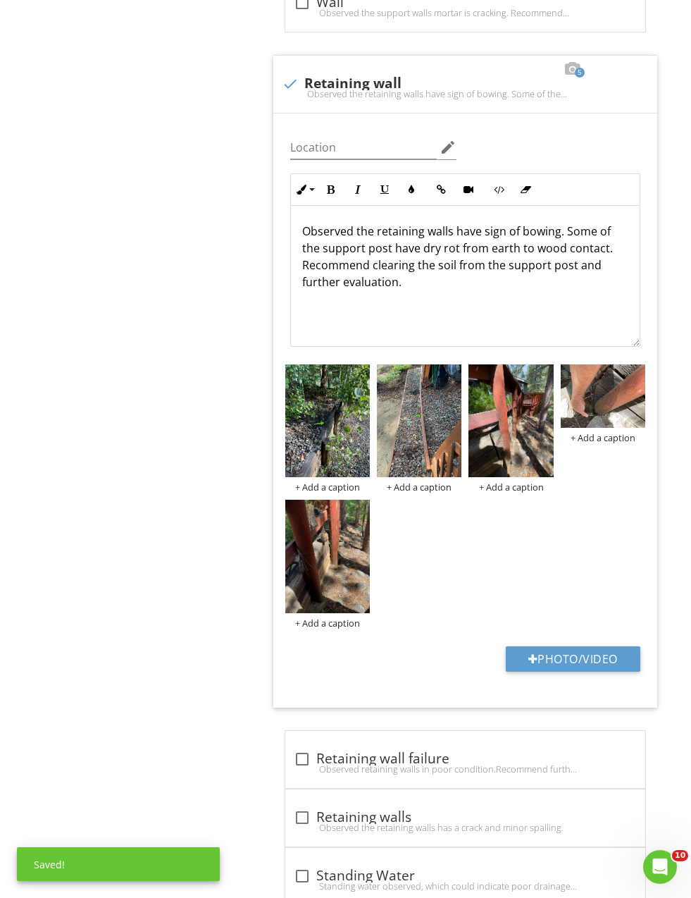
click at [514, 429] on img at bounding box center [511, 420] width 85 height 113
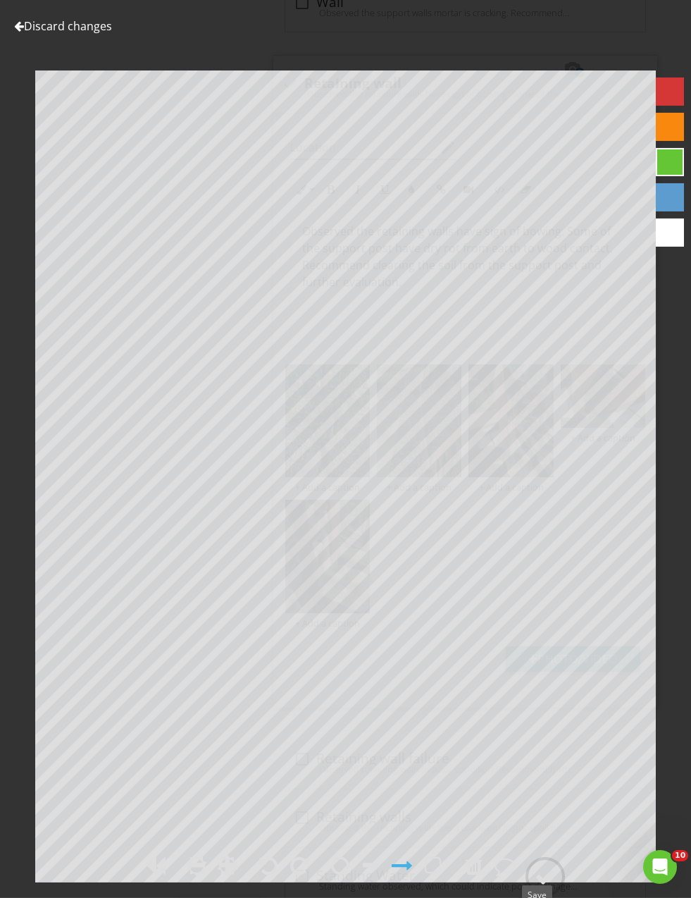
click at [550, 896] on div at bounding box center [545, 876] width 39 height 39
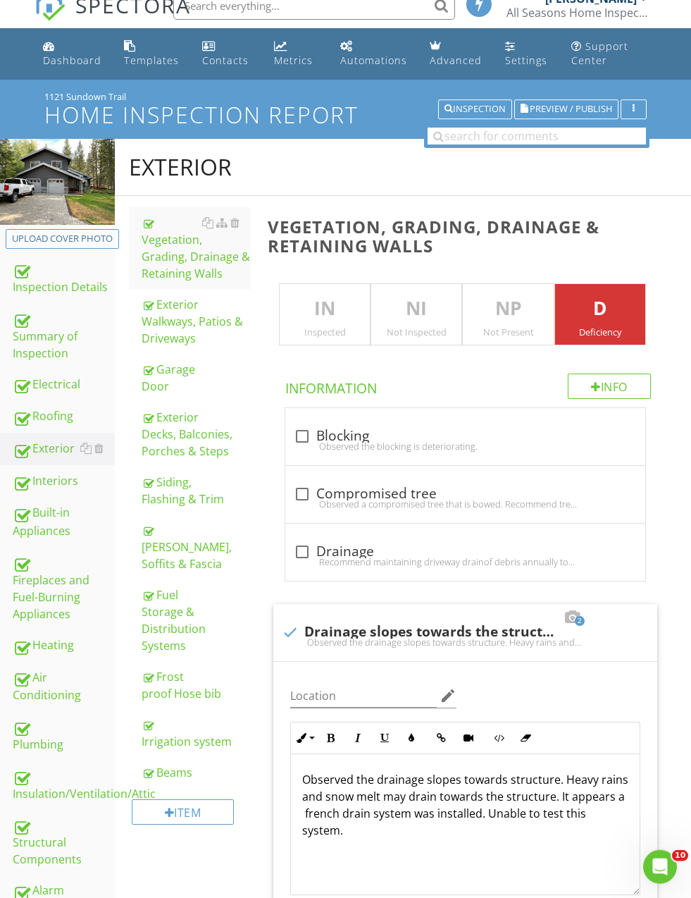
scroll to position [0, 0]
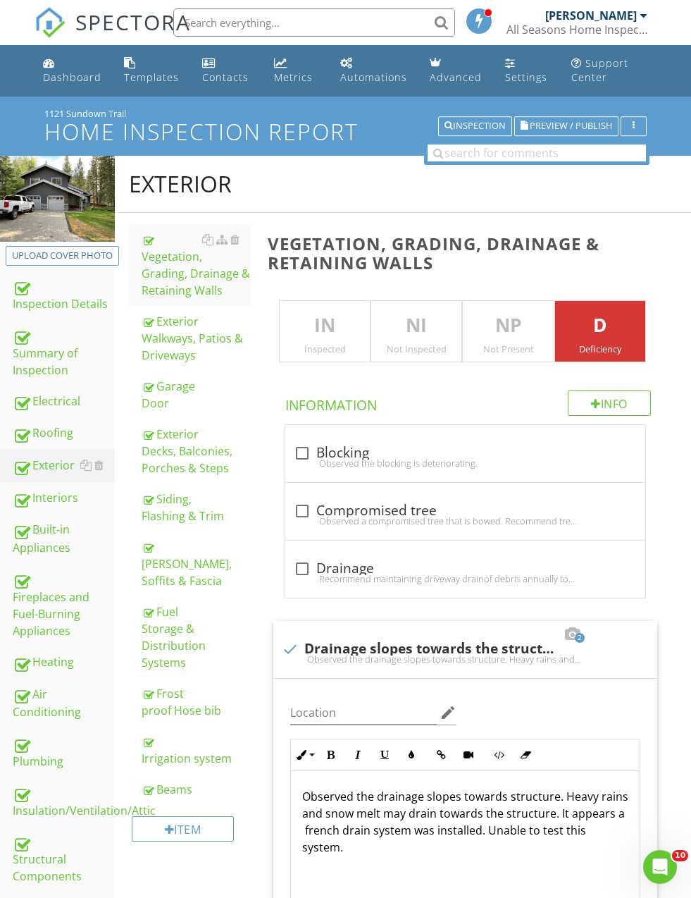
click at [49, 395] on div "Electrical" at bounding box center [64, 401] width 102 height 18
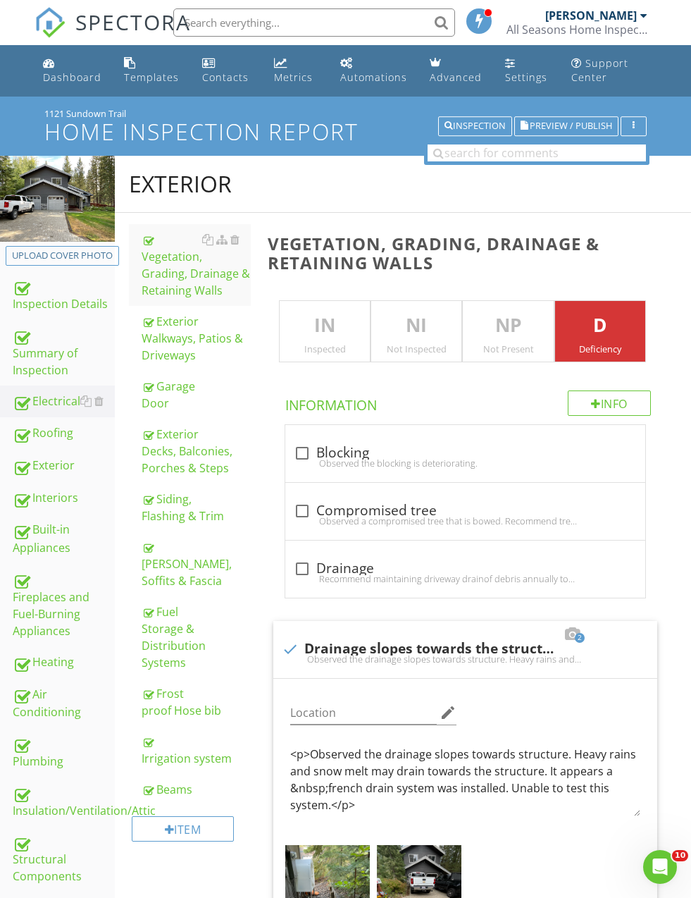
click at [52, 398] on div "Electrical" at bounding box center [64, 401] width 102 height 18
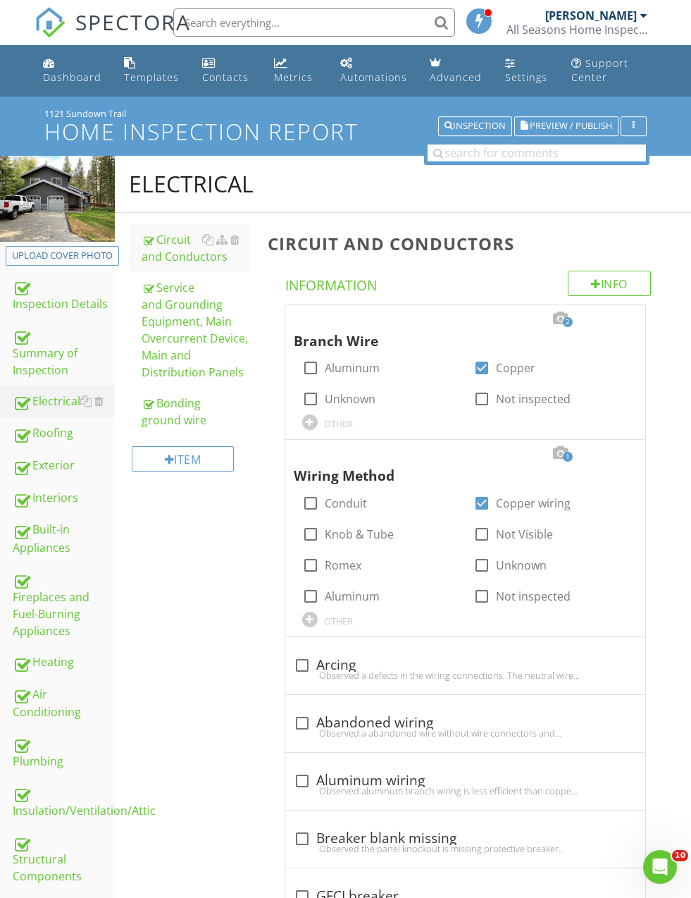
click at [156, 340] on div "Service and Grounding Equipment, Main Overcurrent Device, Main and Distribution…" at bounding box center [196, 329] width 109 height 101
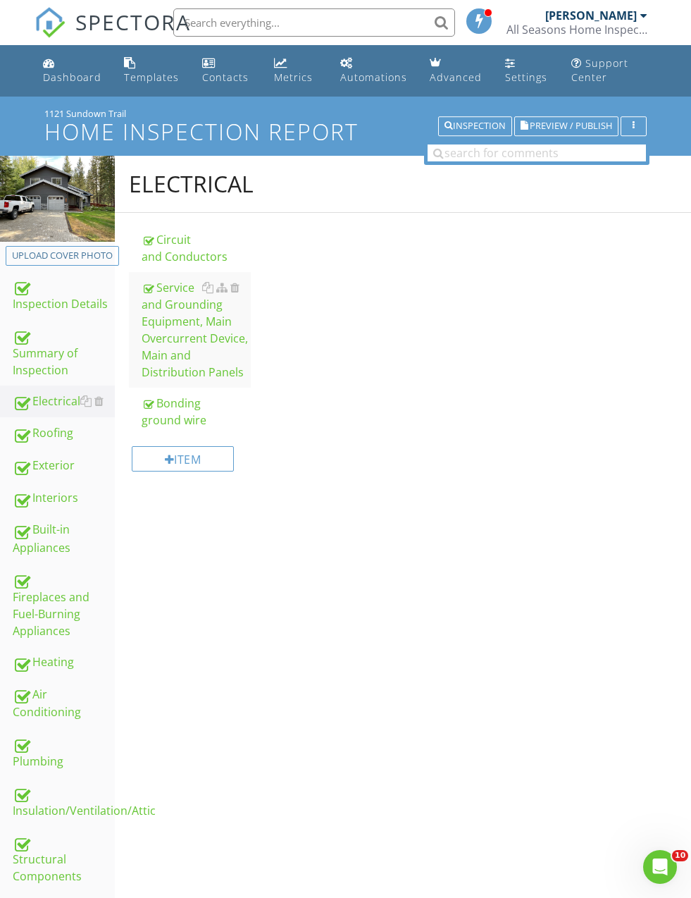
click at [159, 342] on div "Service and Grounding Equipment, Main Overcurrent Device, Main and Distribution…" at bounding box center [196, 329] width 109 height 101
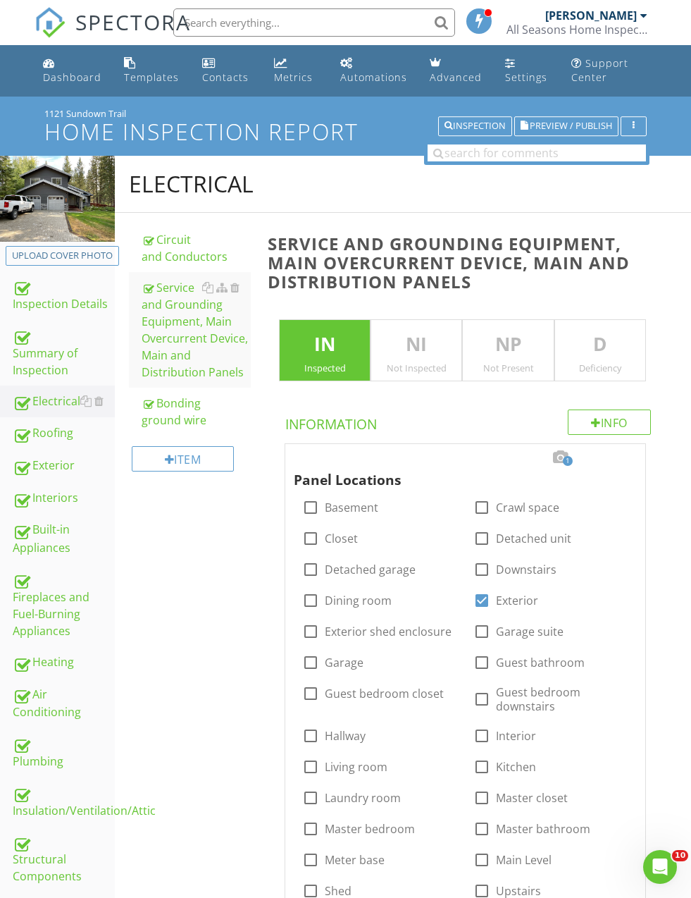
click at [157, 247] on div "Circuit and Conductors" at bounding box center [196, 248] width 109 height 34
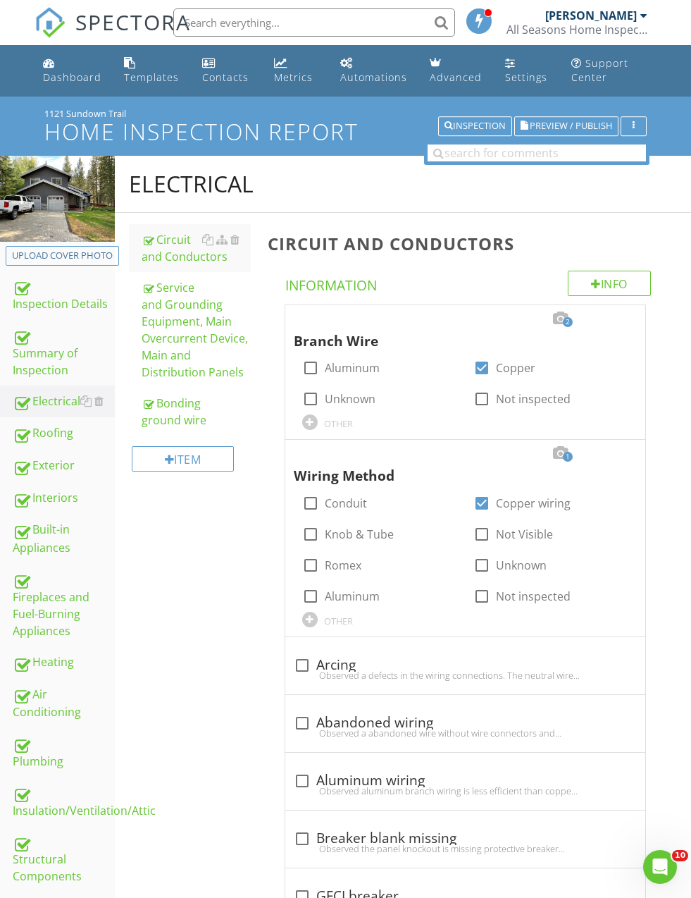
click at [170, 247] on div "Circuit and Conductors" at bounding box center [196, 248] width 109 height 34
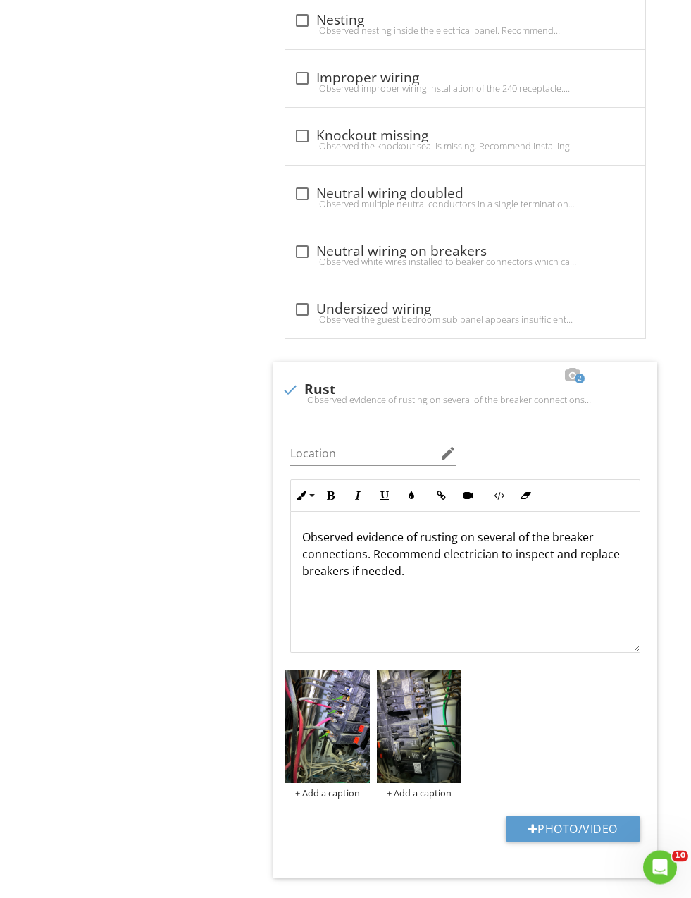
scroll to position [1418, 0]
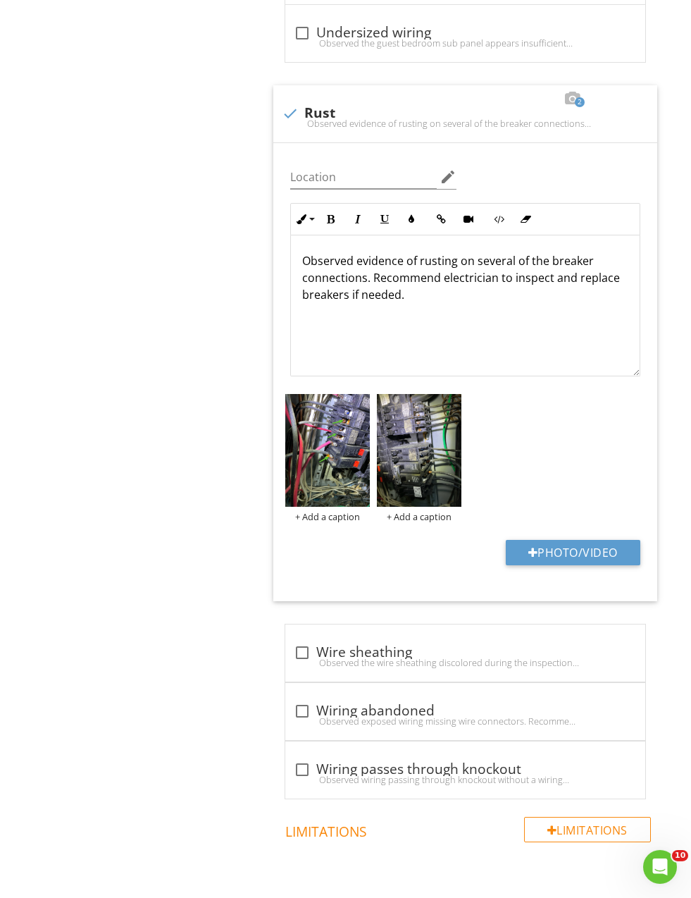
click at [415, 437] on img at bounding box center [419, 450] width 85 height 113
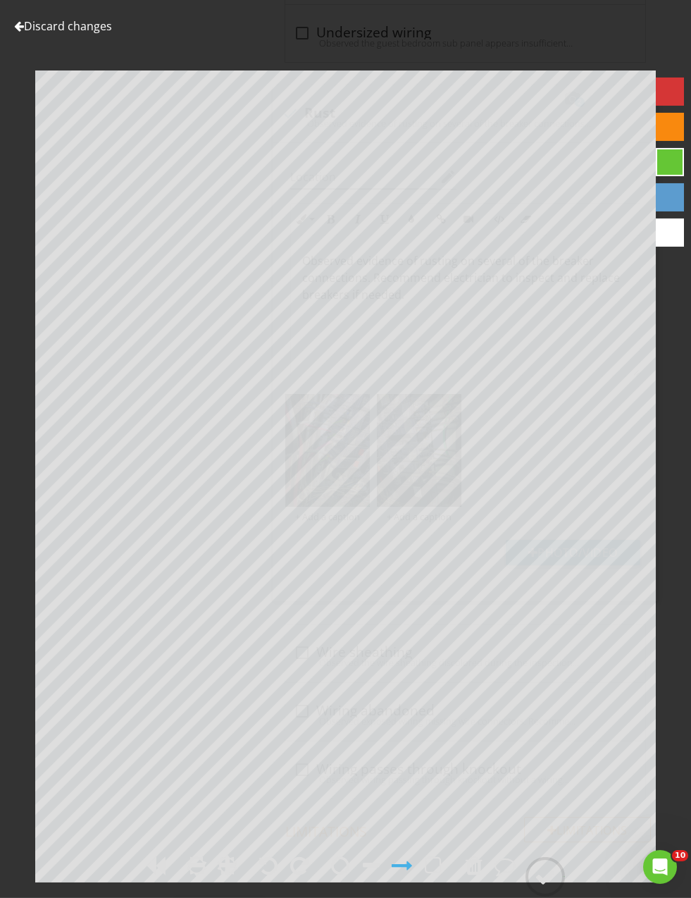
click at [552, 887] on div at bounding box center [545, 876] width 21 height 21
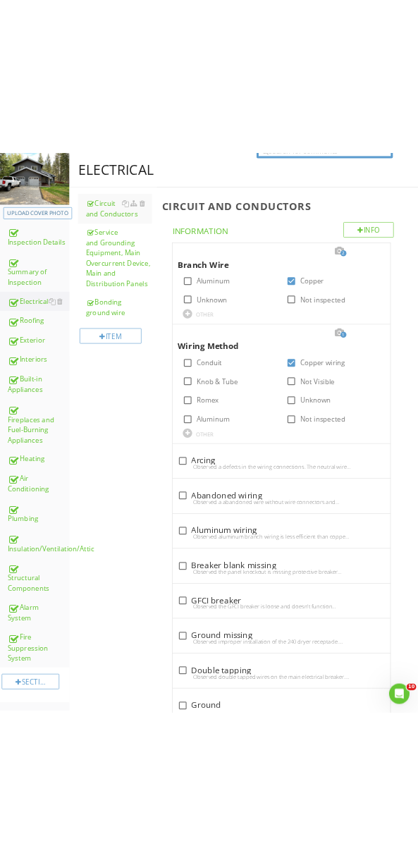
scroll to position [0, 0]
